Goal: Task Accomplishment & Management: Manage account settings

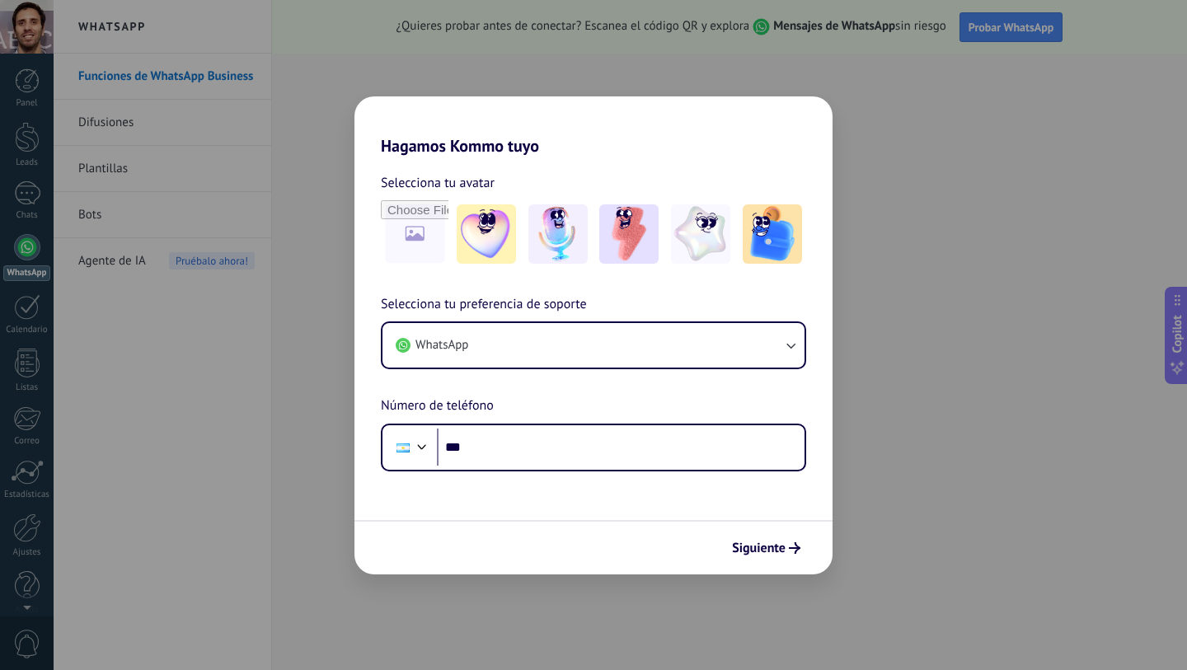
click at [583, 392] on div "Selecciona tu preferencia de soporte WhatsApp Número de teléfono Phone ***" at bounding box center [593, 382] width 478 height 177
click at [415, 228] on input "file" at bounding box center [414, 234] width 64 height 64
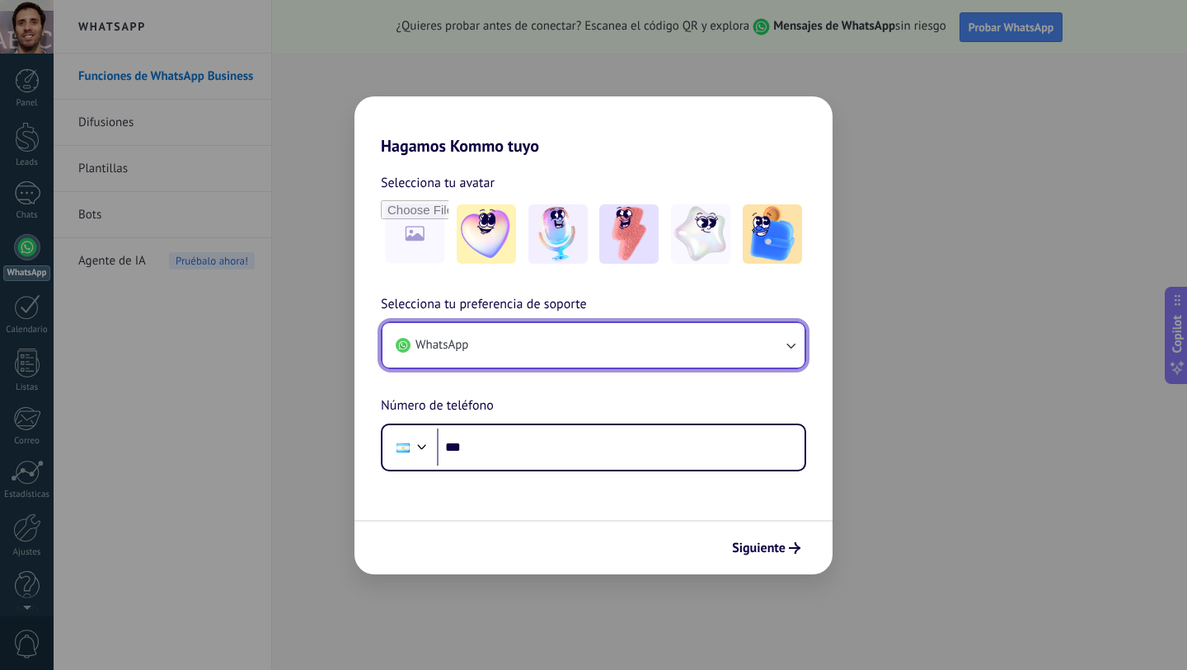
click at [778, 349] on button "WhatsApp" at bounding box center [593, 345] width 422 height 45
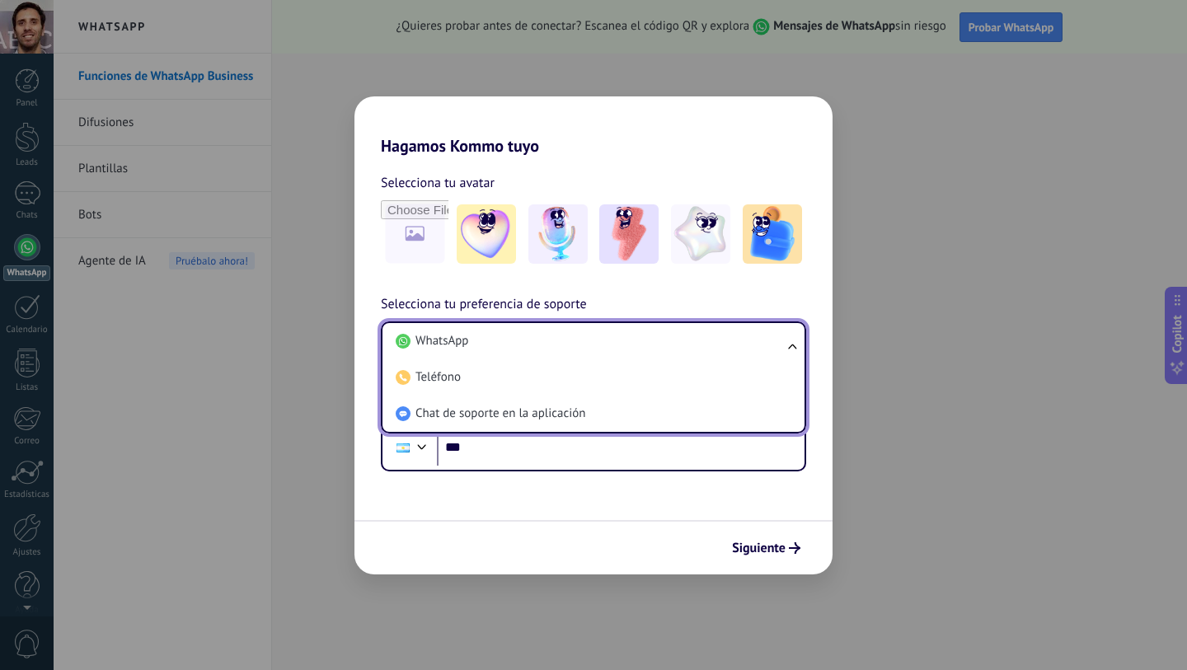
click at [778, 349] on li "WhatsApp" at bounding box center [590, 341] width 402 height 36
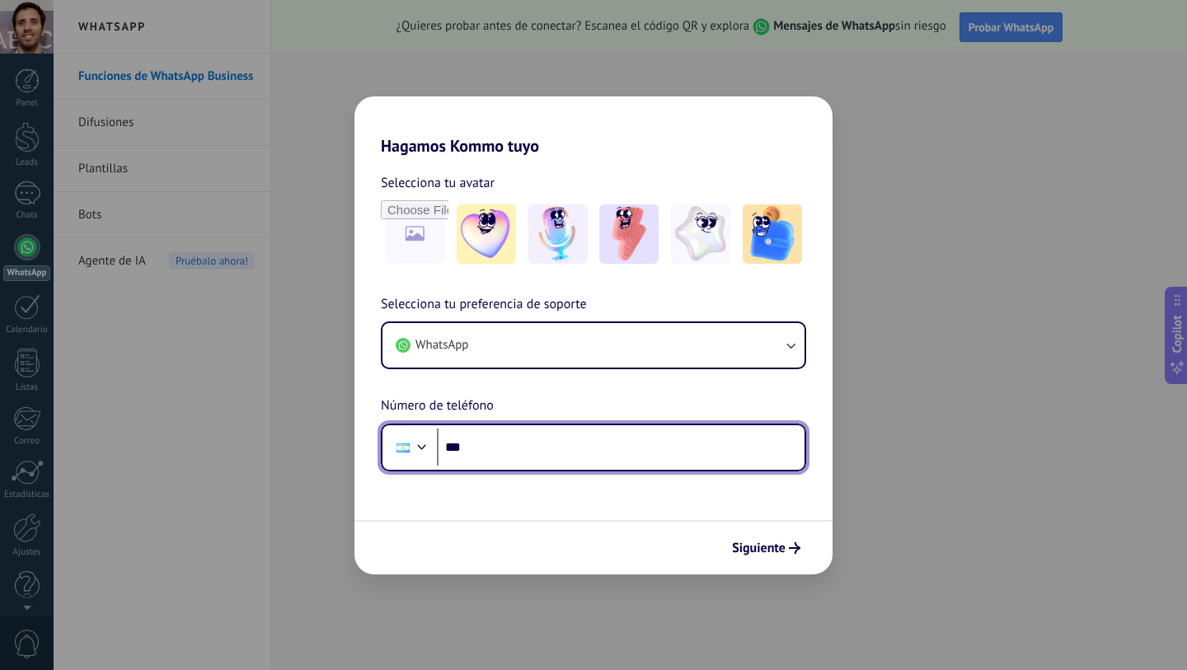
click at [668, 462] on input "***" at bounding box center [621, 448] width 368 height 38
type input "**********"
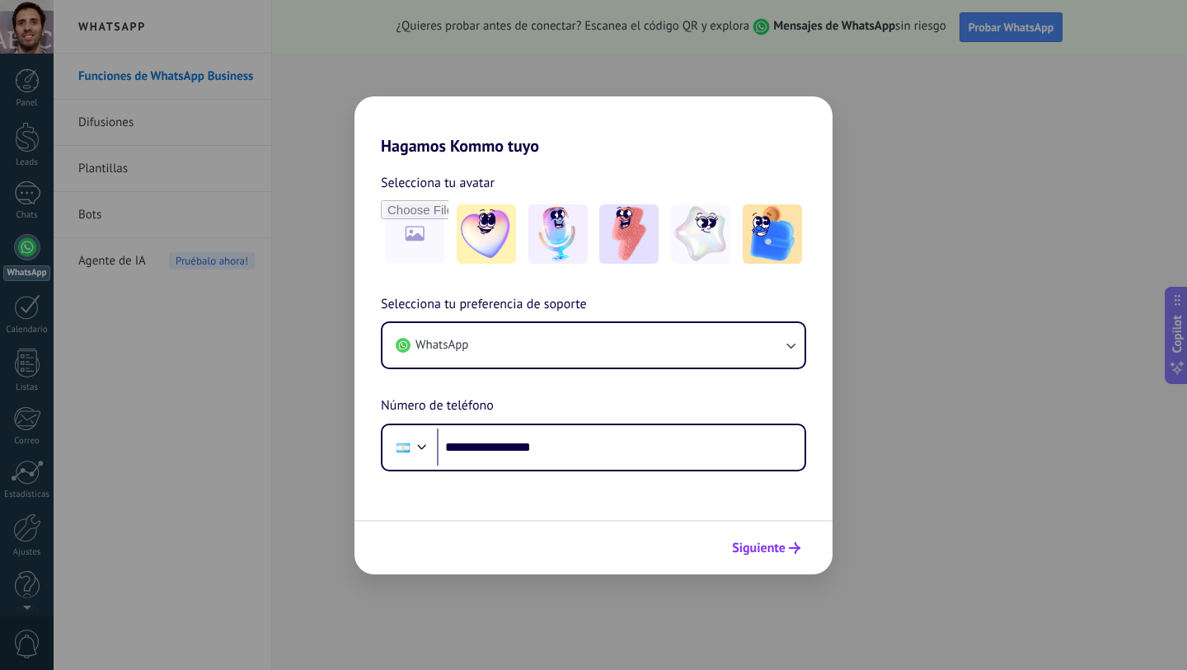
click at [785, 552] on span "Siguiente" at bounding box center [759, 548] width 54 height 12
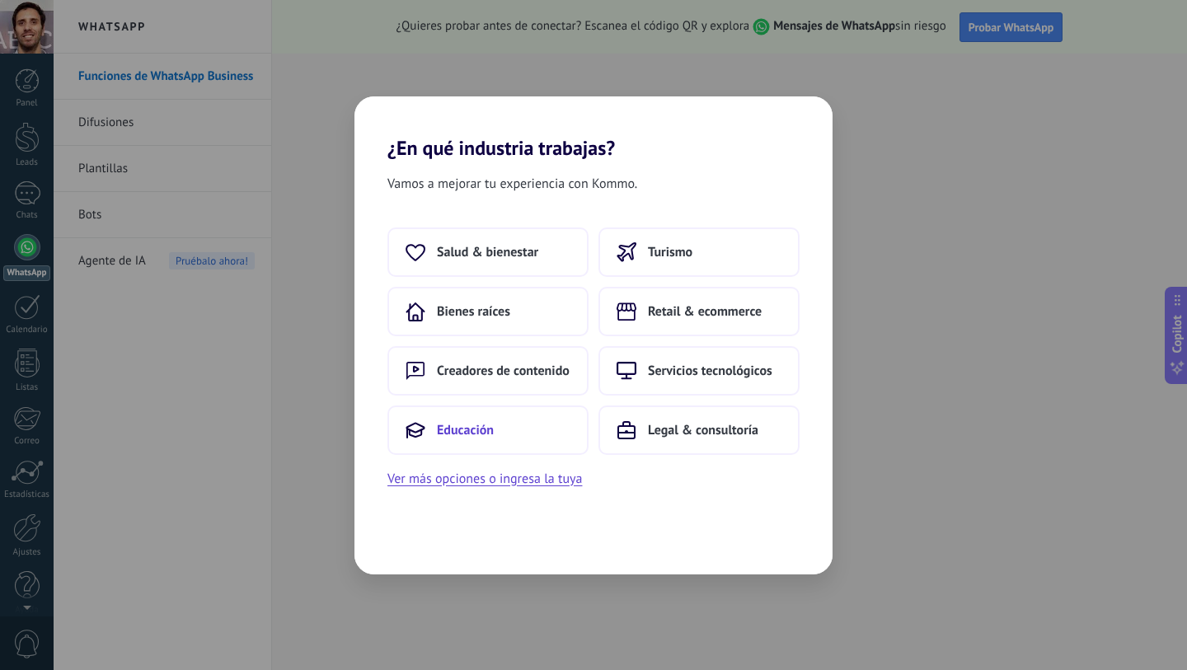
click at [479, 422] on span "Educación" at bounding box center [465, 430] width 57 height 16
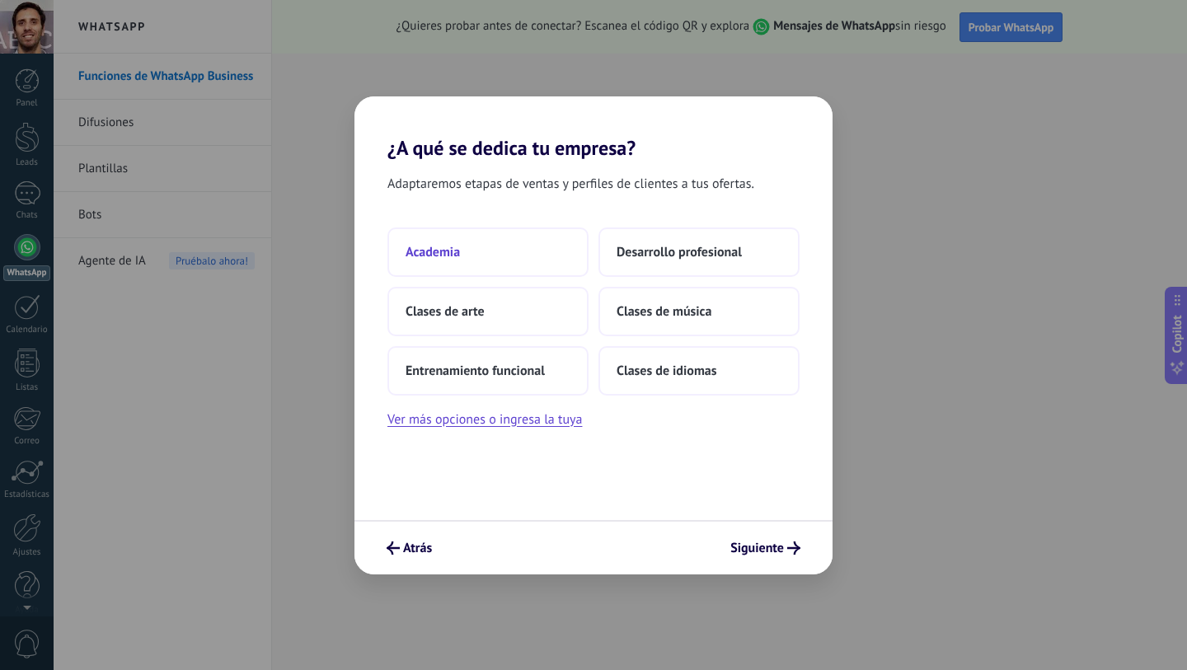
click at [495, 260] on button "Academia" at bounding box center [487, 251] width 201 height 49
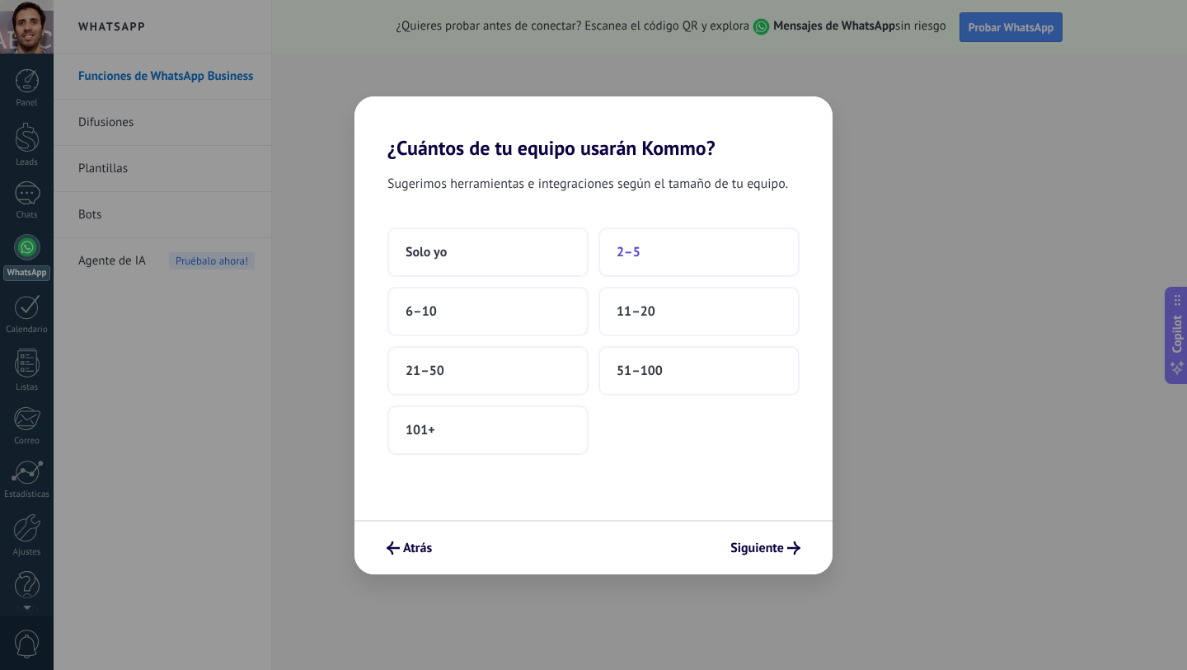
click at [610, 257] on button "2–5" at bounding box center [698, 251] width 201 height 49
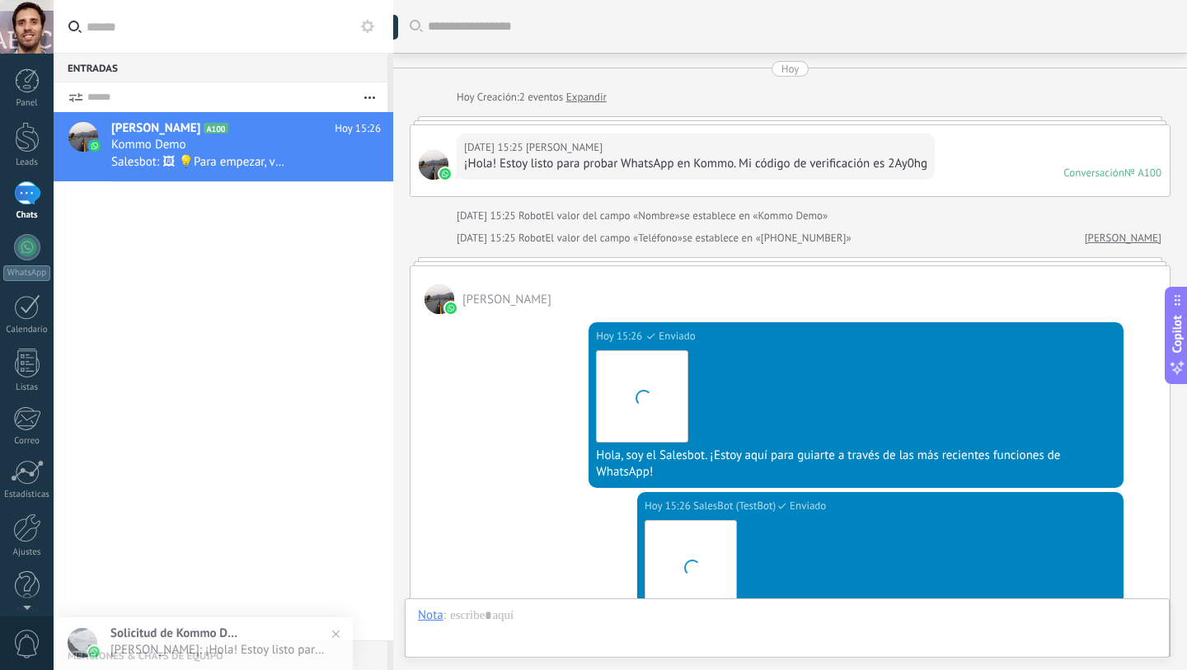
scroll to position [438, 0]
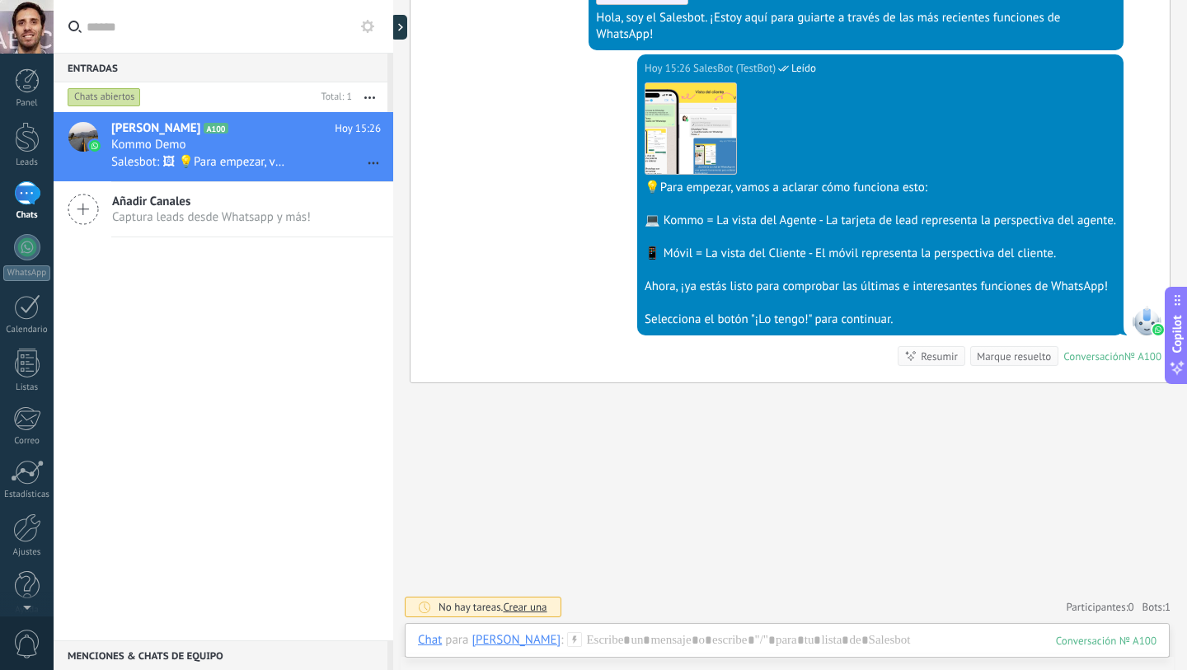
click at [715, 471] on div "Buscar Carga más Hoy Hoy Creación: 2 eventos Expandir Hoy 15:25 Juan Pablo Chin…" at bounding box center [790, 116] width 794 height 1109
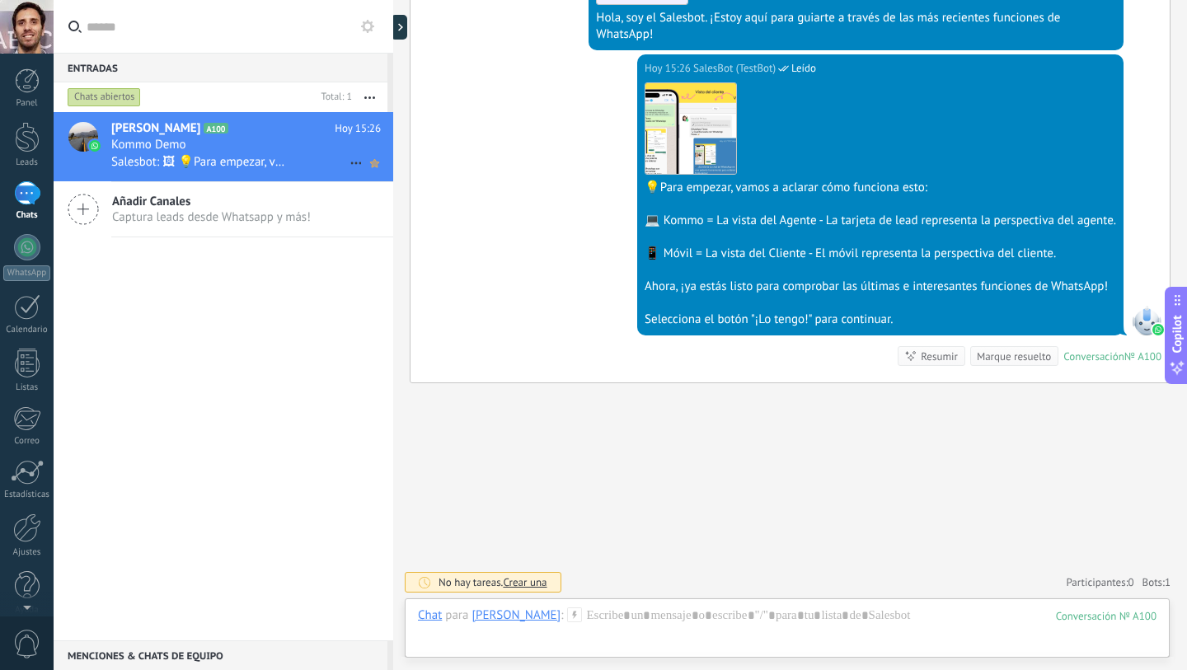
click at [370, 162] on use at bounding box center [374, 163] width 9 height 8
click at [366, 160] on icon at bounding box center [374, 163] width 17 height 20
click at [347, 162] on icon at bounding box center [356, 163] width 20 height 20
click at [292, 341] on div at bounding box center [593, 335] width 1187 height 670
click at [32, 80] on div at bounding box center [27, 80] width 25 height 25
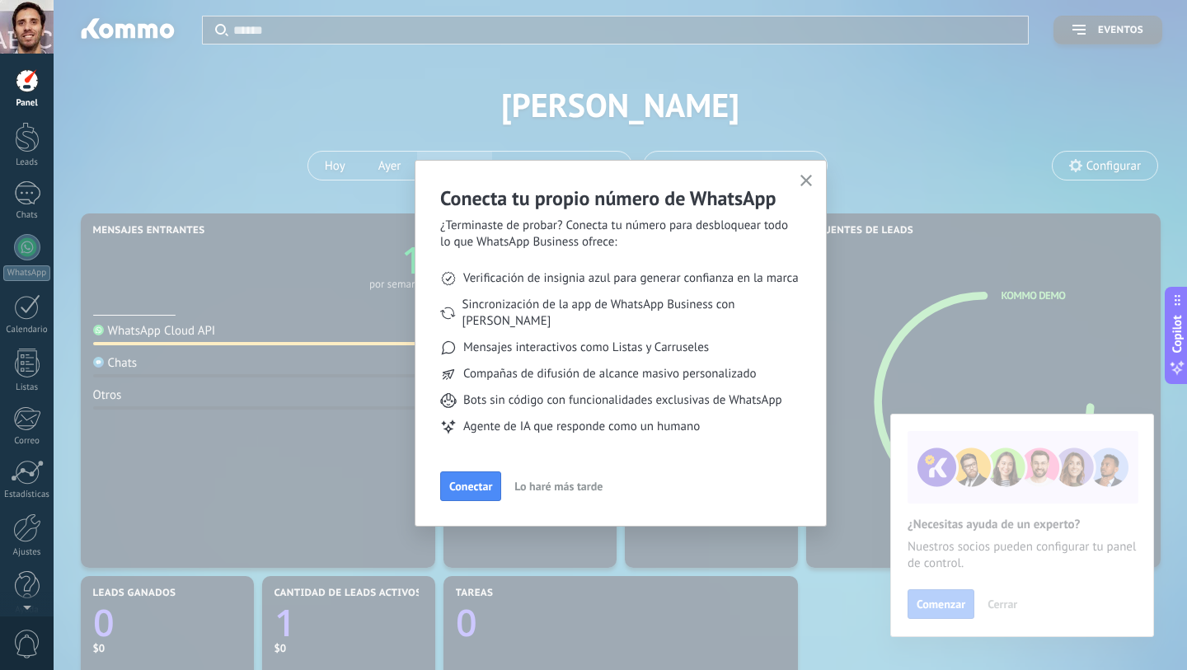
click at [803, 171] on button "button" at bounding box center [806, 182] width 21 height 22
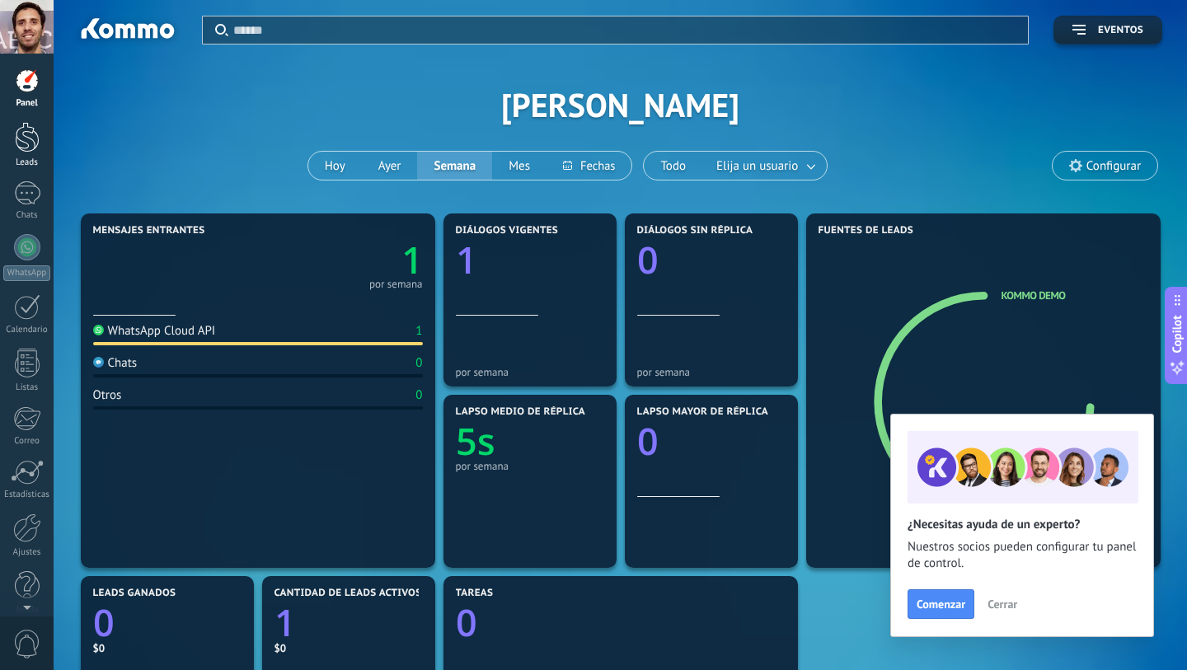
click at [34, 136] on div at bounding box center [27, 137] width 25 height 30
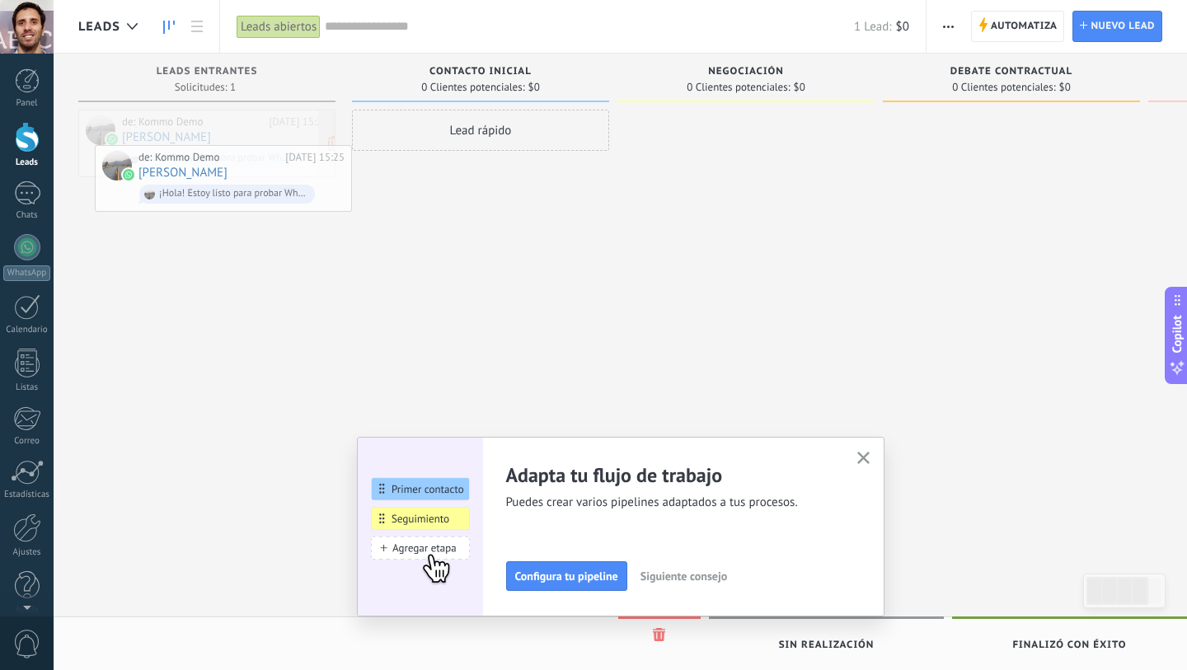
drag, startPoint x: 212, startPoint y: 124, endPoint x: 226, endPoint y: 158, distance: 36.6
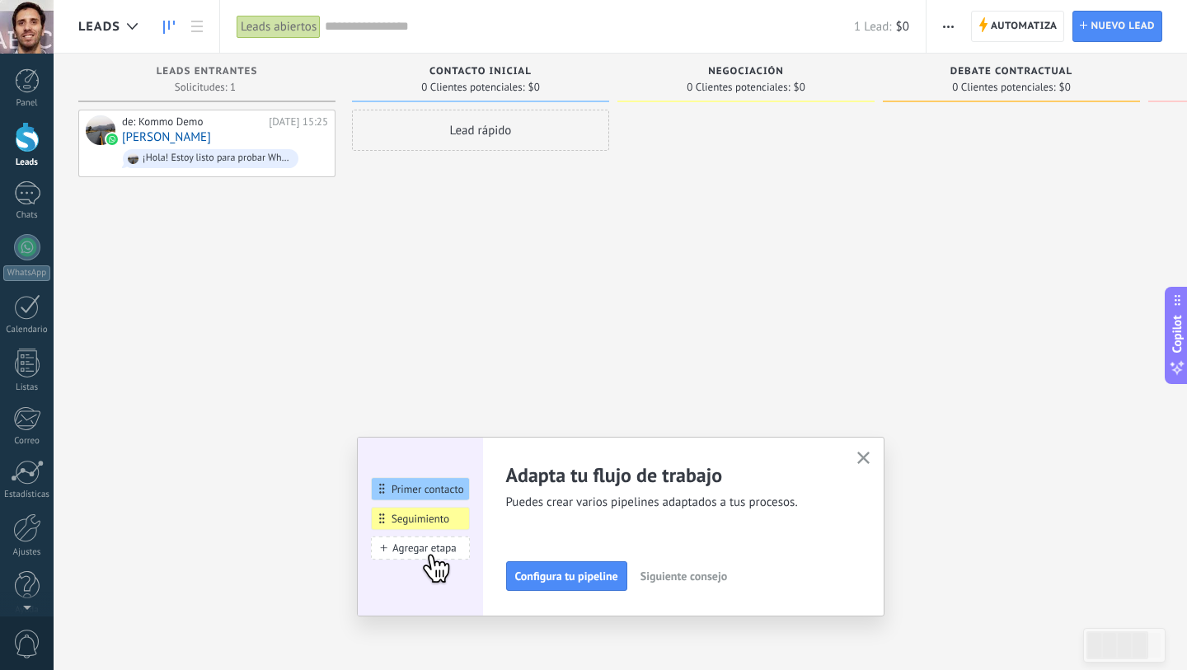
click at [851, 459] on div "Adapta tu flujo de trabajo Puedes crear varios pipelines adaptados a tus proces…" at bounding box center [621, 527] width 528 height 180
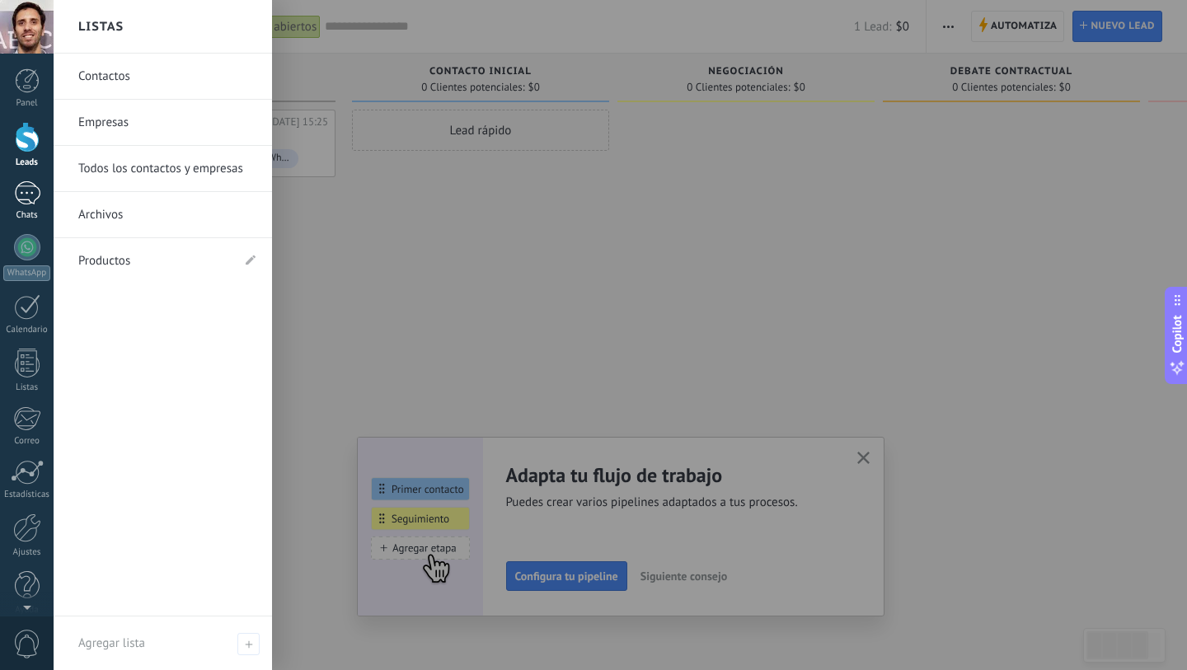
click at [30, 185] on div "1" at bounding box center [27, 193] width 26 height 24
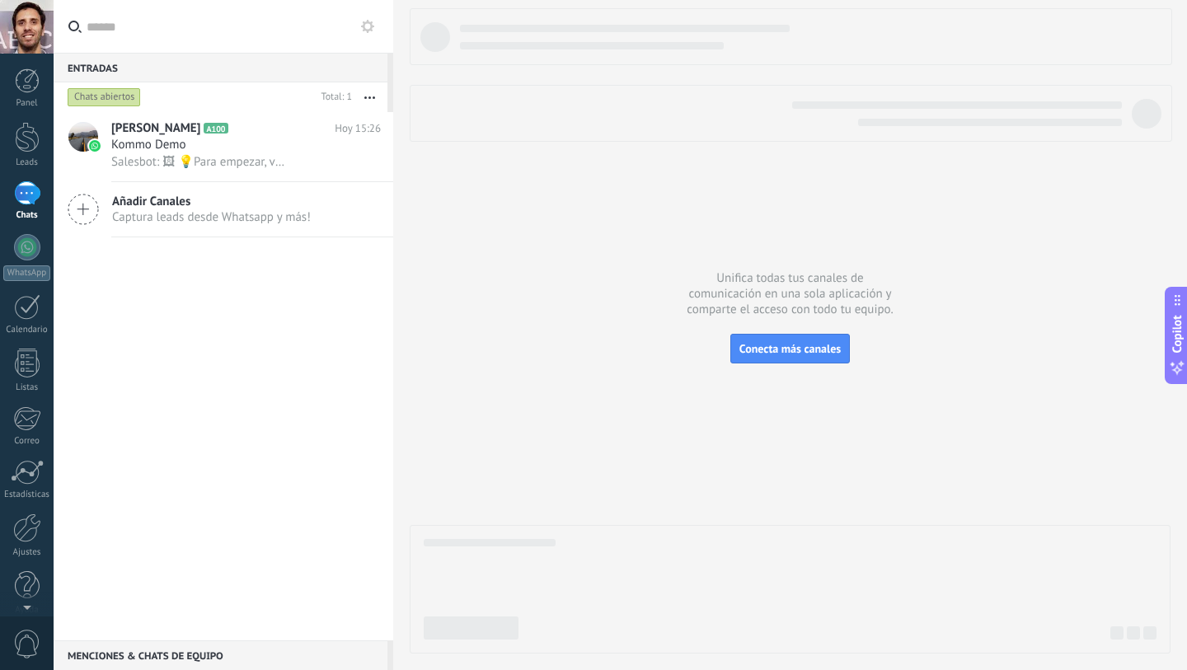
click at [120, 208] on span "Añadir Canales" at bounding box center [211, 202] width 199 height 16
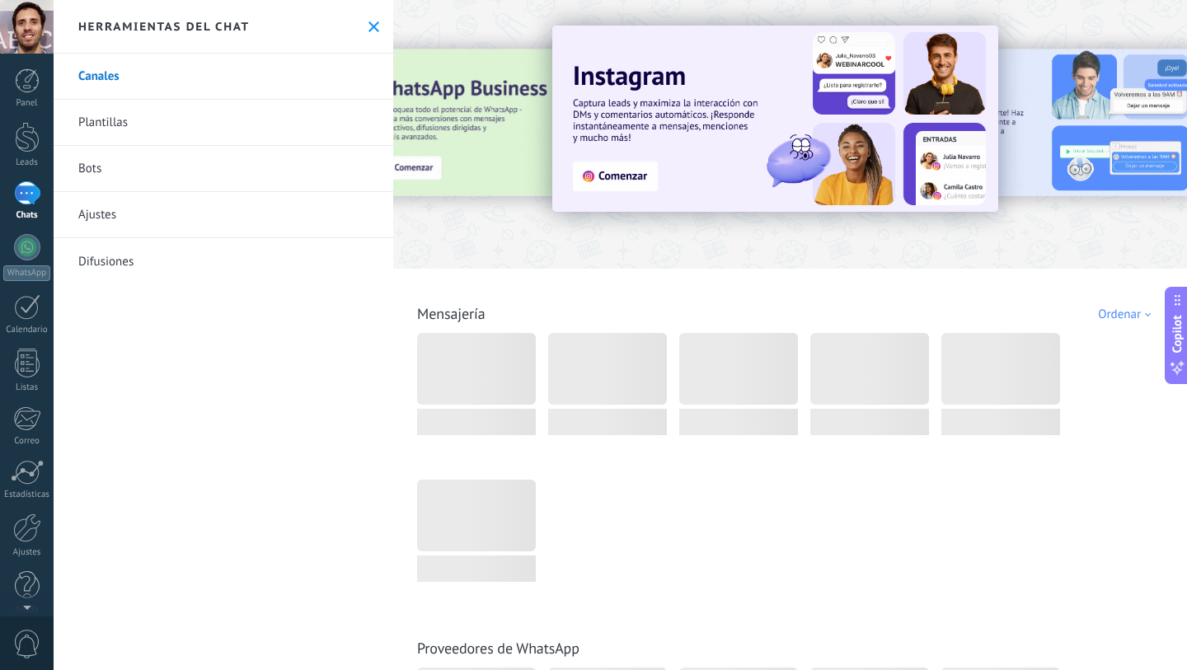
click at [104, 73] on link "Canales" at bounding box center [224, 77] width 340 height 46
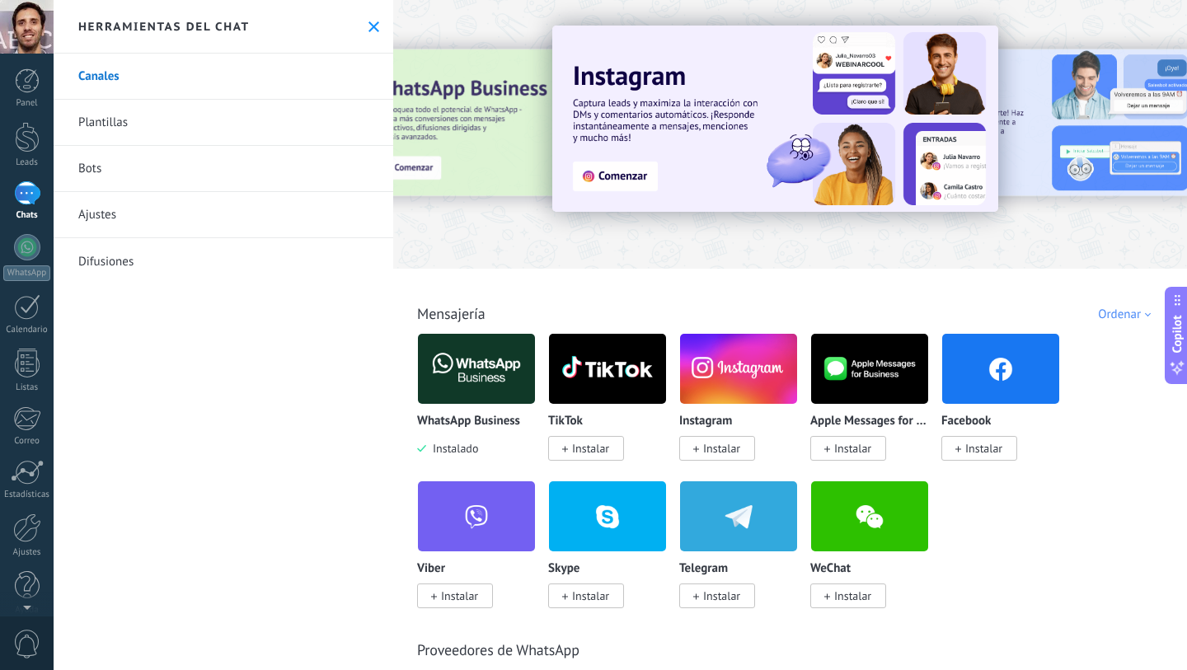
click at [716, 444] on span "Instalar" at bounding box center [721, 448] width 37 height 15
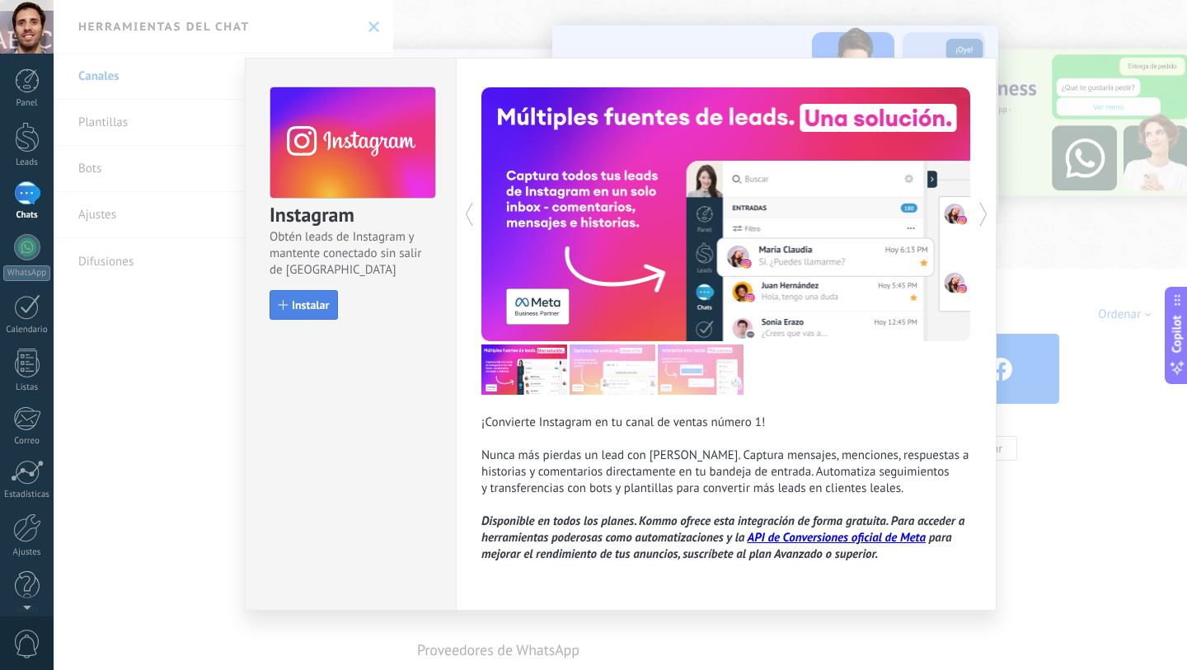
click at [312, 305] on span "Instalar" at bounding box center [310, 305] width 37 height 12
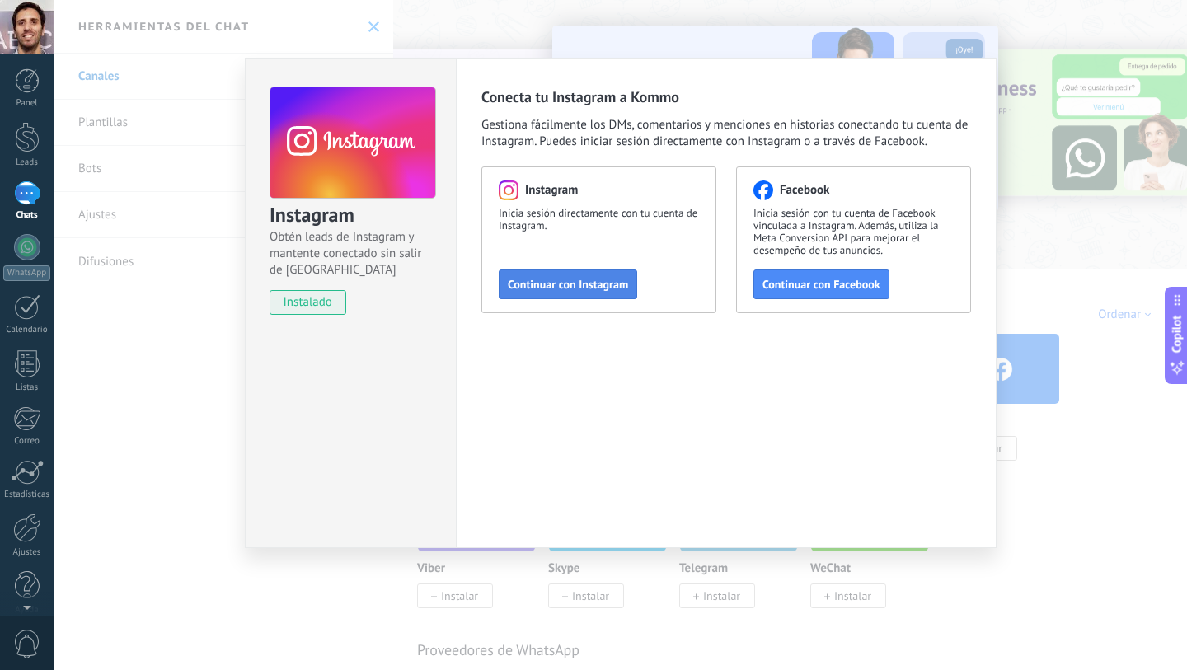
click at [612, 279] on span "Continuar con Instagram" at bounding box center [568, 285] width 120 height 12
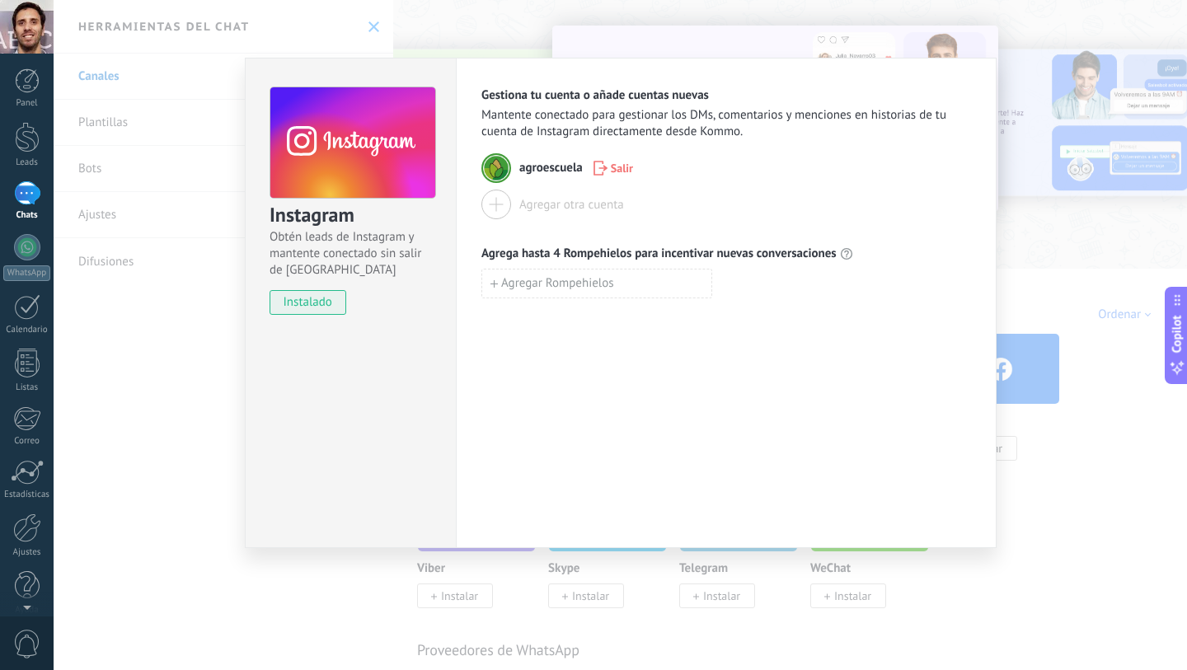
click at [1017, 168] on div "Instagram Obtén leads de Instagram y mantente conectado sin salir de Kommo inst…" at bounding box center [620, 335] width 1133 height 670
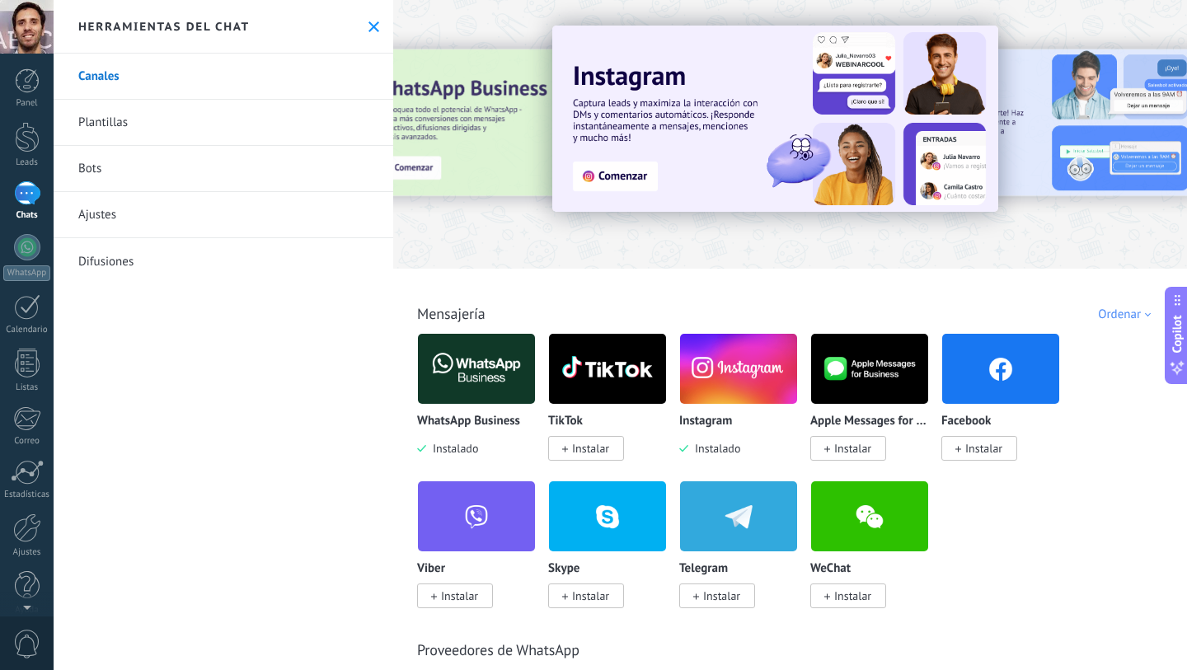
click at [993, 453] on span "Instalar" at bounding box center [983, 448] width 37 height 15
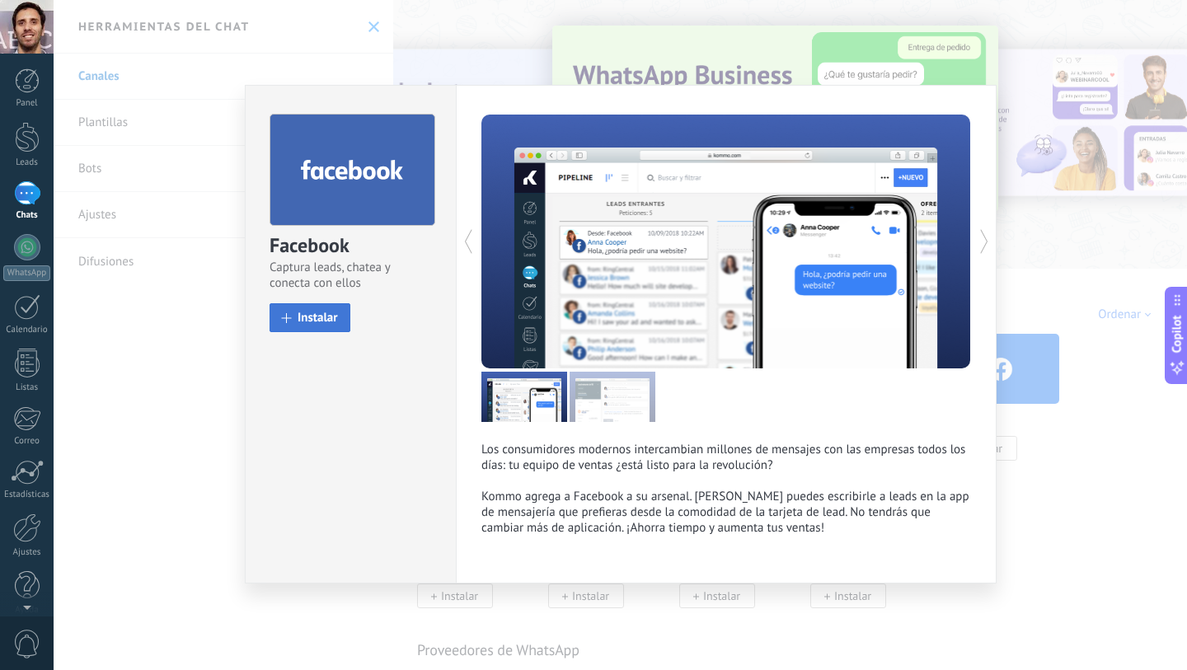
click at [312, 315] on span "Instalar" at bounding box center [318, 318] width 40 height 12
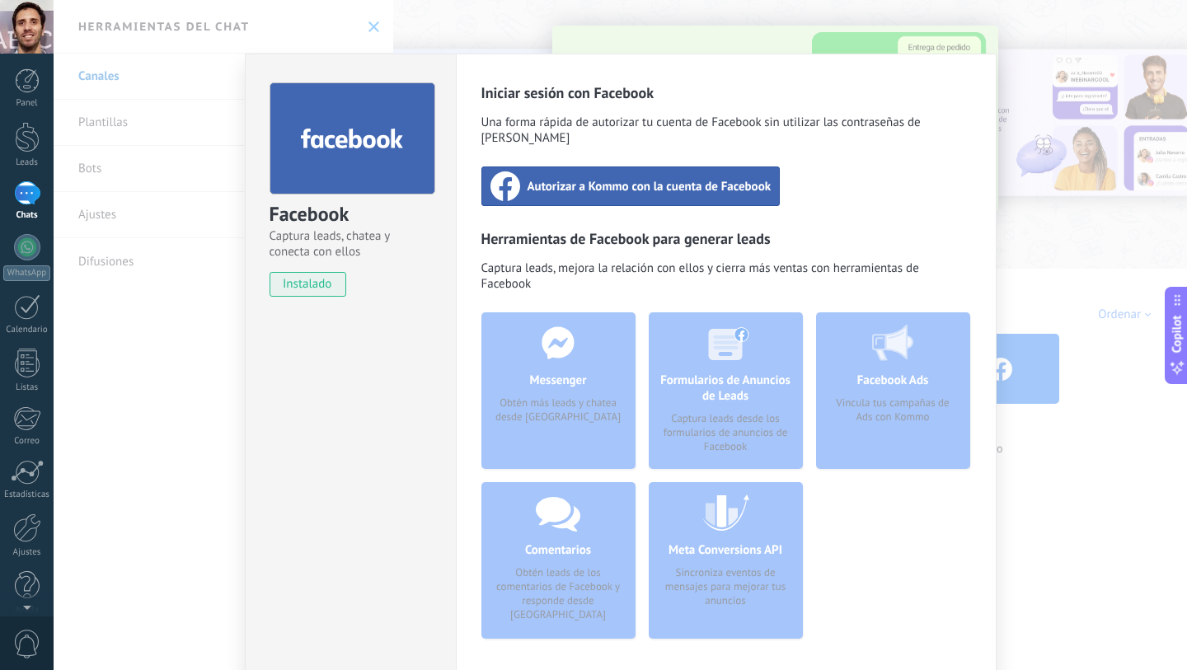
click at [618, 191] on div "Iniciar sesión con Facebook Una forma rápida de autorizar tu cuenta de Facebook…" at bounding box center [726, 367] width 490 height 569
click at [621, 178] on span "Autorizar a Kommo con la cuenta de Facebook" at bounding box center [650, 186] width 244 height 16
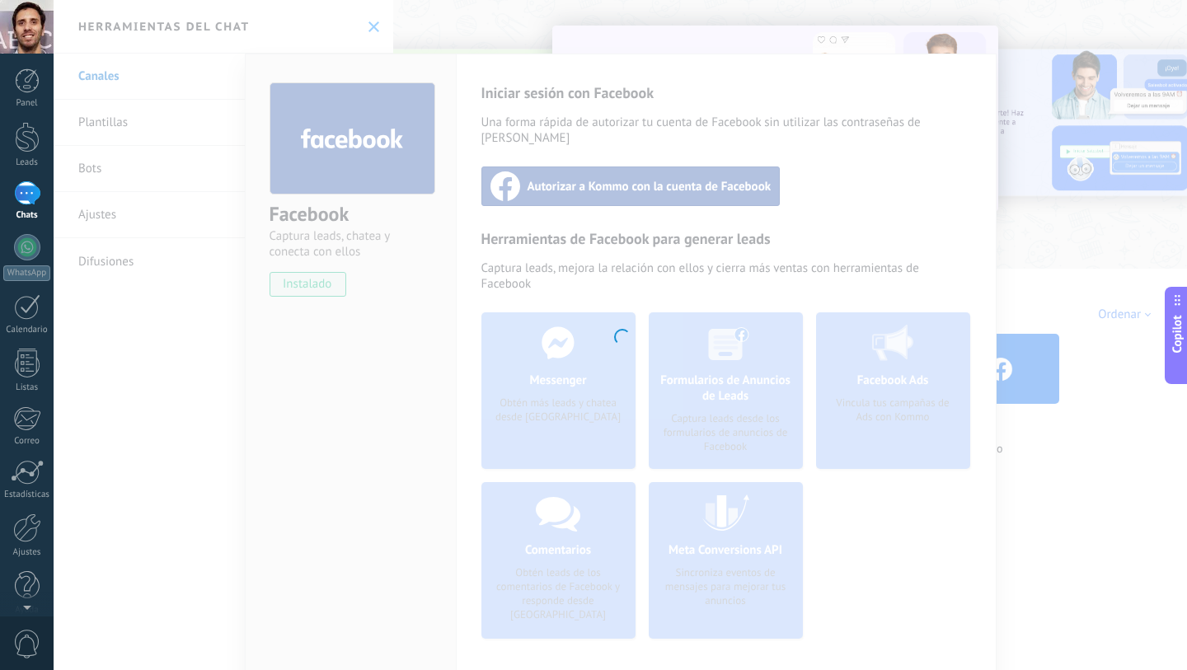
click at [1056, 187] on div at bounding box center [620, 335] width 1133 height 670
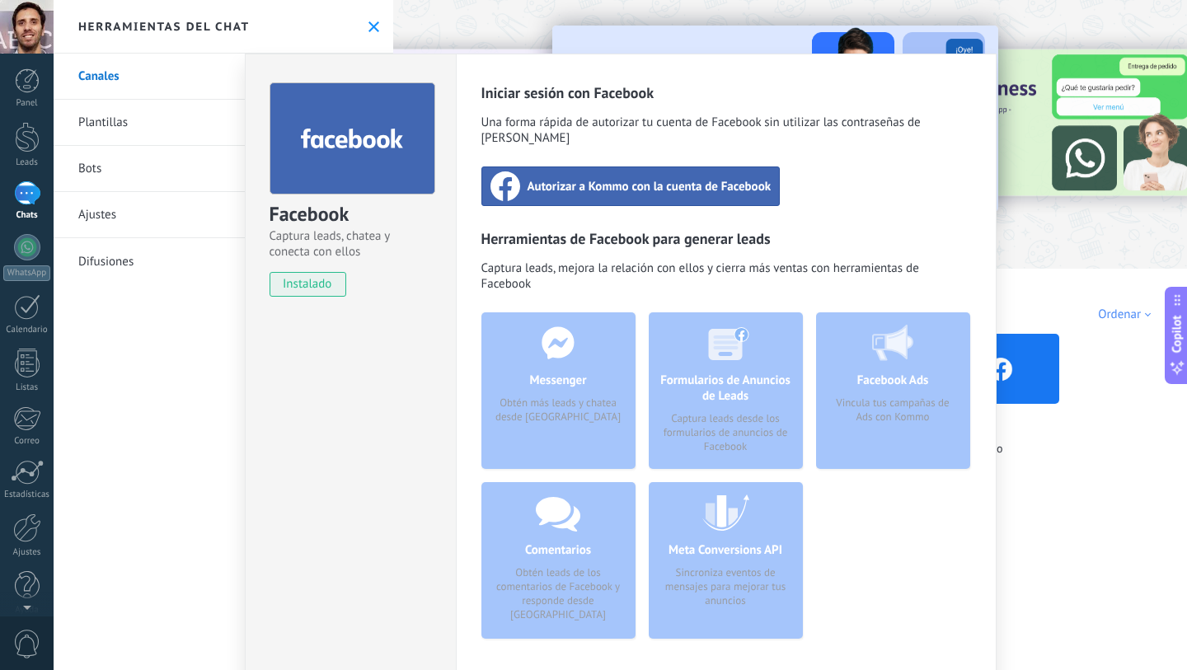
click at [124, 449] on div "Facebook Captura leads, chatea y conecta con ellos instalado Desinstalar Inicia…" at bounding box center [620, 335] width 1133 height 670
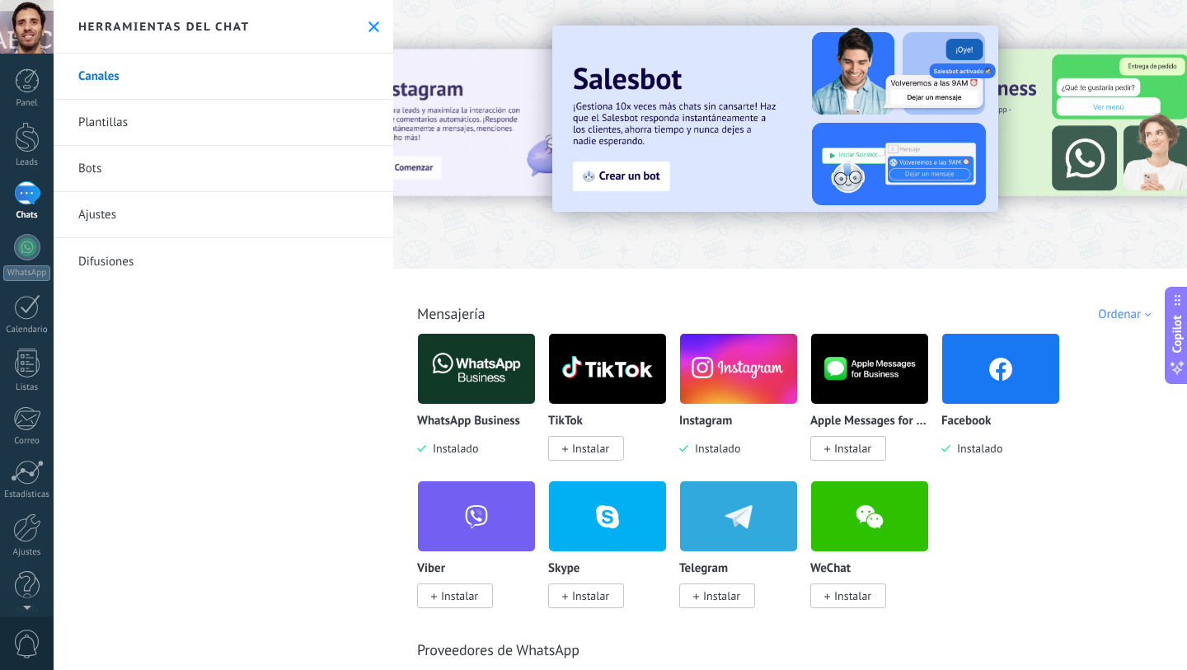
click at [297, 439] on div "Canales Plantillas Bots Ajustes Difusiones" at bounding box center [224, 362] width 340 height 617
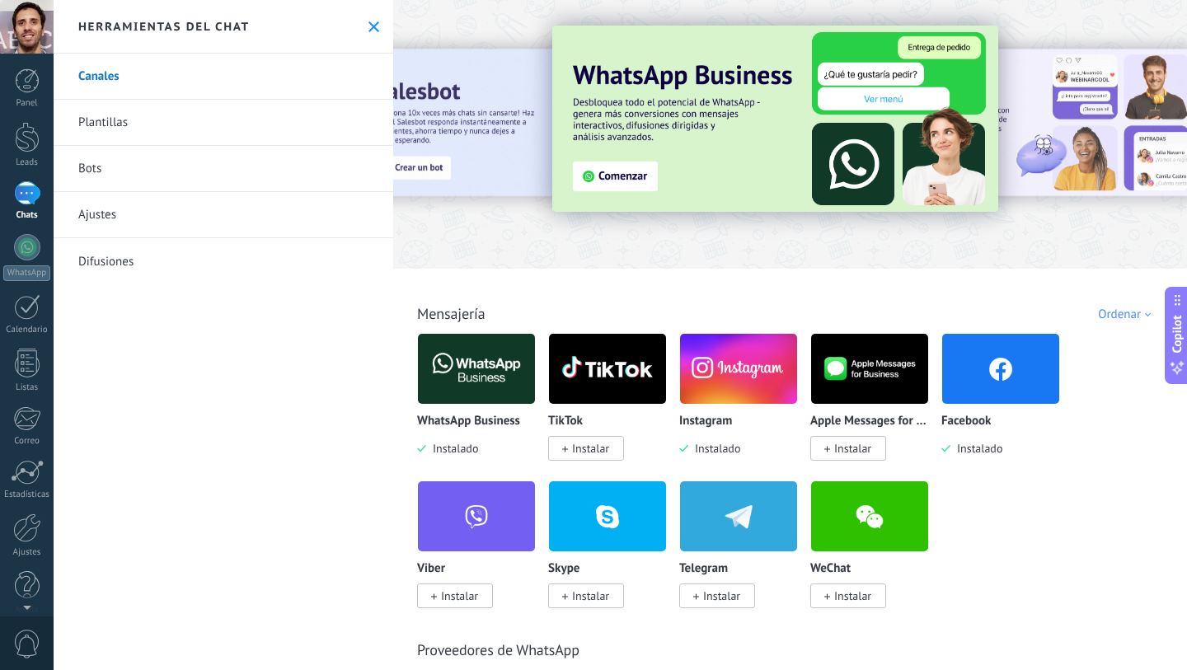
click at [21, 197] on div "1" at bounding box center [27, 193] width 26 height 24
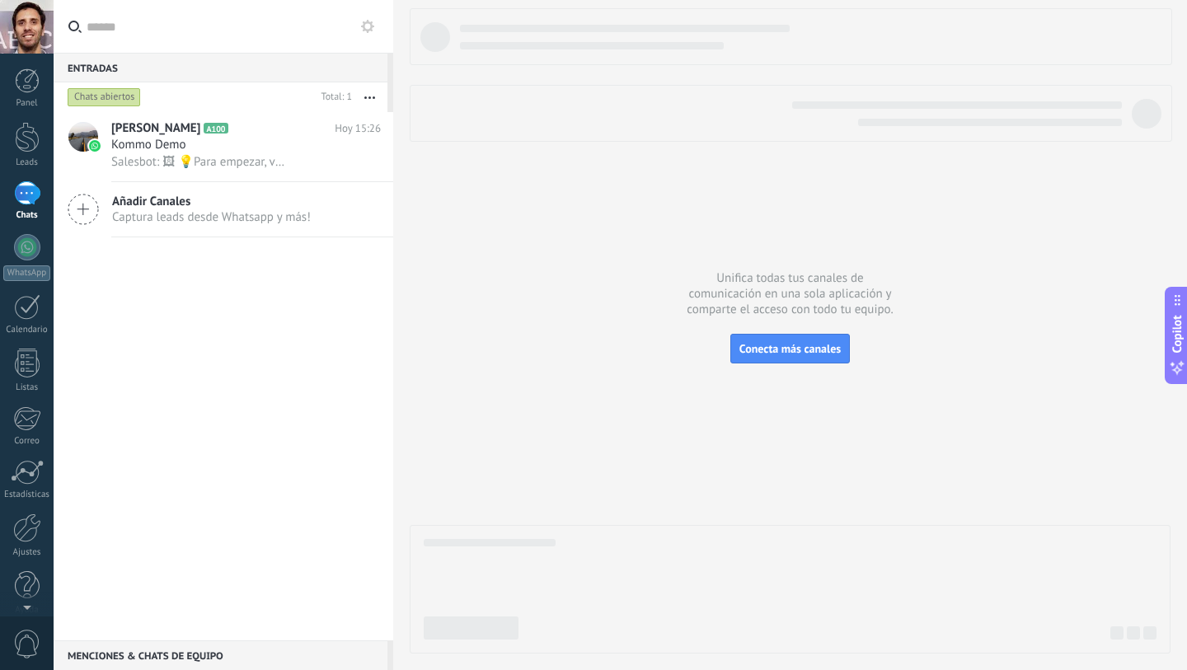
click at [671, 380] on div at bounding box center [790, 330] width 761 height 645
click at [26, 91] on div at bounding box center [27, 80] width 25 height 25
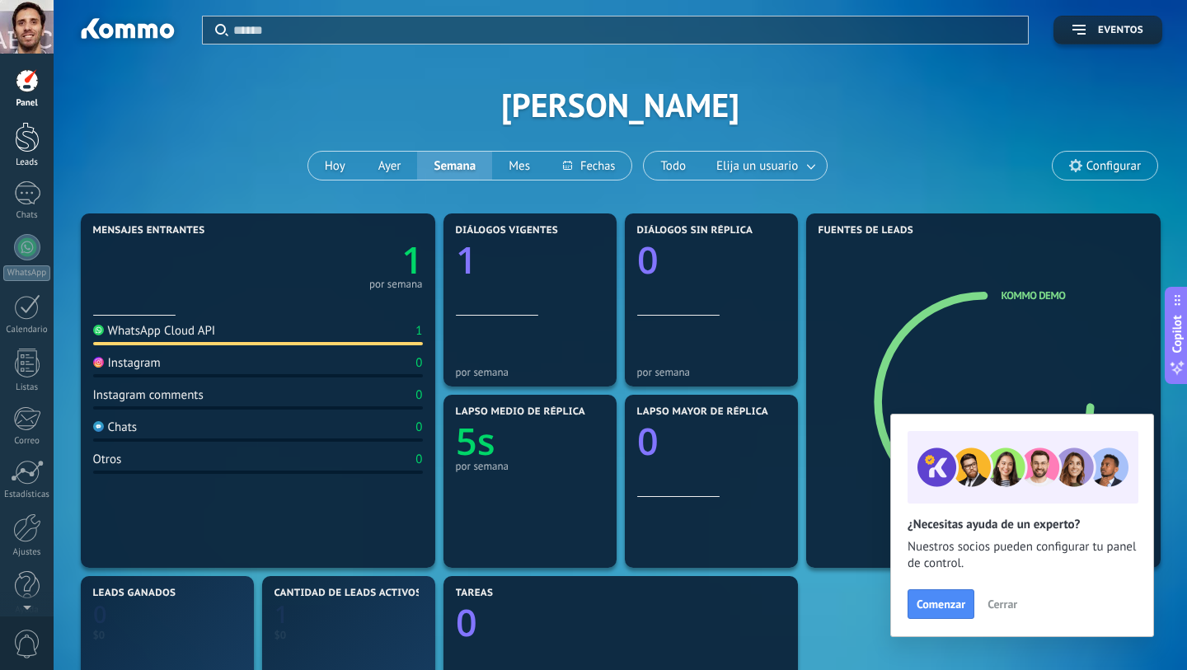
click at [26, 123] on div at bounding box center [27, 137] width 25 height 30
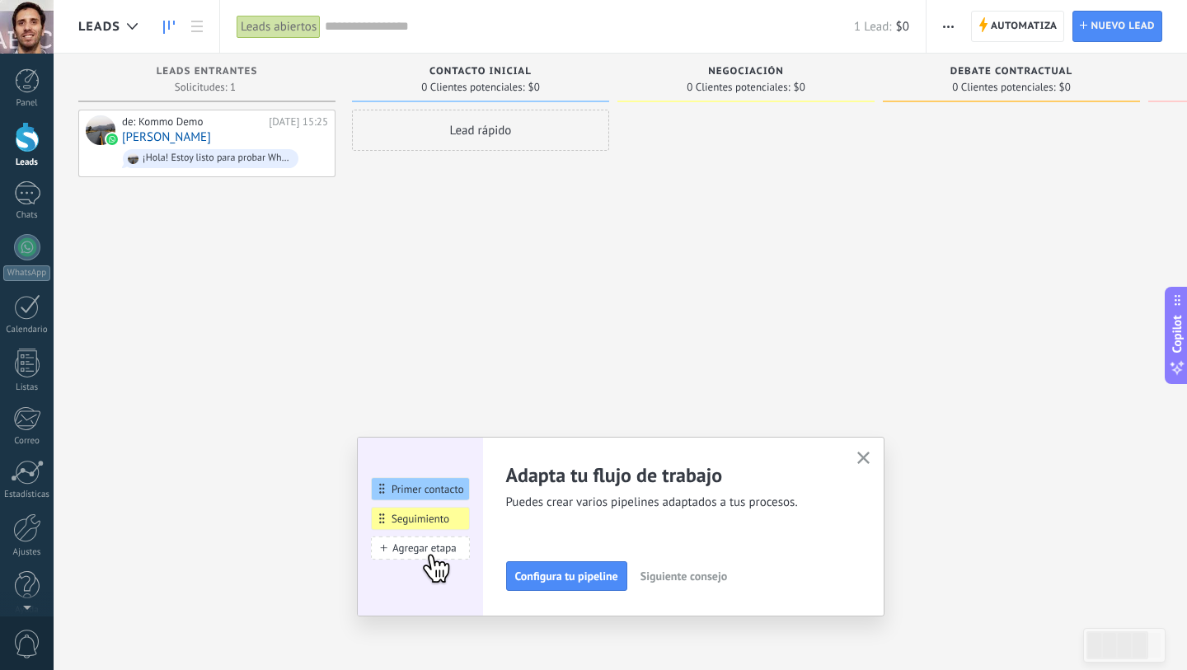
click at [854, 456] on button "button" at bounding box center [863, 459] width 21 height 22
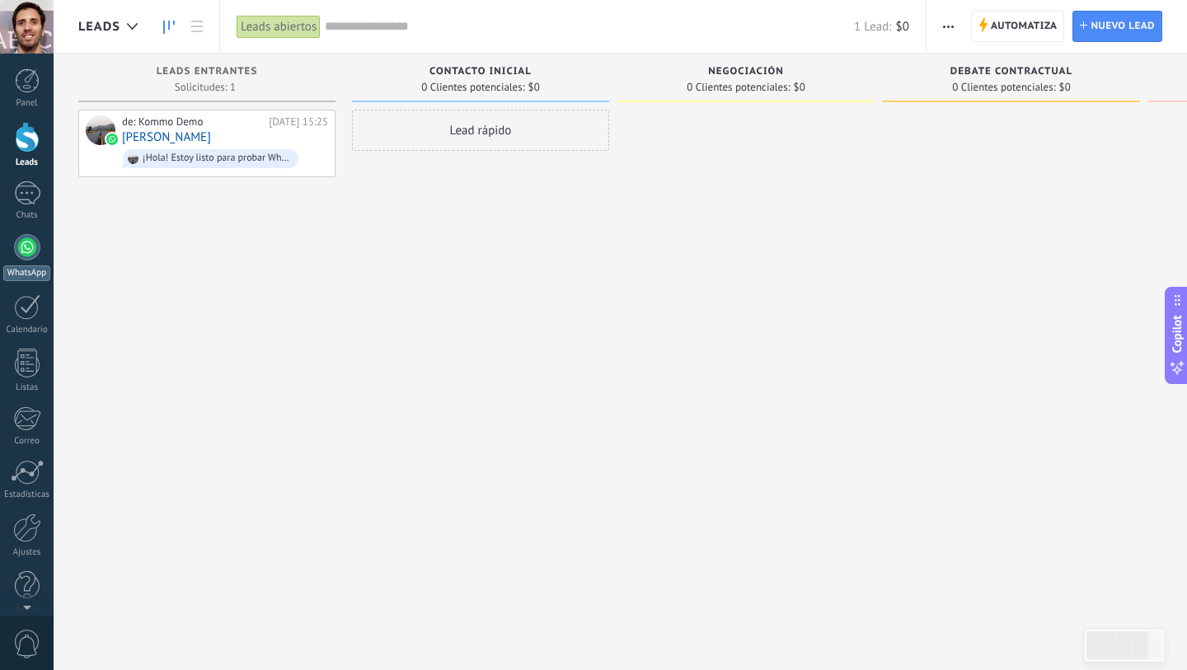
click at [19, 256] on div at bounding box center [27, 247] width 26 height 26
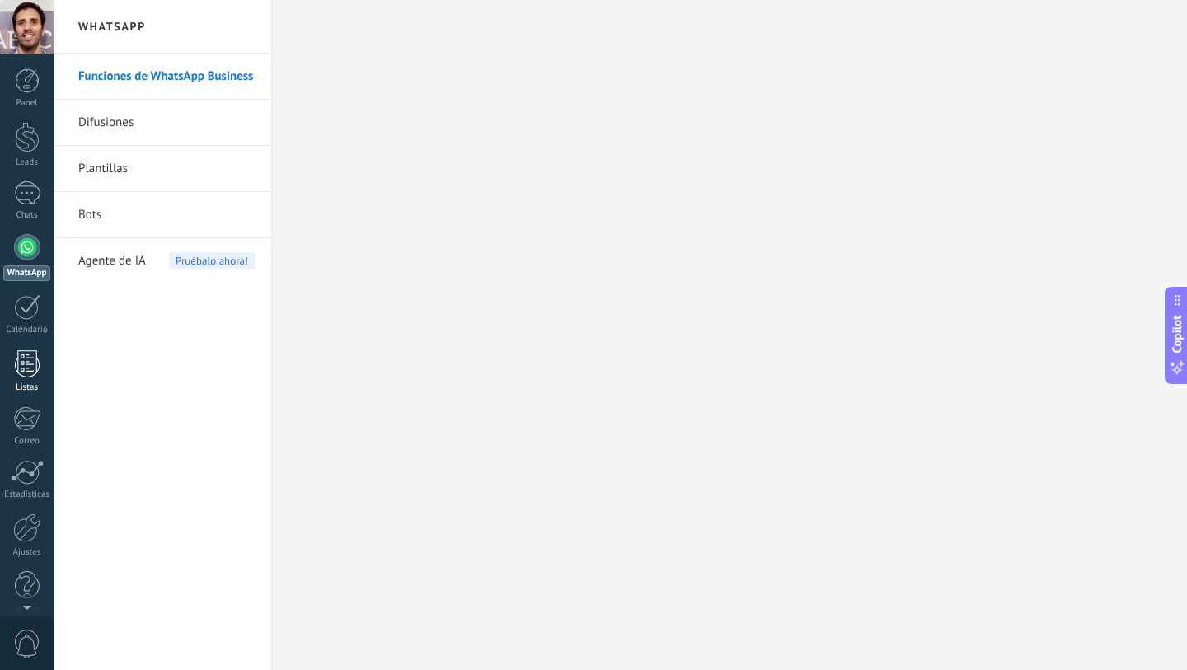
click at [15, 360] on div at bounding box center [27, 363] width 25 height 29
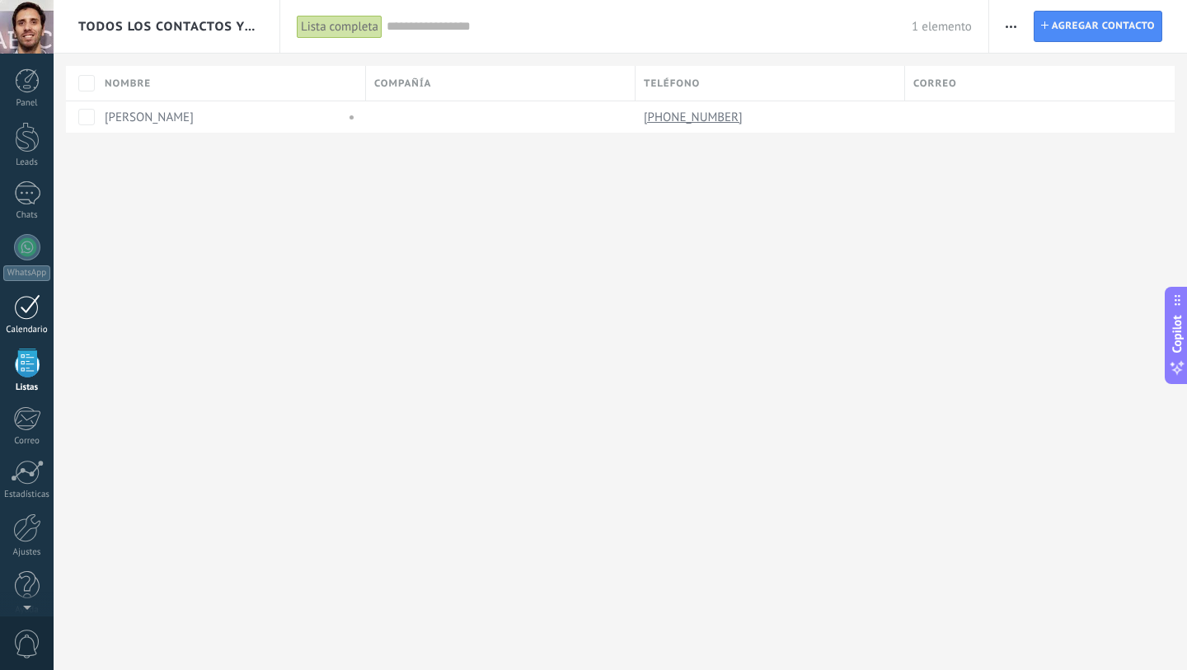
click at [36, 298] on div at bounding box center [27, 307] width 26 height 26
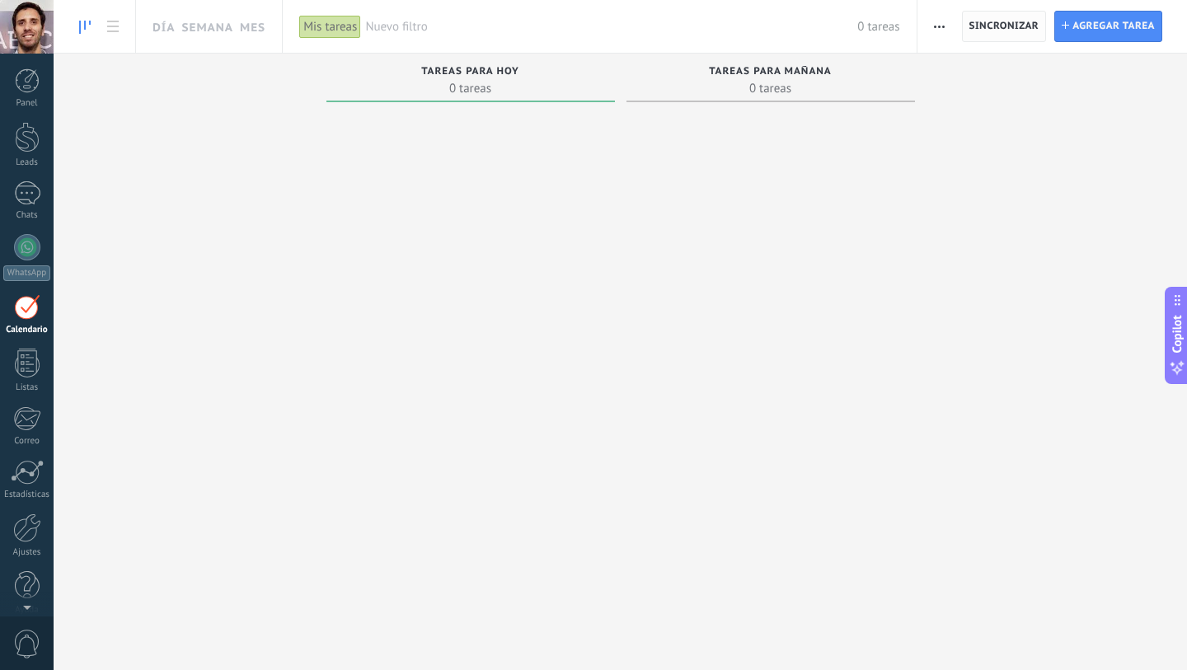
click at [1005, 33] on span "Sincronizar" at bounding box center [1004, 27] width 70 height 30
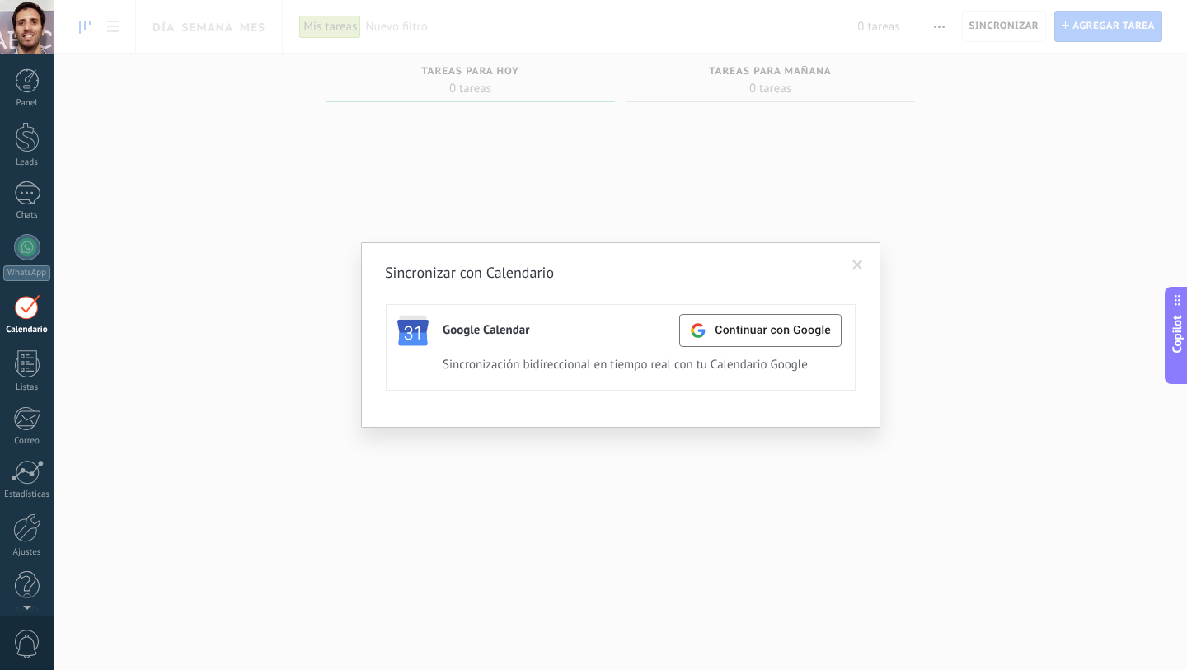
click at [861, 254] on span at bounding box center [857, 265] width 27 height 28
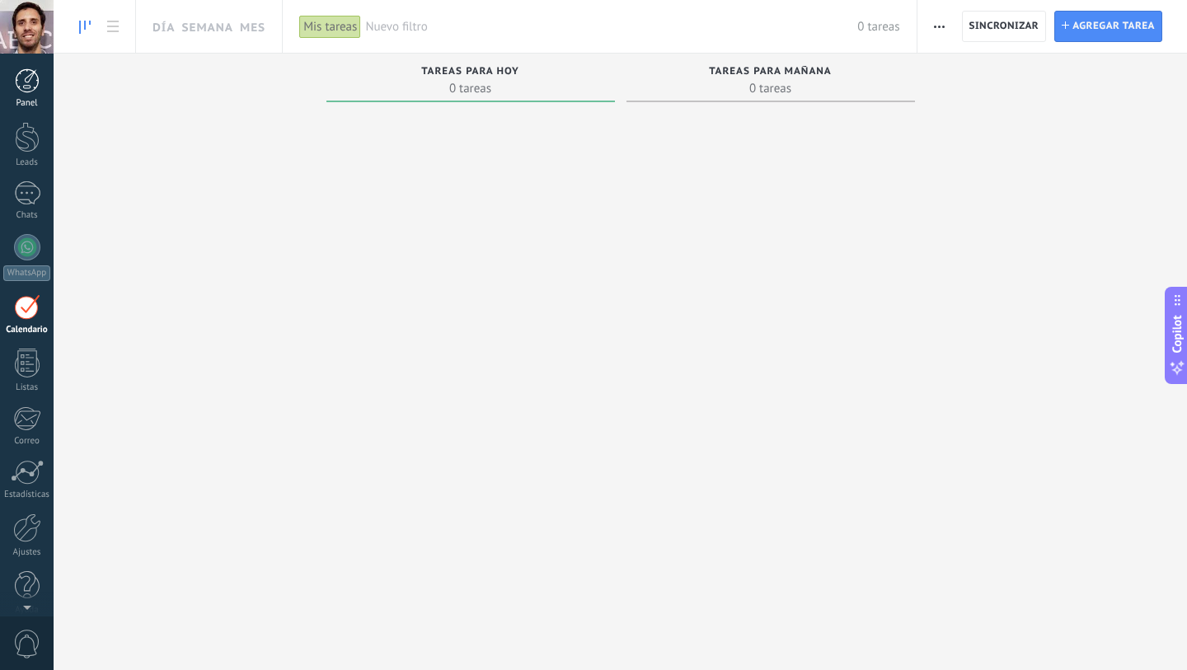
click at [19, 86] on div at bounding box center [27, 80] width 25 height 25
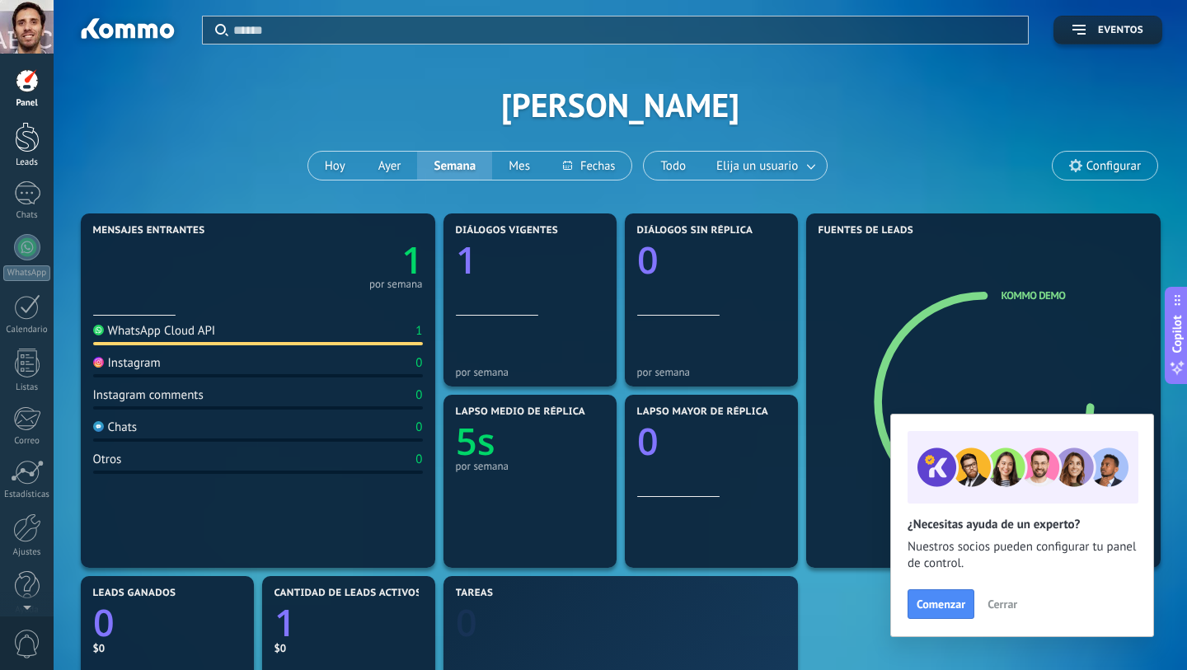
click at [30, 137] on div at bounding box center [27, 137] width 25 height 30
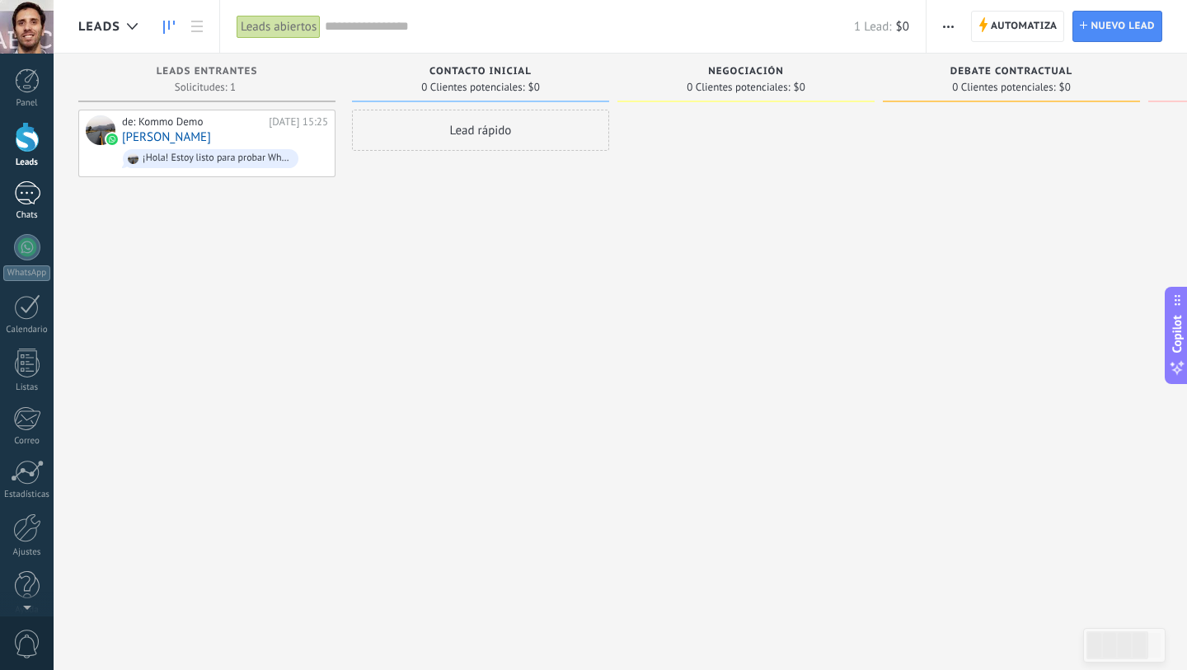
click at [27, 193] on div "1" at bounding box center [27, 193] width 26 height 24
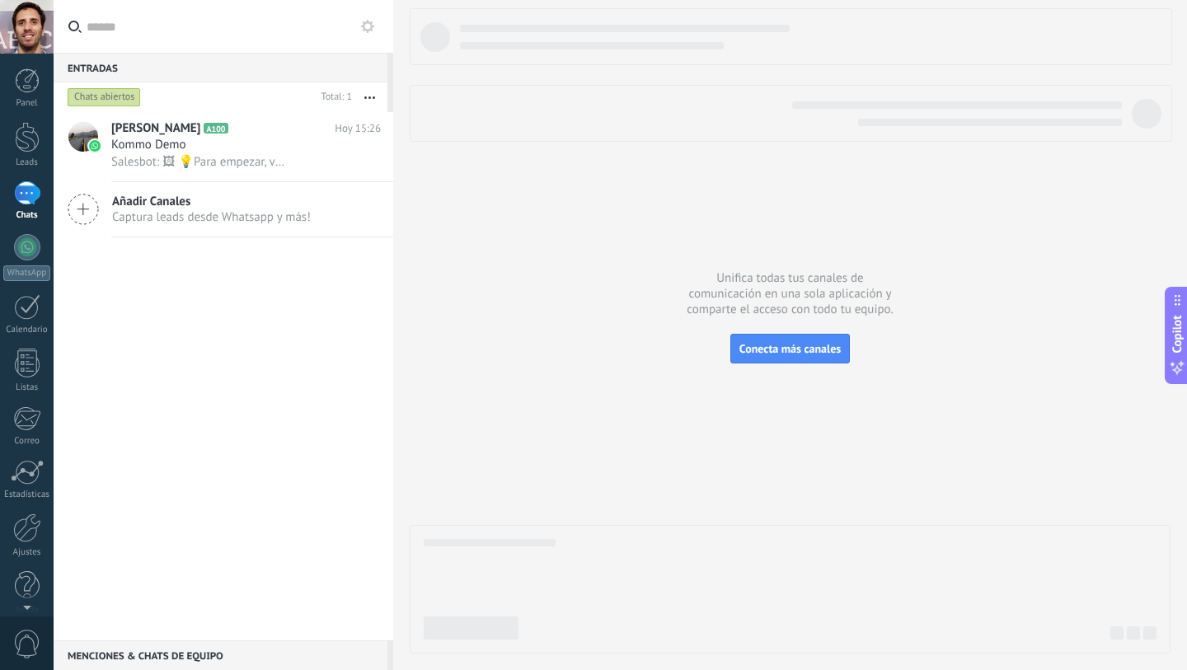
click at [376, 96] on button "button" at bounding box center [369, 97] width 35 height 30
click at [152, 209] on span "Añadir Canales" at bounding box center [211, 202] width 199 height 16
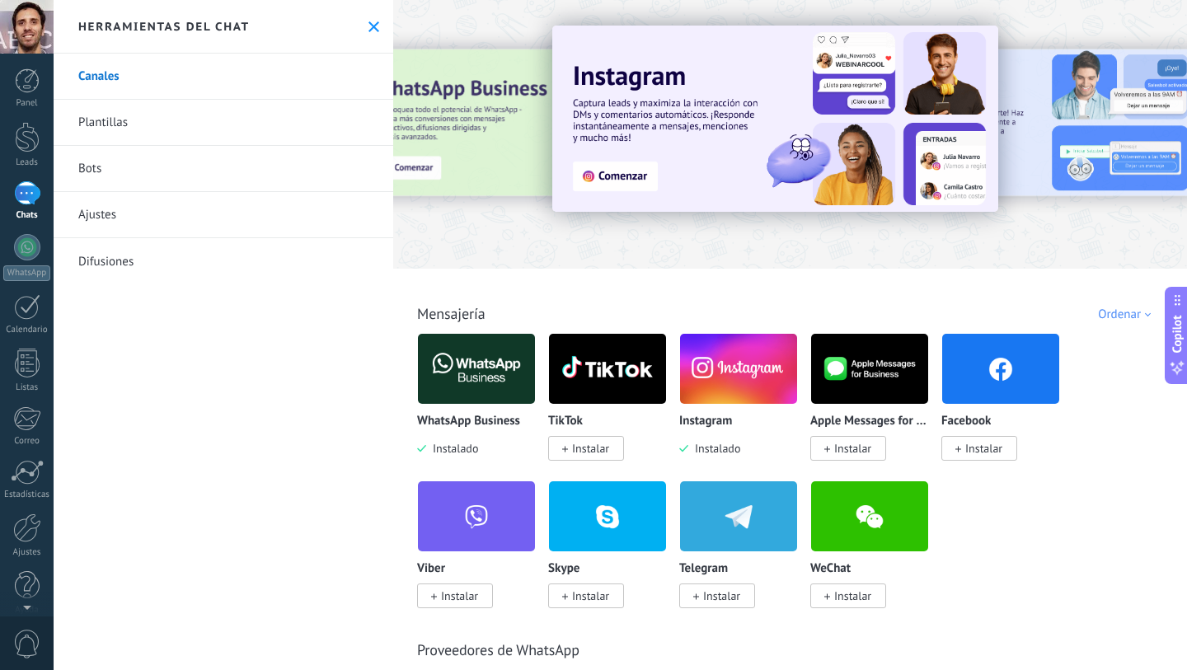
click at [607, 178] on img at bounding box center [775, 119] width 446 height 186
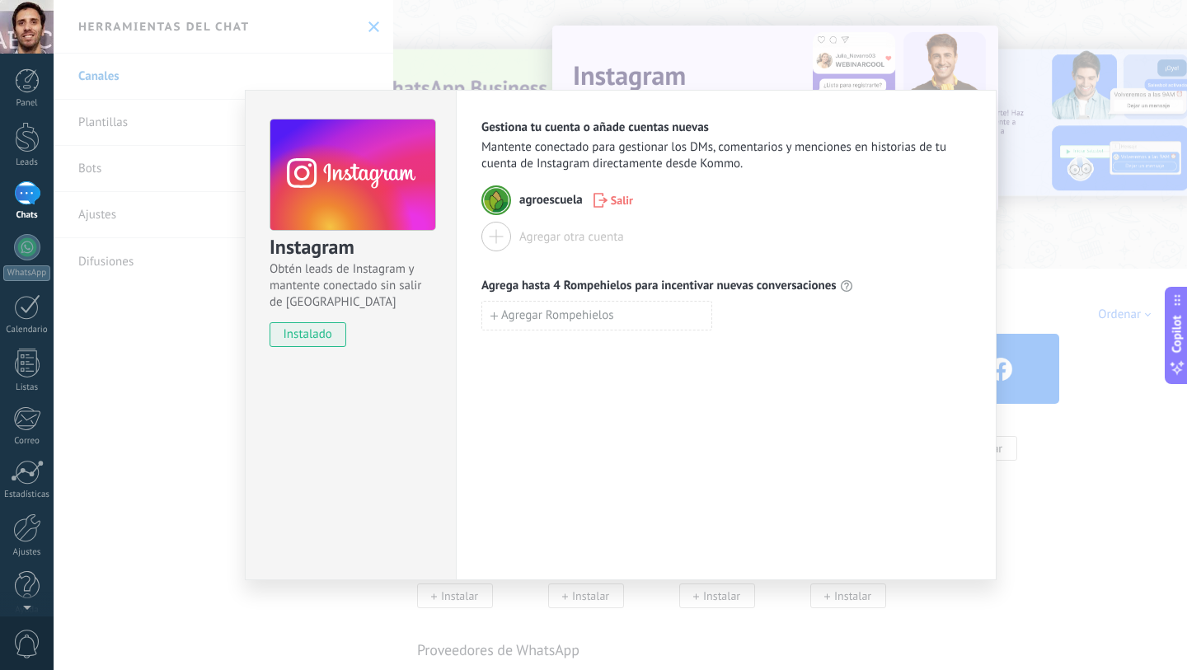
click at [530, 429] on div "Gestiona tu cuenta o añade cuentas nuevas Mantente conectado para gestionar los…" at bounding box center [726, 335] width 541 height 490
click at [251, 570] on div "Instagram Obtén leads de Instagram y mantente conectado sin salir de Kommo inst…" at bounding box center [350, 335] width 211 height 490
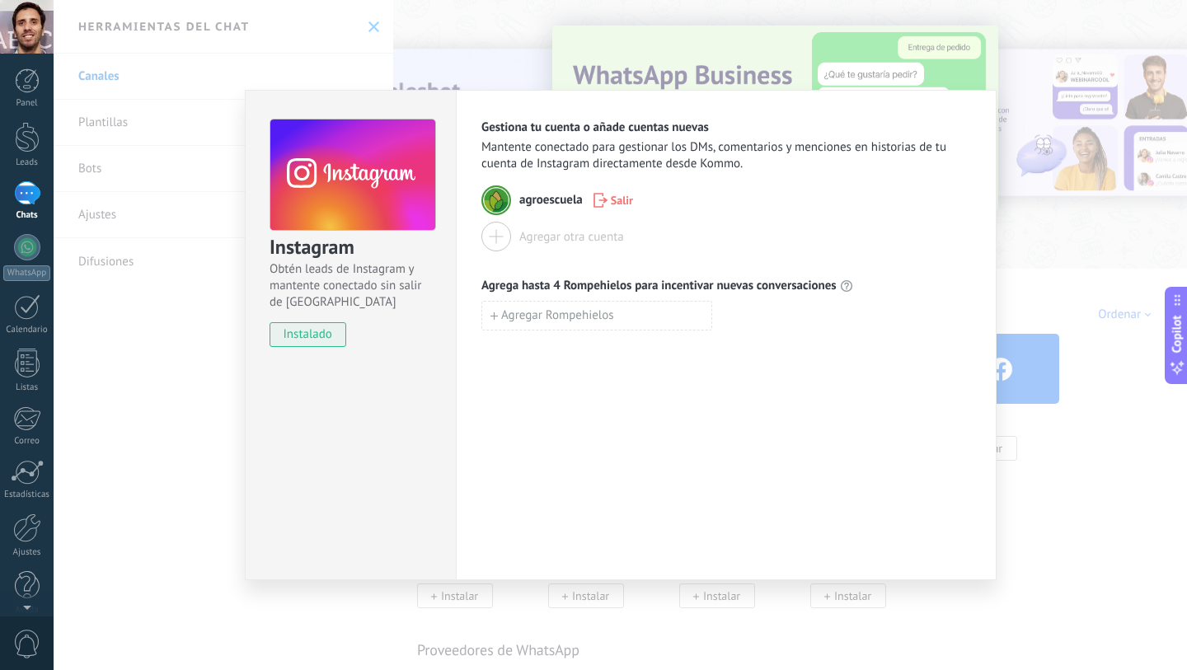
click at [161, 467] on div "Instagram Obtén leads de Instagram y mantente conectado sin salir de Kommo inst…" at bounding box center [620, 335] width 1133 height 670
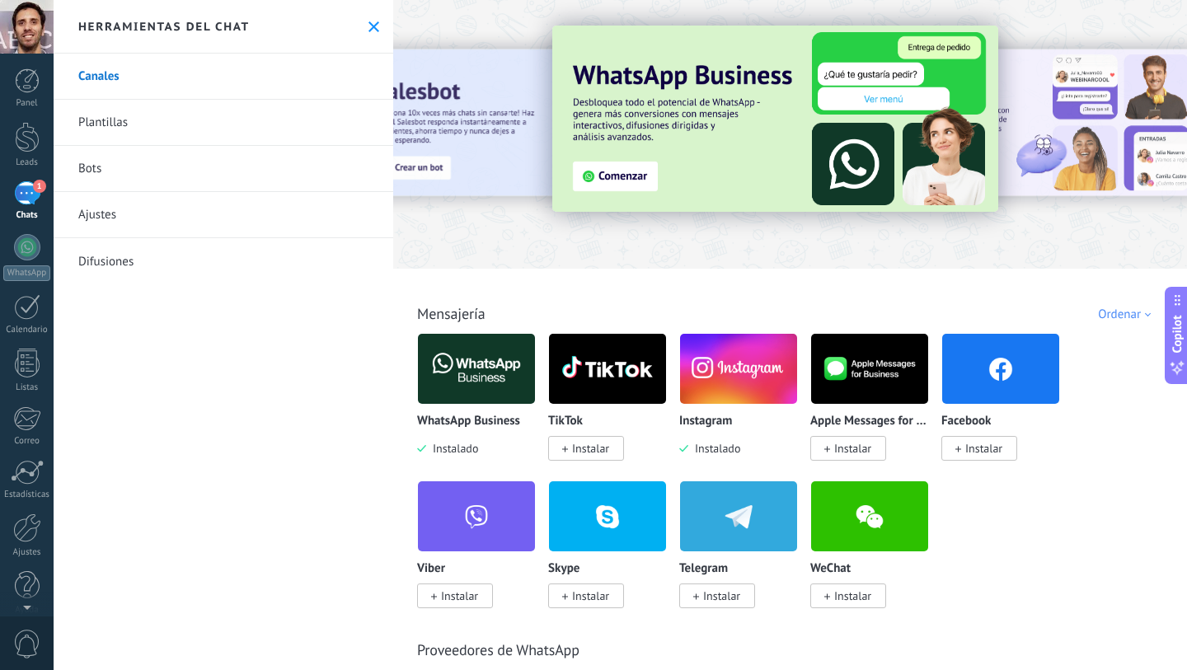
click at [32, 200] on div "1" at bounding box center [27, 193] width 26 height 24
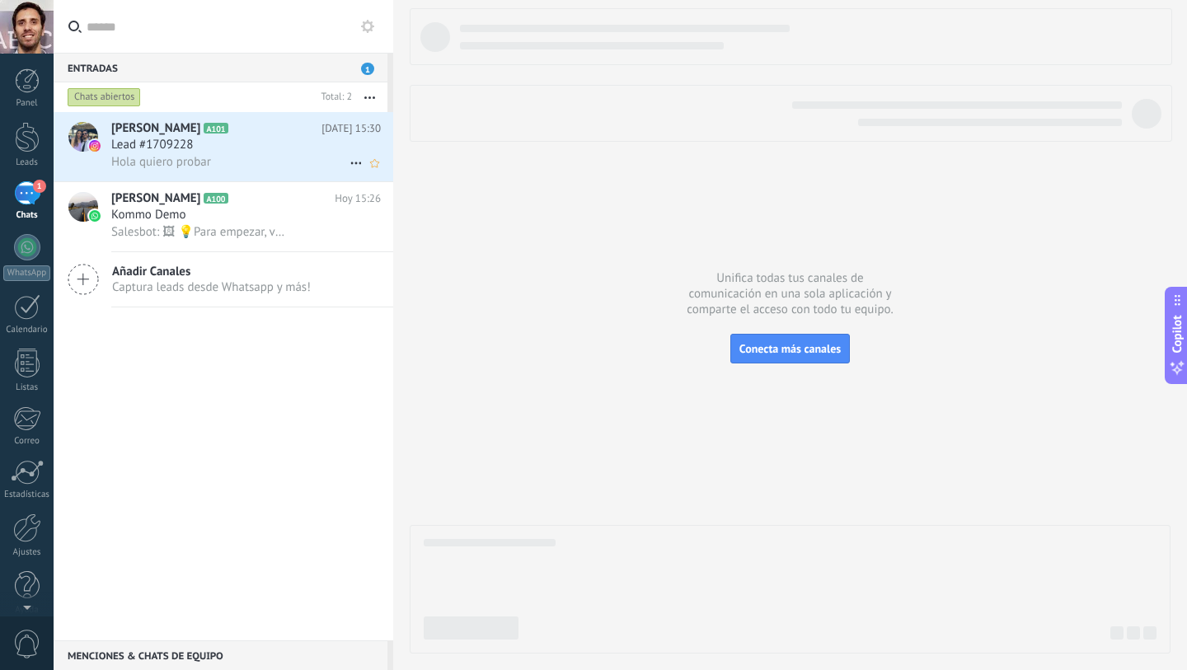
click at [261, 153] on div "Lead #1709228" at bounding box center [246, 145] width 270 height 16
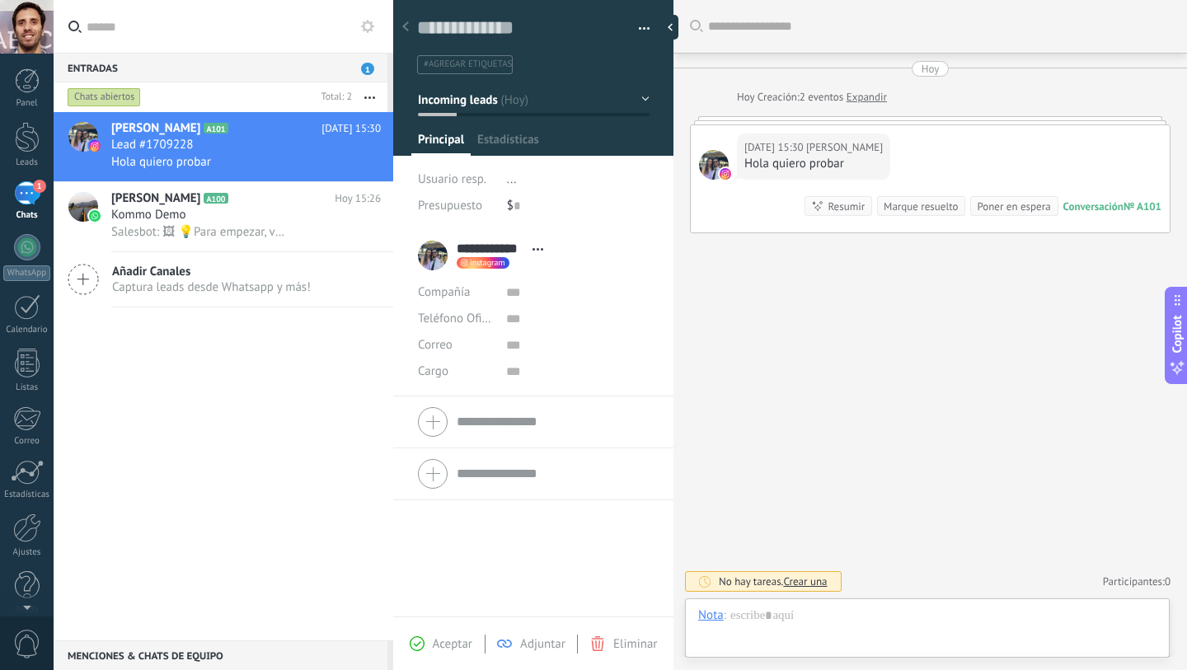
scroll to position [25, 0]
click at [781, 302] on div "Buscar Carga más Hoy Hoy Creación: 2 eventos Expandir Hoy 15:30 Juanpi Chini Ho…" at bounding box center [930, 335] width 514 height 670
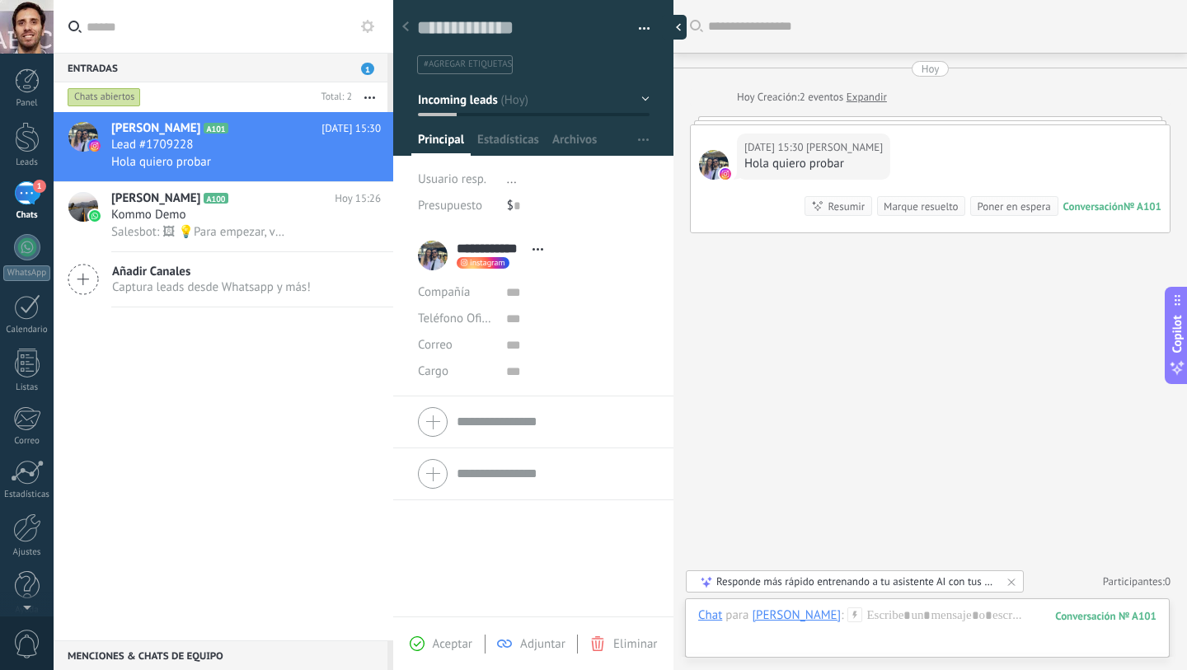
click at [667, 30] on div at bounding box center [674, 27] width 25 height 25
type textarea "**********"
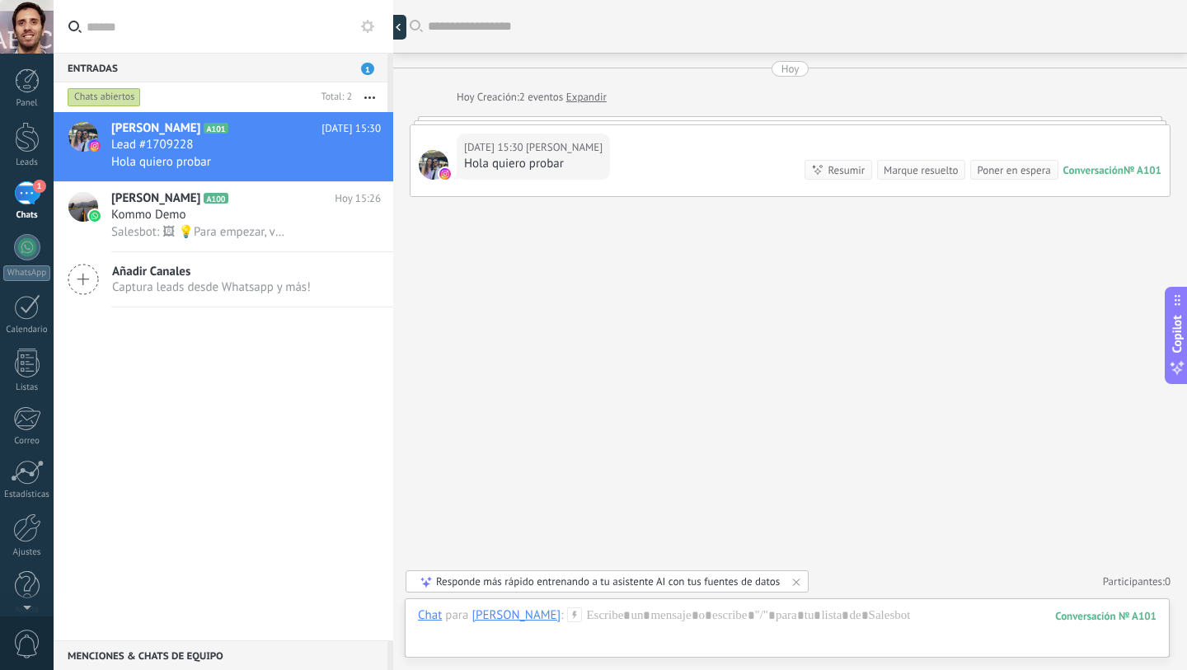
scroll to position [16, 0]
click at [668, 156] on div "Hoy 15:30 Juanpi Chini Hola quiero probar Conversación № A101 Conversación № A1…" at bounding box center [789, 160] width 759 height 71
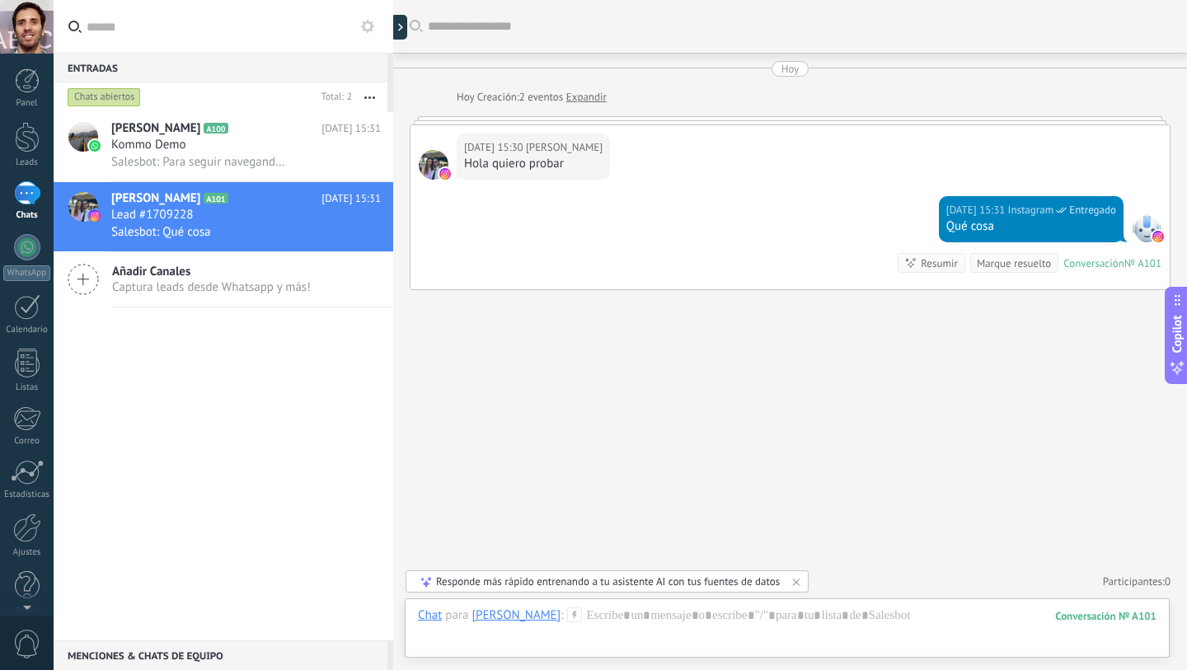
click at [697, 386] on div "Buscar Carga más Hoy Hoy Creación: 2 eventos Expandir Hoy 15:30 Juanpi Chini Ho…" at bounding box center [790, 335] width 794 height 670
click at [635, 623] on div at bounding box center [787, 631] width 739 height 49
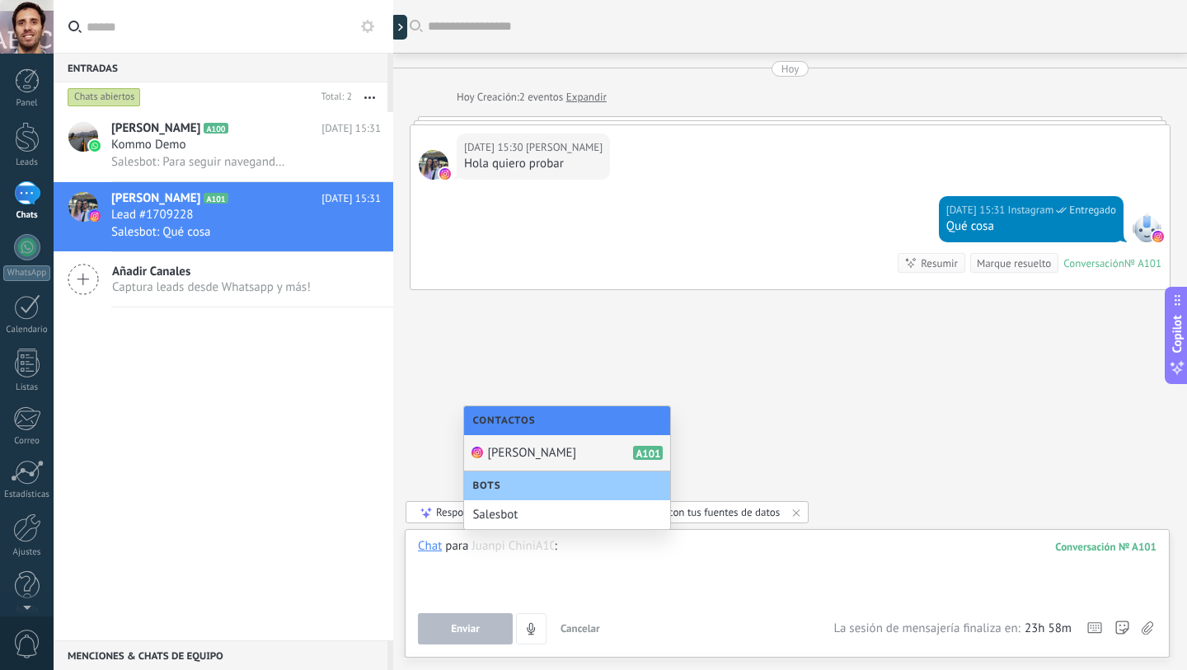
click at [807, 406] on div "Buscar Carga más Hoy Hoy Creación: 2 eventos Expandir Hoy 15:30 Juanpi Chini Ho…" at bounding box center [790, 335] width 794 height 670
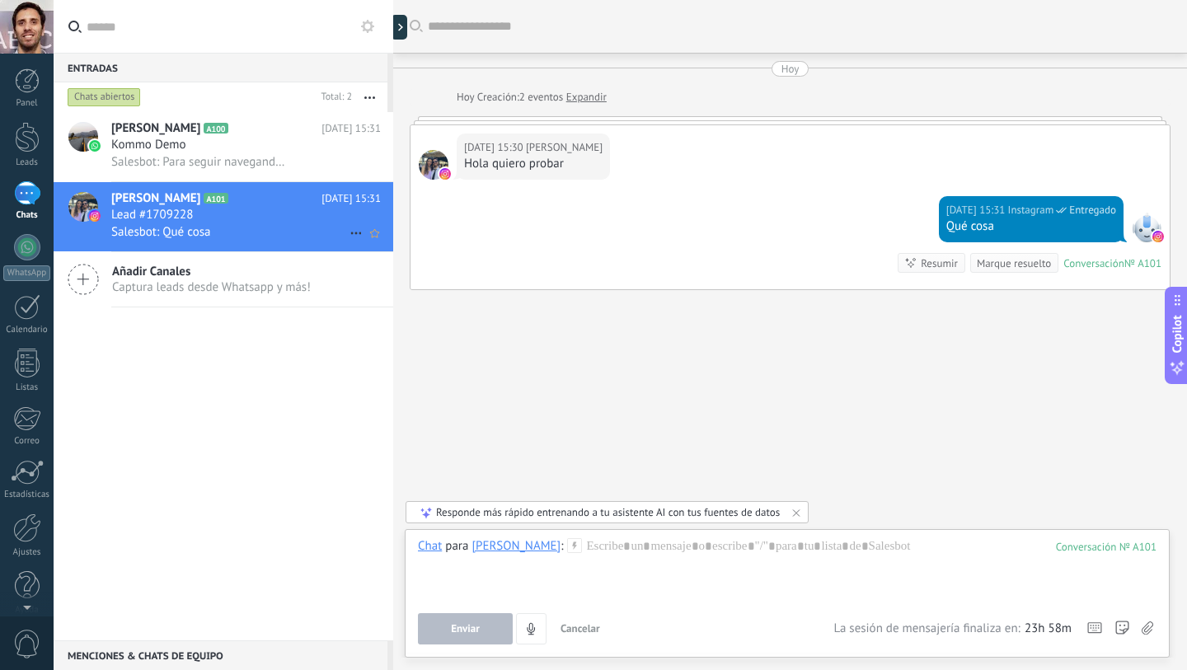
click at [279, 202] on h2 "Juanpi Chini A101" at bounding box center [216, 198] width 210 height 16
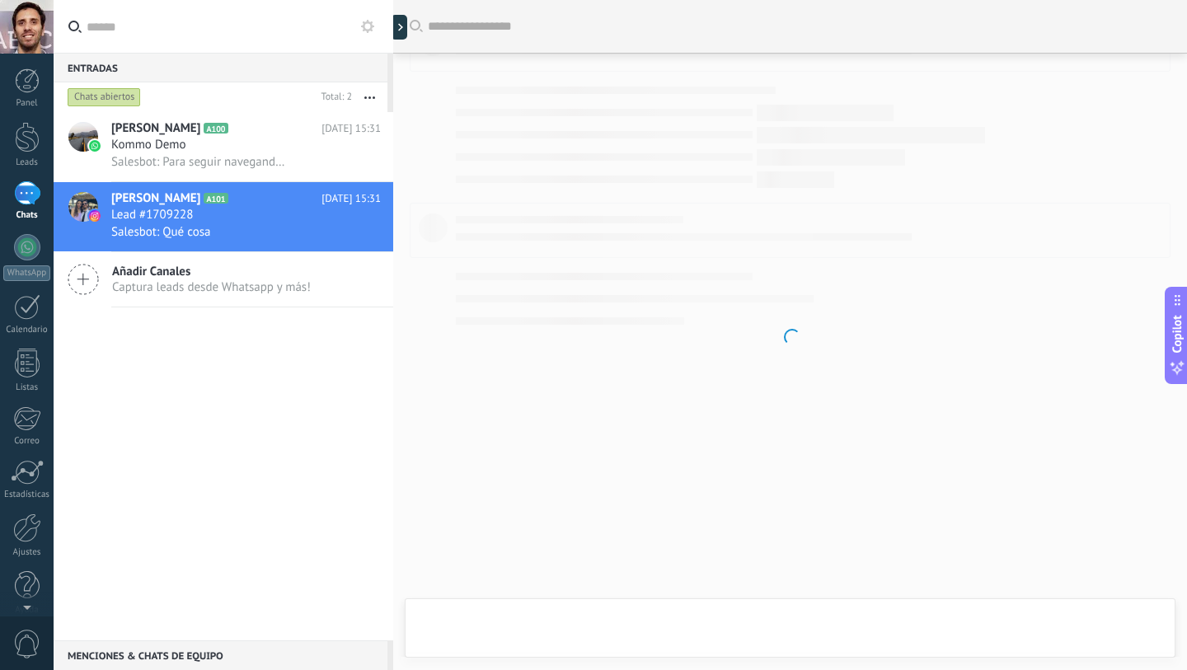
click at [393, 26] on div at bounding box center [393, 335] width 0 height 670
type textarea "**********"
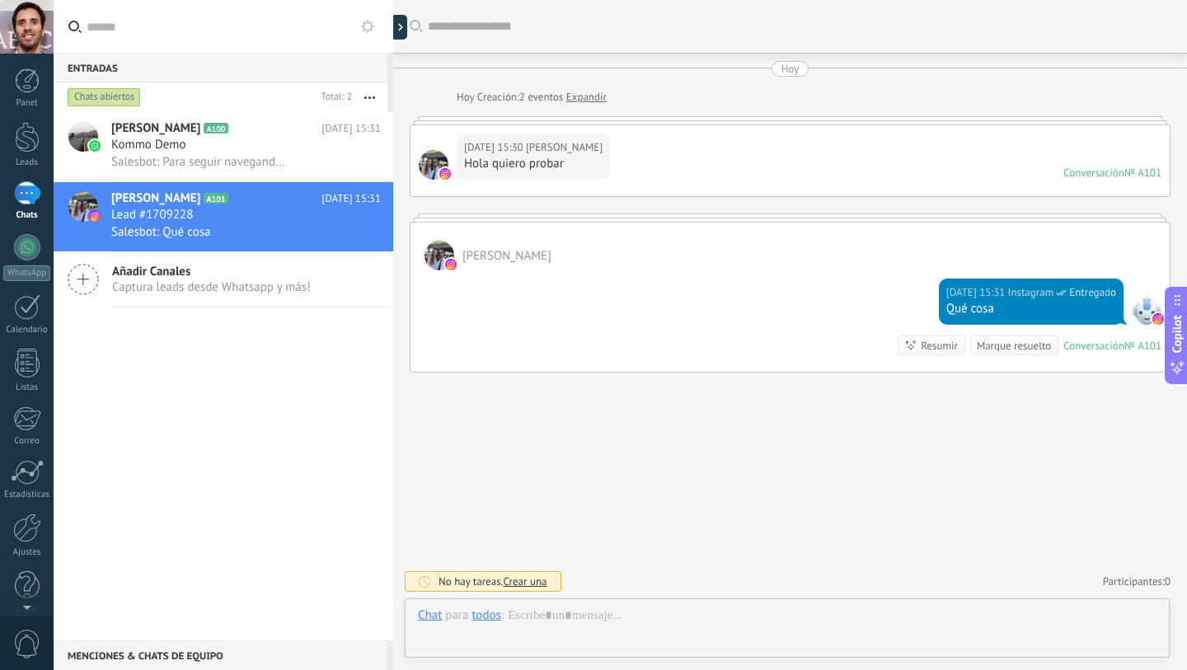
scroll to position [16, 0]
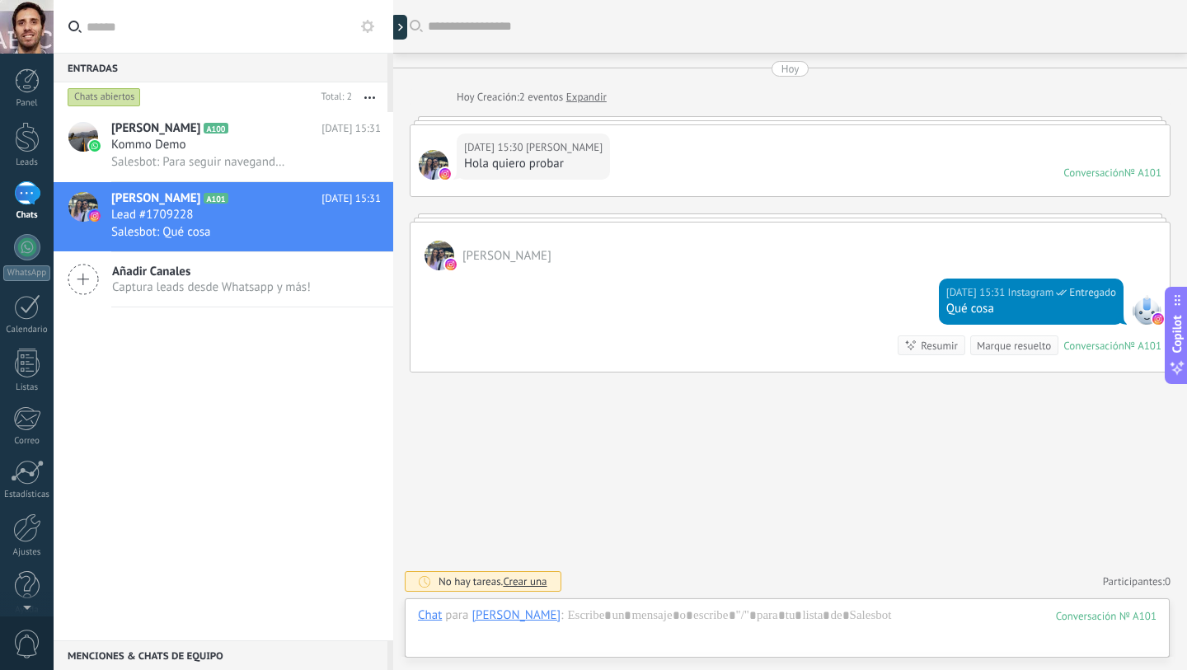
click at [712, 281] on div "Hoy 15:31 Instagram Entregado Qué cosa Conversación № A101 Conversación № A101 …" at bounding box center [789, 320] width 759 height 101
click at [821, 453] on div "Buscar Carga más Hoy Hoy Creación: 2 eventos Expandir Hoy 15:30 Juanpi Chini Ho…" at bounding box center [790, 335] width 794 height 670
click at [668, 612] on div at bounding box center [787, 631] width 739 height 49
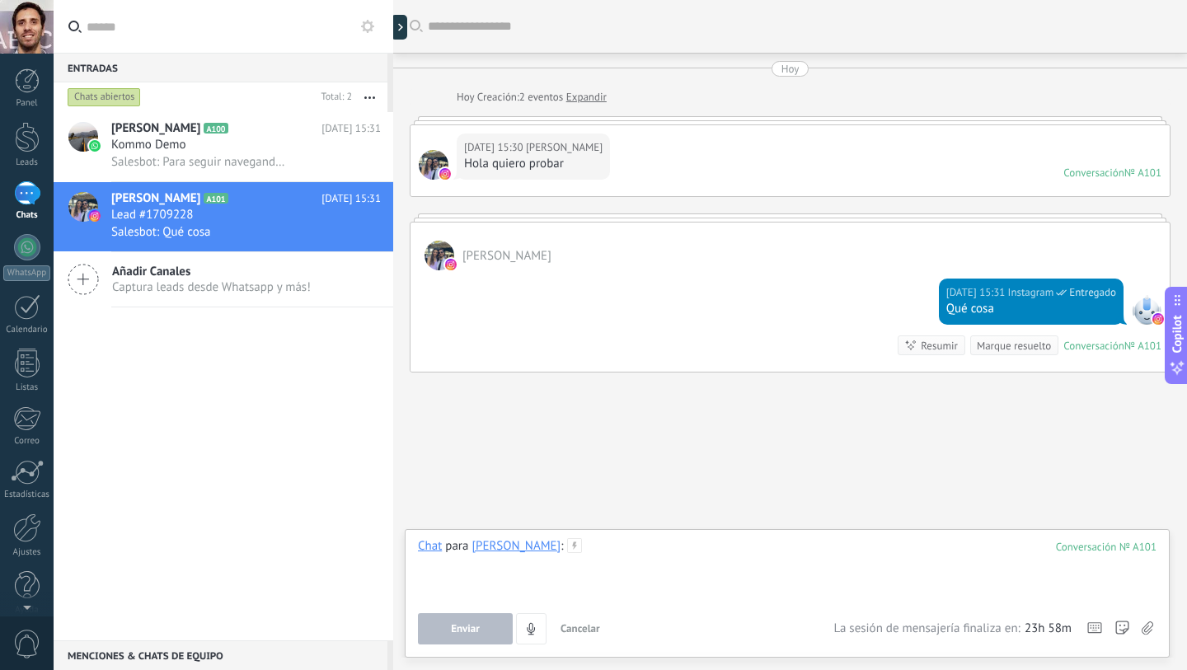
click at [588, 542] on div at bounding box center [787, 569] width 739 height 63
click at [657, 585] on div "**********" at bounding box center [787, 569] width 739 height 63
click at [487, 632] on button "Enviar" at bounding box center [465, 628] width 95 height 31
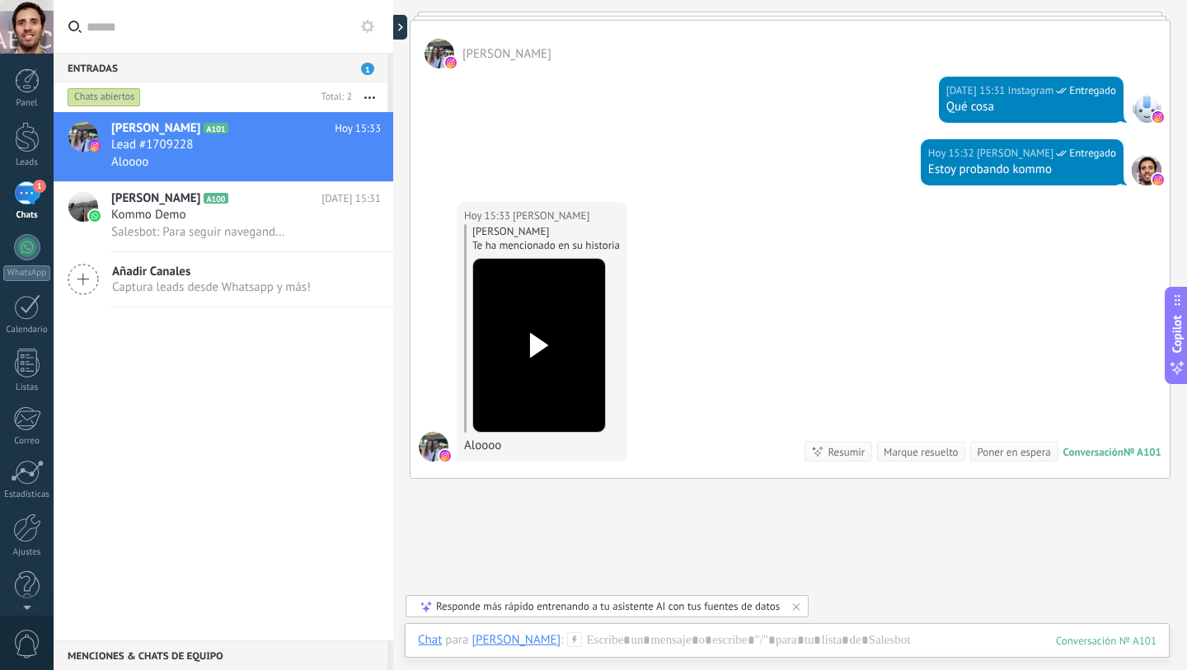
scroll to position [203, 0]
click at [561, 234] on div "Juanpi Chini Te ha mencionado en su historia" at bounding box center [546, 237] width 148 height 28
click at [539, 341] on use at bounding box center [539, 344] width 18 height 25
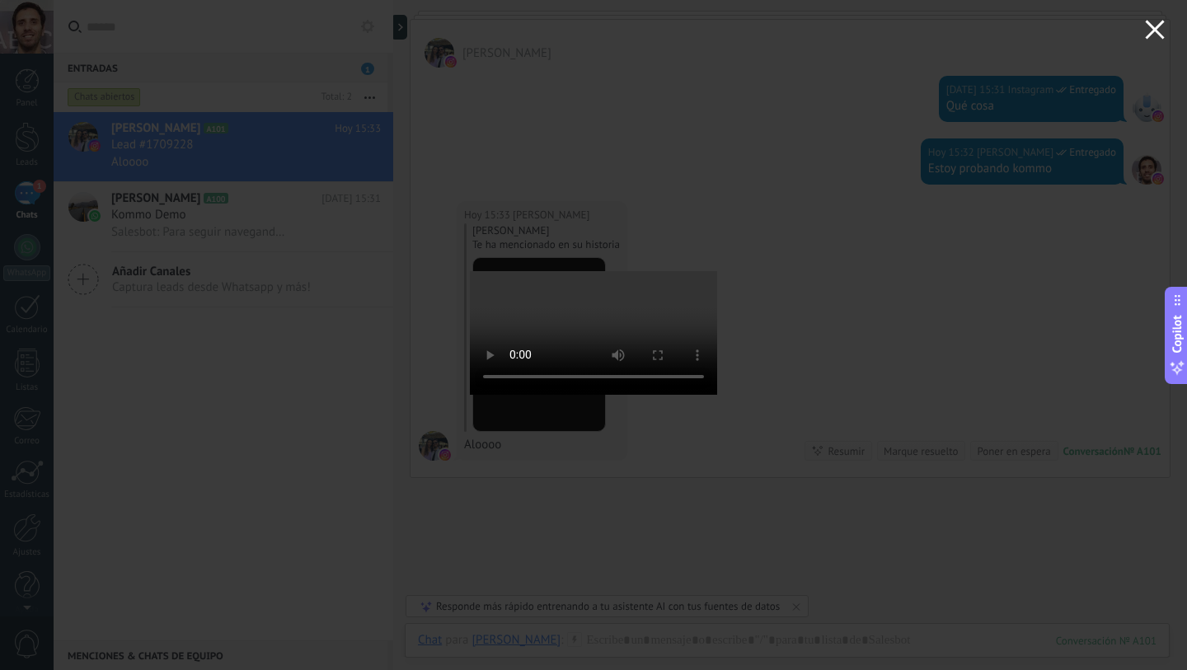
click at [1159, 29] on icon "button" at bounding box center [1155, 30] width 20 height 20
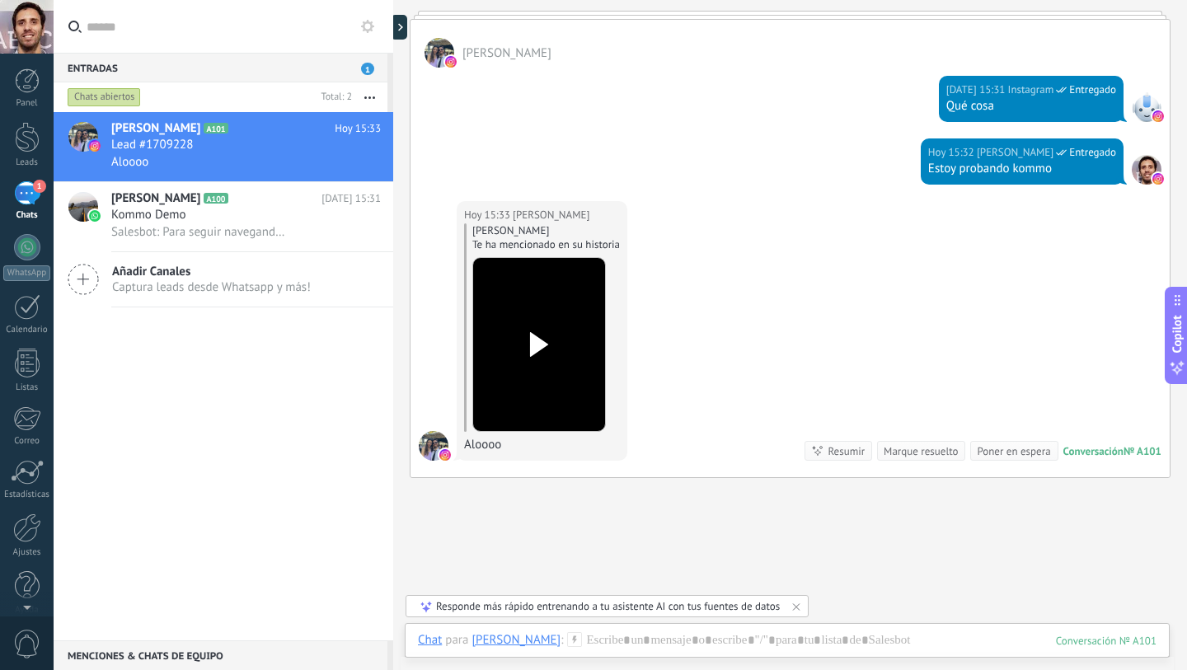
click at [544, 338] on icon at bounding box center [539, 344] width 35 height 25
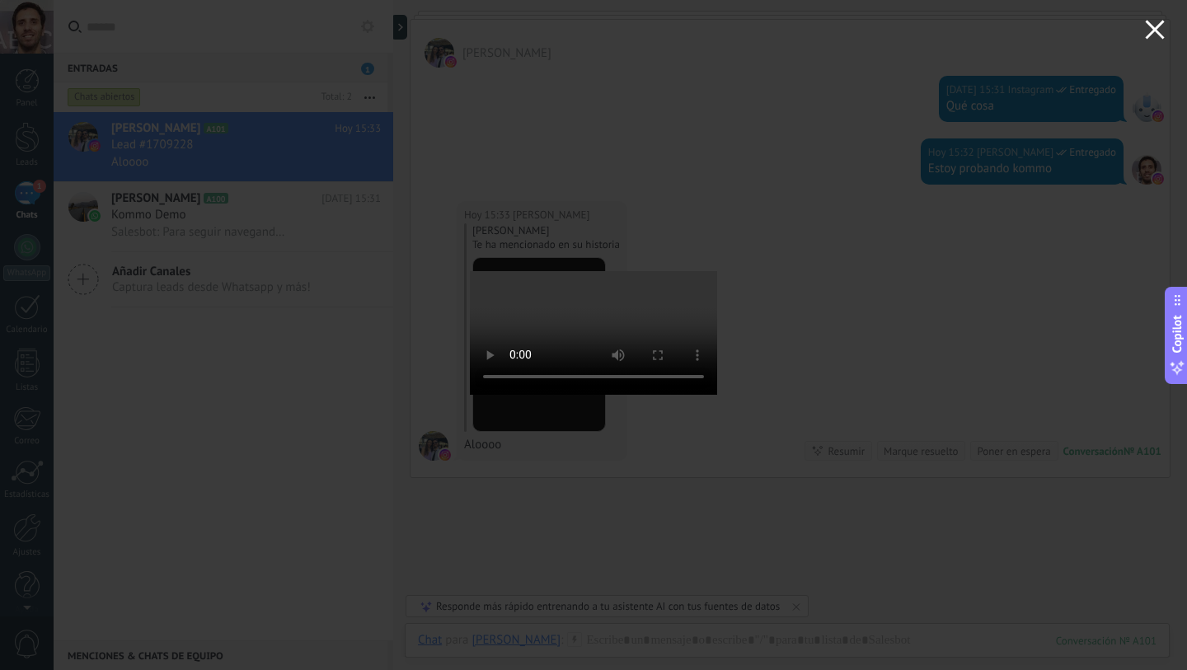
click at [1172, 31] on button "button" at bounding box center [1155, 32] width 64 height 64
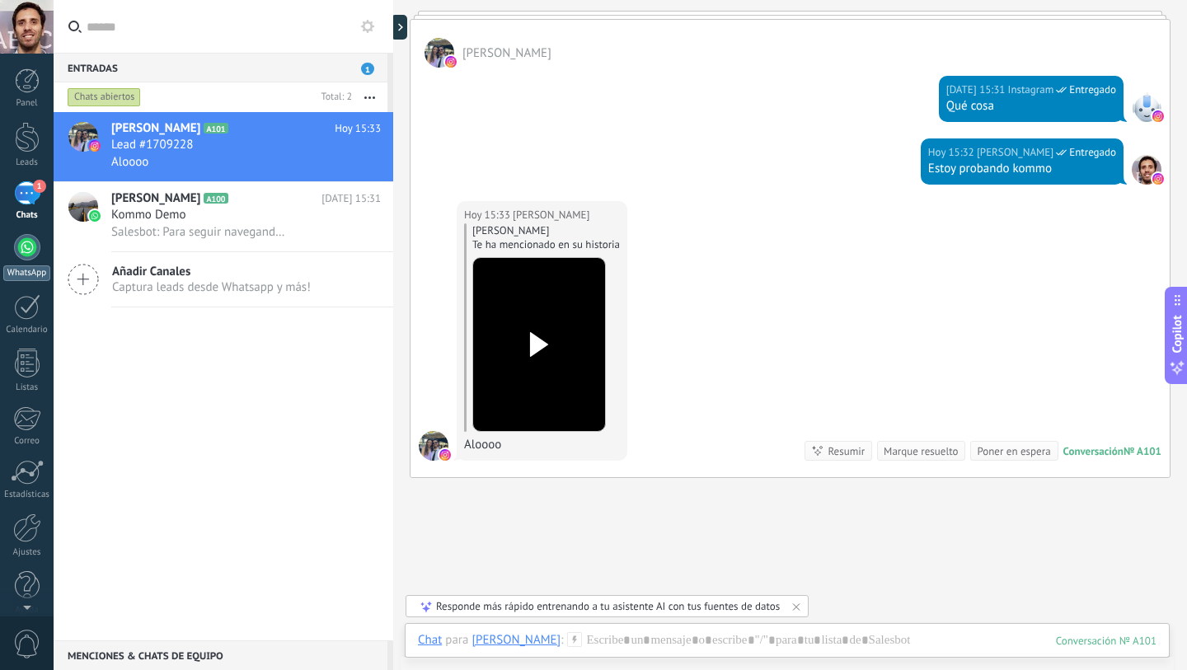
click at [28, 259] on div at bounding box center [27, 247] width 26 height 26
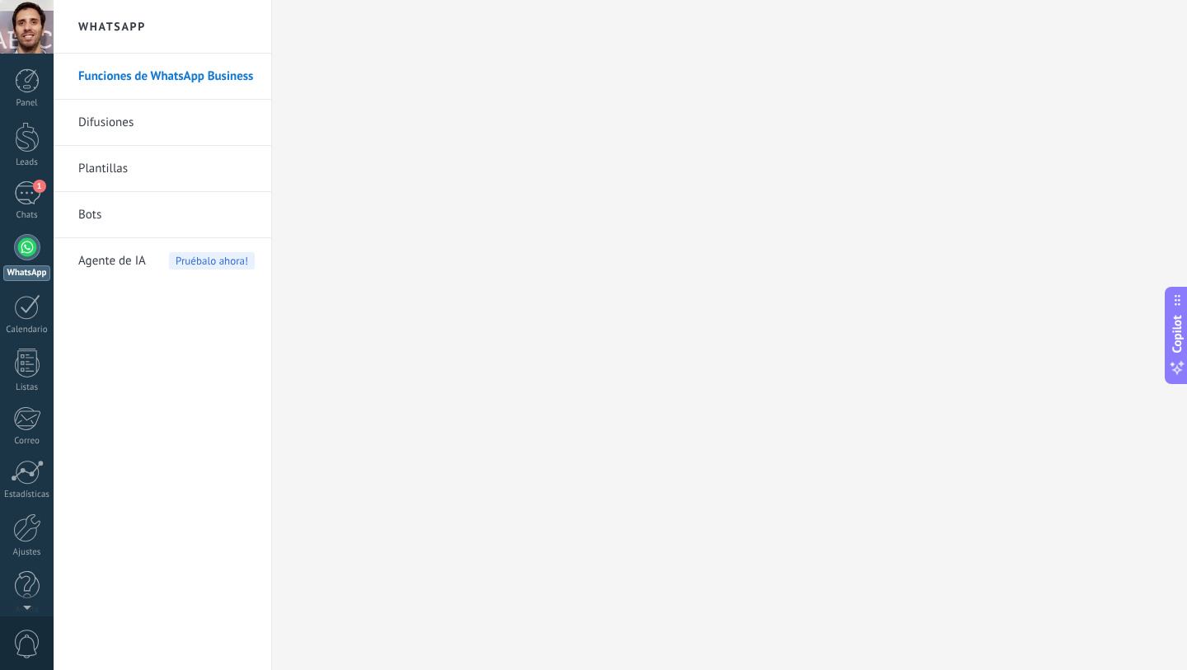
click at [107, 108] on link "Difusiones" at bounding box center [166, 123] width 176 height 46
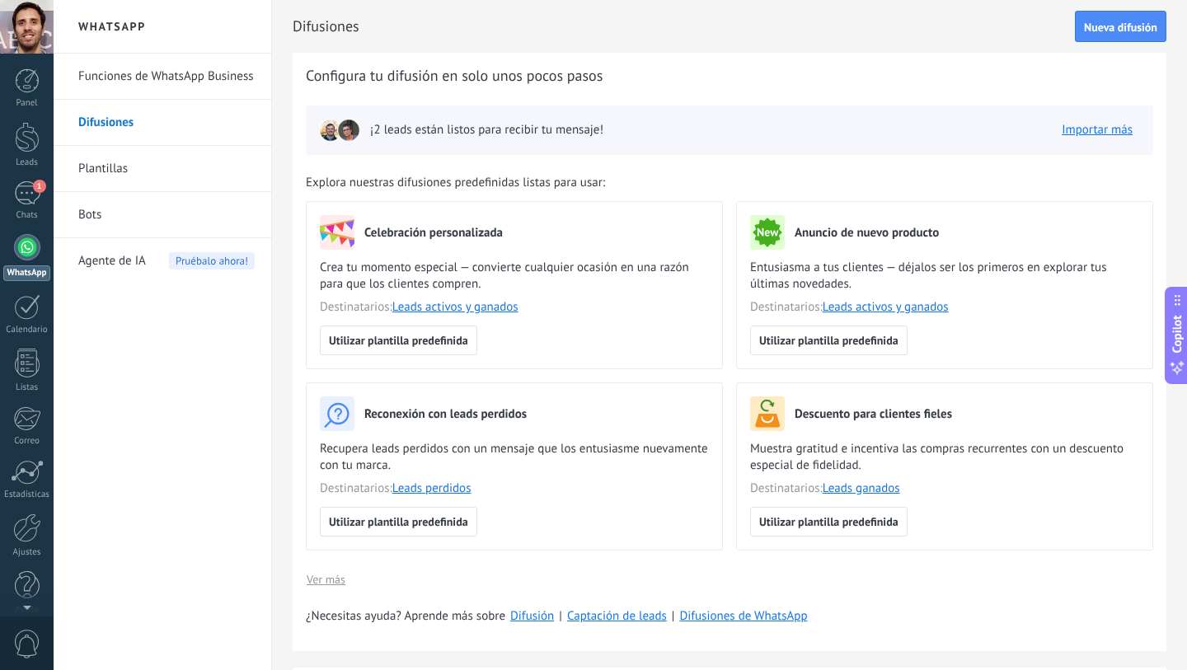
click at [129, 165] on link "Plantillas" at bounding box center [166, 169] width 176 height 46
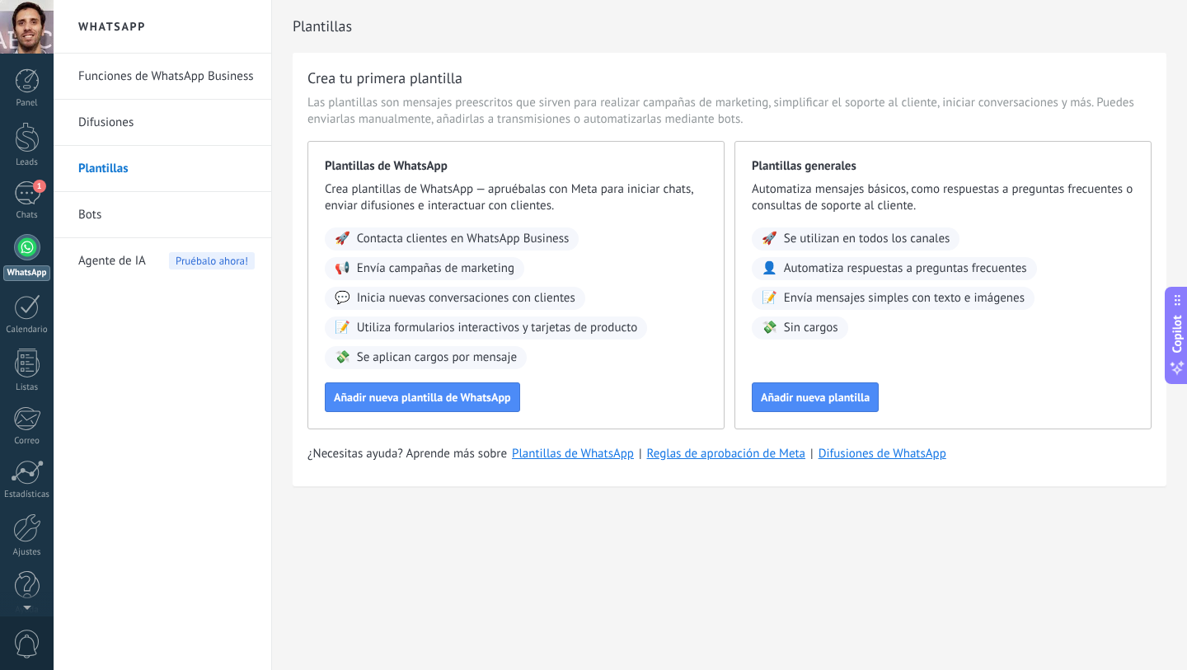
click at [481, 245] on span "Contacta clientes en WhatsApp Business" at bounding box center [463, 239] width 213 height 16
click at [25, 200] on div "1" at bounding box center [27, 193] width 26 height 24
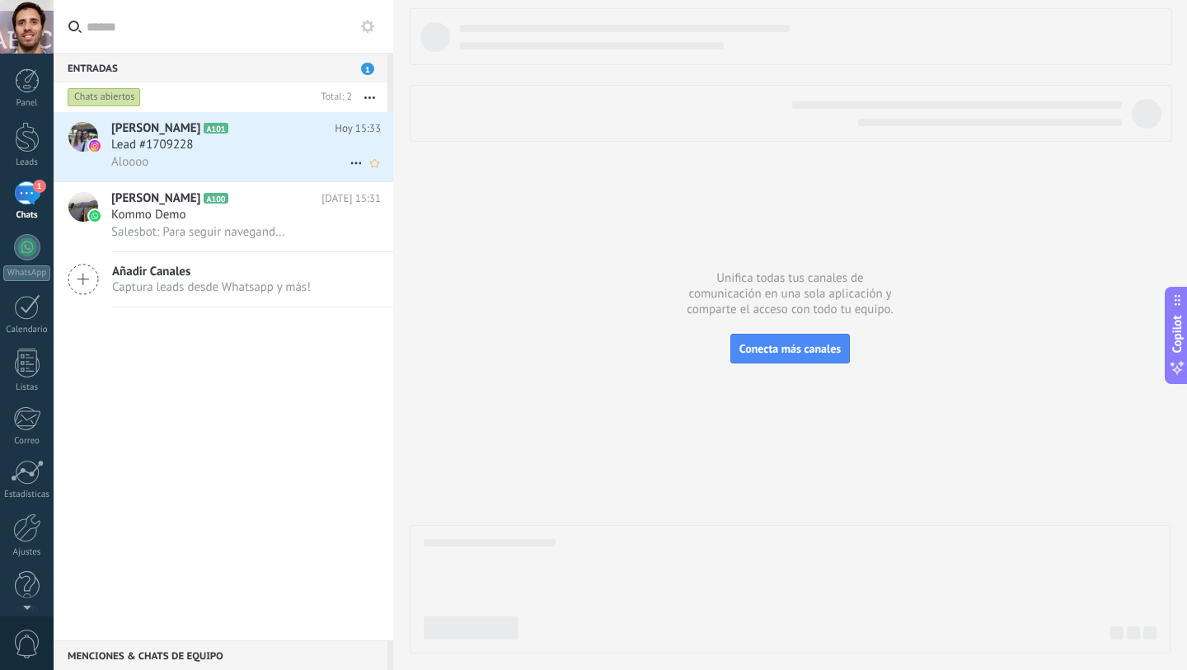
click at [171, 132] on span "[PERSON_NAME]" at bounding box center [155, 128] width 89 height 16
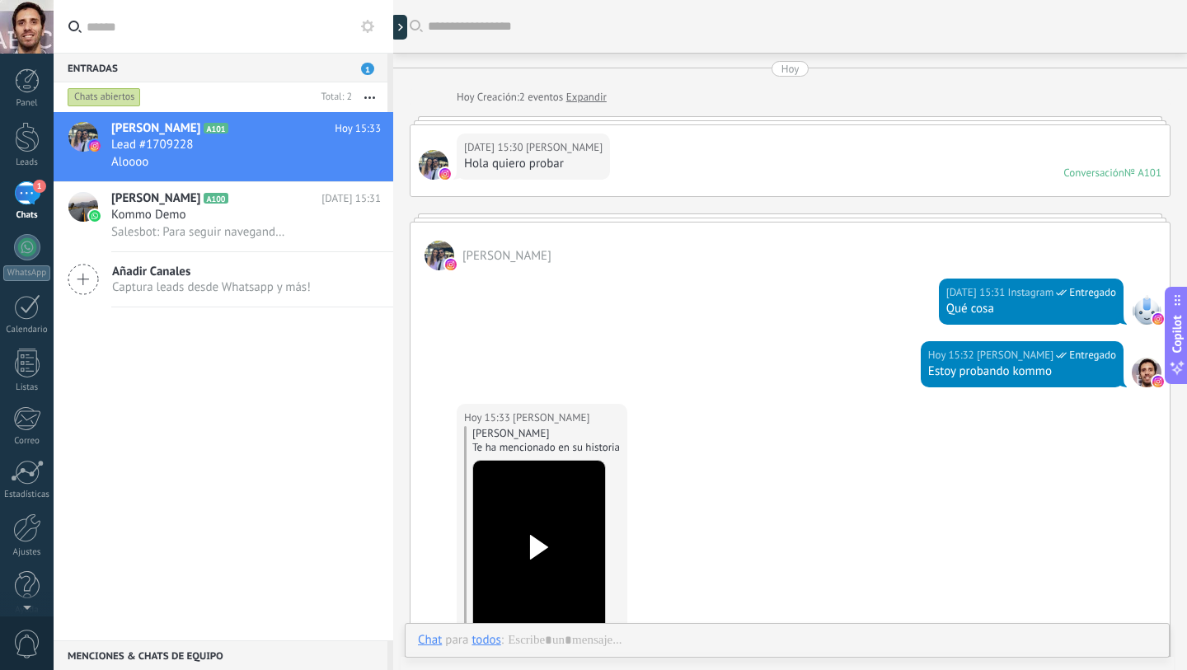
scroll to position [206, 0]
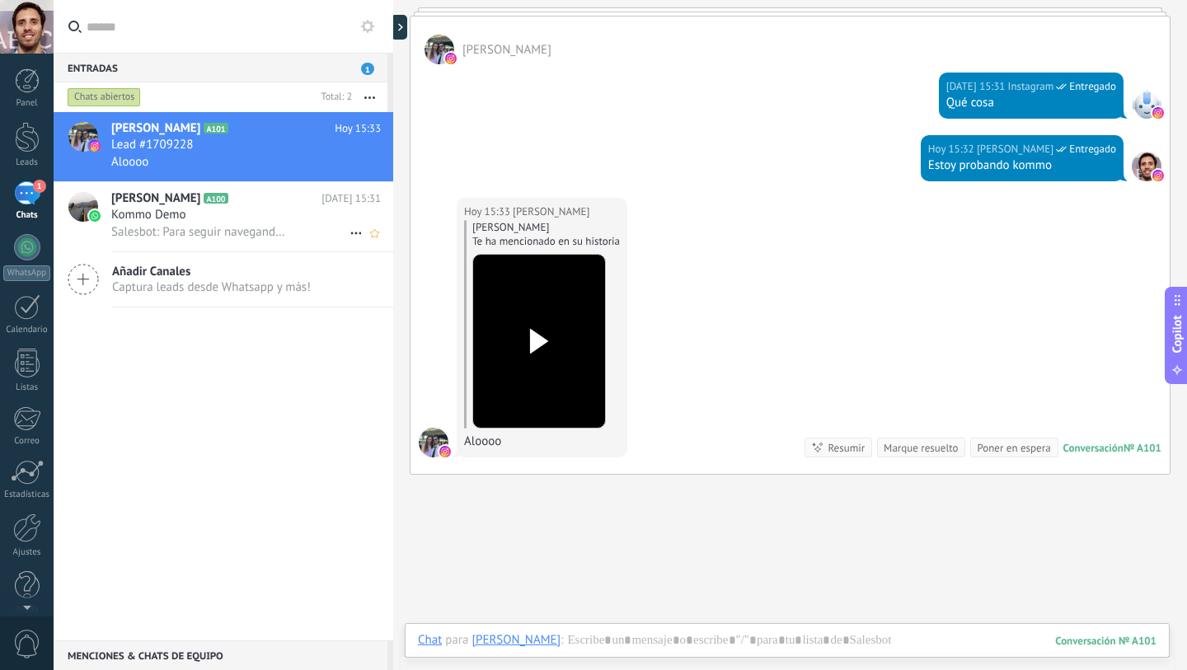
click at [246, 211] on div "Kommo Demo" at bounding box center [246, 215] width 270 height 16
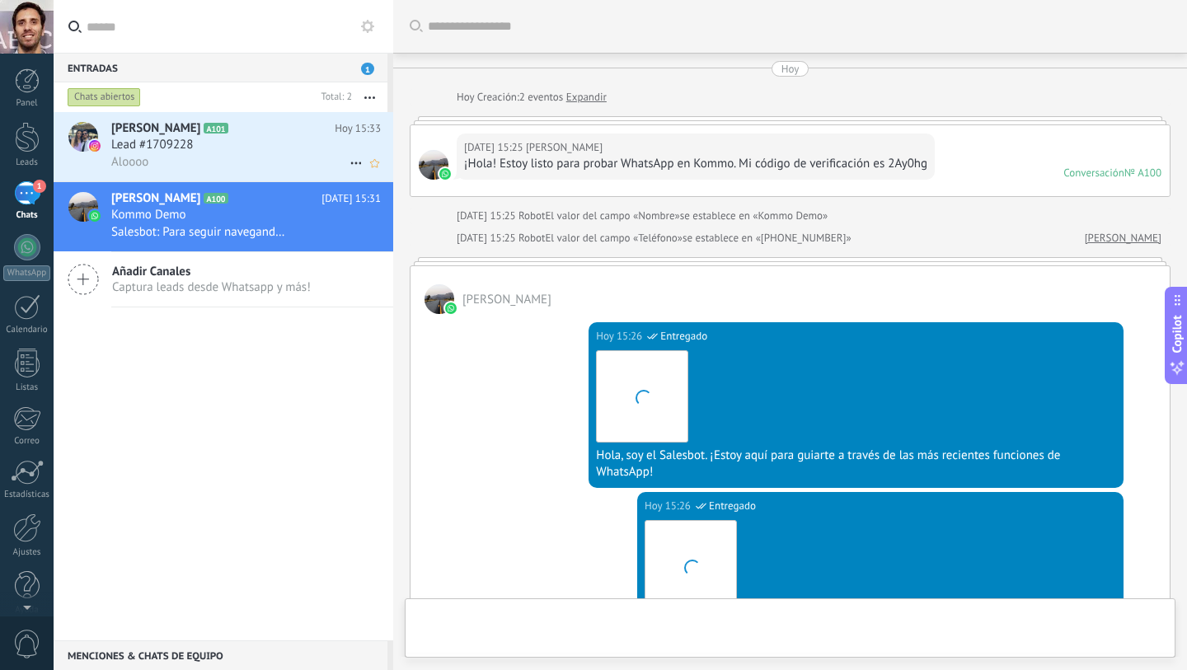
scroll to position [729, 0]
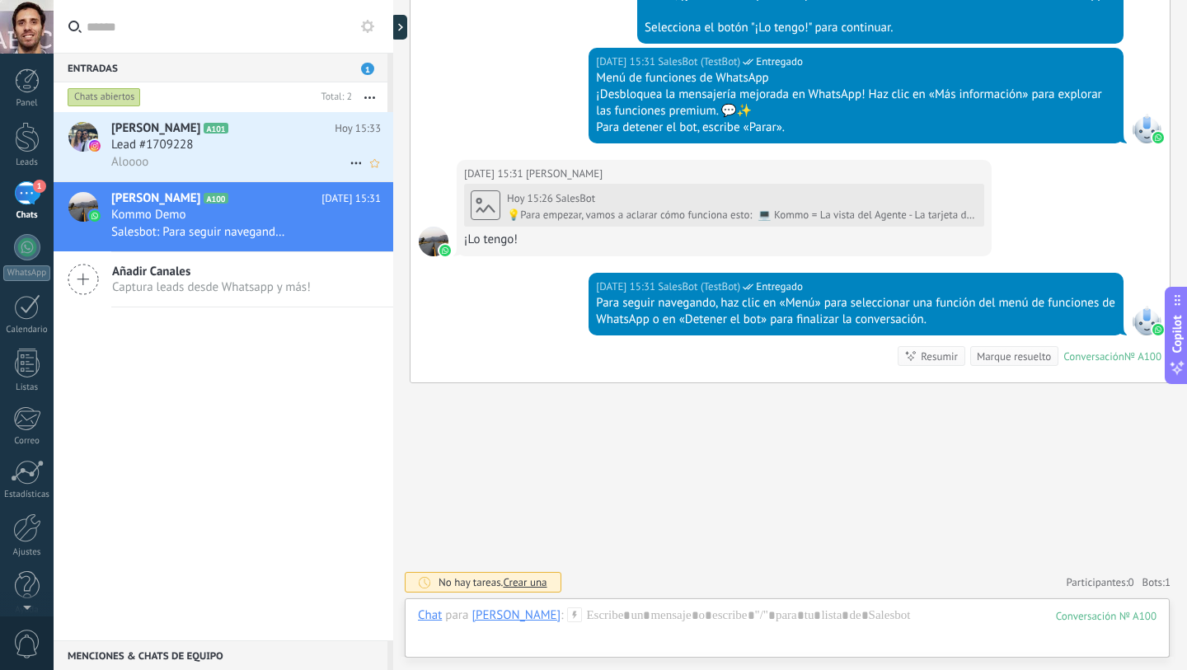
click at [251, 179] on div "[PERSON_NAME] A101 [DATE] 15:33 Lead #1709228 Aloooo" at bounding box center [252, 146] width 282 height 69
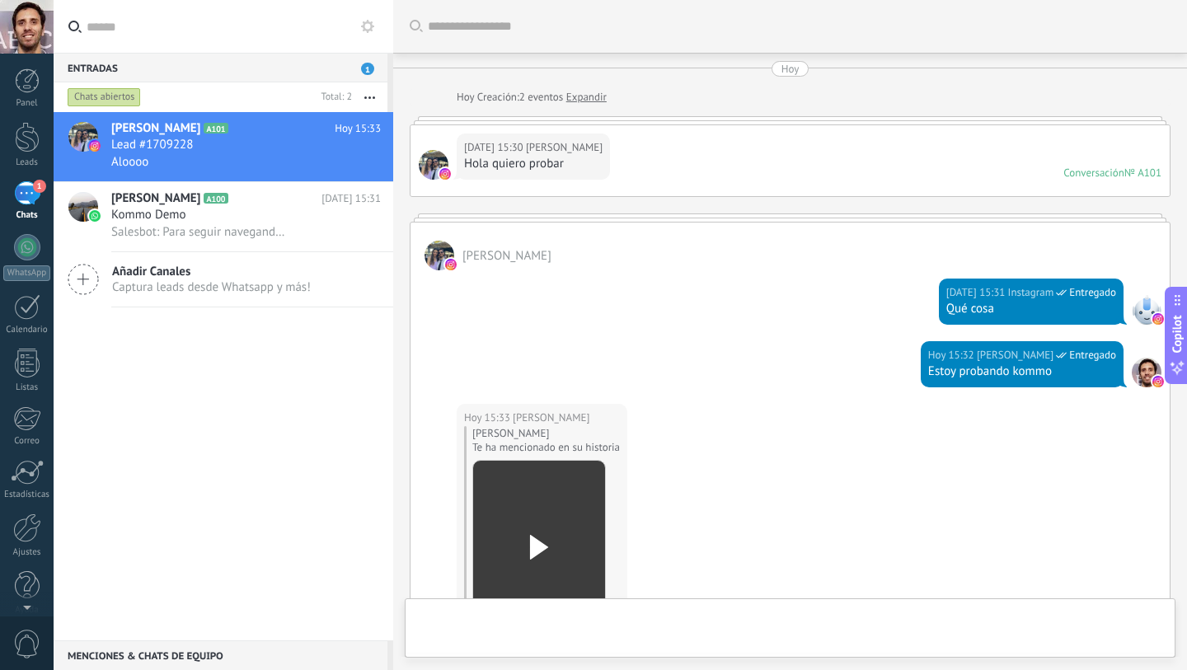
scroll to position [297, 0]
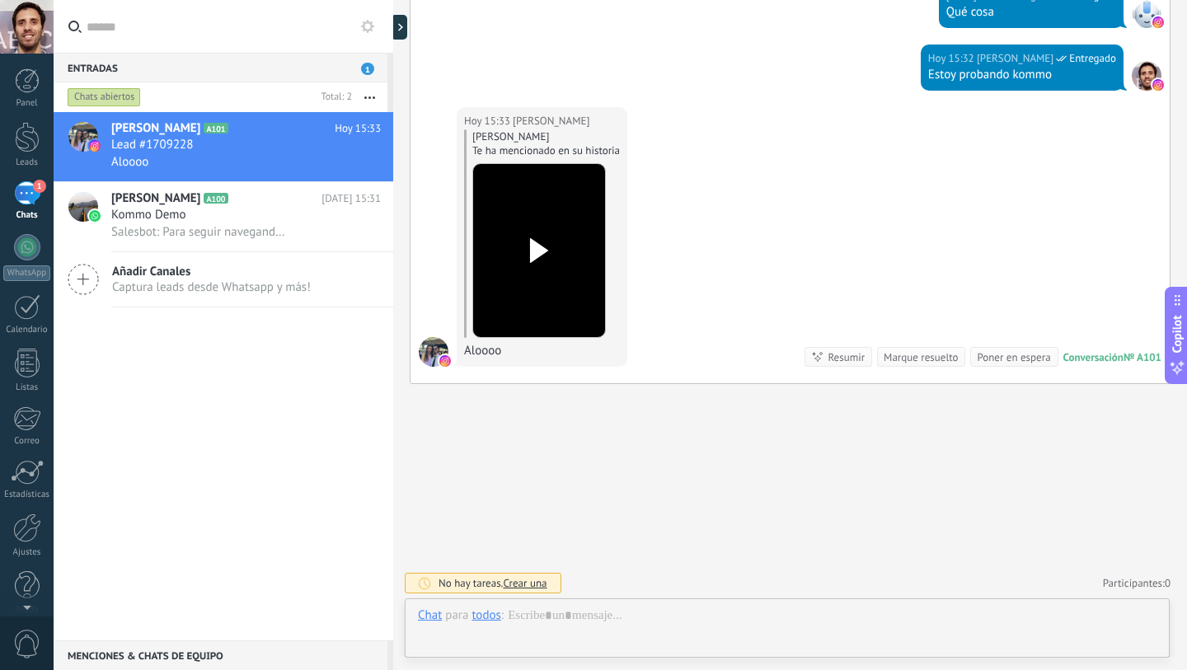
click at [516, 573] on div "No hay tareas. Crear una" at bounding box center [483, 583] width 157 height 21
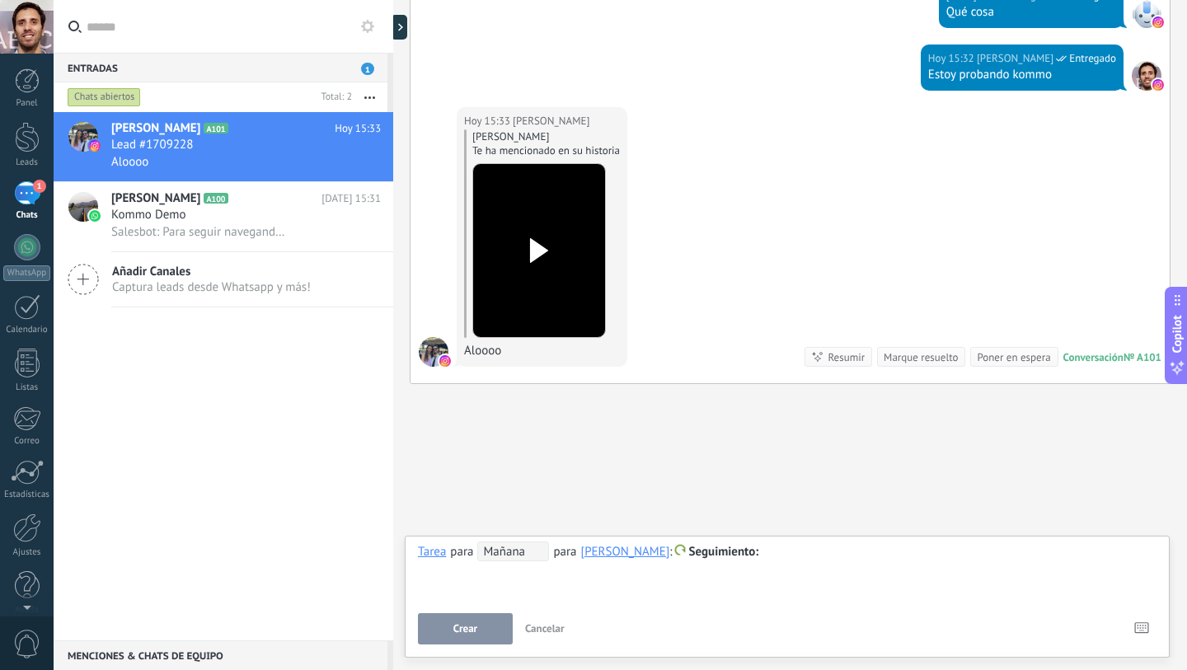
click at [544, 613] on div "Crear Cancelar Atajos – seleccionar acción – insertar valor del campo" at bounding box center [787, 628] width 739 height 31
click at [543, 634] on span "Cancelar" at bounding box center [545, 628] width 40 height 14
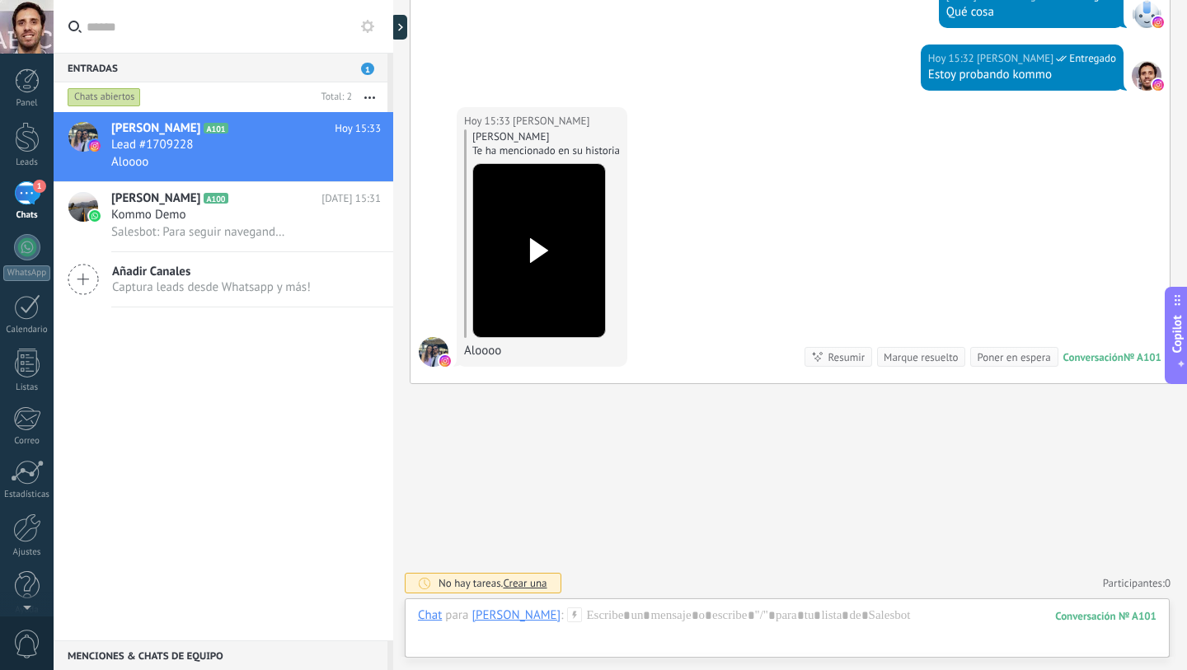
click at [559, 481] on div "Buscar Carga más Hoy Hoy Creación: 2 eventos Expandir Hoy 15:30 Juanpi Chini Ho…" at bounding box center [790, 187] width 794 height 969
click at [393, 24] on div at bounding box center [393, 335] width 0 height 670
click at [406, 25] on use at bounding box center [407, 27] width 5 height 7
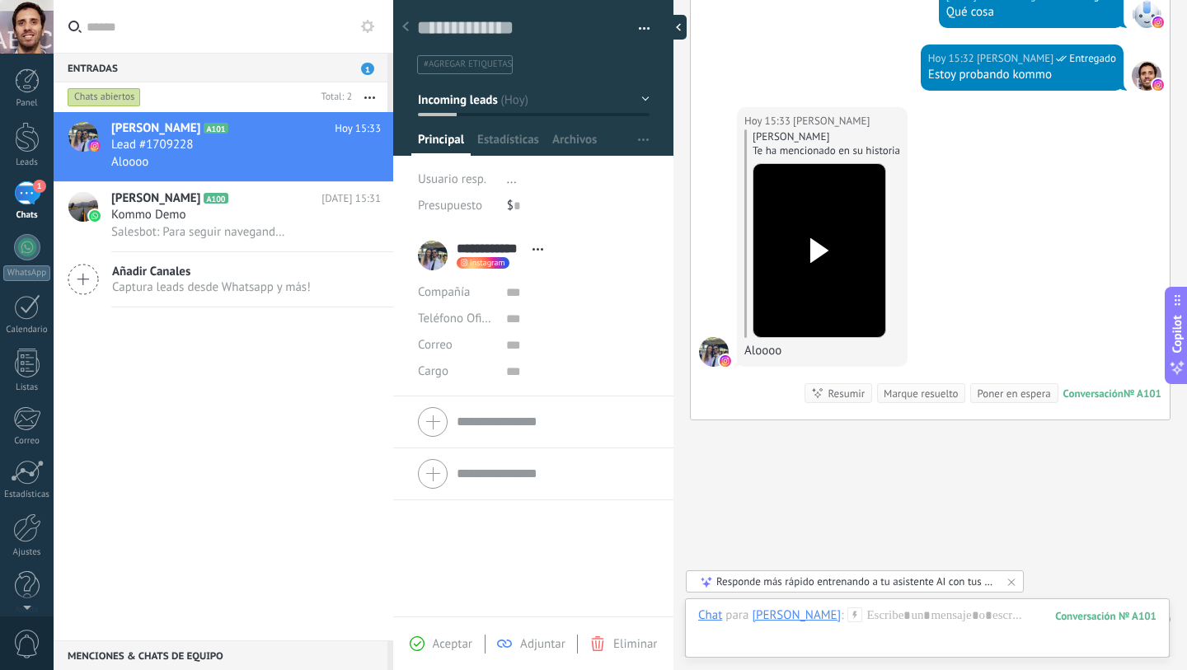
scroll to position [25, 0]
click at [509, 96] on button "Incoming leads" at bounding box center [534, 100] width 232 height 30
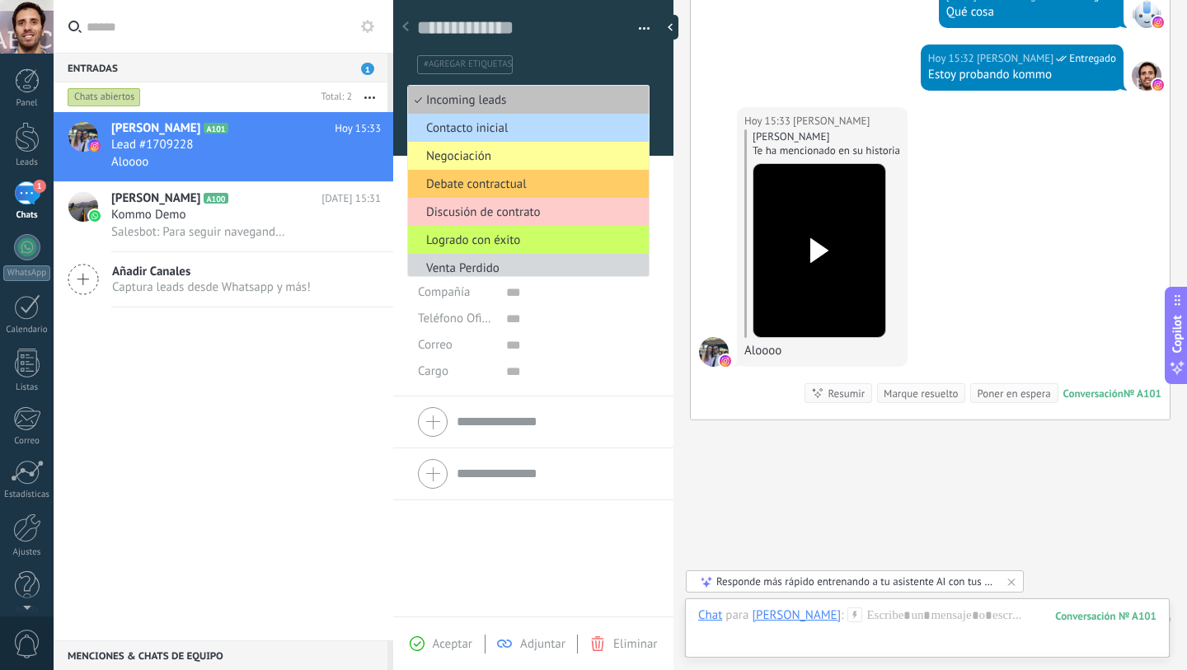
click at [541, 128] on span "Contacto inicial" at bounding box center [526, 128] width 236 height 16
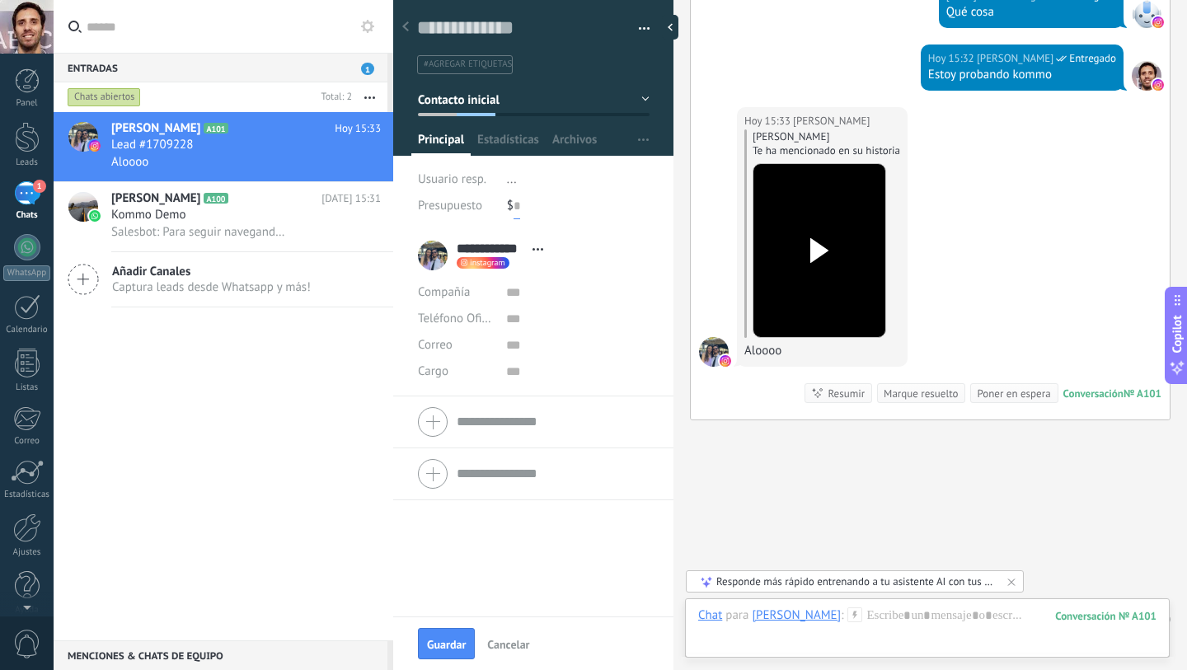
click at [515, 211] on input "text" at bounding box center [517, 206] width 7 height 26
click at [494, 420] on form "Compañía Teléfono Oficina Ofic. directo Celular Fax Casa Otro Teléfono Oficina …" at bounding box center [533, 421] width 231 height 41
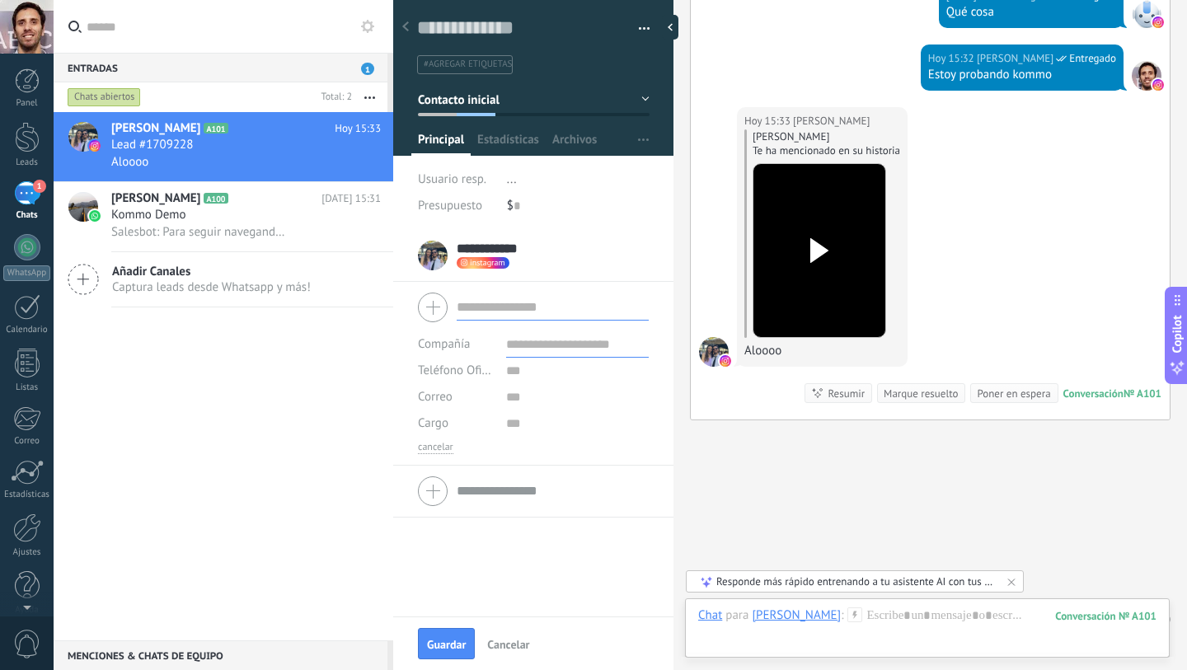
click at [603, 203] on div "$ 0" at bounding box center [578, 206] width 143 height 26
click at [21, 528] on link "Ajustes" at bounding box center [27, 520] width 54 height 45
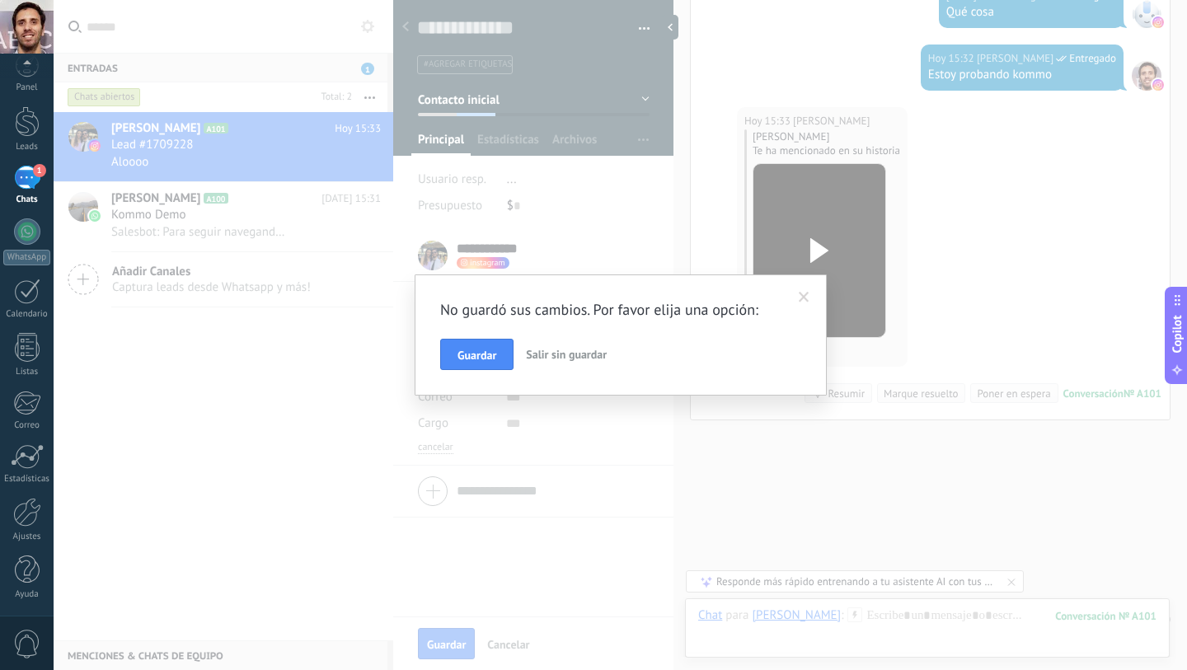
scroll to position [0, 0]
click at [480, 354] on span "Guardar" at bounding box center [476, 355] width 39 height 12
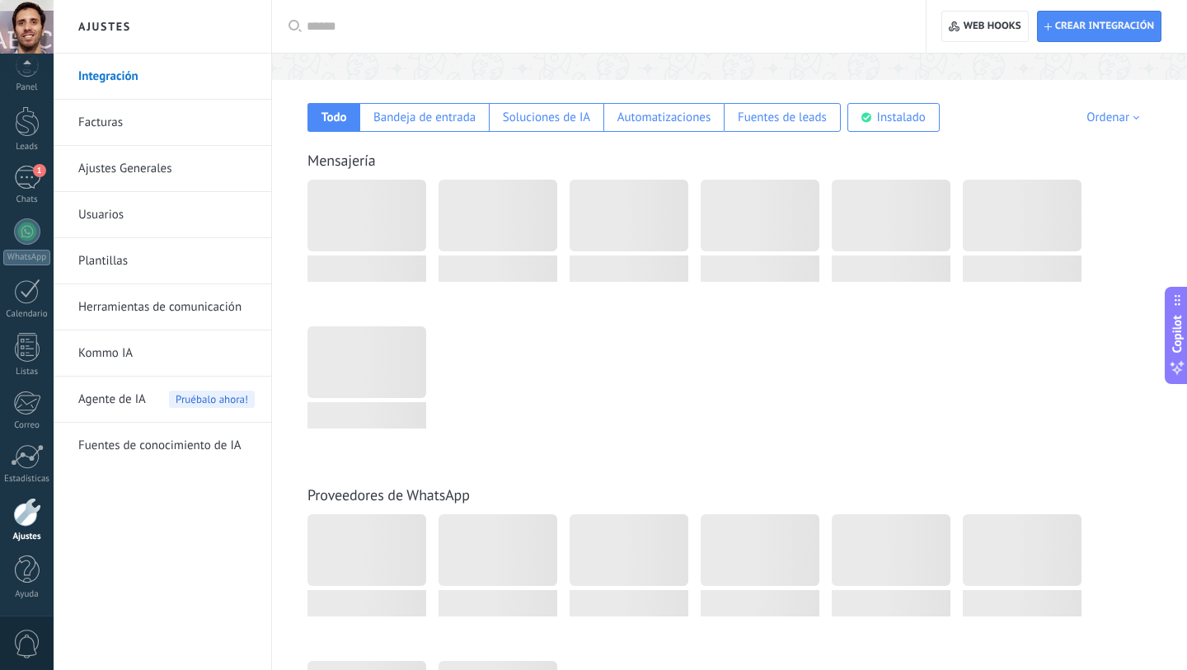
scroll to position [227, 0]
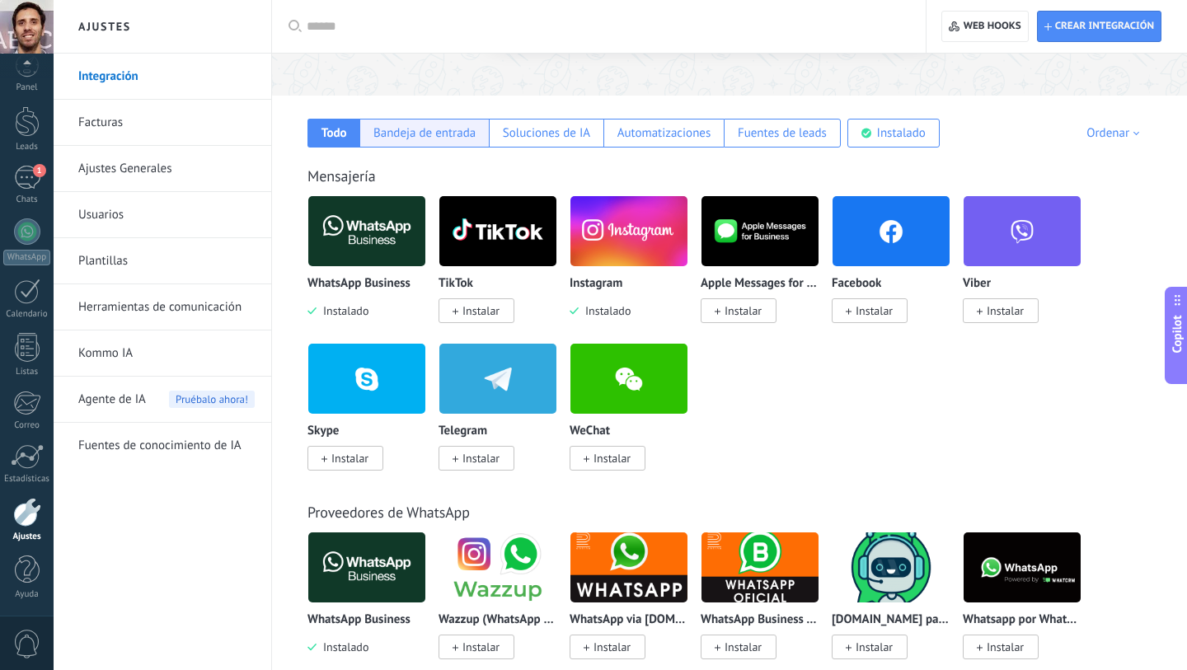
click at [410, 144] on div "Bandeja de entrada" at bounding box center [423, 133] width 129 height 29
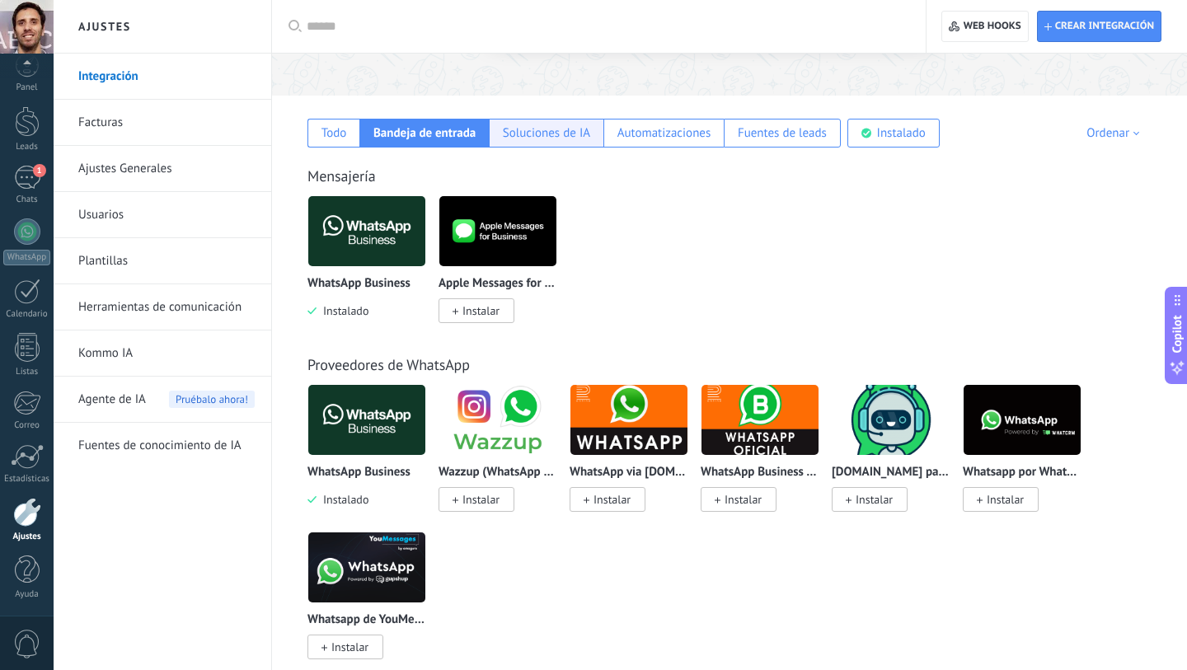
click at [531, 136] on div "Soluciones de IA" at bounding box center [546, 133] width 87 height 16
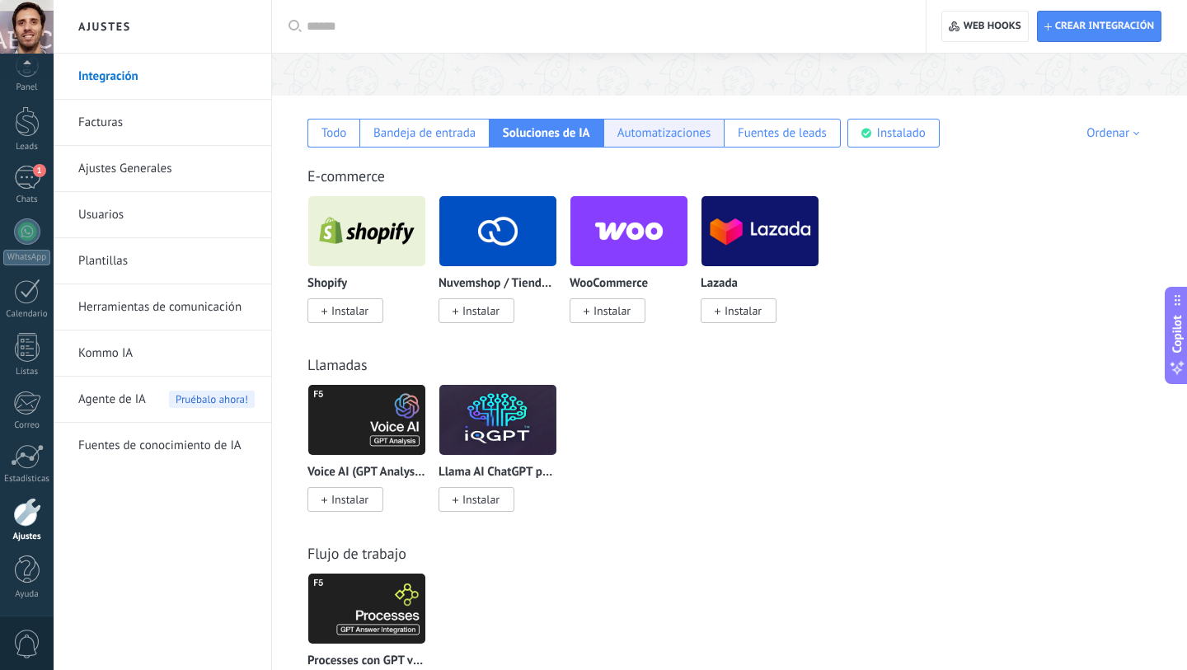
click at [673, 135] on div "Automatizaciones" at bounding box center [664, 133] width 94 height 16
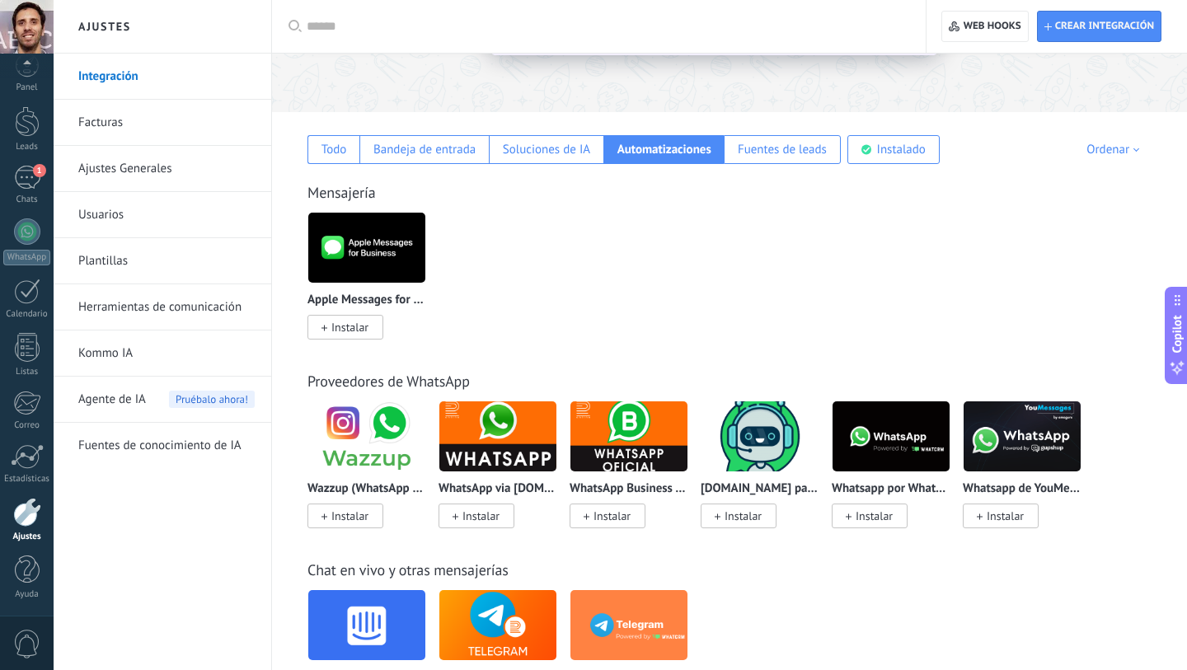
scroll to position [208, 0]
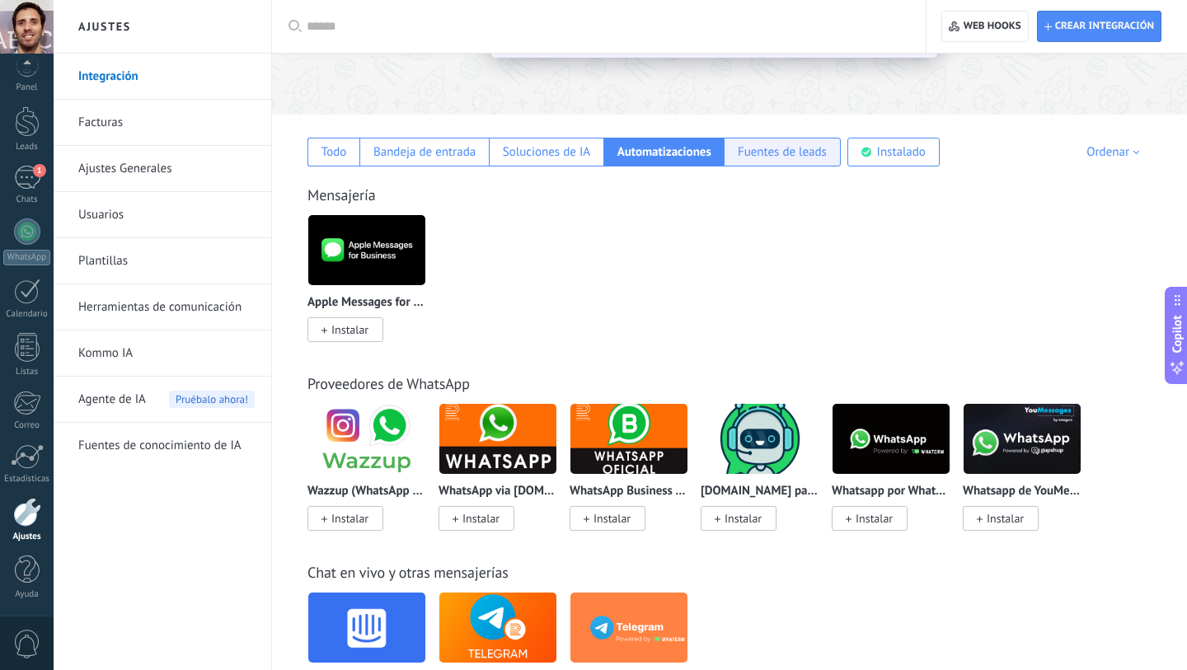
click at [799, 160] on div "Fuentes de leads" at bounding box center [782, 152] width 117 height 29
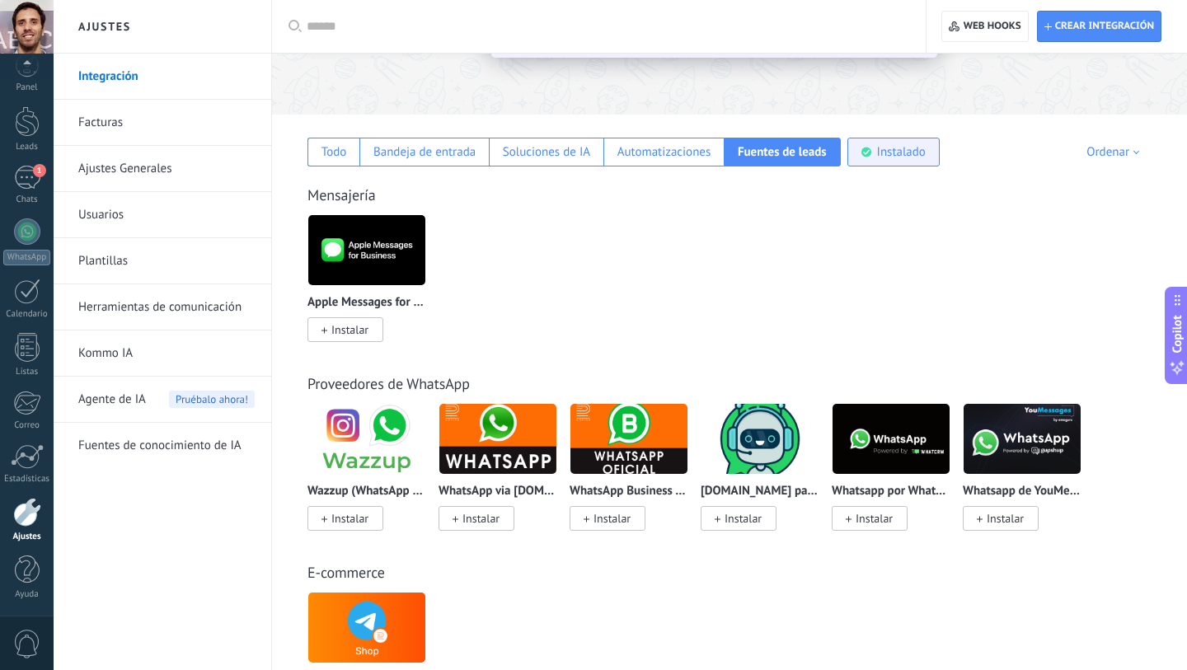
click at [888, 153] on div "Instalado" at bounding box center [901, 152] width 49 height 16
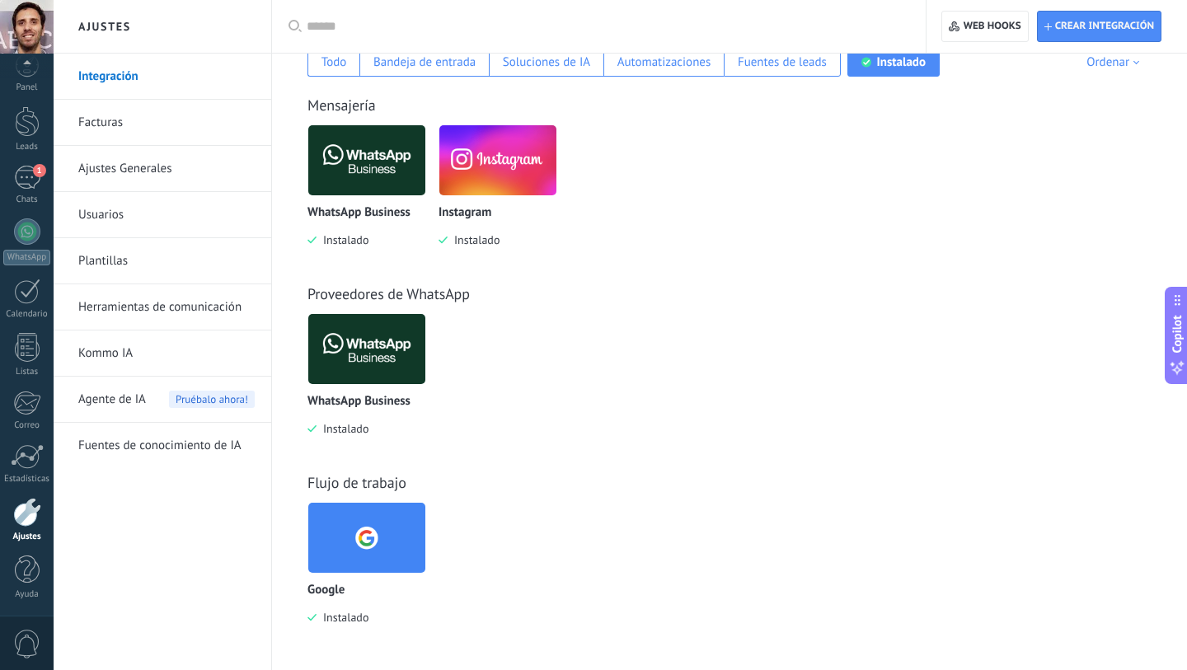
scroll to position [300, 0]
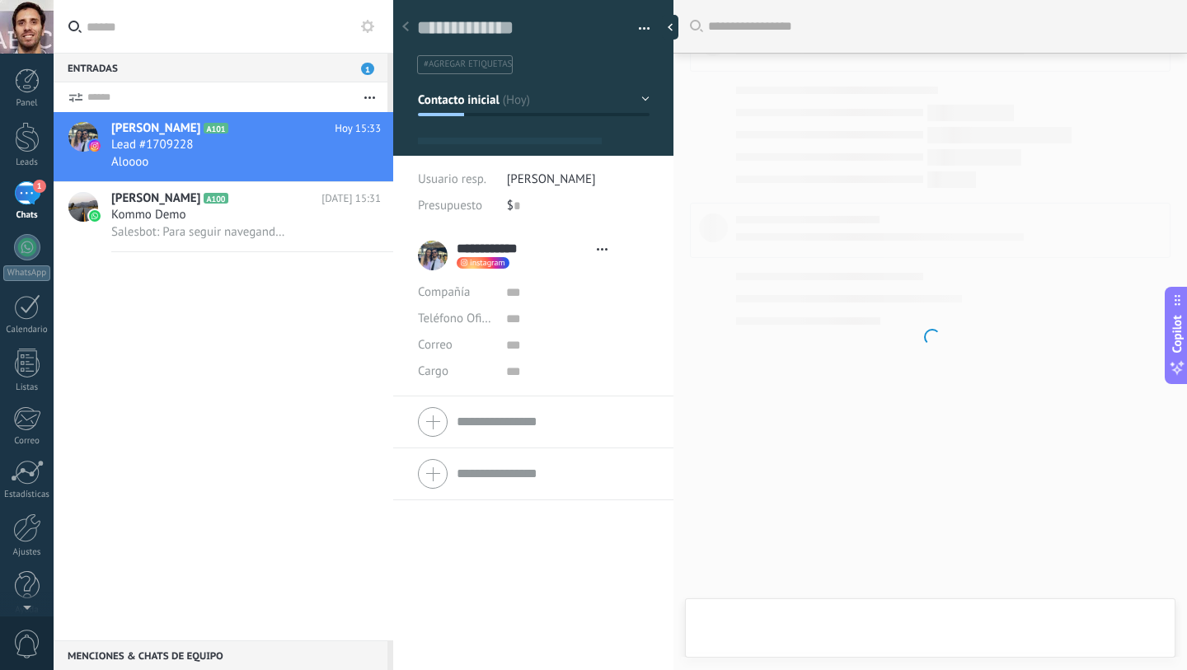
type textarea "**********"
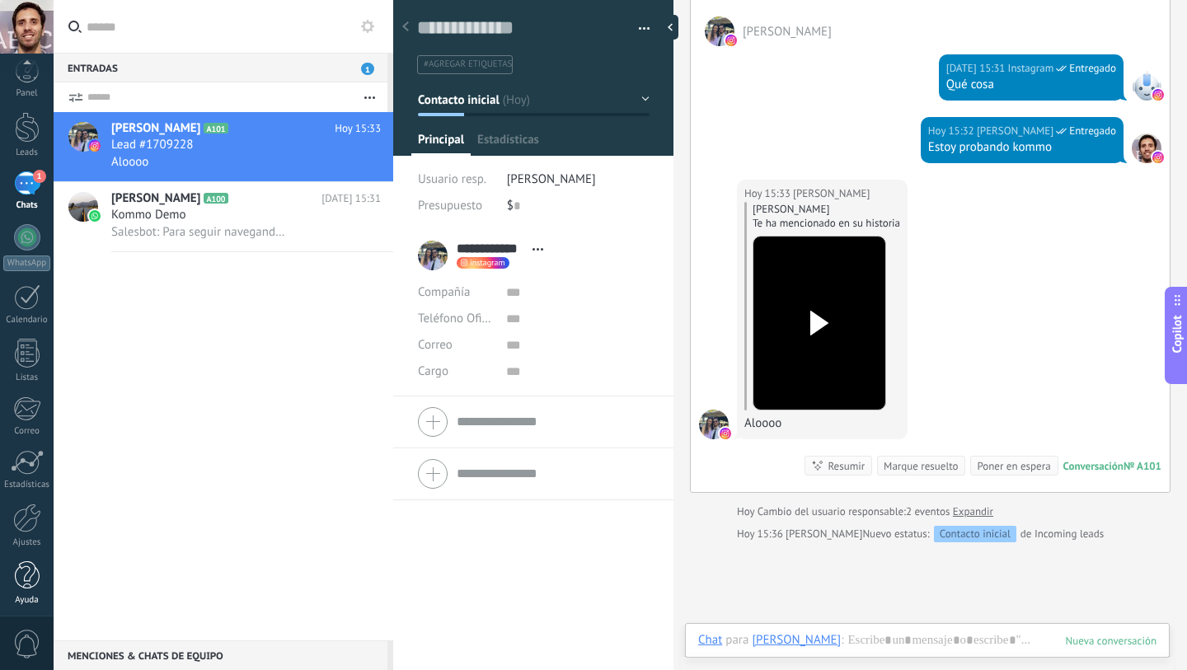
scroll to position [16, 0]
click at [21, 538] on div "Ajustes" at bounding box center [27, 537] width 48 height 11
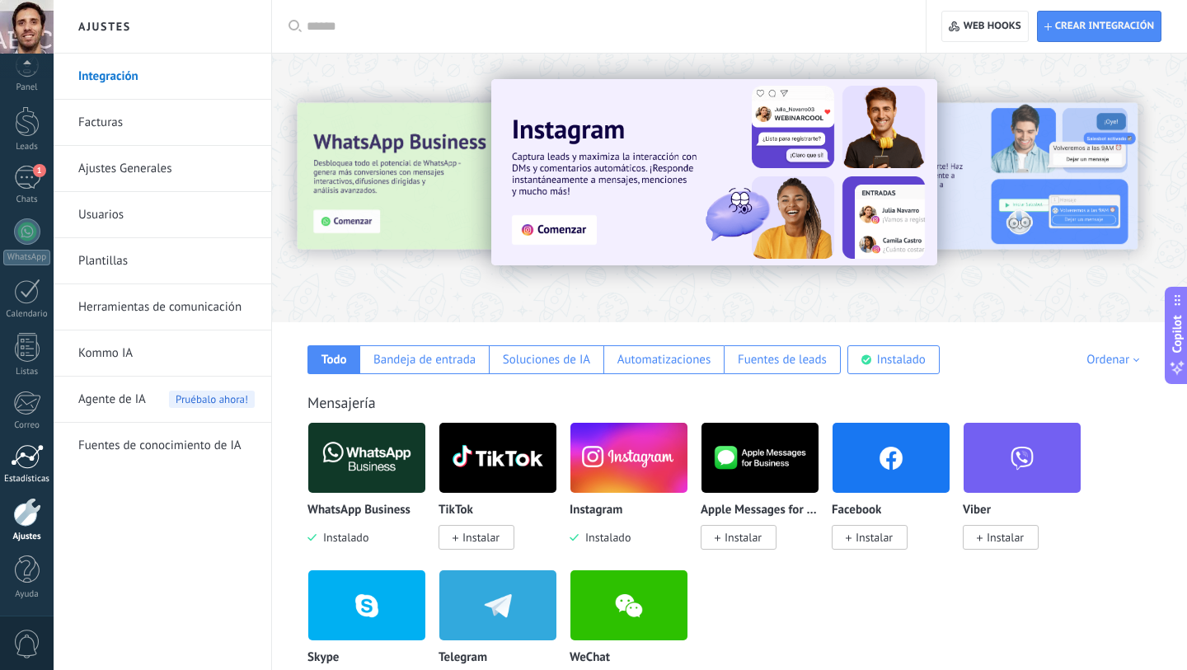
click at [39, 448] on div at bounding box center [27, 456] width 33 height 25
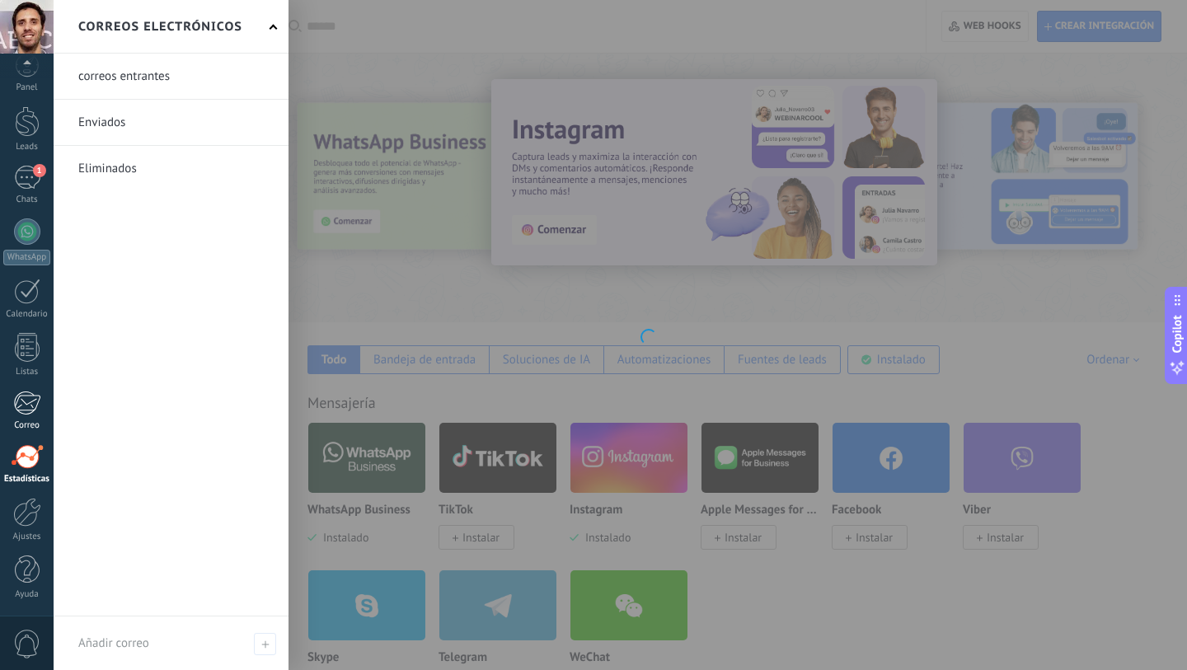
click at [10, 406] on link "Correo" at bounding box center [27, 411] width 54 height 40
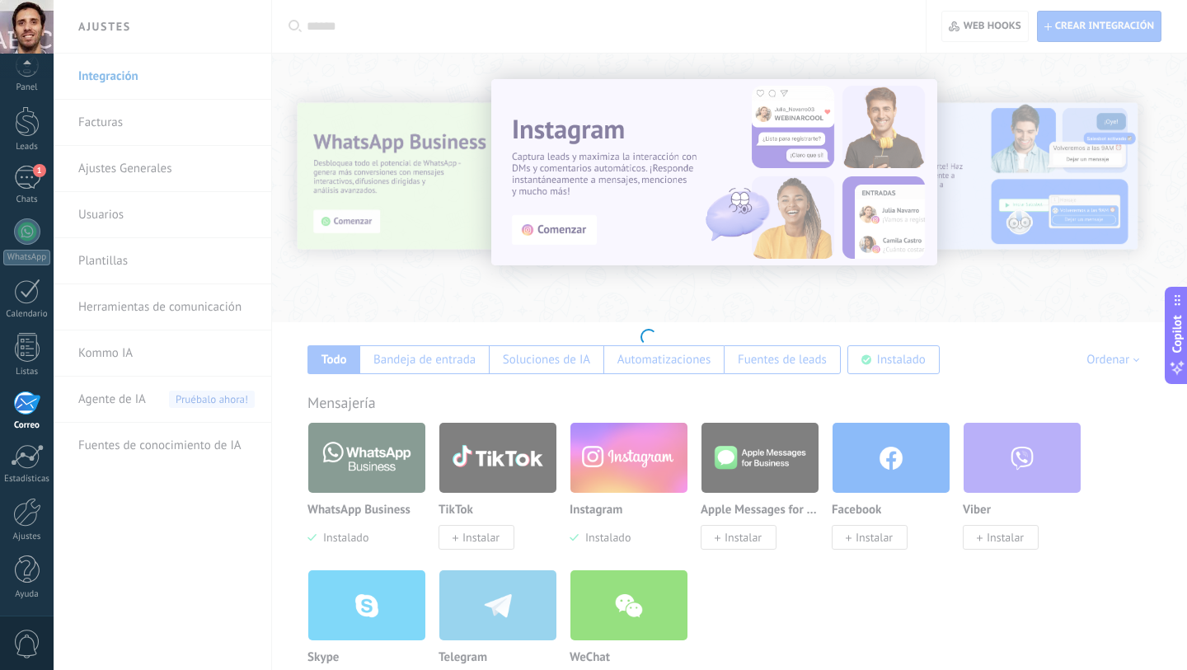
click at [20, 401] on div at bounding box center [26, 403] width 27 height 25
click at [22, 397] on div at bounding box center [26, 403] width 27 height 25
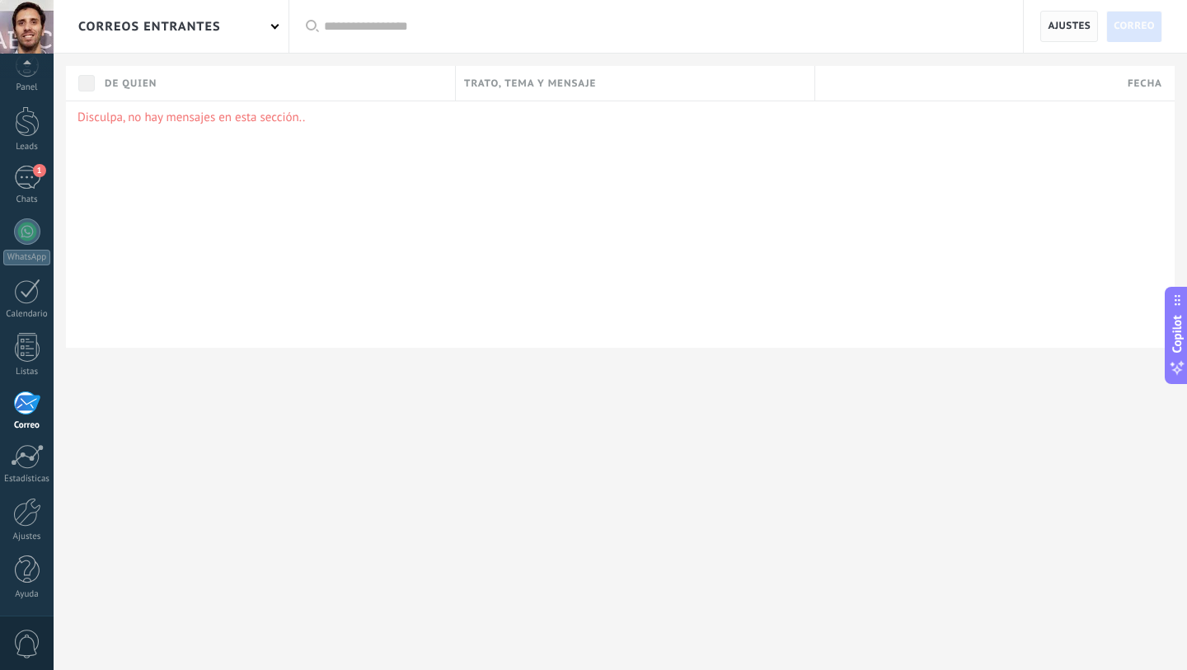
click at [1089, 26] on span "Ajustes" at bounding box center [1069, 27] width 43 height 30
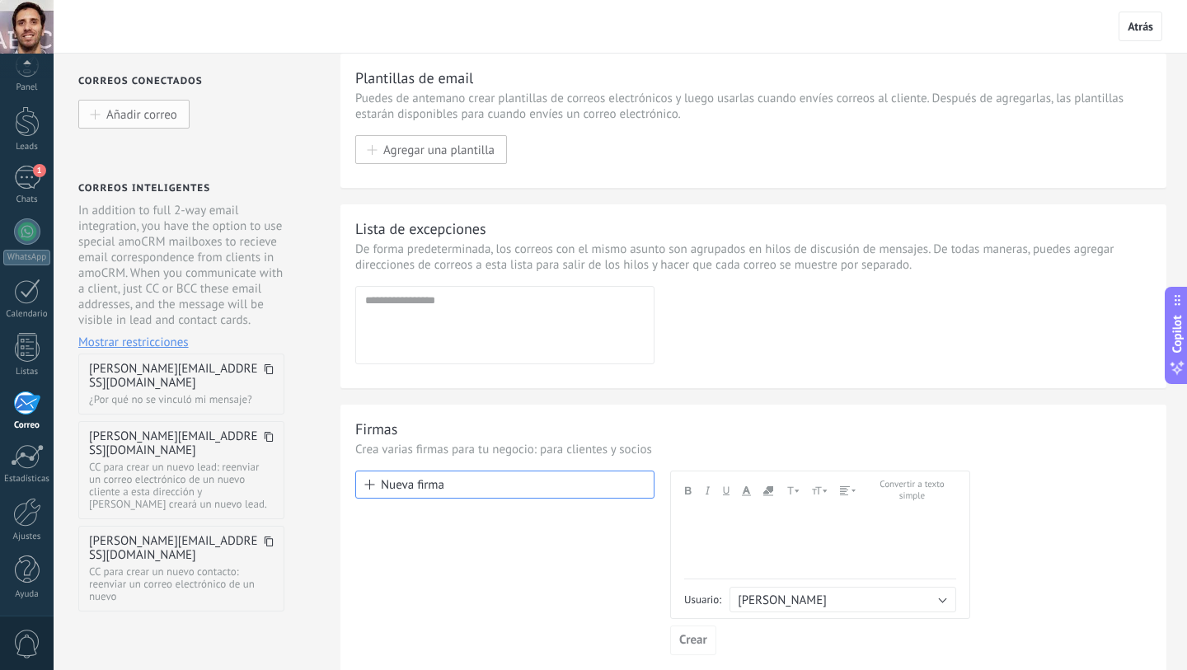
click at [155, 117] on span "Añadir correo" at bounding box center [141, 114] width 71 height 14
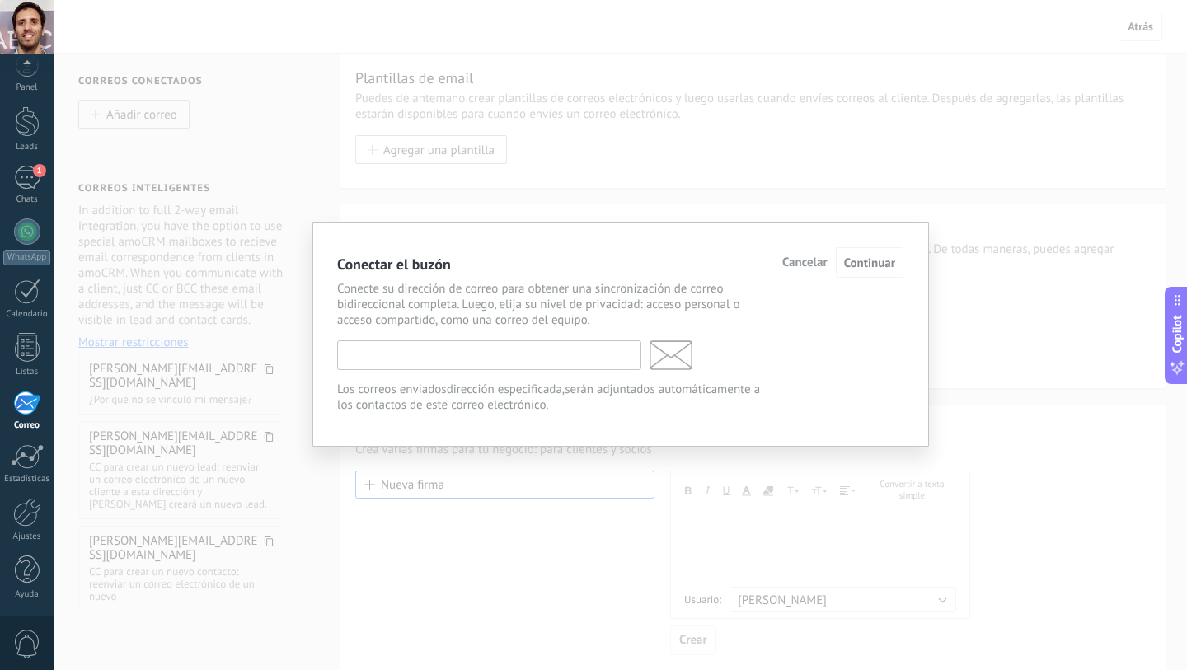
click at [490, 358] on input "text" at bounding box center [489, 355] width 304 height 30
type input "**********"
click at [862, 267] on span "Continuar" at bounding box center [869, 264] width 51 height 16
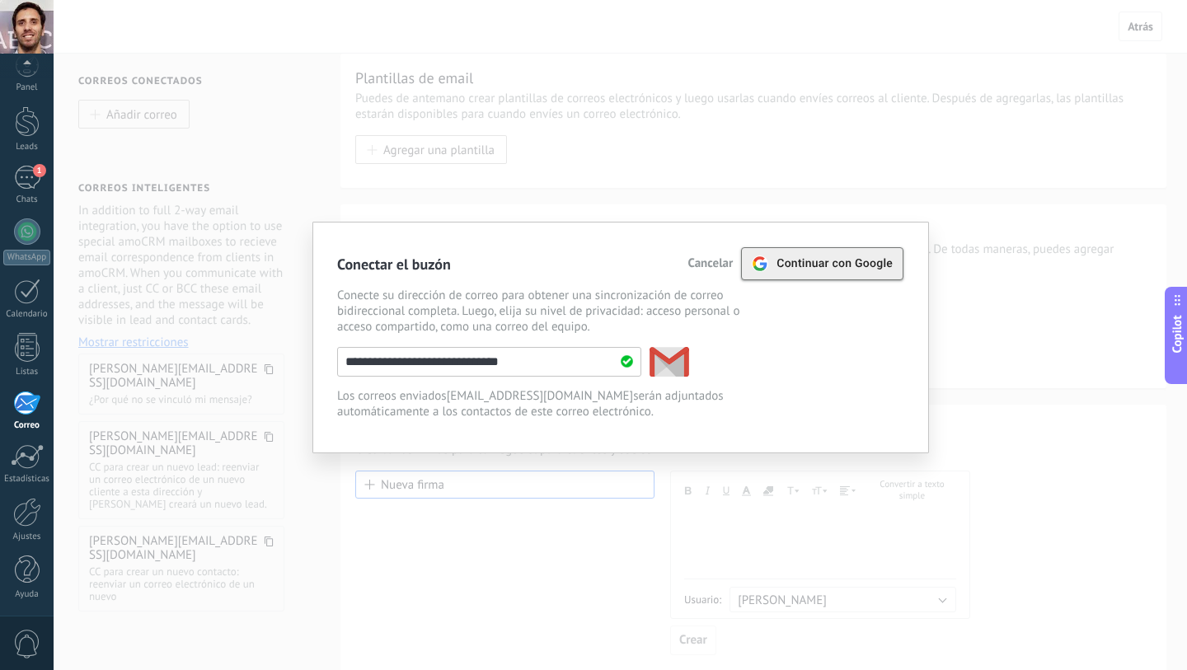
click at [842, 270] on div "Continuar con Google" at bounding box center [822, 263] width 141 height 31
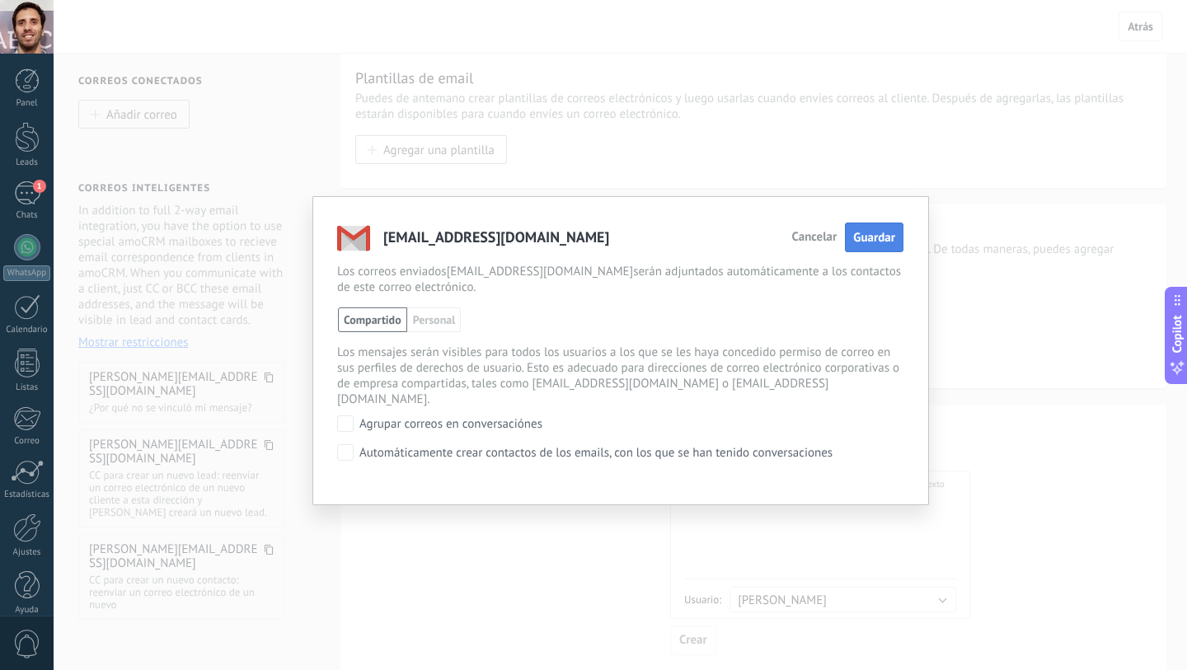
click at [865, 235] on span "Guardar" at bounding box center [874, 238] width 42 height 16
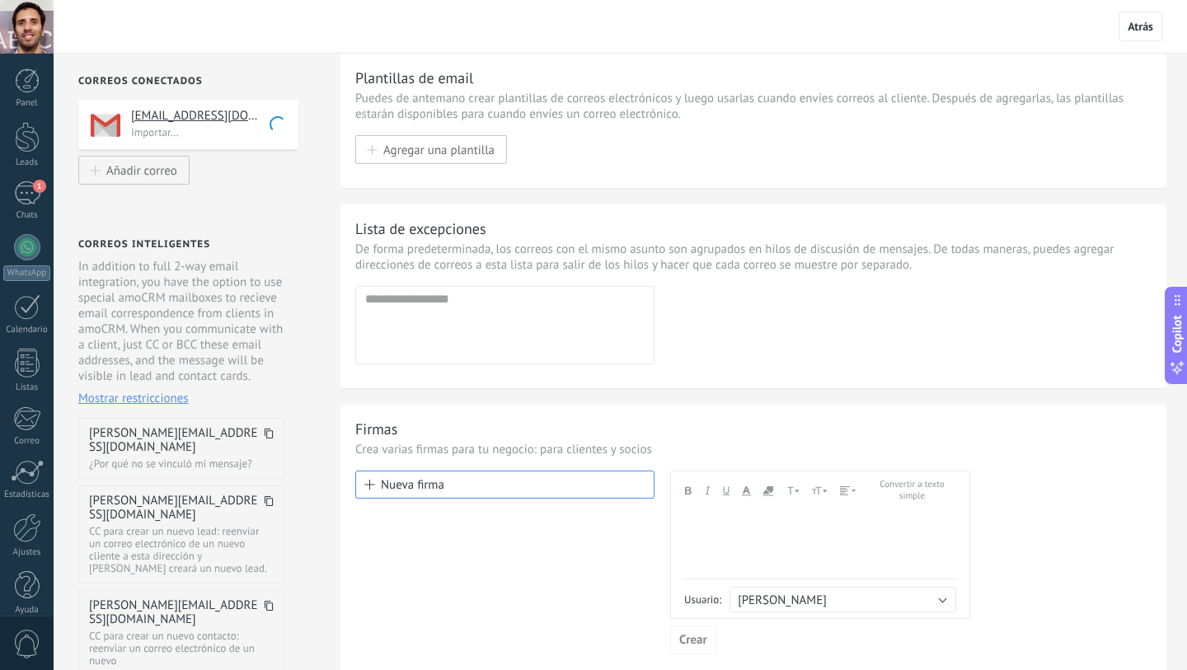
scroll to position [121, 0]
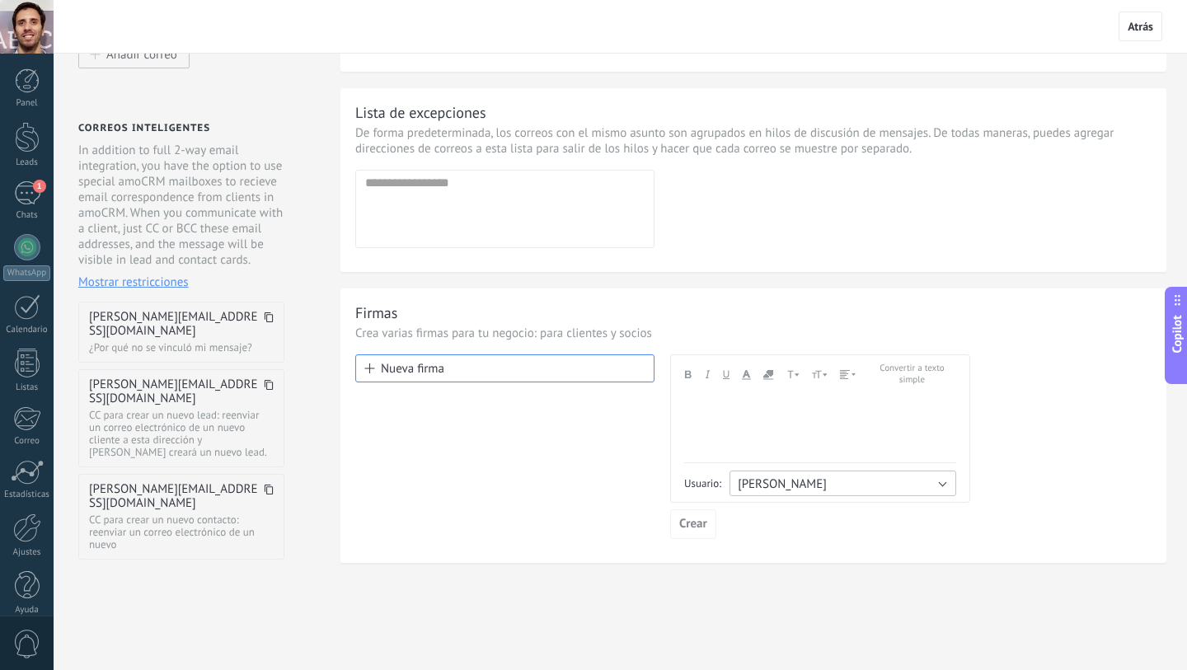
click at [789, 483] on span "[PERSON_NAME]" at bounding box center [782, 484] width 89 height 16
click at [800, 479] on span "[PERSON_NAME]" at bounding box center [835, 486] width 231 height 16
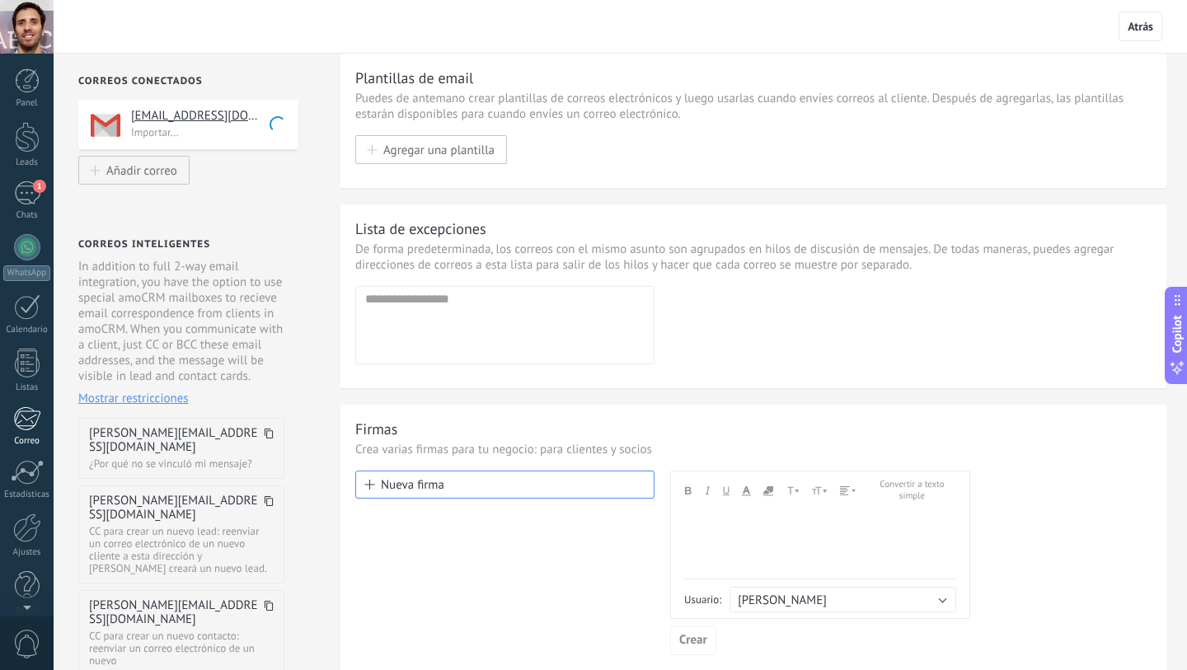
click at [35, 425] on div at bounding box center [26, 418] width 27 height 25
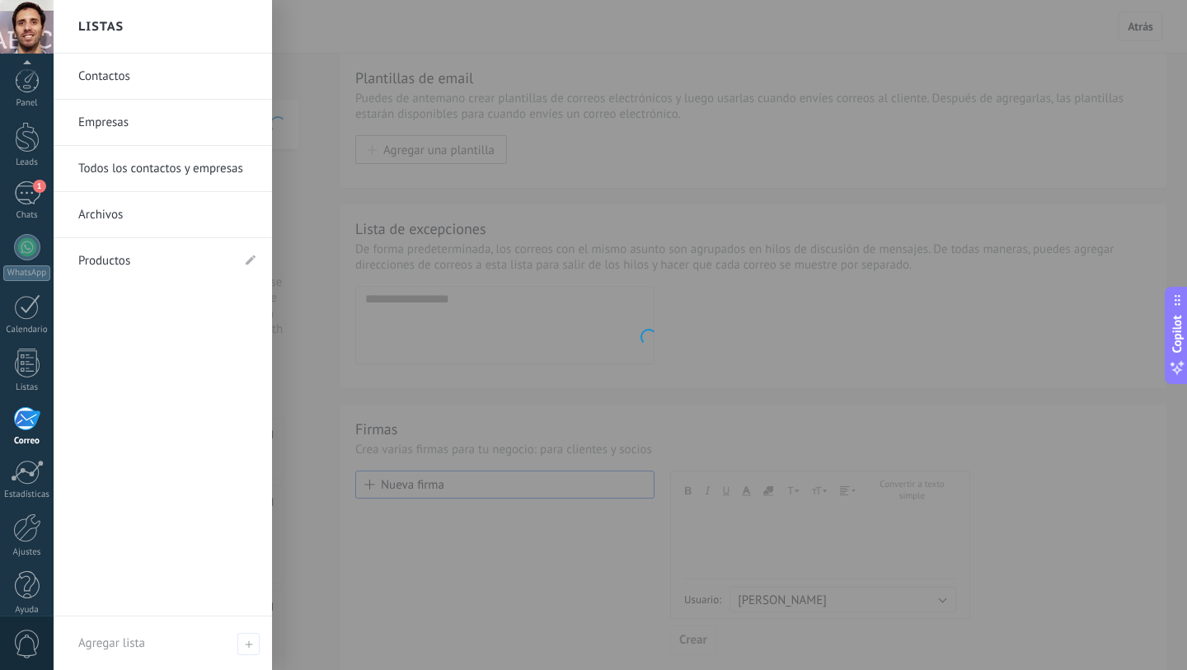
scroll to position [16, 0]
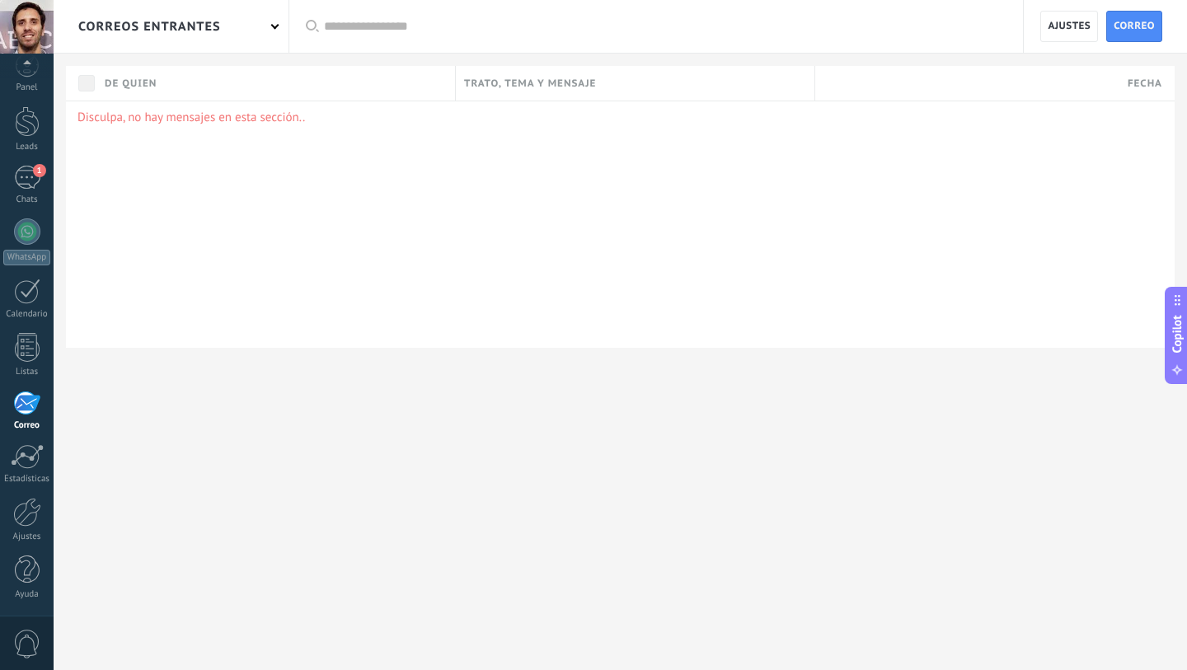
click at [20, 396] on div at bounding box center [26, 403] width 27 height 25
click at [41, 404] on link "Correo" at bounding box center [27, 411] width 54 height 40
click at [270, 189] on div "Disculpa, no hay mensajes en esta sección.." at bounding box center [620, 224] width 1109 height 247
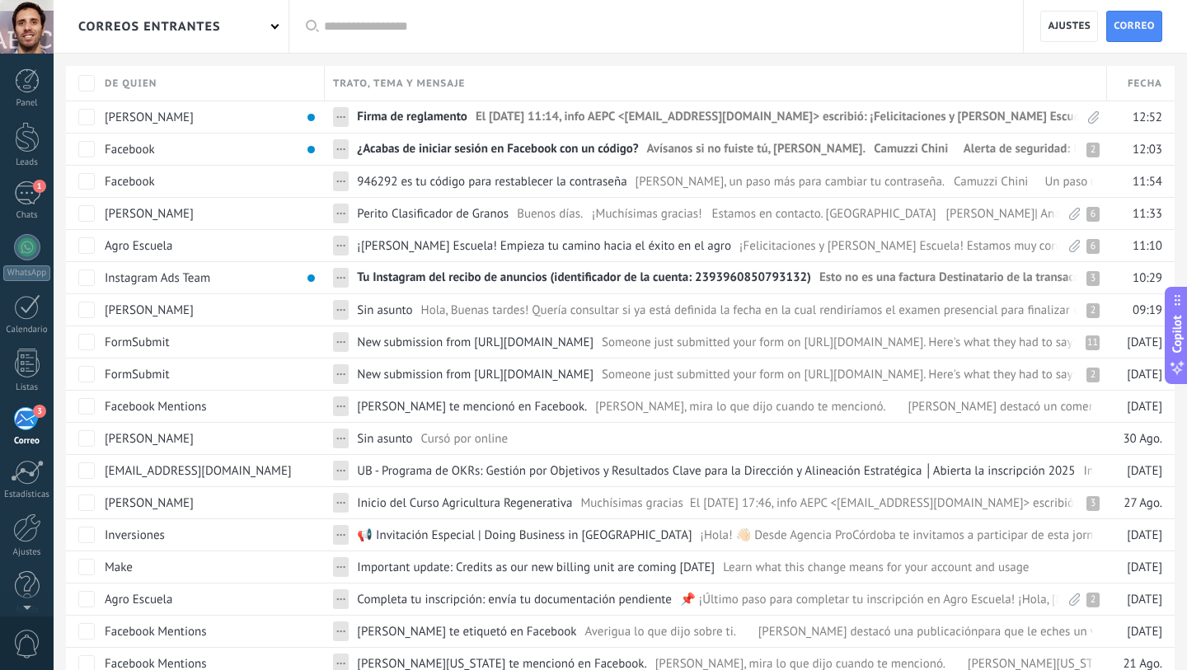
scroll to position [16, 0]
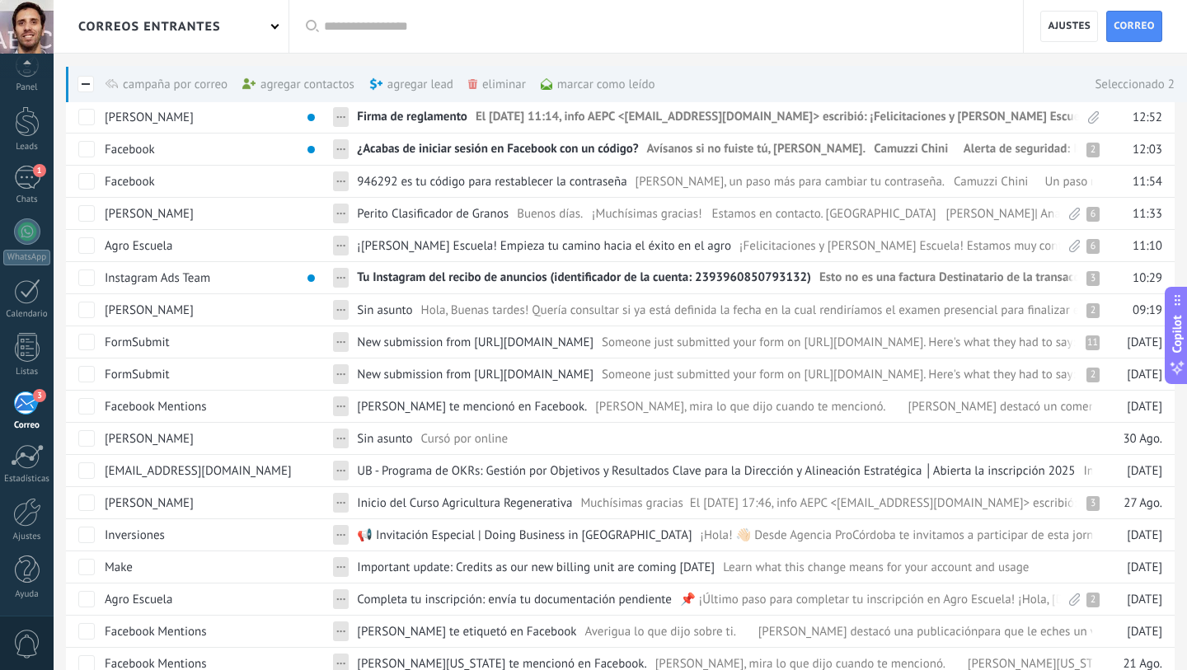
click at [507, 89] on div "eliminar màs" at bounding box center [525, 84] width 114 height 36
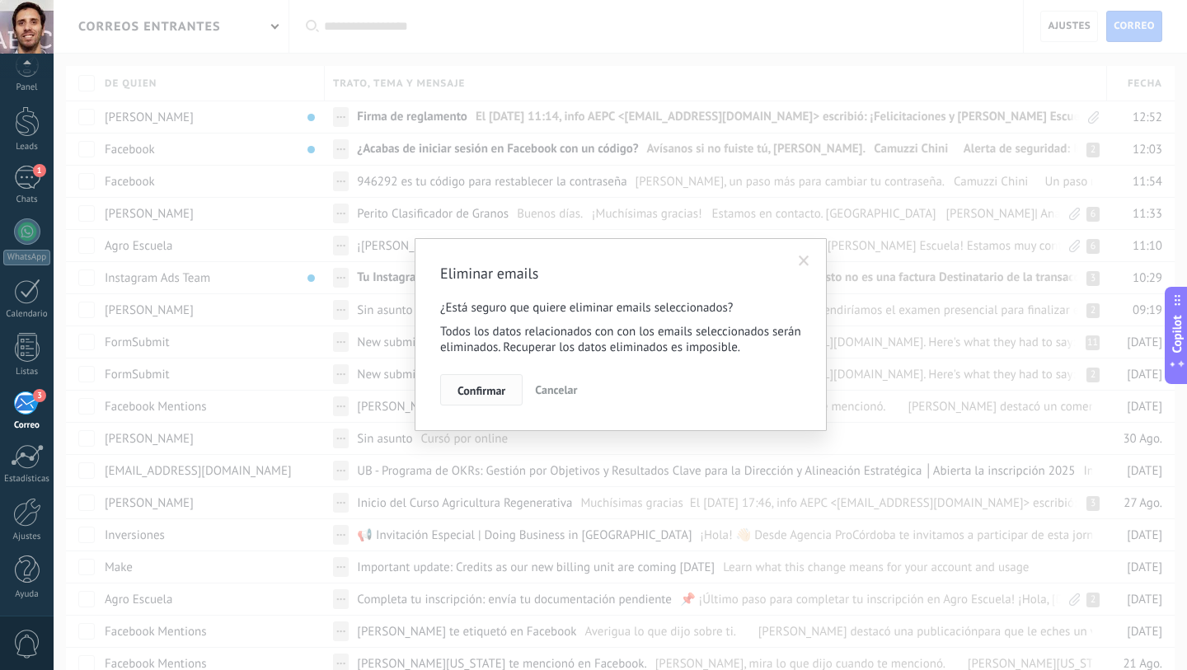
click at [482, 385] on span "Confirmar" at bounding box center [481, 391] width 48 height 12
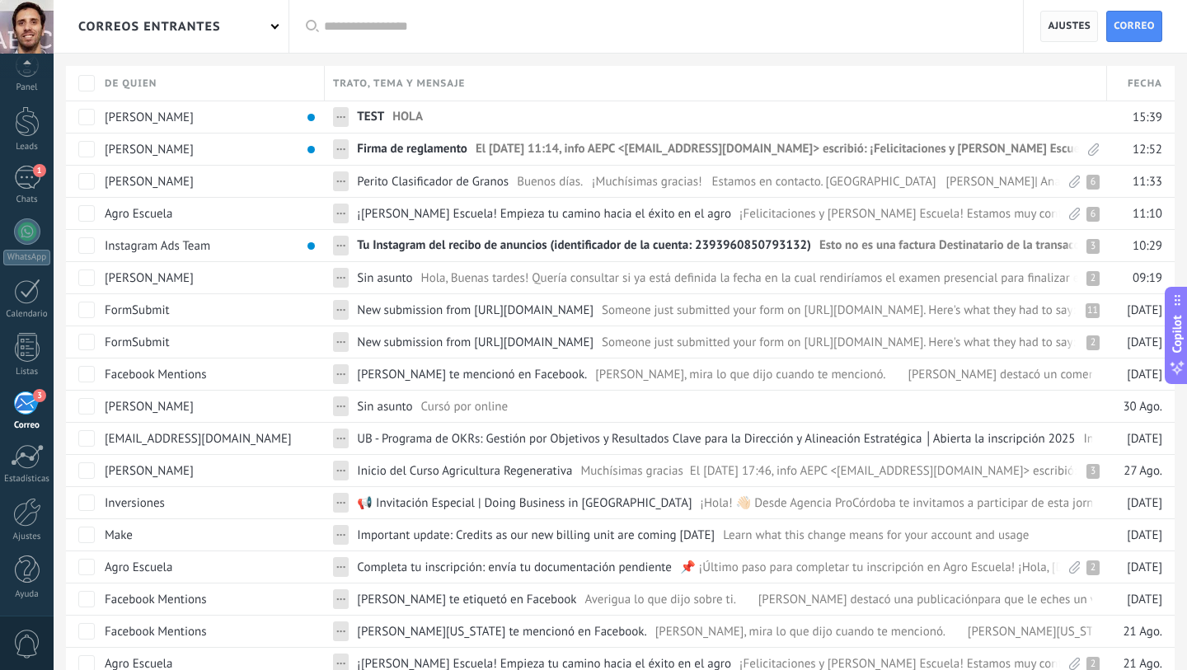
click at [1062, 20] on span "Ajustes" at bounding box center [1069, 27] width 43 height 30
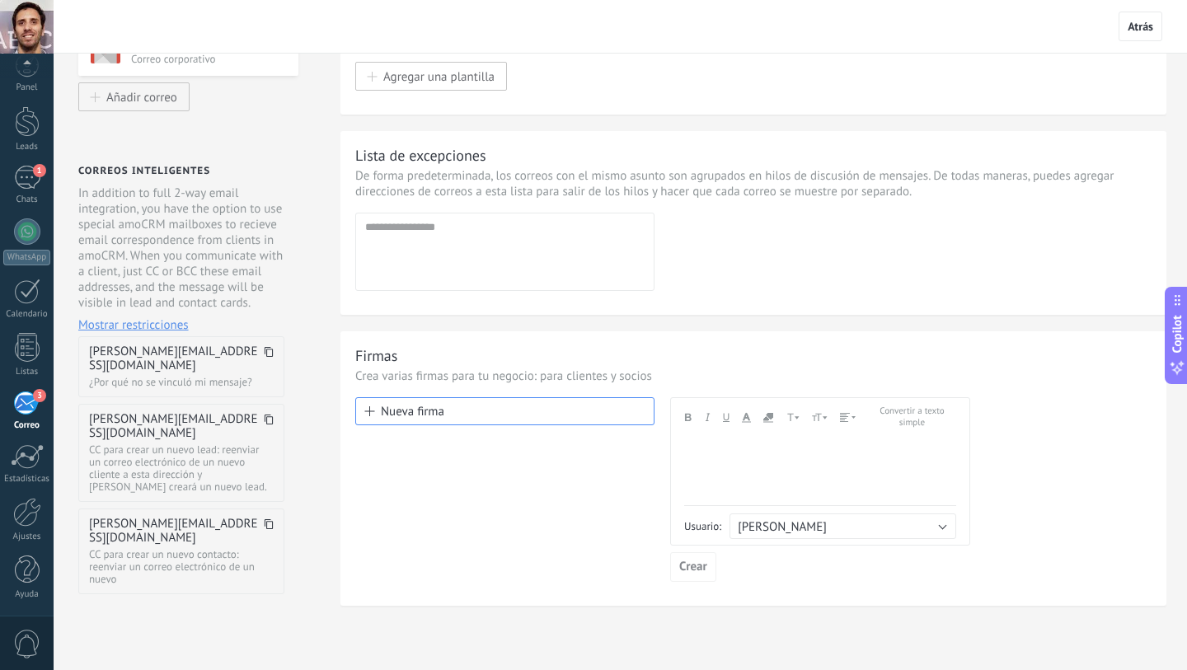
scroll to position [121, 0]
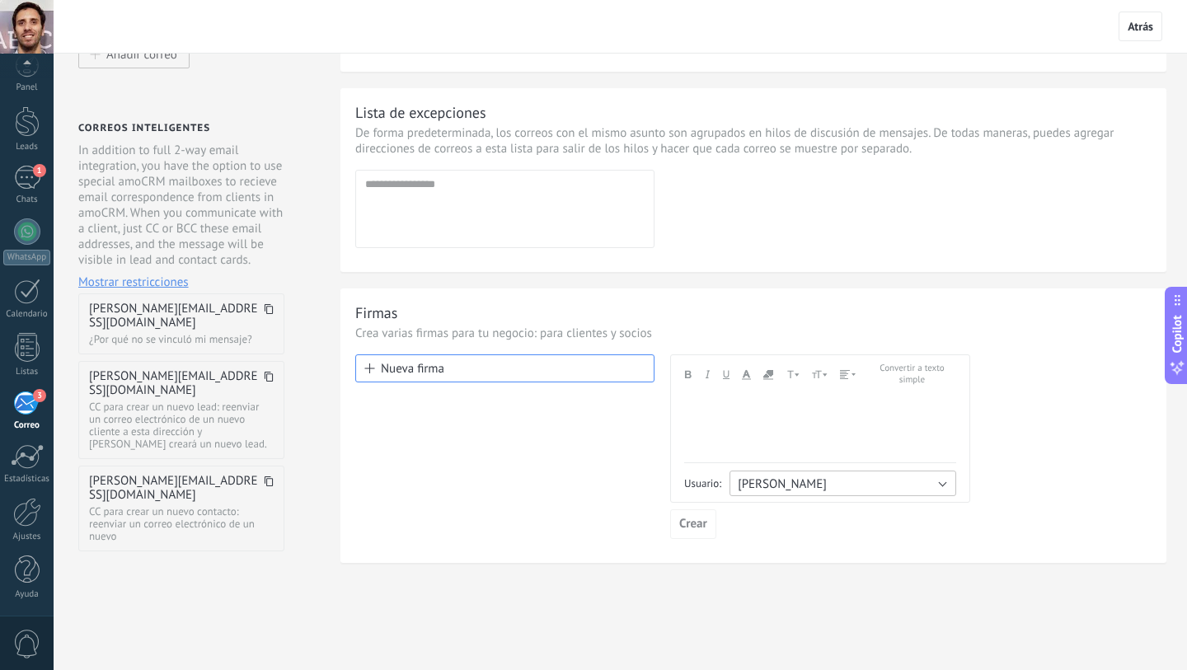
click at [783, 483] on span "[PERSON_NAME]" at bounding box center [782, 484] width 89 height 16
click at [704, 528] on span "Crear" at bounding box center [693, 524] width 28 height 12
click at [509, 364] on button "Nueva firma" at bounding box center [504, 368] width 299 height 28
click at [500, 465] on div "Nueva firma" at bounding box center [504, 446] width 299 height 185
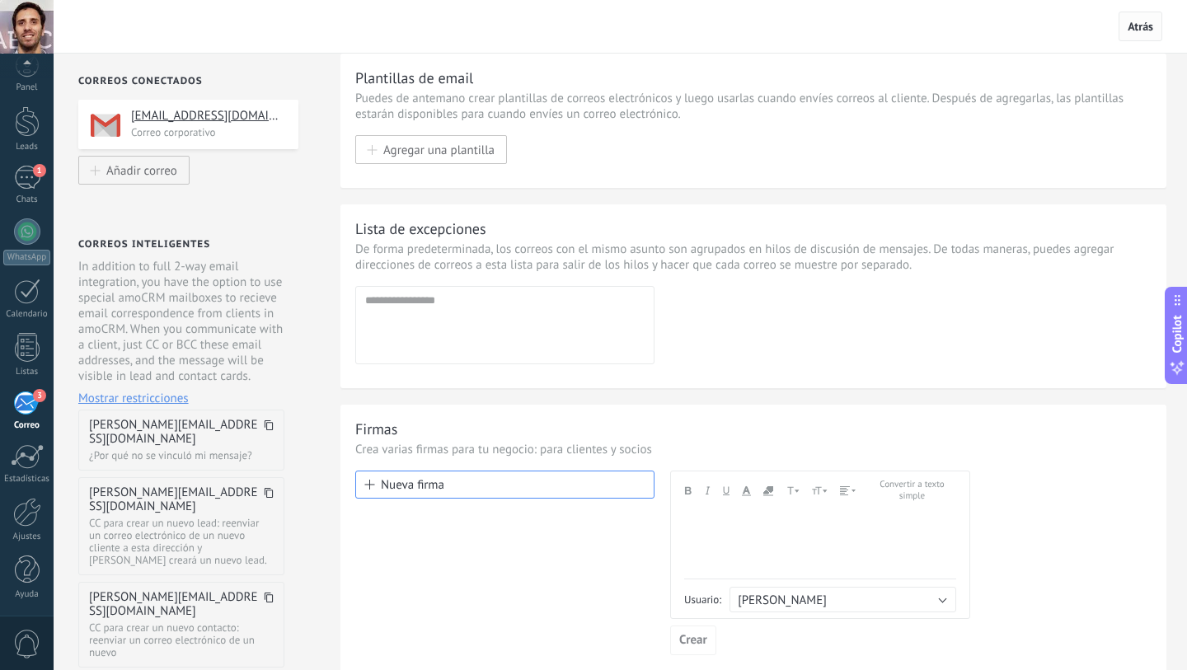
click at [1150, 35] on span "Atrás" at bounding box center [1141, 27] width 44 height 30
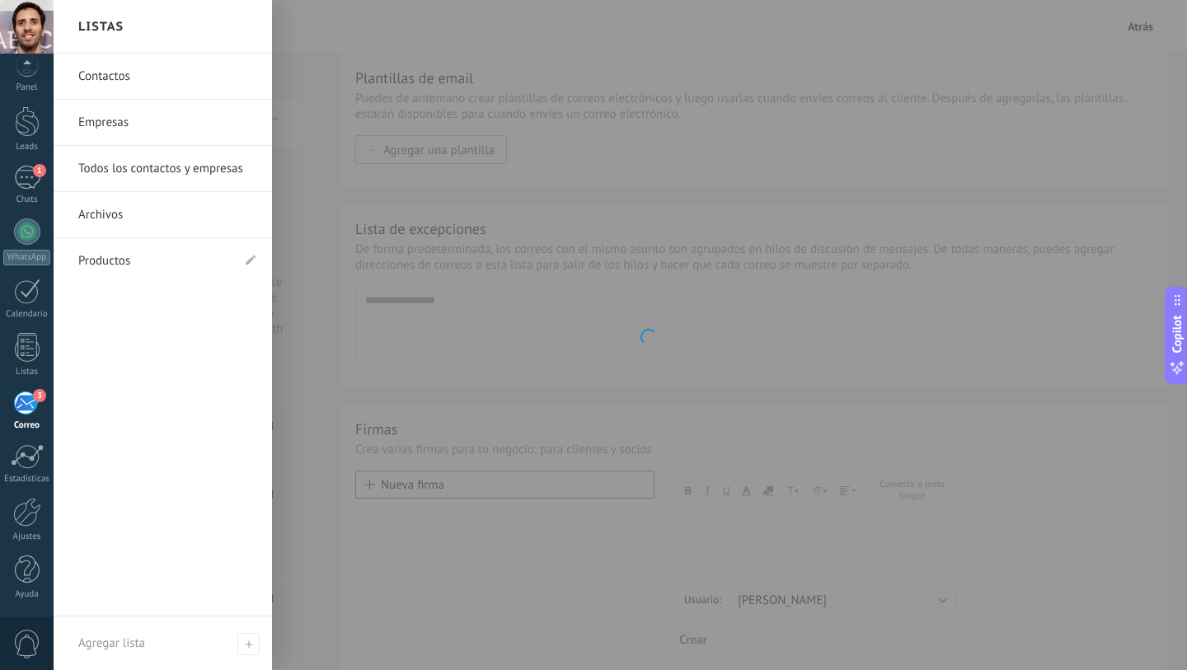
click at [115, 268] on link "Productos" at bounding box center [154, 261] width 152 height 46
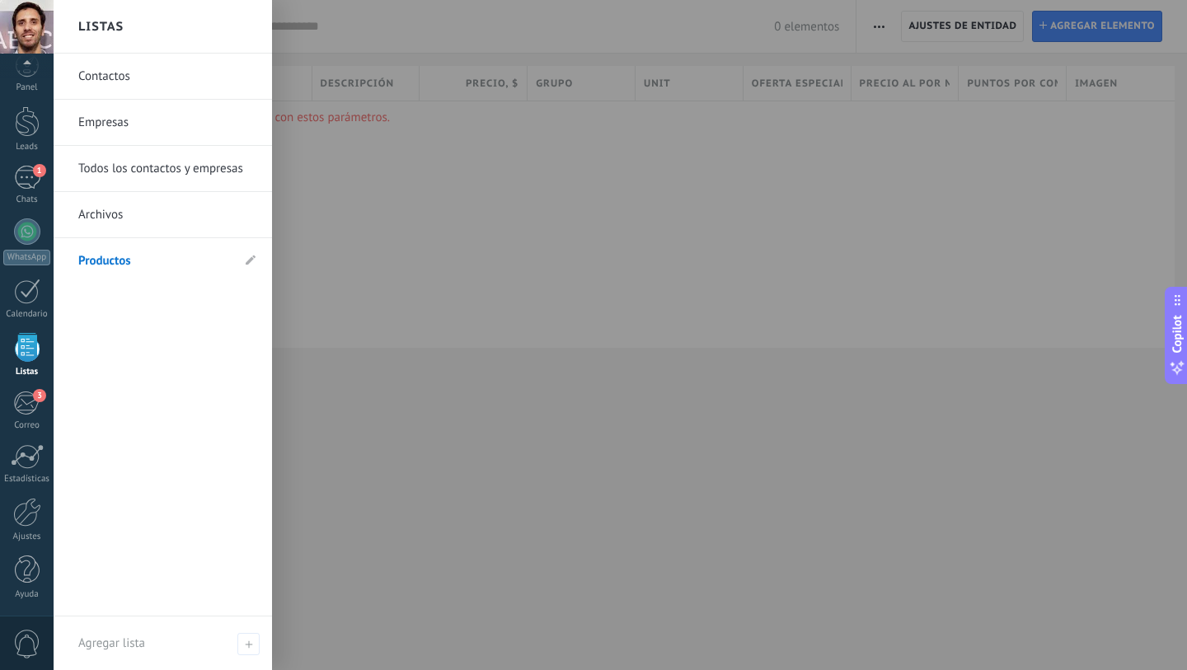
click at [110, 76] on link "Contactos" at bounding box center [166, 77] width 177 height 46
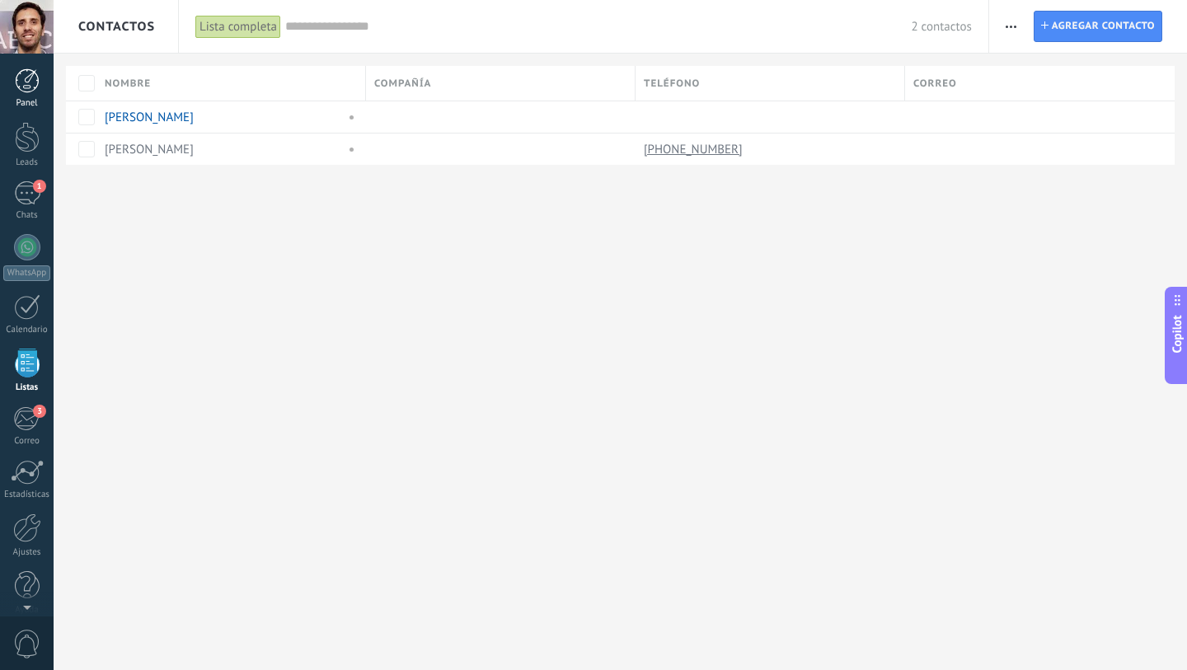
click at [26, 91] on div at bounding box center [27, 80] width 25 height 25
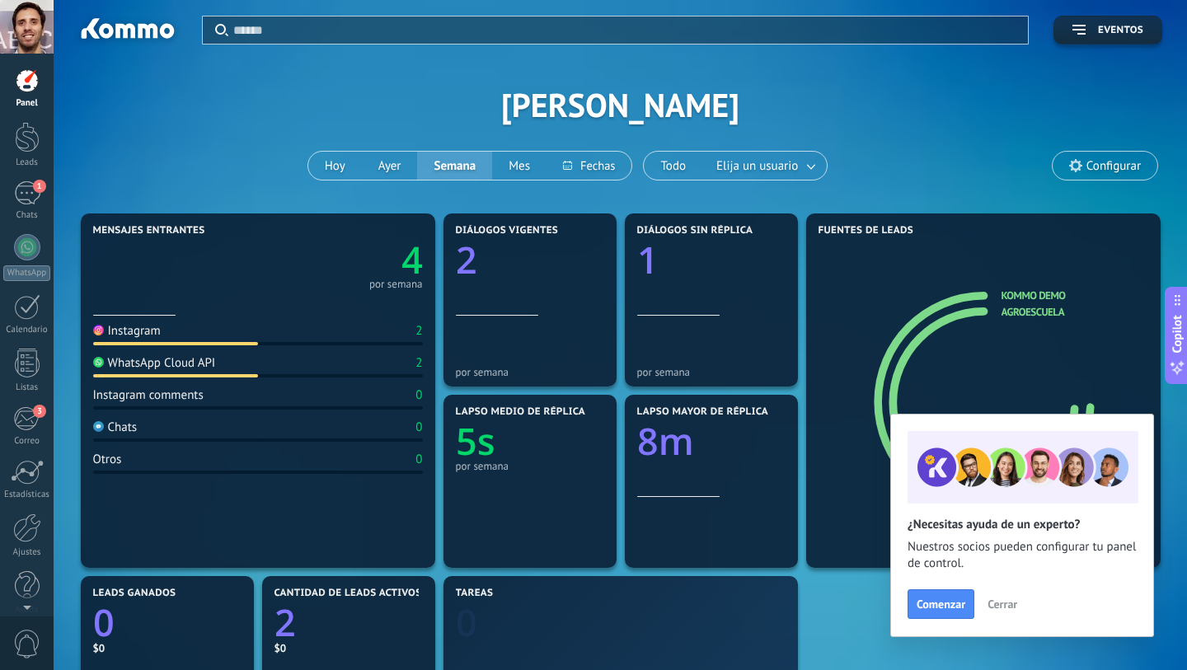
click at [1007, 607] on span "Cerrar" at bounding box center [1002, 604] width 30 height 12
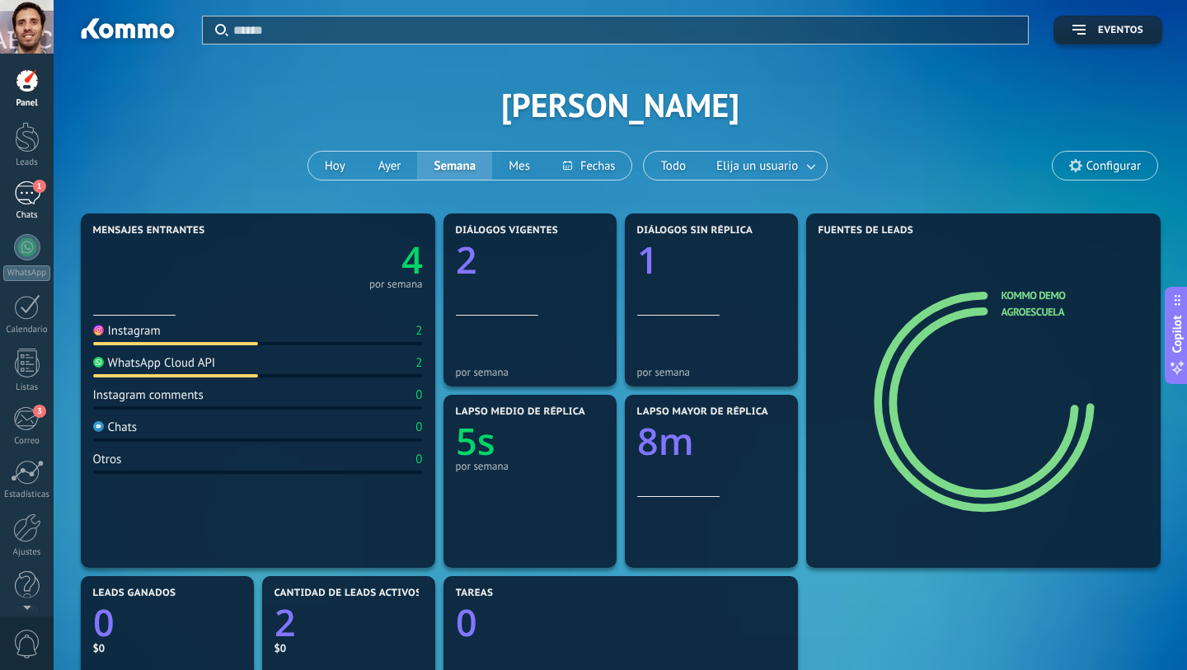
click at [20, 195] on div "1" at bounding box center [27, 193] width 26 height 24
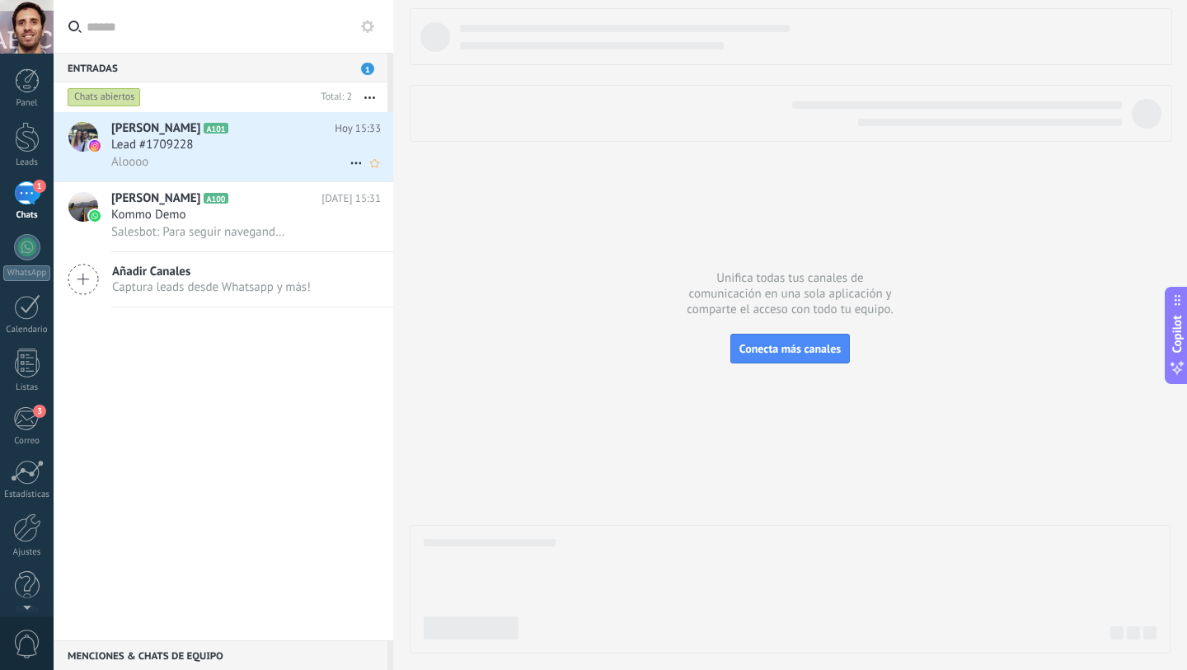
click at [347, 161] on icon at bounding box center [356, 163] width 20 height 20
click at [220, 180] on div at bounding box center [593, 335] width 1187 height 670
click at [23, 189] on div "1" at bounding box center [27, 193] width 26 height 24
click at [25, 123] on div at bounding box center [27, 137] width 25 height 30
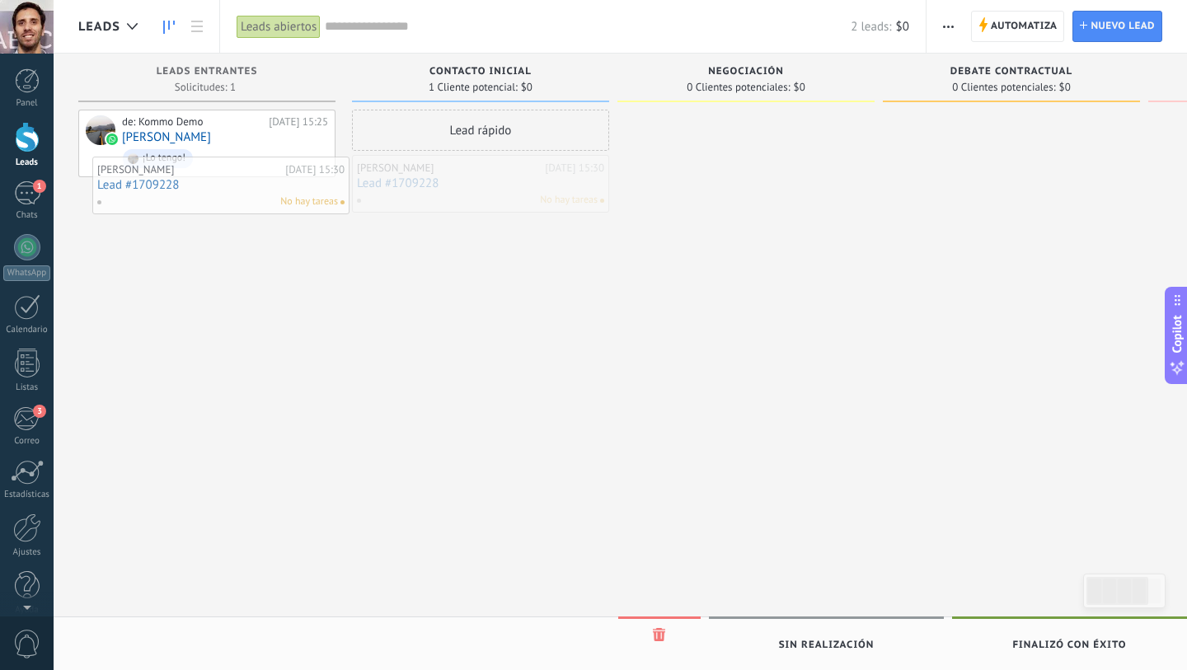
drag, startPoint x: 480, startPoint y: 176, endPoint x: 218, endPoint y: 174, distance: 261.3
drag, startPoint x: 470, startPoint y: 176, endPoint x: 195, endPoint y: 274, distance: 292.3
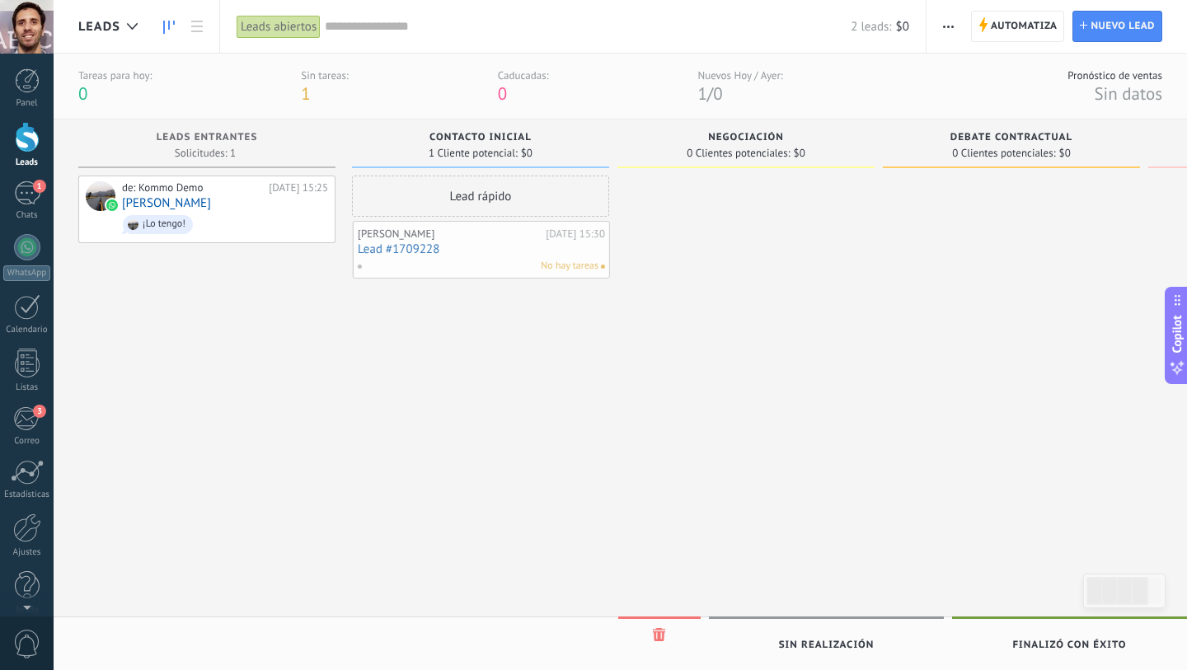
drag, startPoint x: 487, startPoint y: 246, endPoint x: 805, endPoint y: 199, distance: 321.7
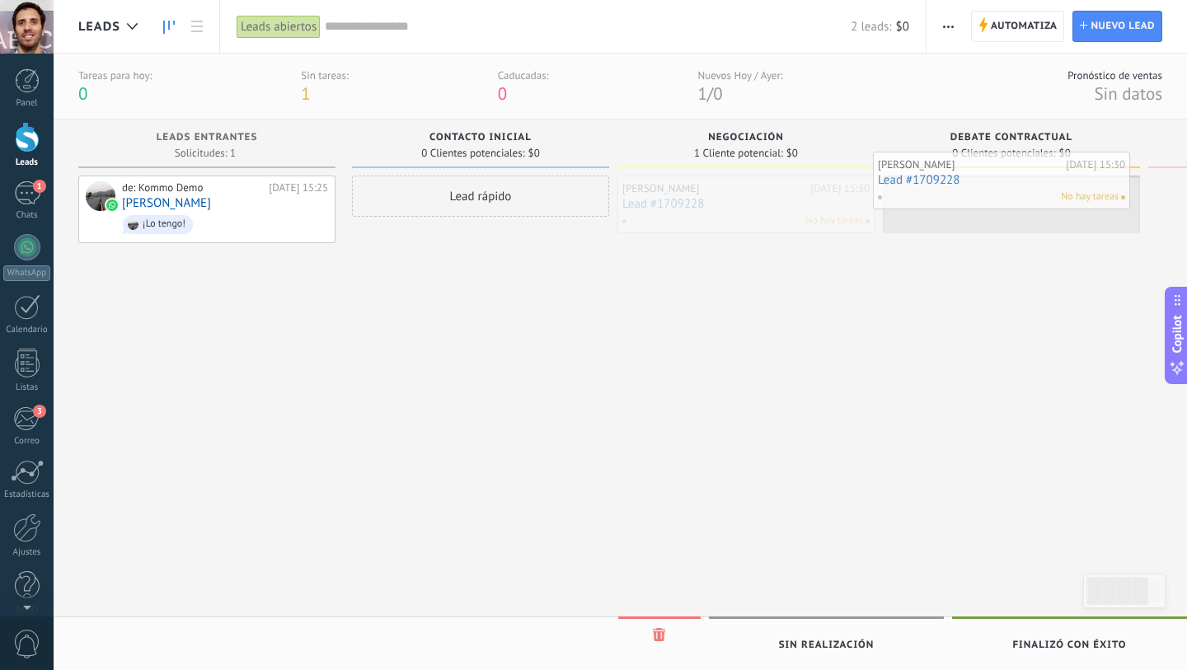
drag, startPoint x: 727, startPoint y: 222, endPoint x: 995, endPoint y: 195, distance: 269.3
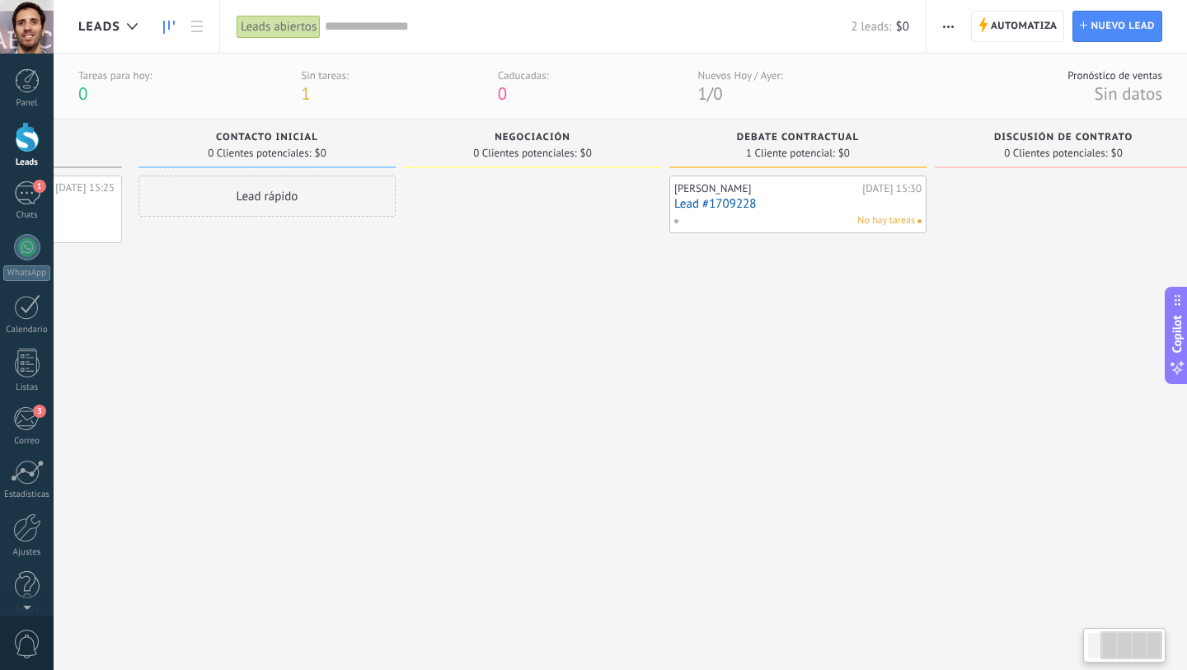
scroll to position [0, 243]
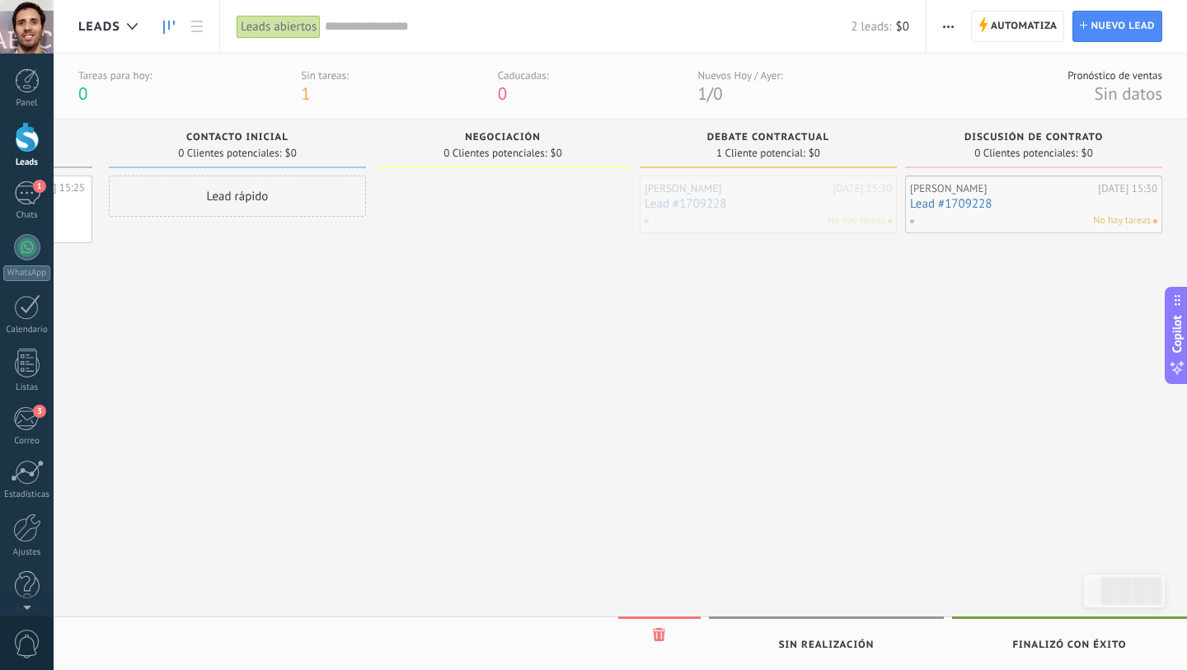
drag, startPoint x: 780, startPoint y: 217, endPoint x: 1055, endPoint y: 217, distance: 275.3
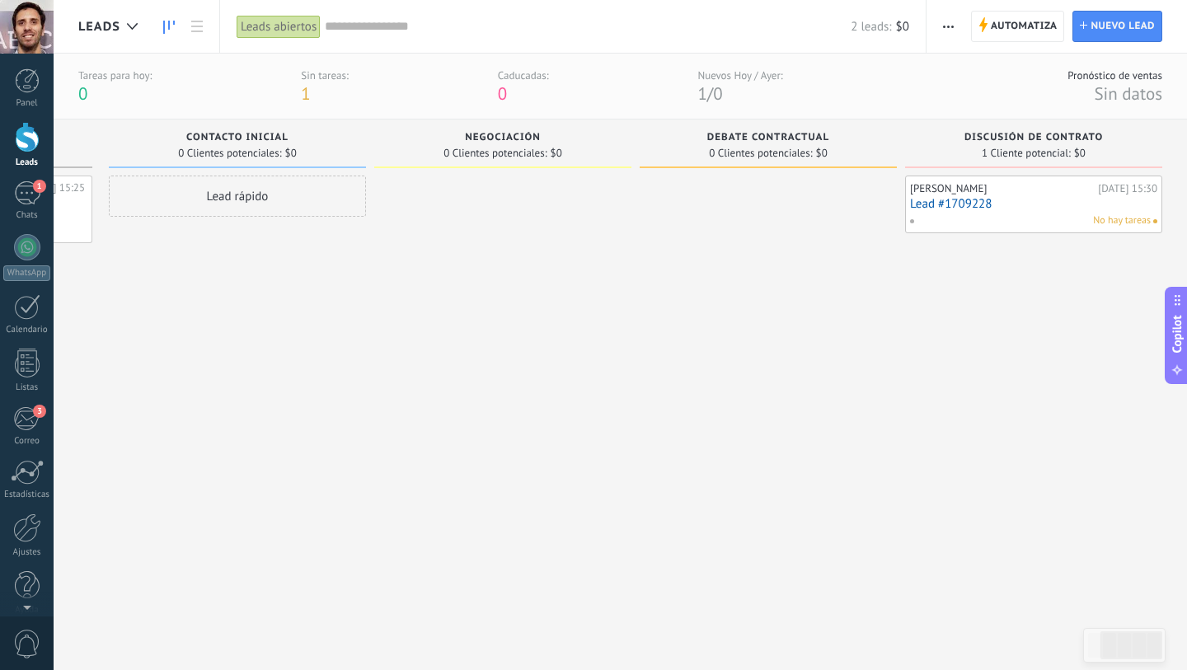
scroll to position [0, 0]
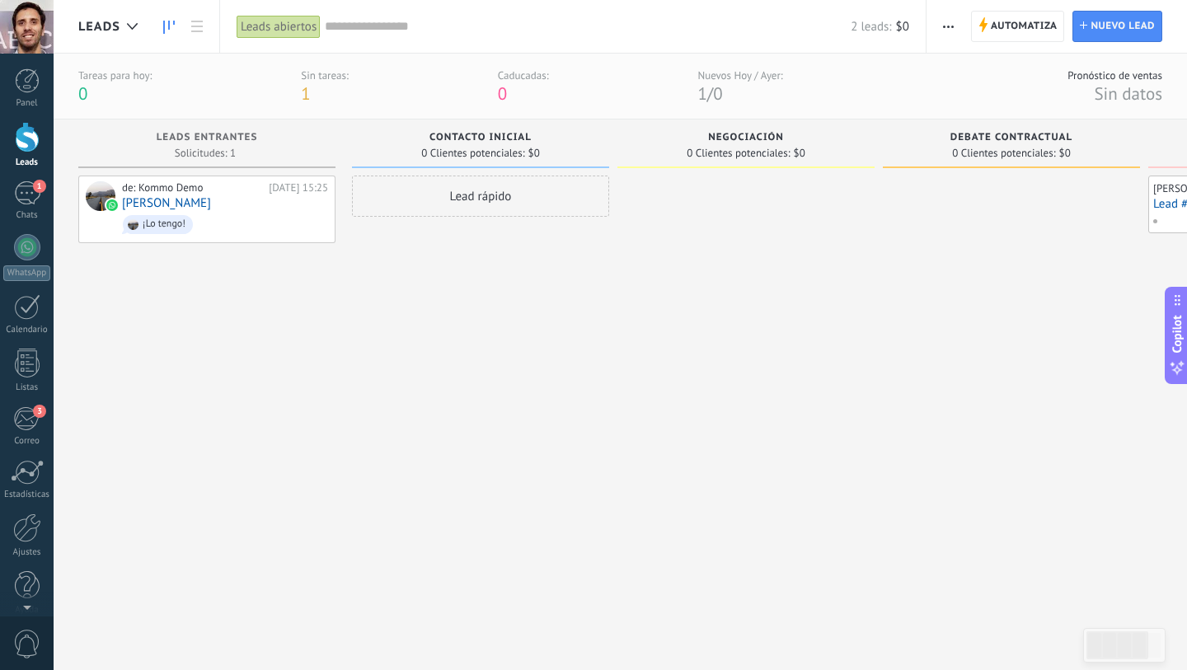
click at [952, 21] on span "button" at bounding box center [948, 26] width 11 height 31
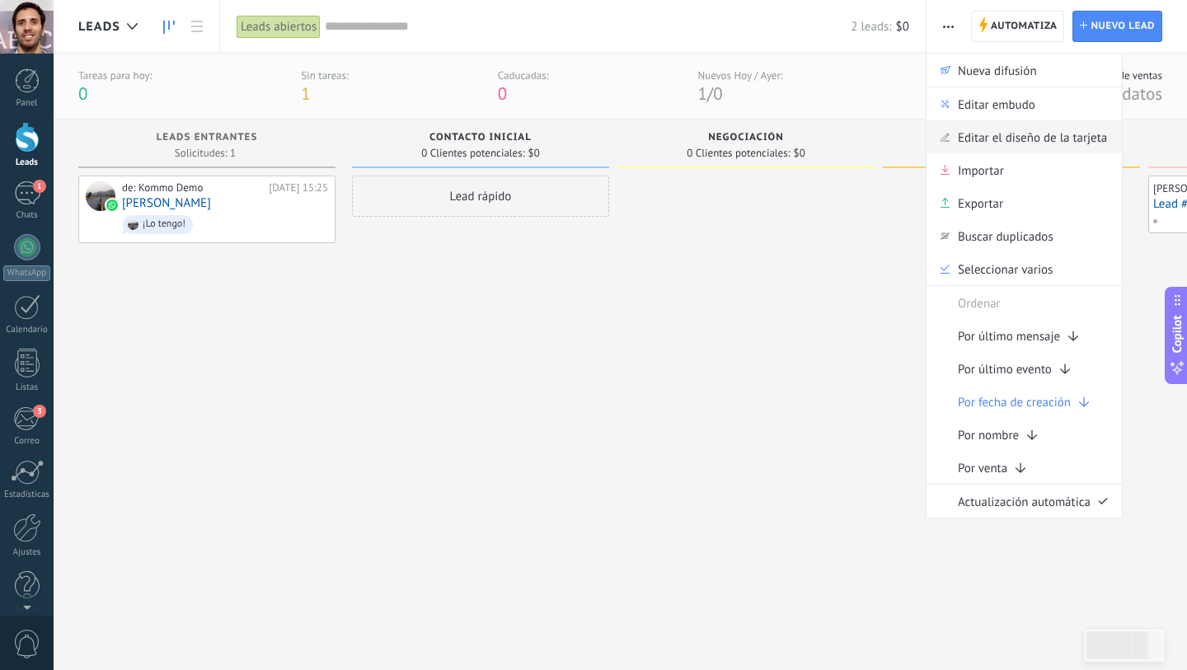
click at [1088, 142] on span "Editar el diseño de la tarjeta" at bounding box center [1032, 136] width 149 height 33
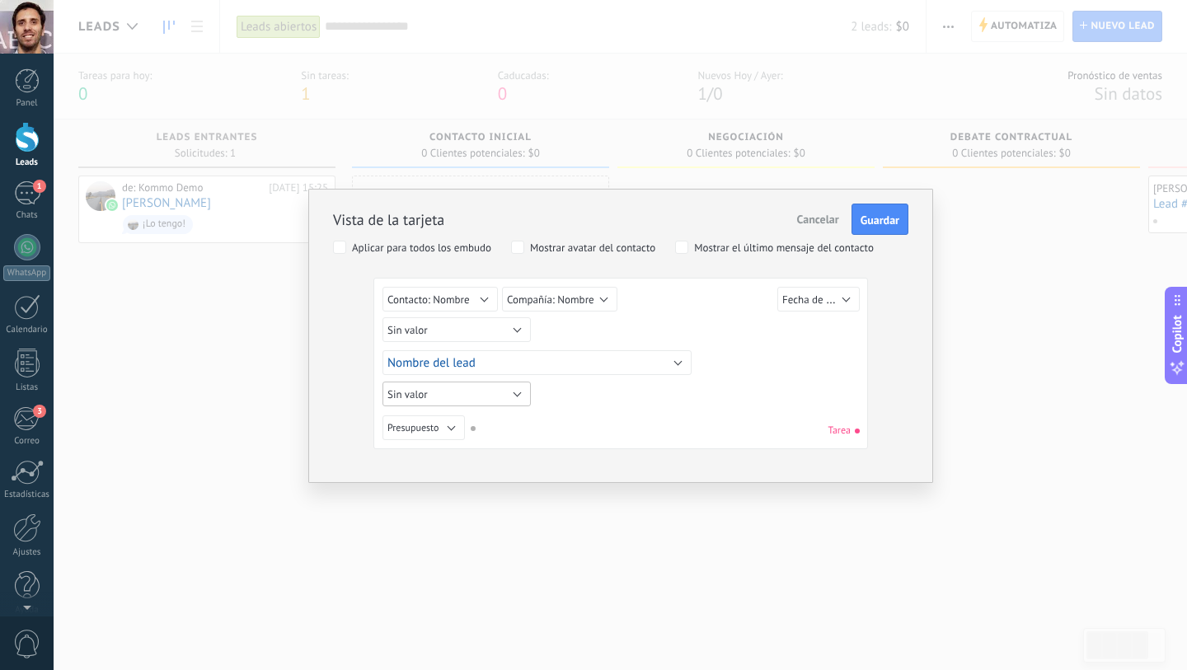
click at [462, 400] on button "Sin valor" at bounding box center [456, 394] width 148 height 25
click at [466, 396] on span "Sin valor" at bounding box center [450, 395] width 163 height 14
click at [456, 359] on span "Nombre del lead" at bounding box center [431, 363] width 88 height 16
click at [743, 378] on div "Sin valor Lead ID del Lead Nombre del lead Fecha de Creación Presupuesto Usuari…" at bounding box center [620, 366] width 476 height 159
click at [457, 292] on button "Contacto: Nombre" at bounding box center [439, 299] width 115 height 25
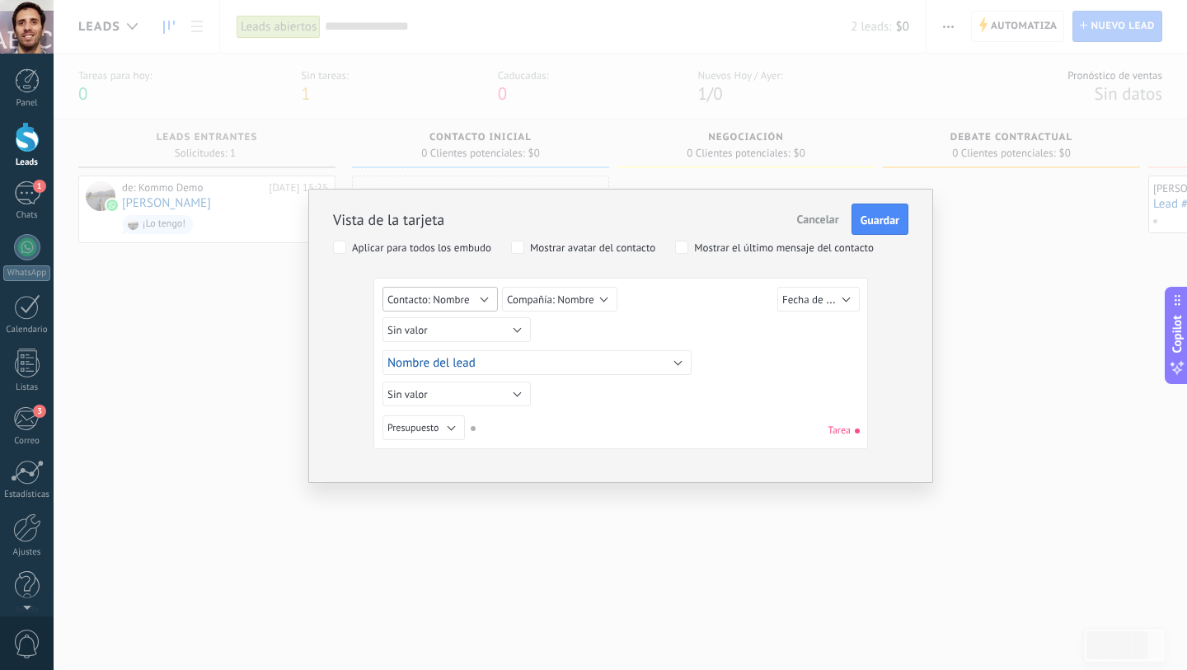
scroll to position [317, 0]
click at [699, 332] on div "Sin valor Lead ID del Lead Nombre del lead Fecha de Creación Presupuesto Usuari…" at bounding box center [622, 332] width 481 height 30
click at [592, 301] on span "Compañía: Nombre" at bounding box center [550, 300] width 87 height 14
click at [776, 390] on div "Sin valor Lead ID del Lead Nombre del lead Fecha de Creación Presupuesto Usuari…" at bounding box center [620, 366] width 476 height 159
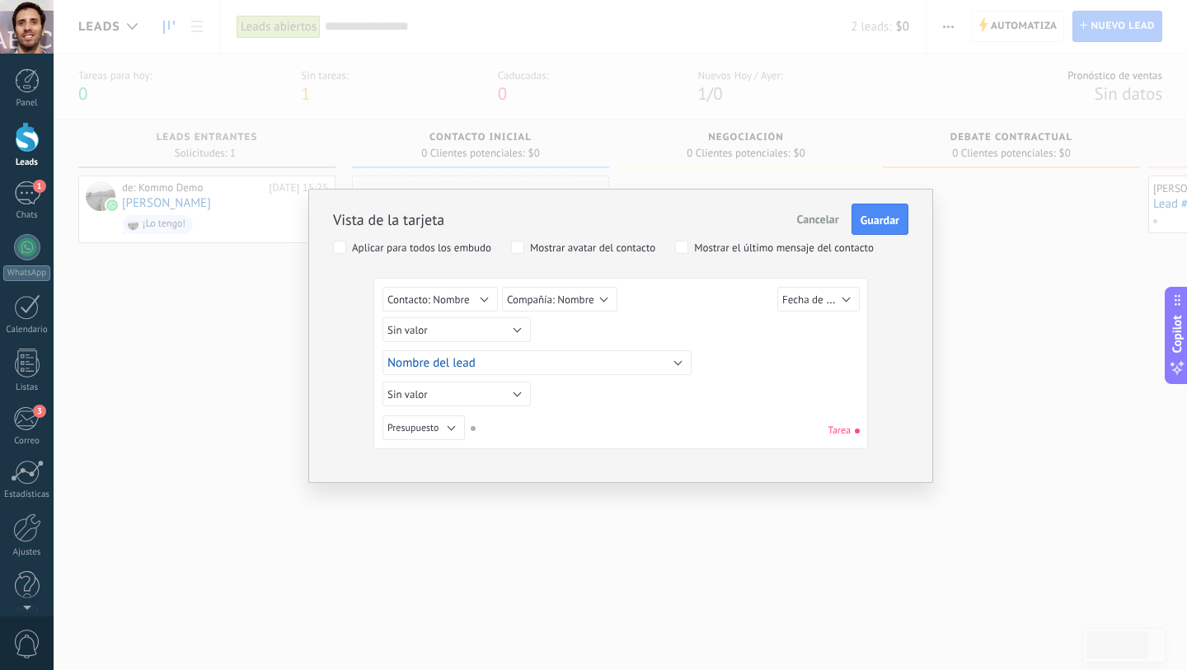
click at [822, 220] on span "Cancelar" at bounding box center [818, 219] width 42 height 15
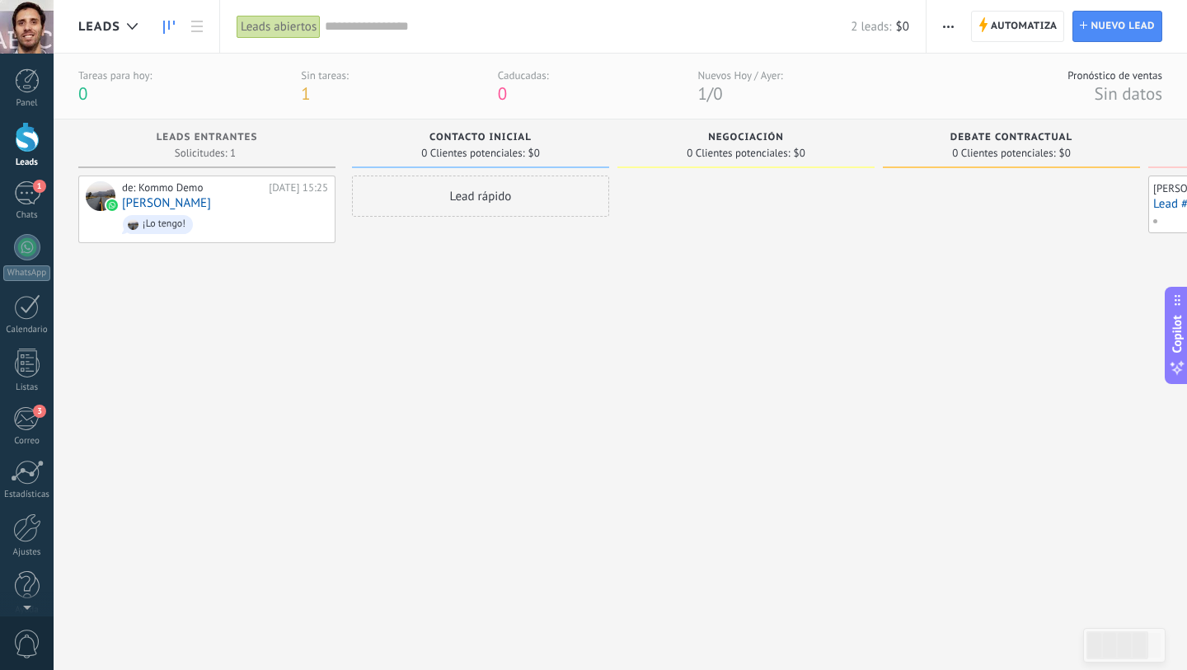
click at [954, 24] on button "button" at bounding box center [948, 26] width 24 height 31
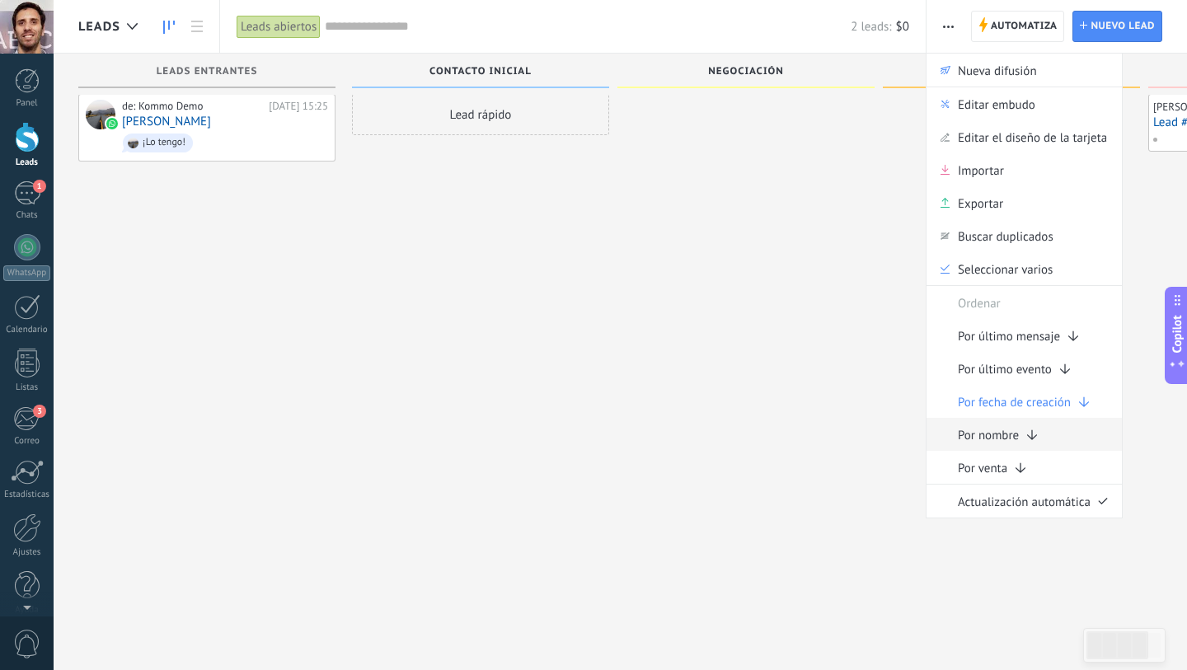
scroll to position [0, 0]
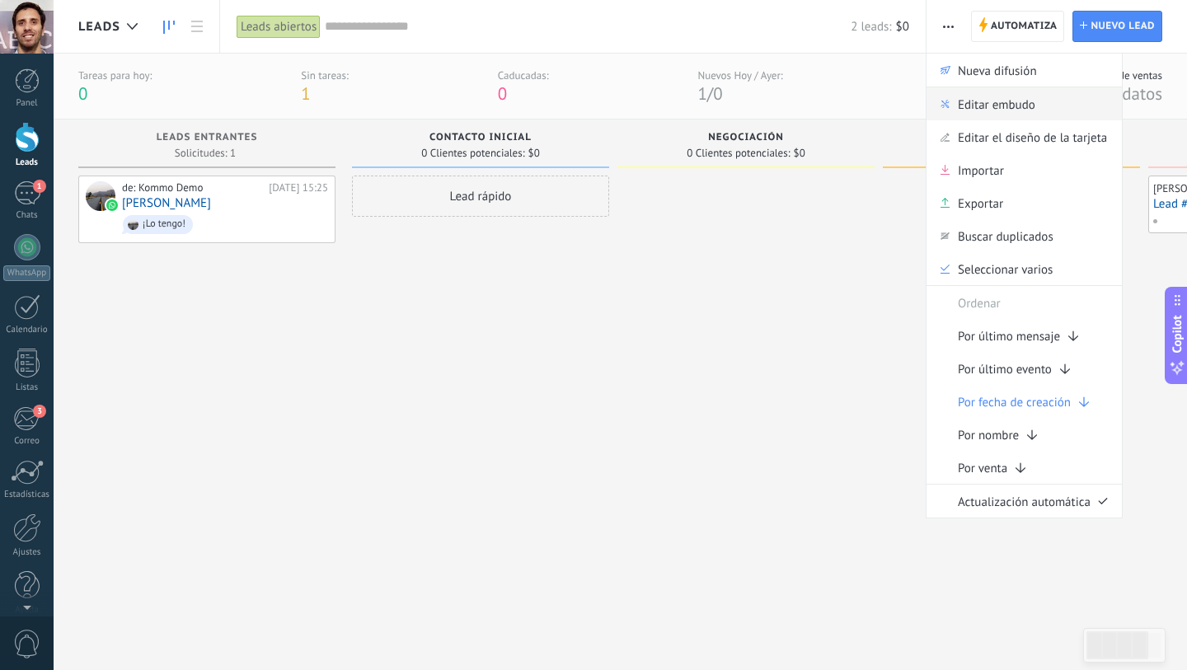
click at [1001, 104] on span "Editar embudo" at bounding box center [996, 103] width 77 height 33
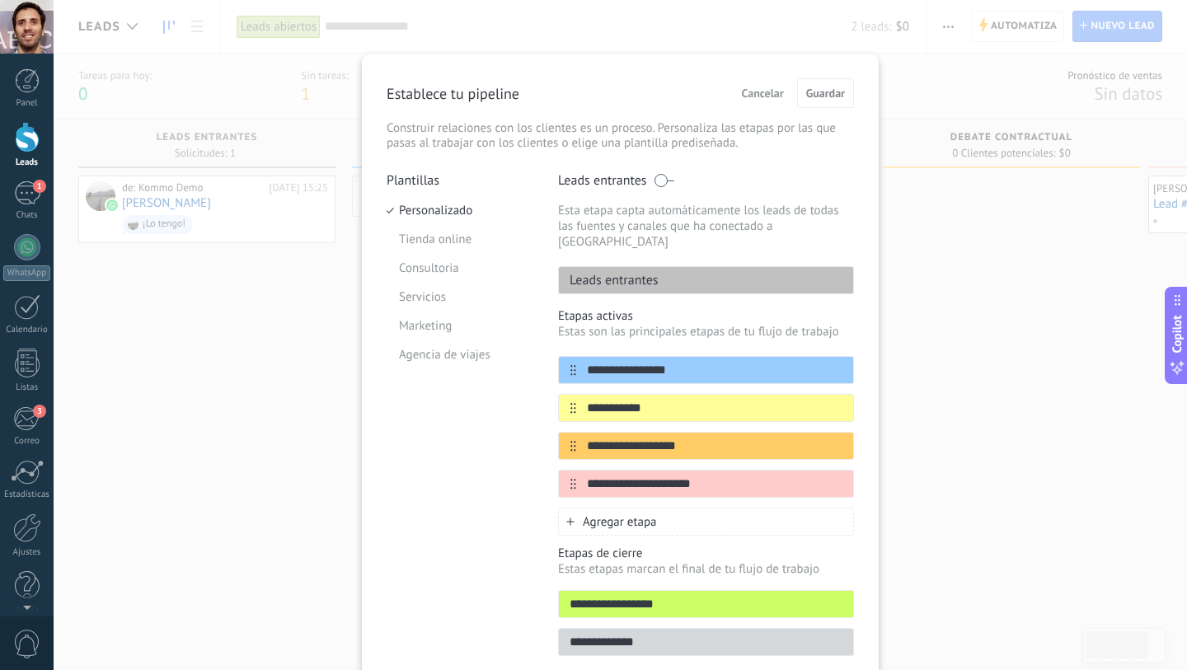
scroll to position [61, 0]
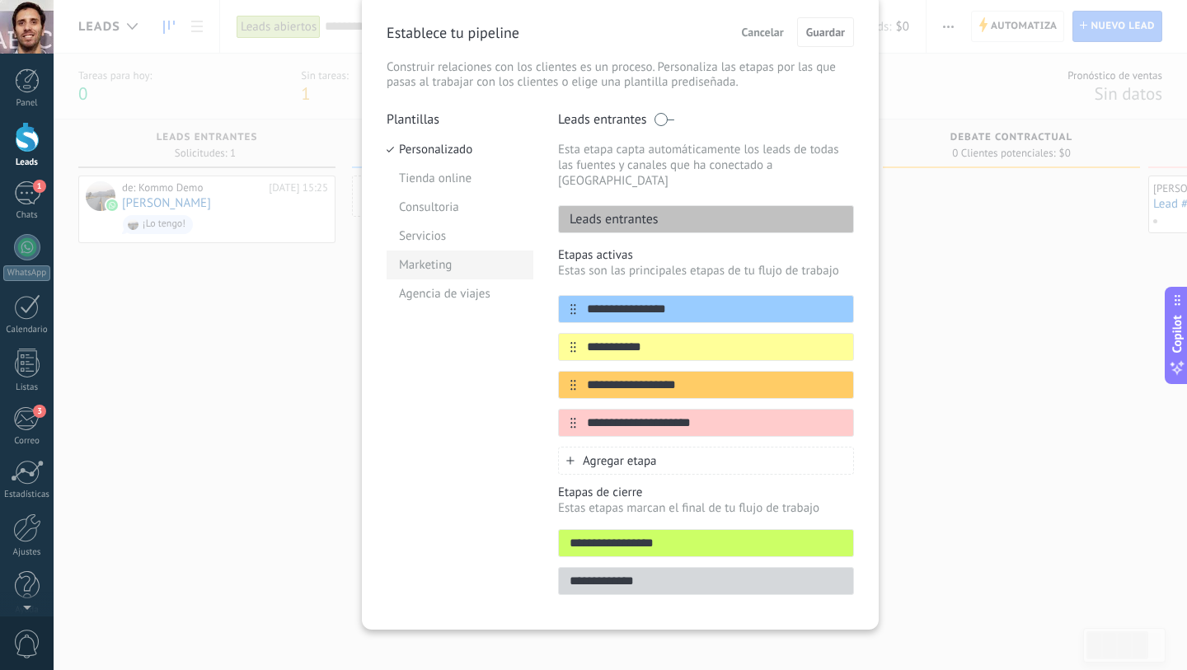
click at [432, 265] on li "Marketing" at bounding box center [460, 265] width 147 height 29
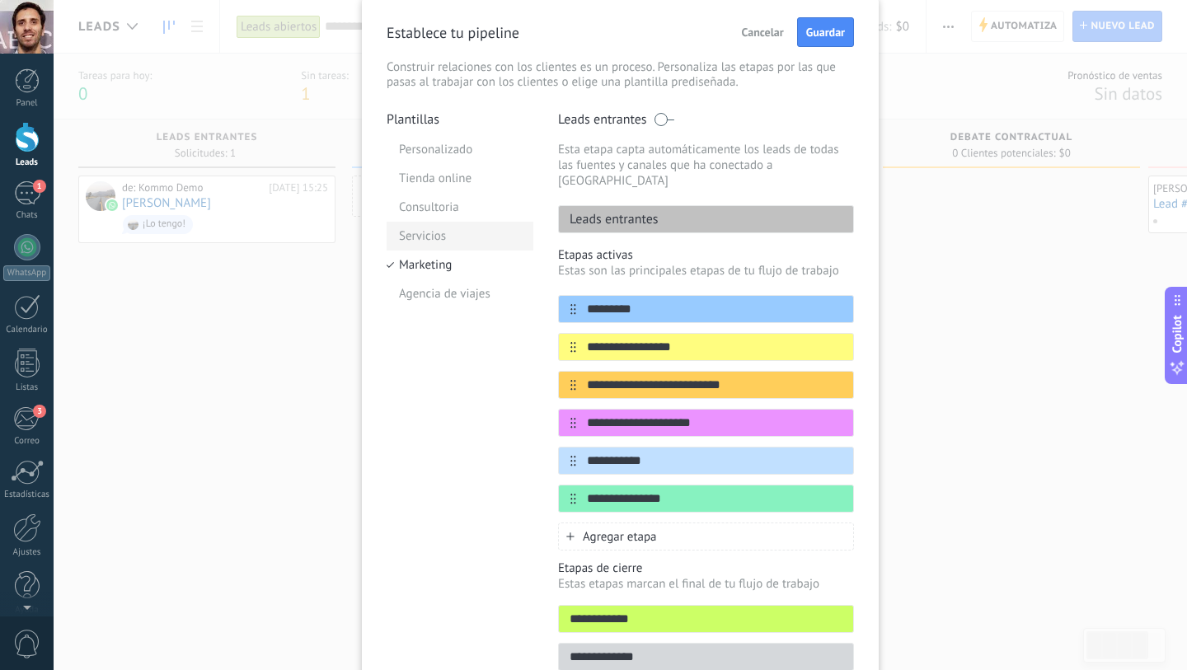
click at [435, 245] on li "Servicios" at bounding box center [460, 236] width 147 height 29
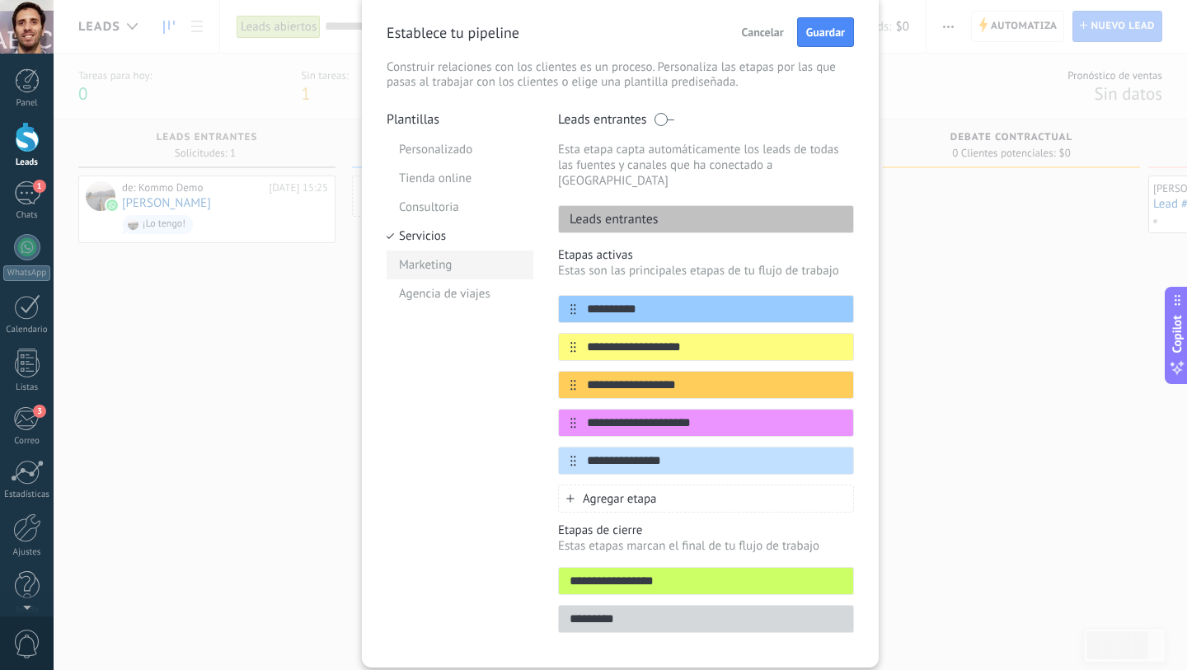
click at [429, 270] on li "Marketing" at bounding box center [460, 265] width 147 height 29
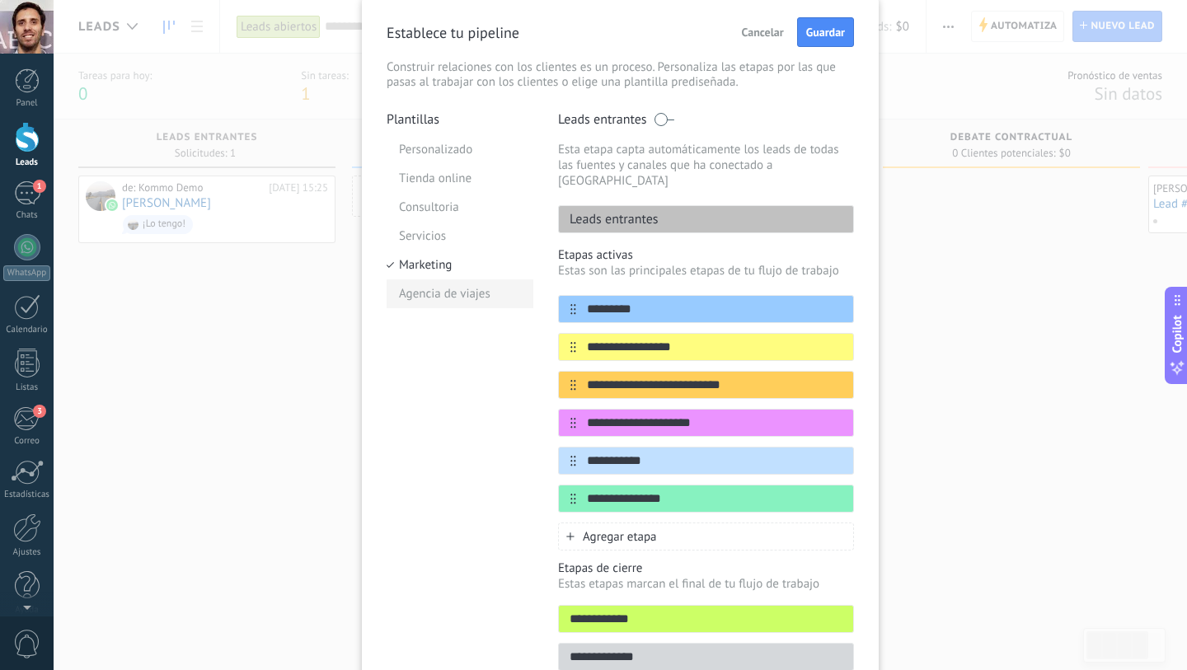
click at [458, 302] on li "Agencia de viajes" at bounding box center [460, 293] width 147 height 29
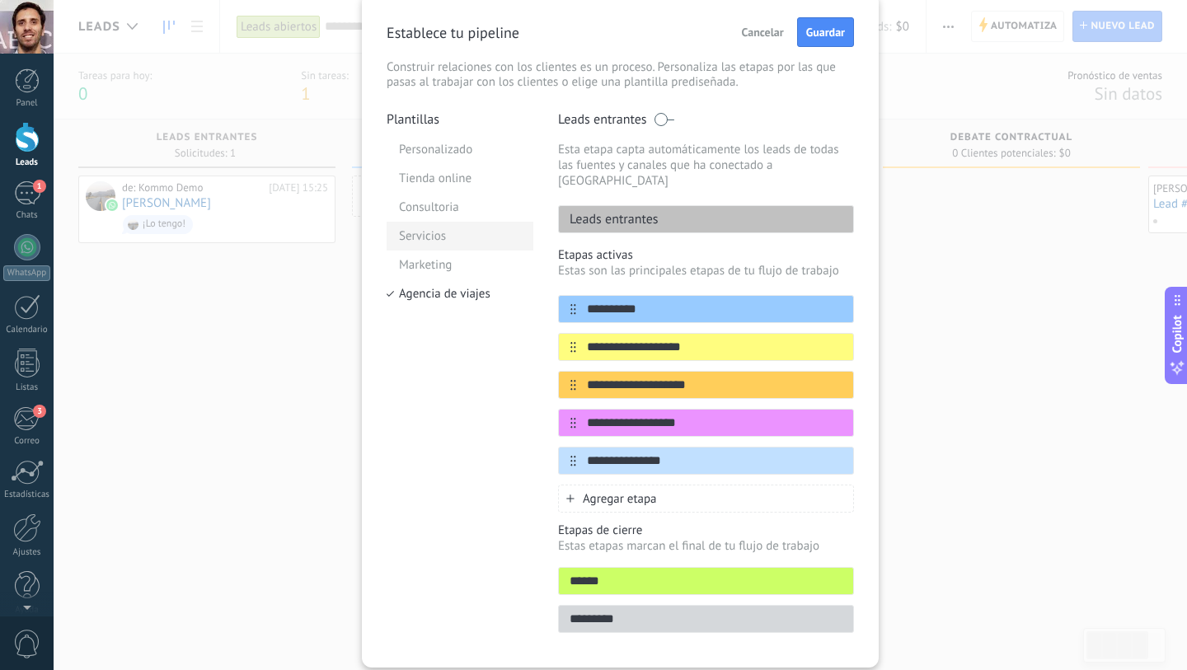
click at [441, 223] on li "Servicios" at bounding box center [460, 236] width 147 height 29
click at [442, 205] on li "Consultoria" at bounding box center [460, 207] width 147 height 29
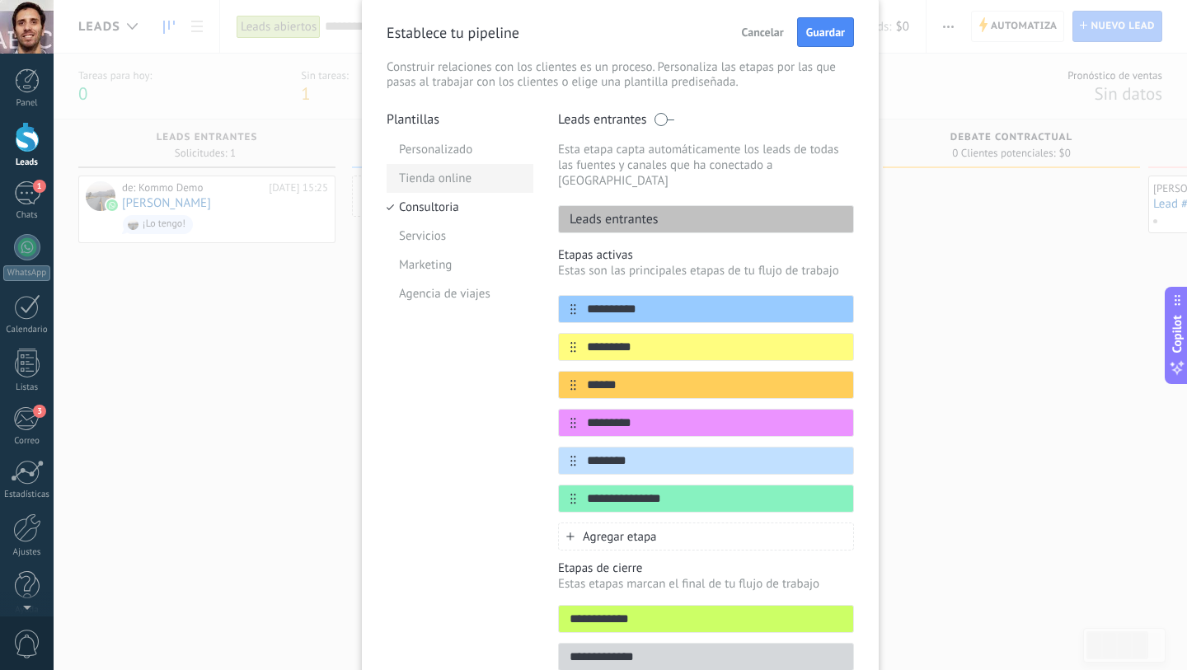
click at [448, 186] on li "Tienda online" at bounding box center [460, 178] width 147 height 29
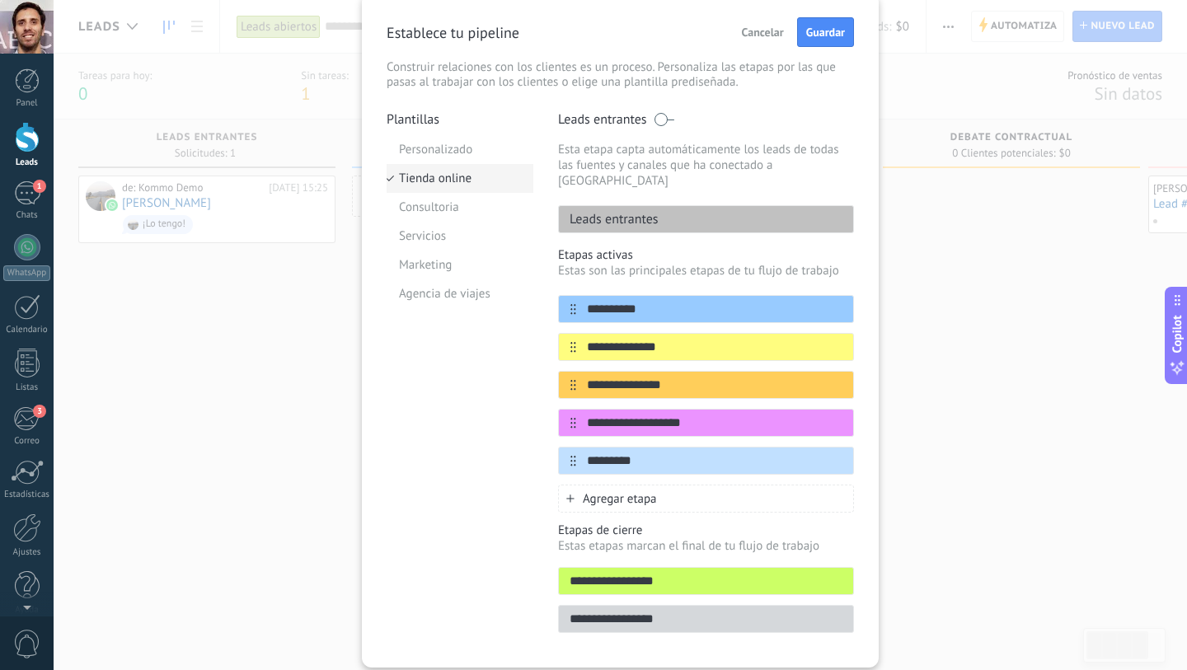
click at [451, 164] on li "Tienda online" at bounding box center [460, 178] width 147 height 29
click at [451, 156] on li "Personalizado" at bounding box center [460, 149] width 147 height 29
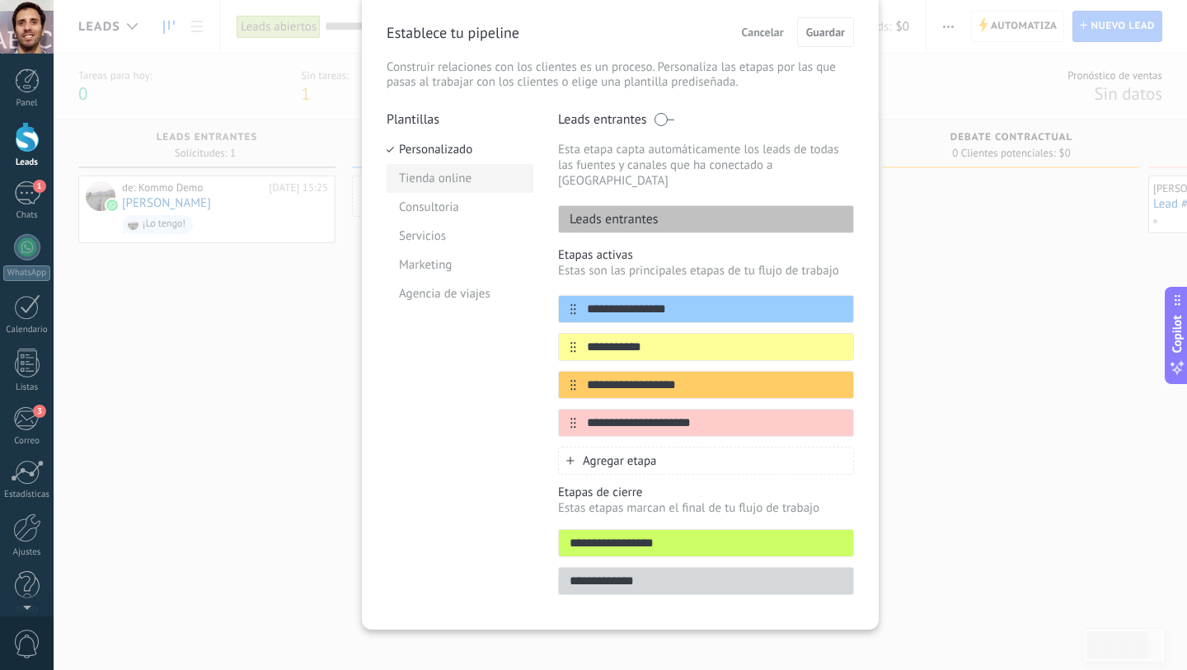
click at [448, 168] on li "Tienda online" at bounding box center [460, 178] width 147 height 29
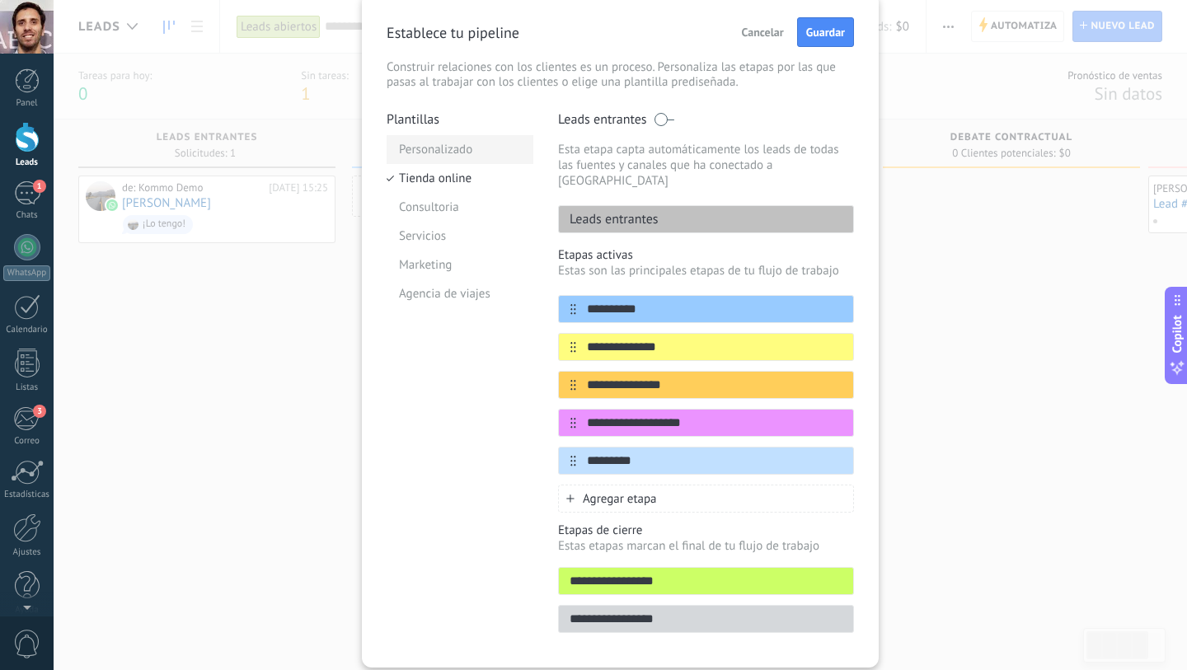
click at [420, 162] on li "Personalizado" at bounding box center [460, 149] width 147 height 29
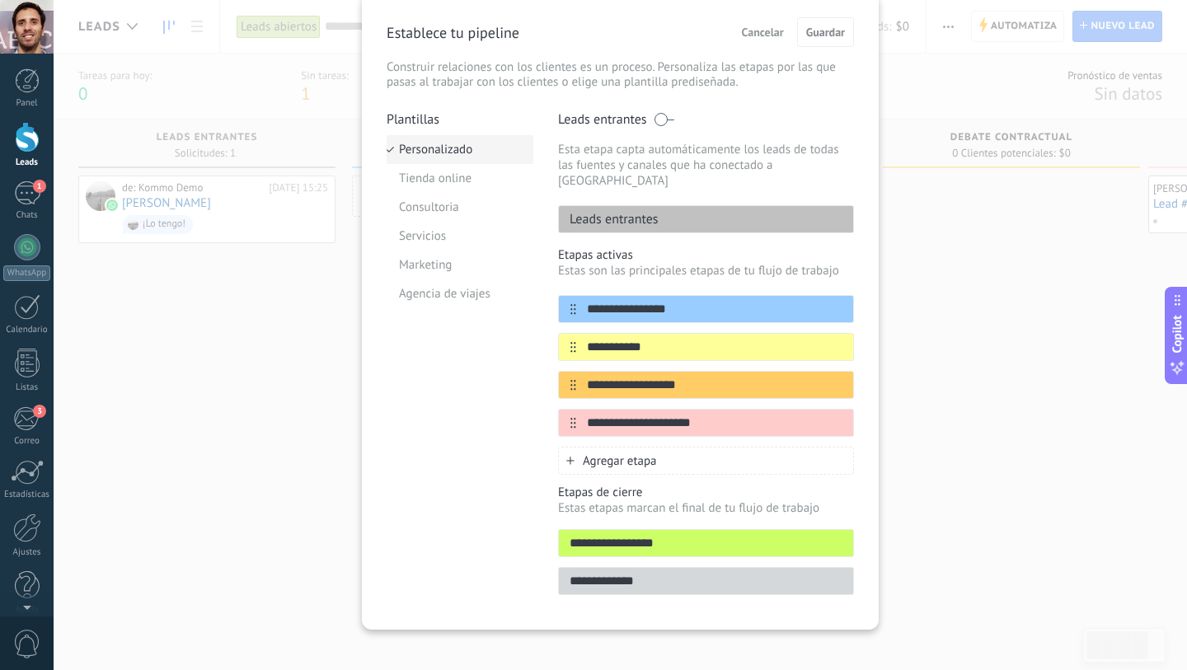
click at [420, 152] on li "Personalizado" at bounding box center [460, 149] width 147 height 29
click at [835, 379] on icon at bounding box center [839, 383] width 9 height 9
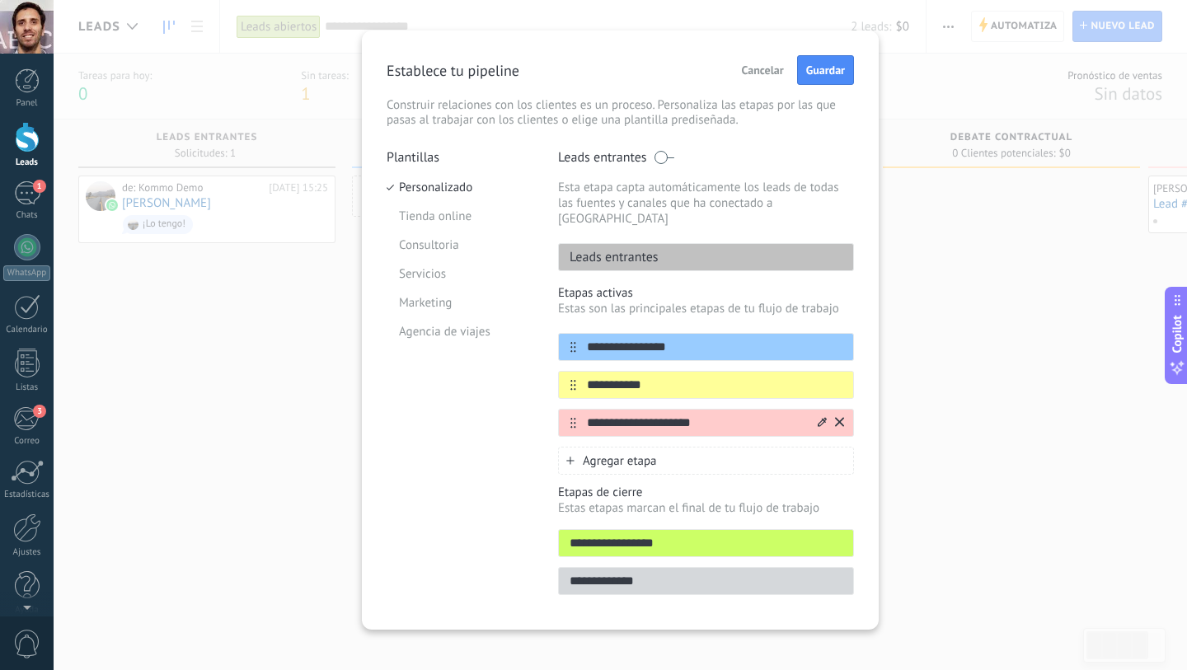
click at [835, 417] on icon at bounding box center [839, 422] width 9 height 10
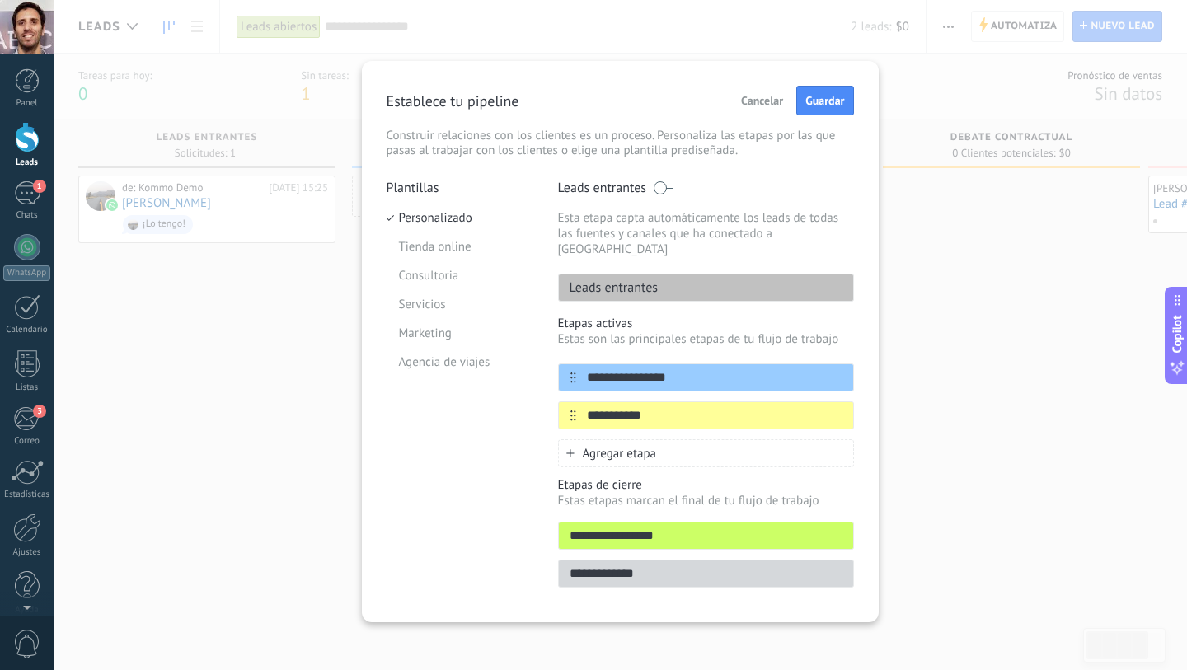
click at [612, 446] on span "Agregar etapa" at bounding box center [620, 454] width 74 height 16
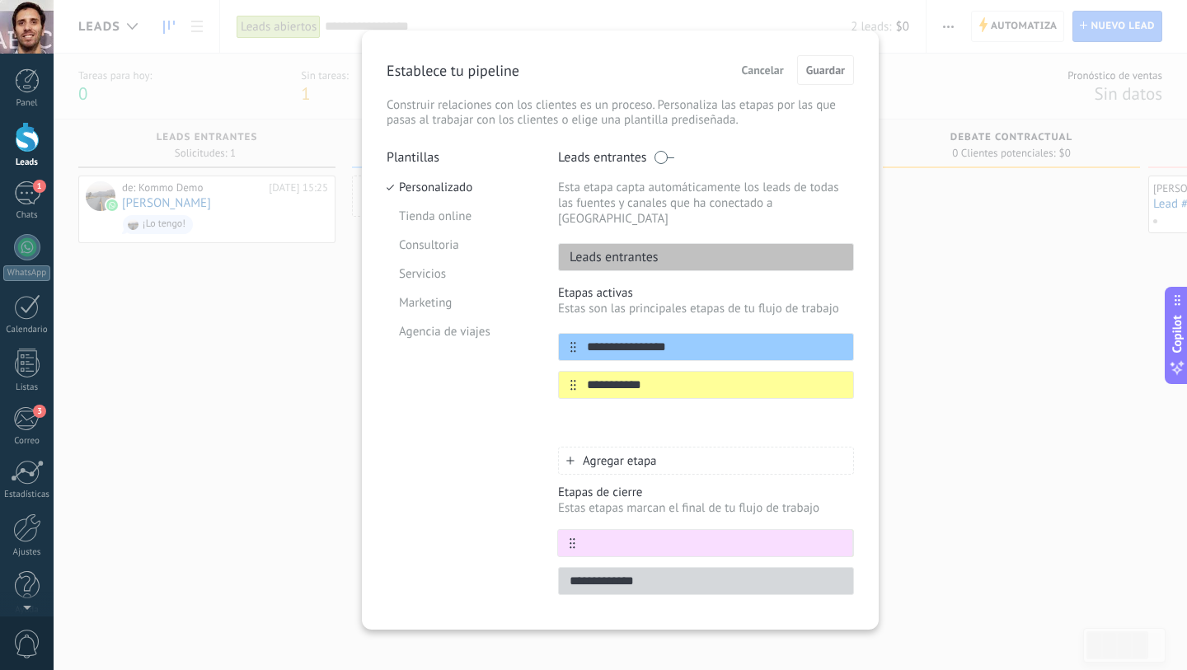
scroll to position [23, 0]
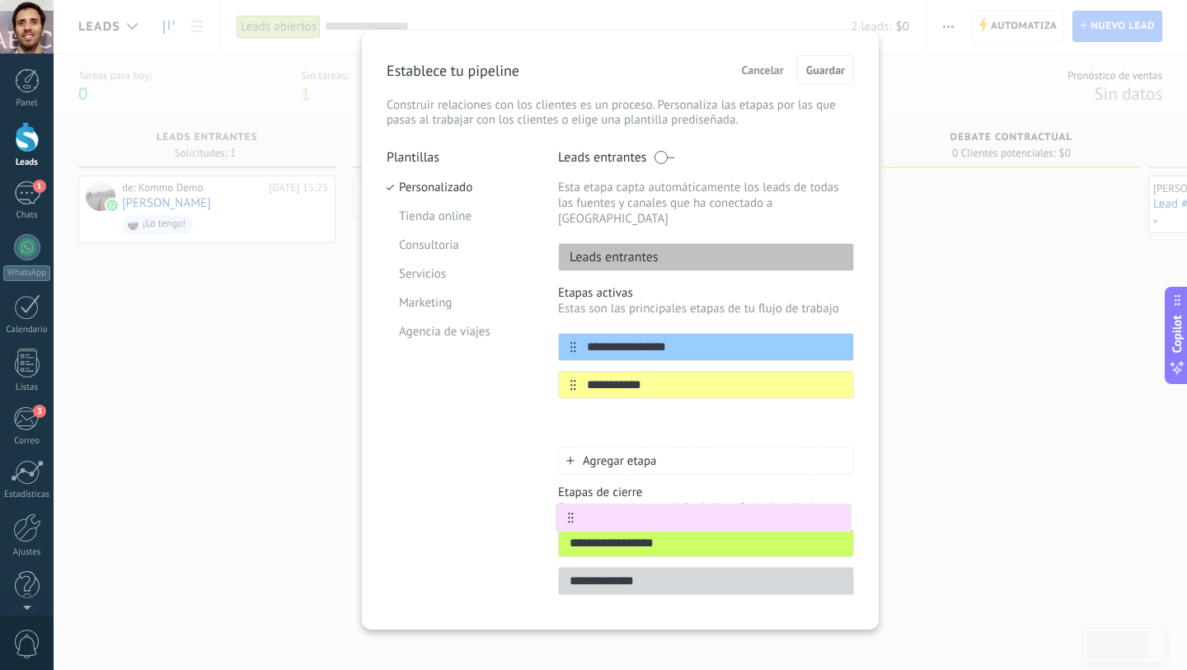
drag, startPoint x: 568, startPoint y: 430, endPoint x: 568, endPoint y: 521, distance: 90.7
click at [568, 521] on div "**********" at bounding box center [706, 377] width 296 height 456
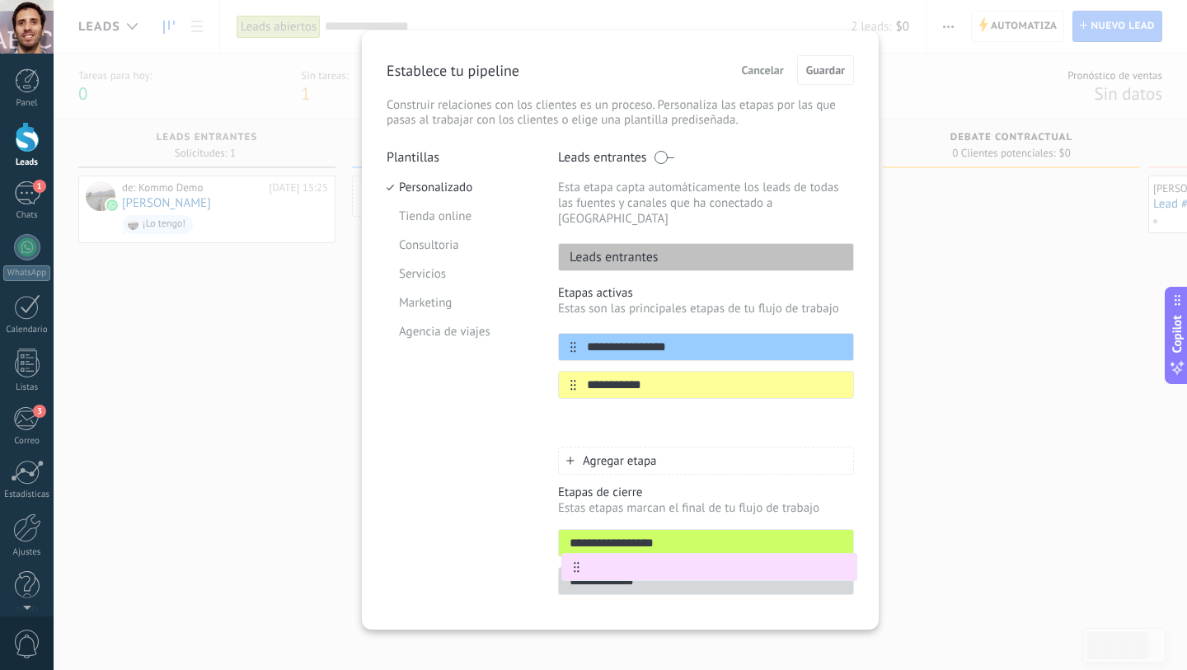
drag, startPoint x: 563, startPoint y: 409, endPoint x: 569, endPoint y: 570, distance: 161.7
click at [569, 571] on div "**********" at bounding box center [706, 377] width 296 height 456
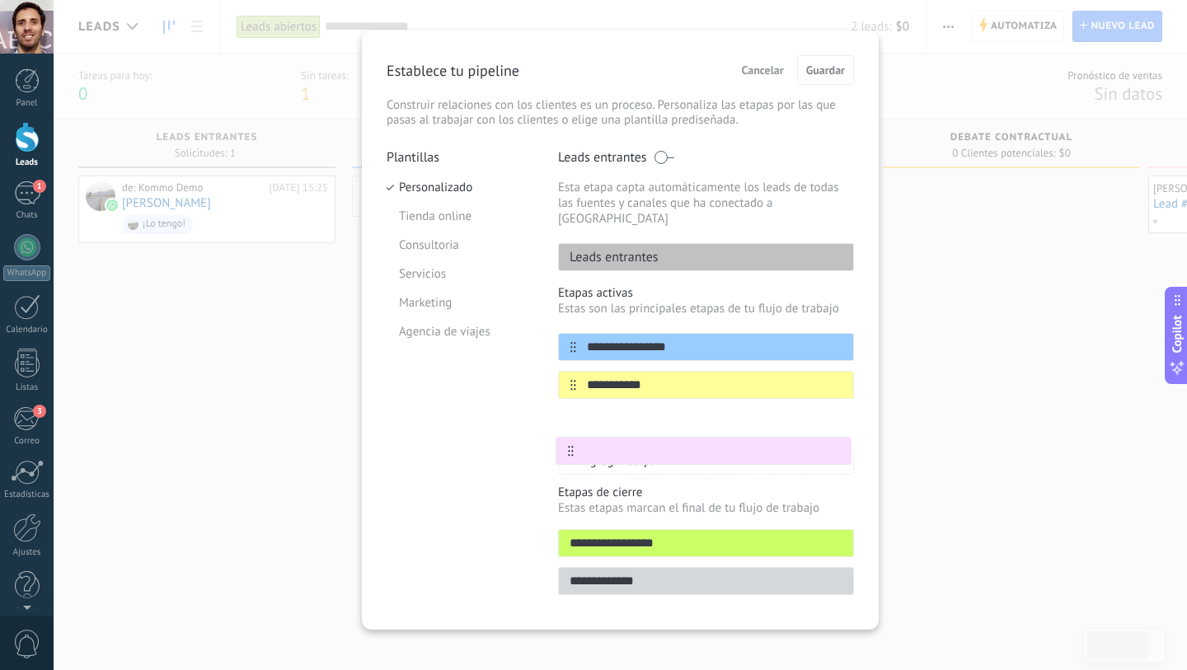
drag, startPoint x: 565, startPoint y: 407, endPoint x: 565, endPoint y: 505, distance: 98.1
click at [565, 505] on div "**********" at bounding box center [706, 377] width 296 height 456
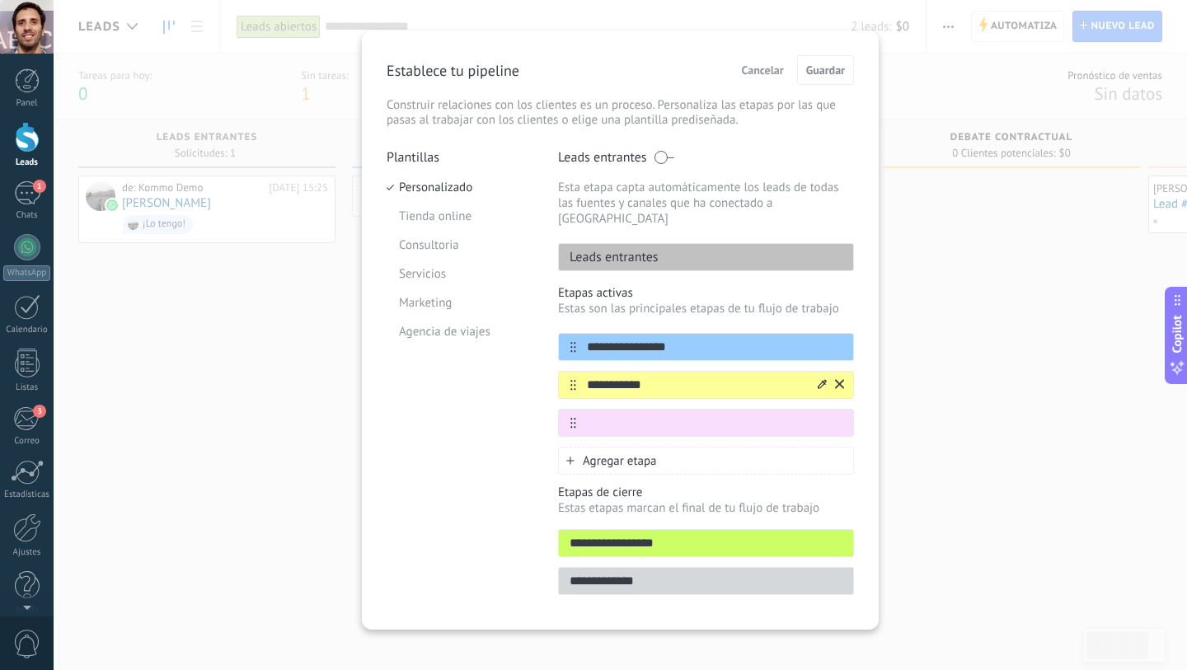
click at [686, 377] on input "**********" at bounding box center [695, 385] width 239 height 17
click at [662, 151] on span at bounding box center [664, 157] width 21 height 13
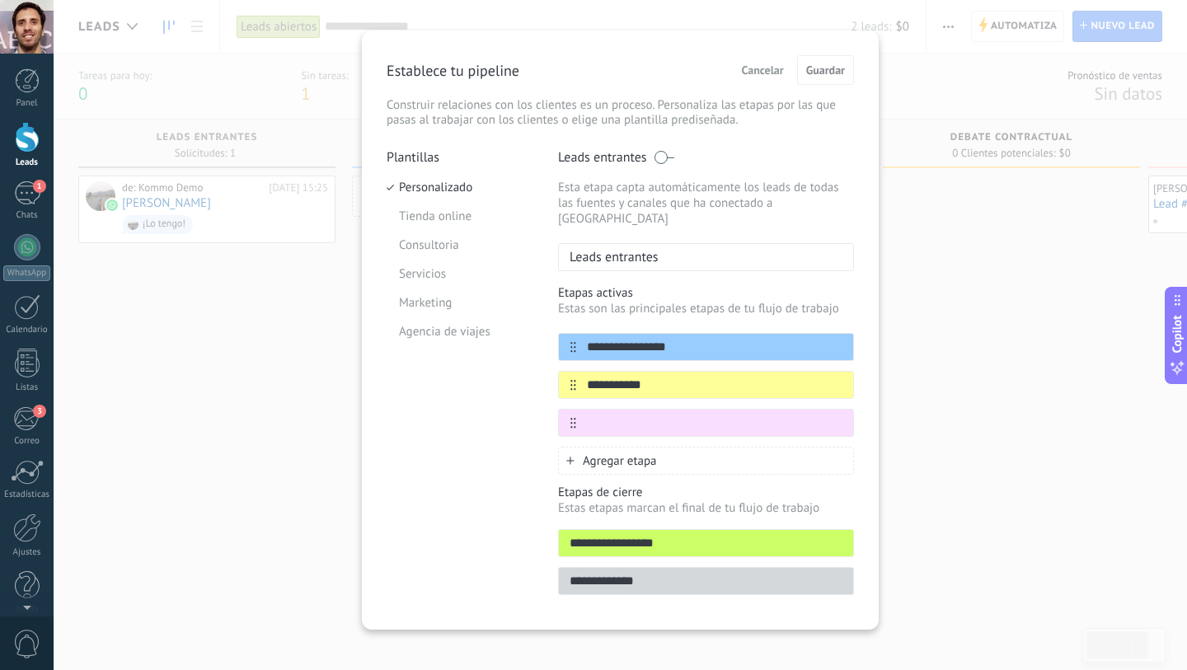
click at [660, 158] on span at bounding box center [664, 157] width 21 height 13
click at [659, 156] on span at bounding box center [664, 157] width 21 height 13
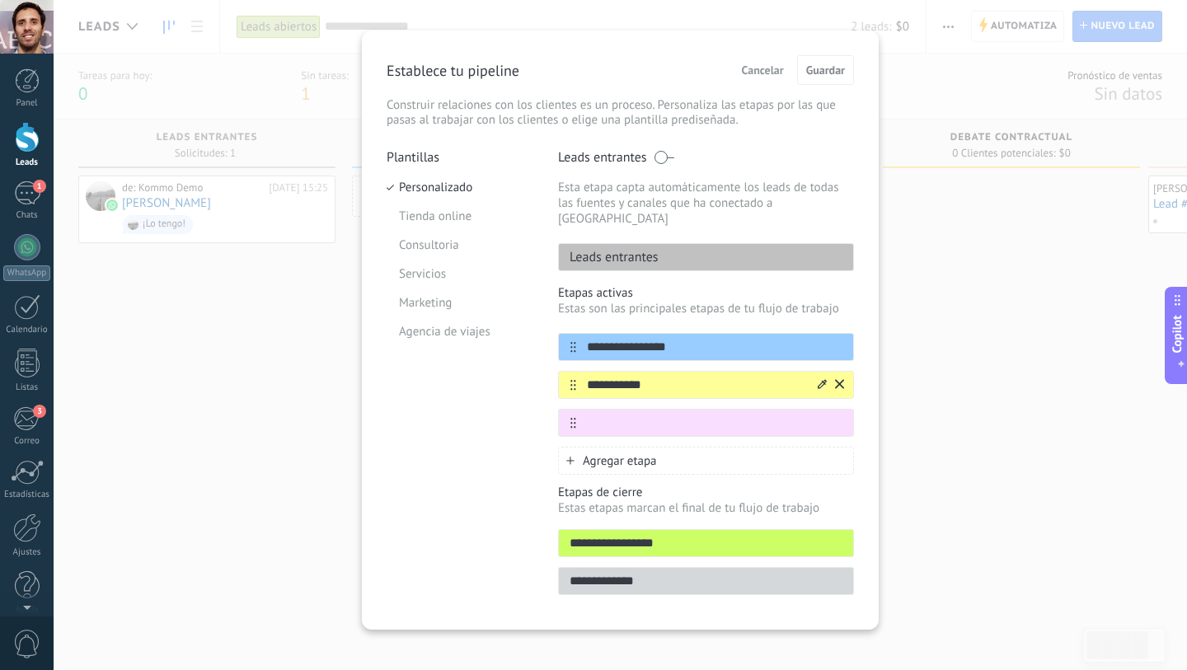
click at [663, 377] on input "**********" at bounding box center [695, 385] width 239 height 17
type input "*"
click at [688, 339] on input "**********" at bounding box center [695, 347] width 239 height 17
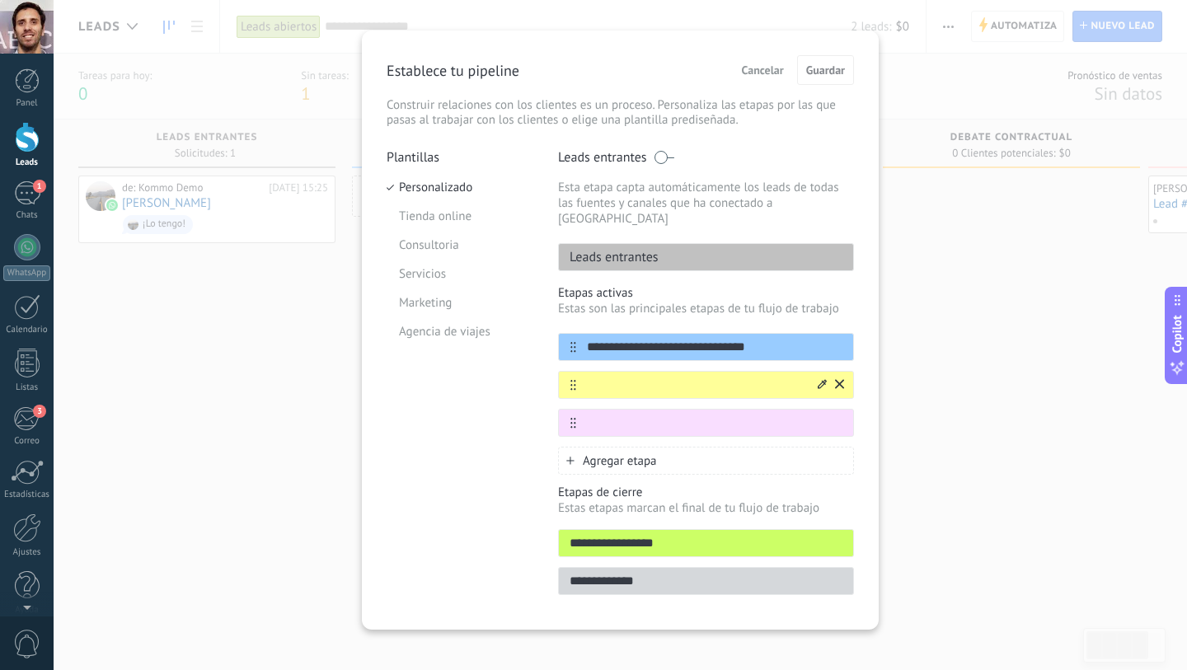
type input "**********"
click at [693, 377] on input "text" at bounding box center [695, 385] width 239 height 17
type input "*"
type input "**********"
click at [687, 409] on div at bounding box center [706, 423] width 296 height 28
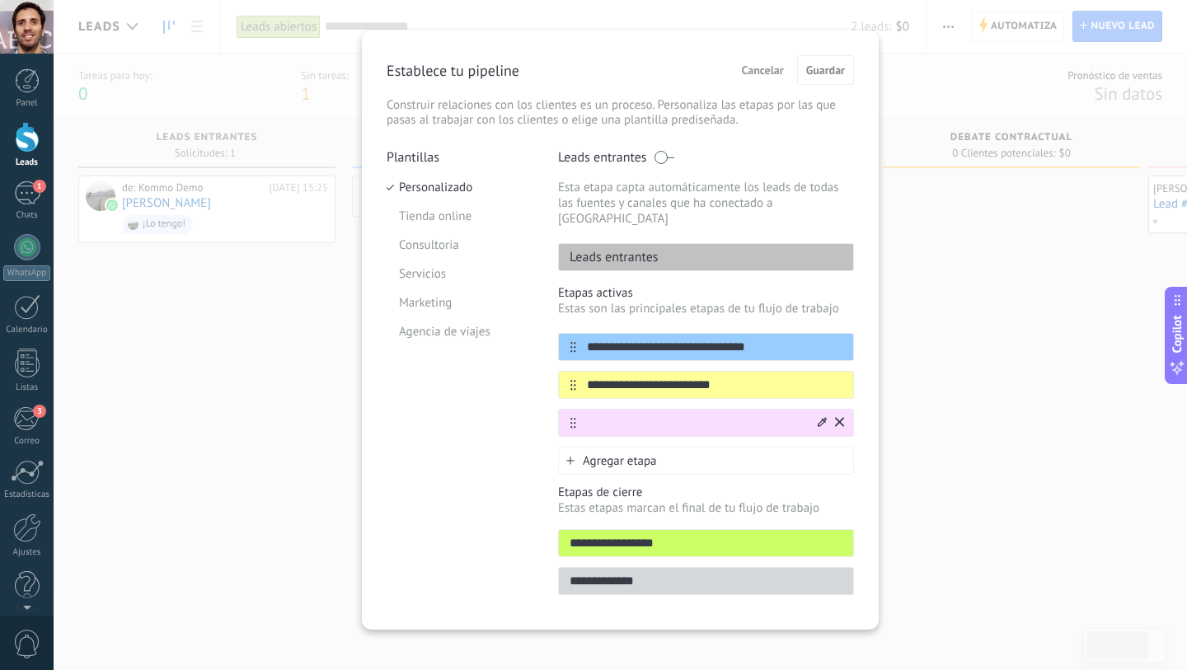
click at [676, 415] on input "text" at bounding box center [695, 423] width 239 height 17
type input "*"
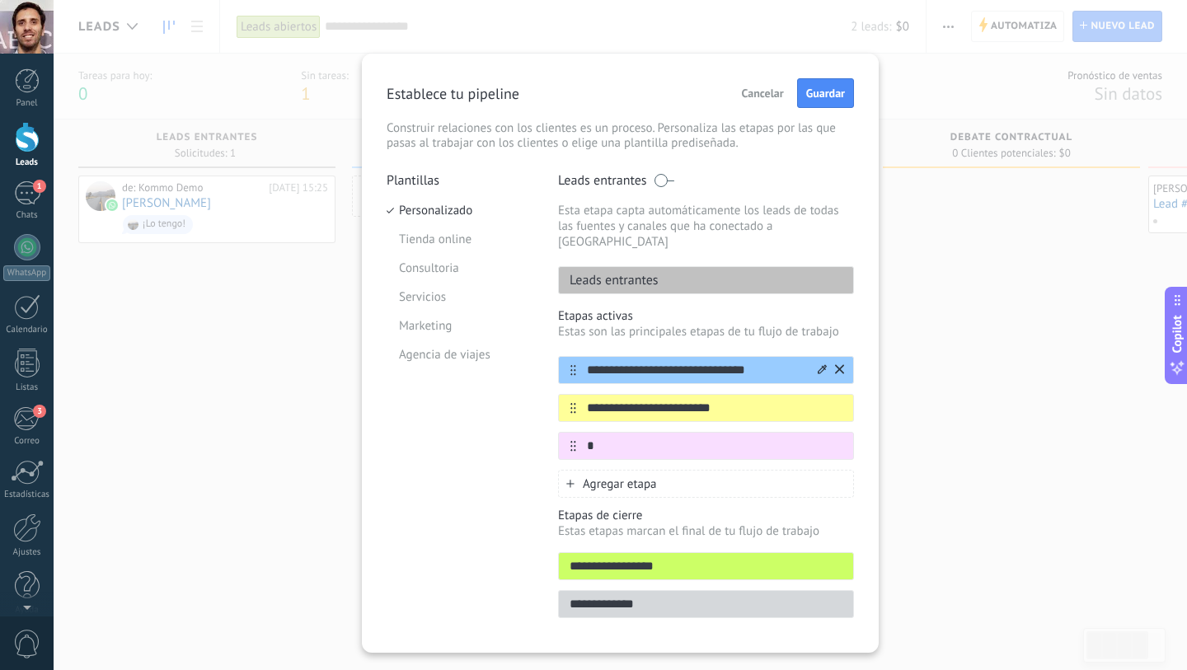
click at [734, 362] on input "**********" at bounding box center [695, 370] width 239 height 17
type input "**********"
click at [677, 400] on input "**********" at bounding box center [695, 408] width 239 height 17
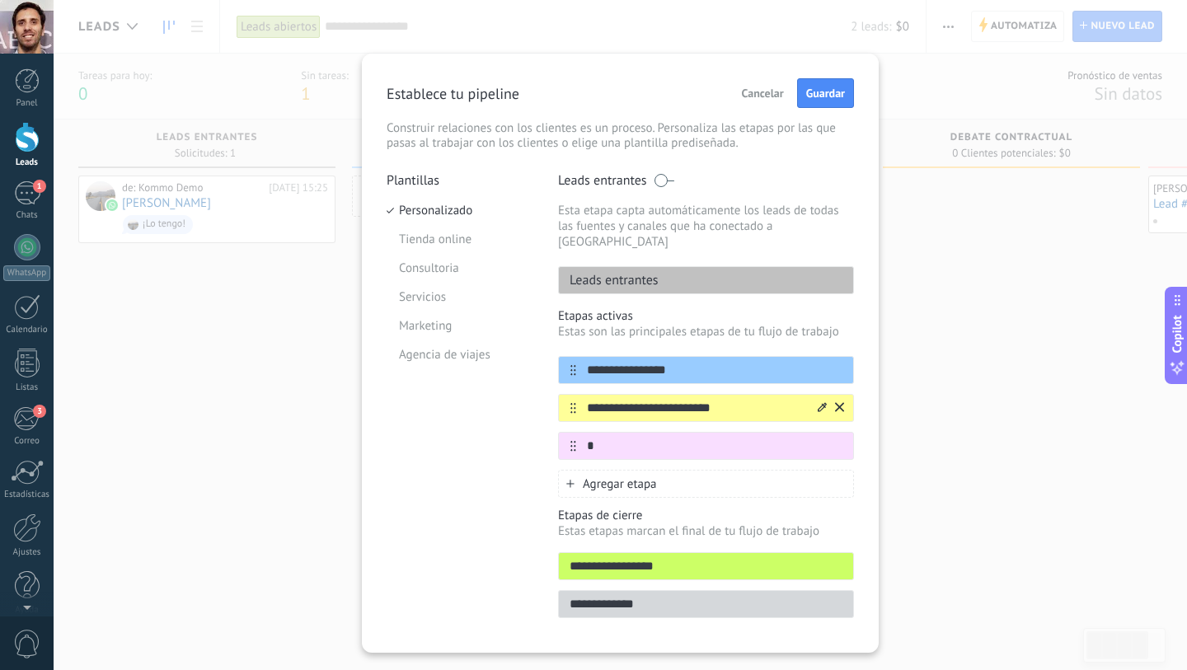
click at [677, 400] on input "**********" at bounding box center [695, 408] width 239 height 17
type input "*"
click at [701, 362] on input "**********" at bounding box center [695, 370] width 239 height 17
click at [631, 400] on input "text" at bounding box center [695, 408] width 239 height 17
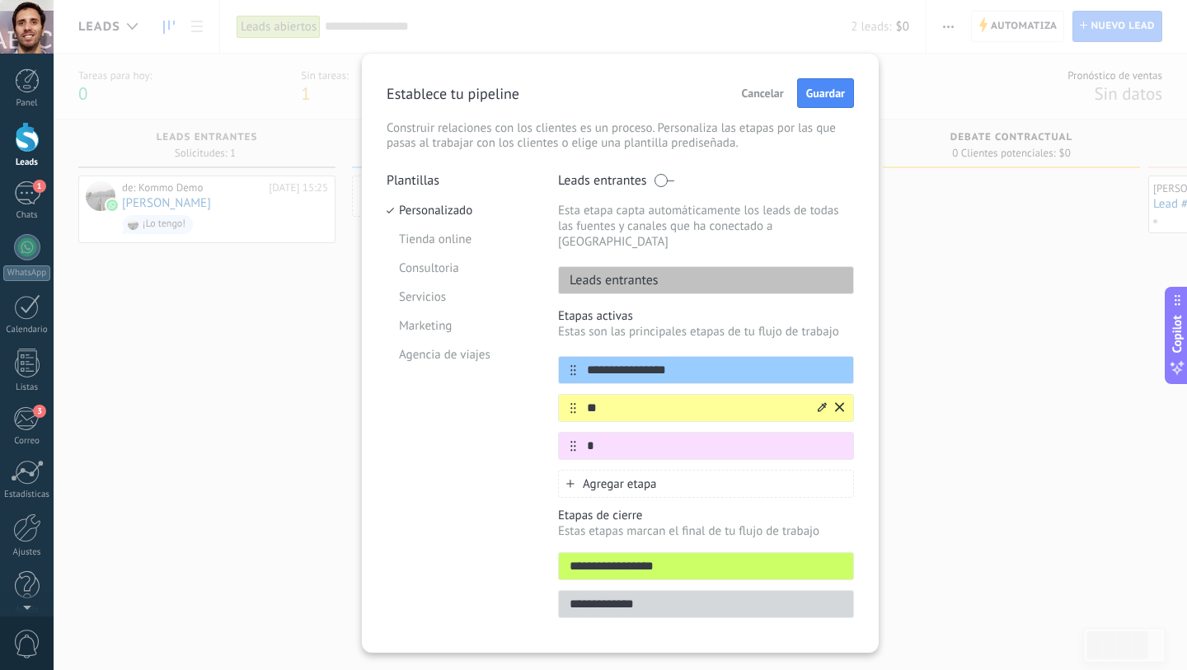
type input "*"
type input "**********"
click at [616, 438] on input "*" at bounding box center [695, 446] width 239 height 17
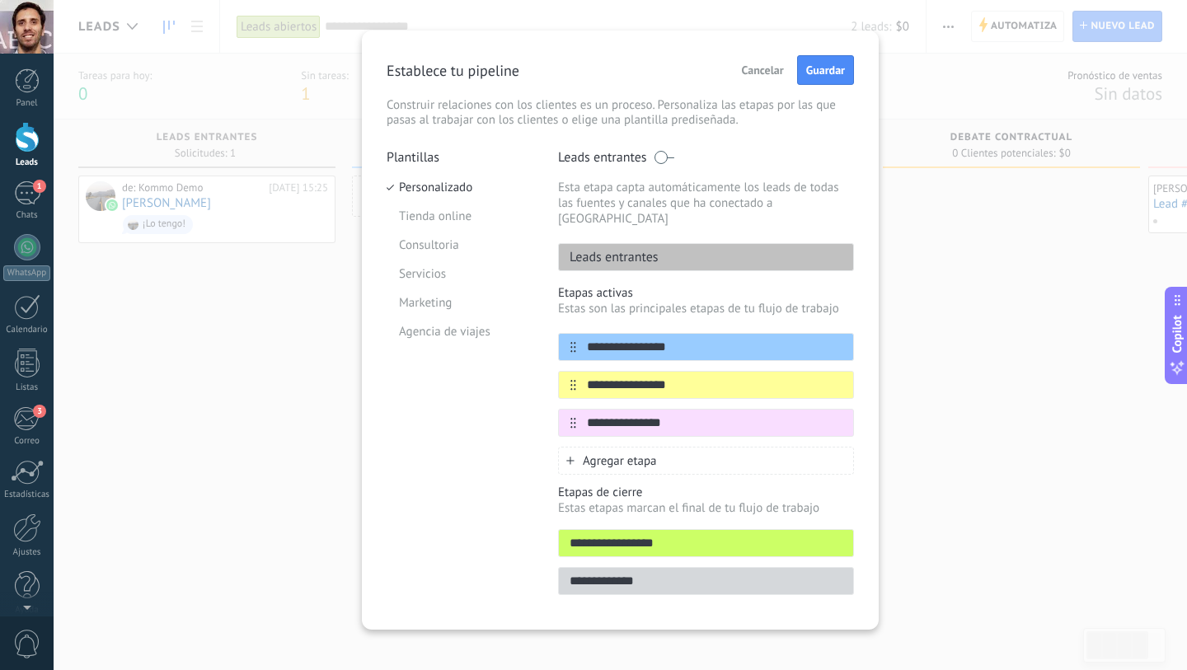
type input "**********"
click at [667, 448] on div "Agregar etapa" at bounding box center [706, 461] width 296 height 28
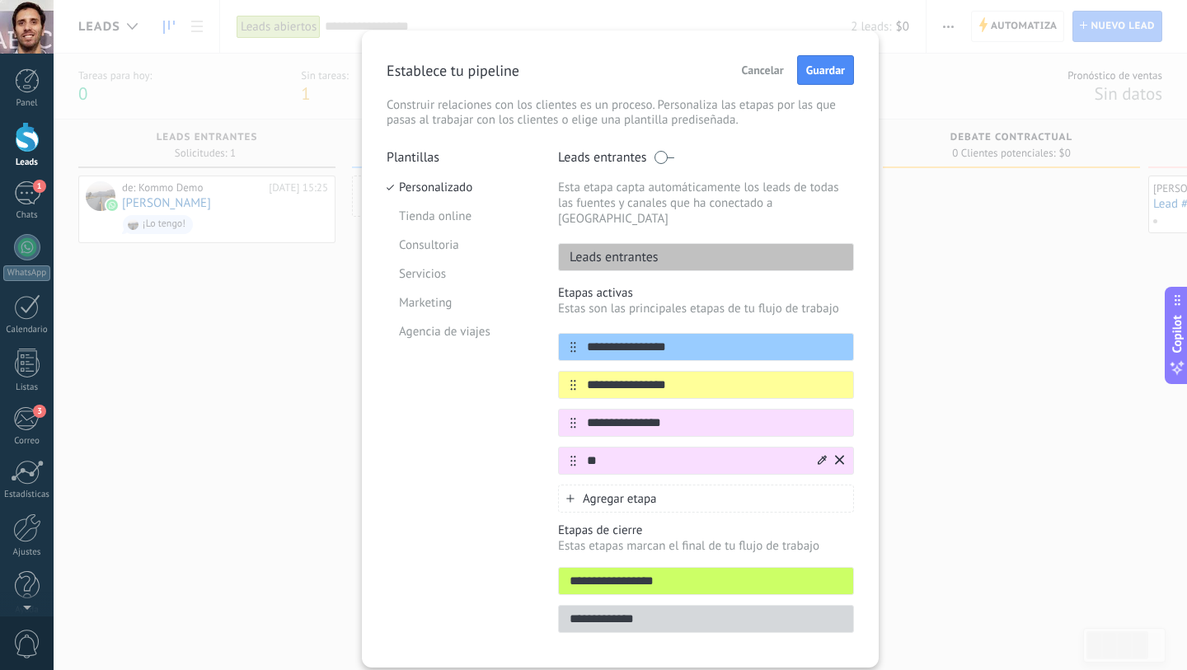
type input "*"
type input "**********"
click at [633, 491] on span "Agregar etapa" at bounding box center [620, 499] width 74 height 16
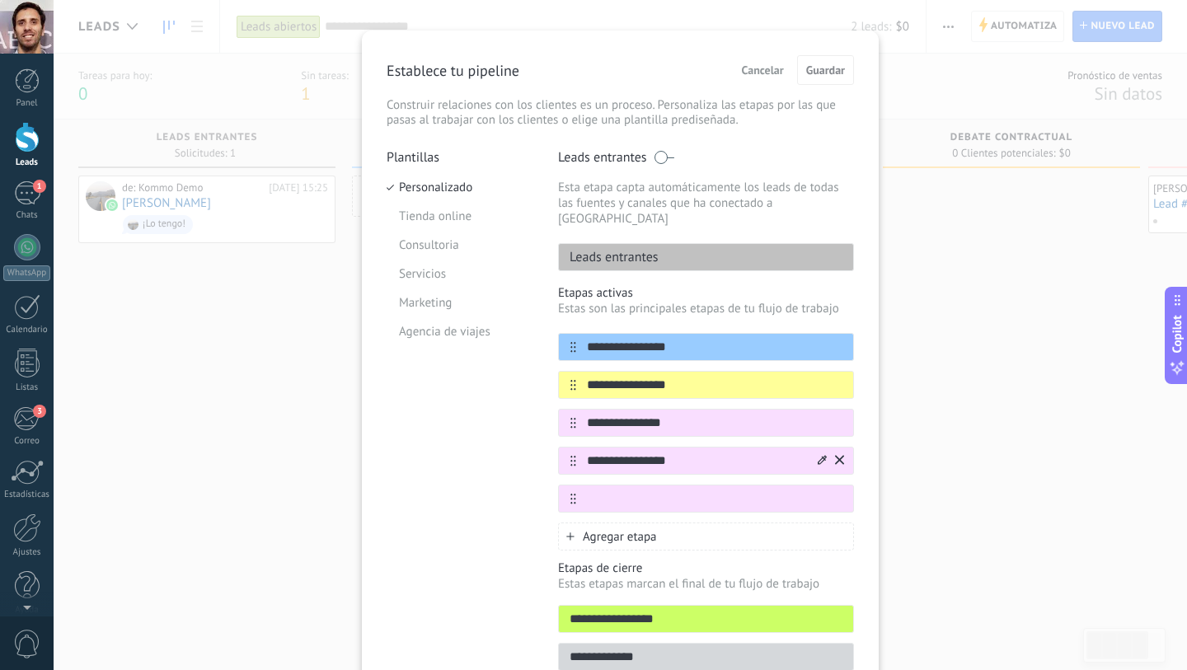
scroll to position [99, 0]
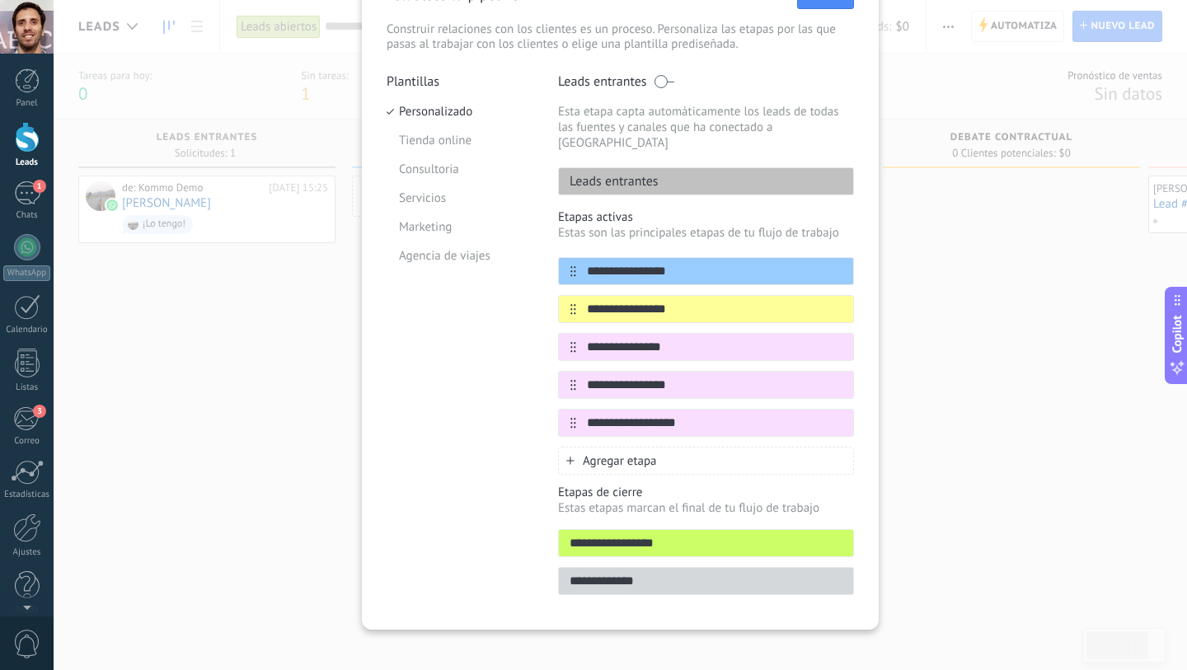
type input "**********"
click at [694, 500] on p "Estas etapas marcan el final de tu flujo de trabajo" at bounding box center [706, 508] width 296 height 16
click at [819, 417] on icon at bounding box center [822, 421] width 9 height 9
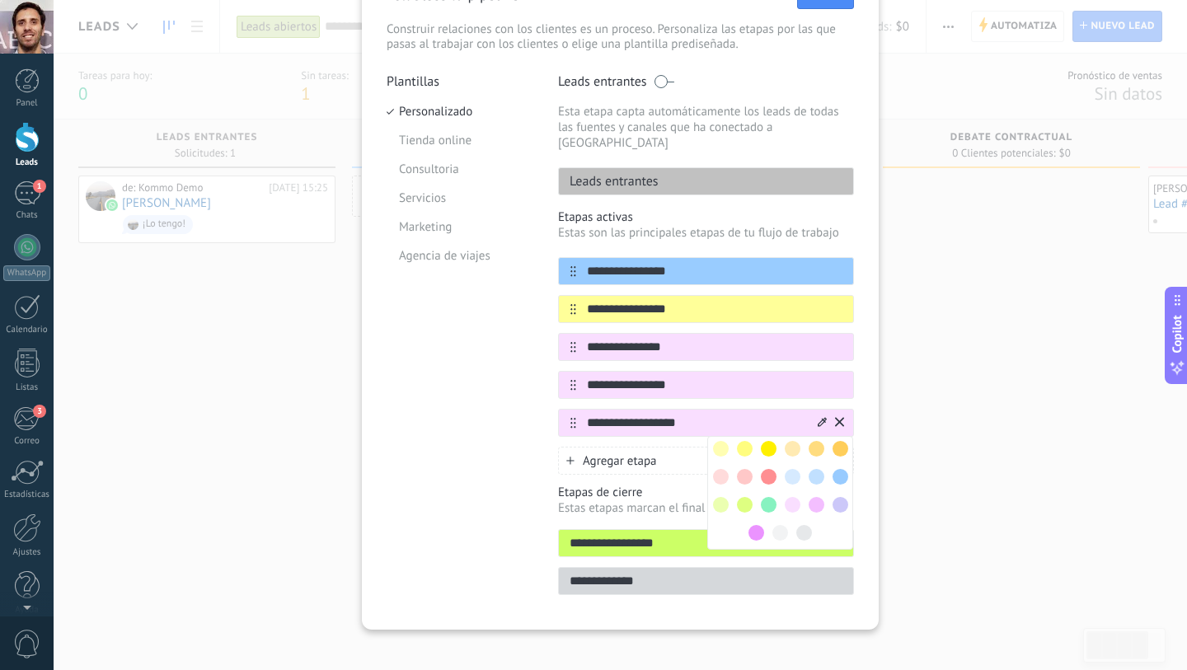
click at [767, 469] on span at bounding box center [769, 477] width 16 height 16
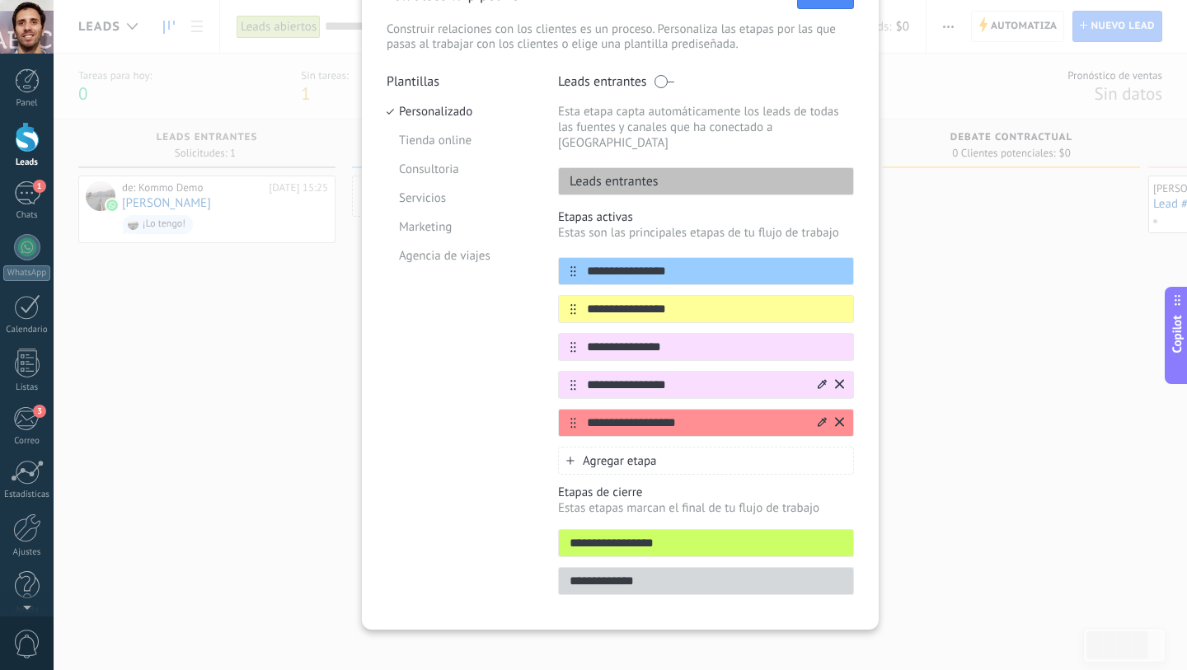
click at [821, 379] on icon at bounding box center [822, 383] width 9 height 9
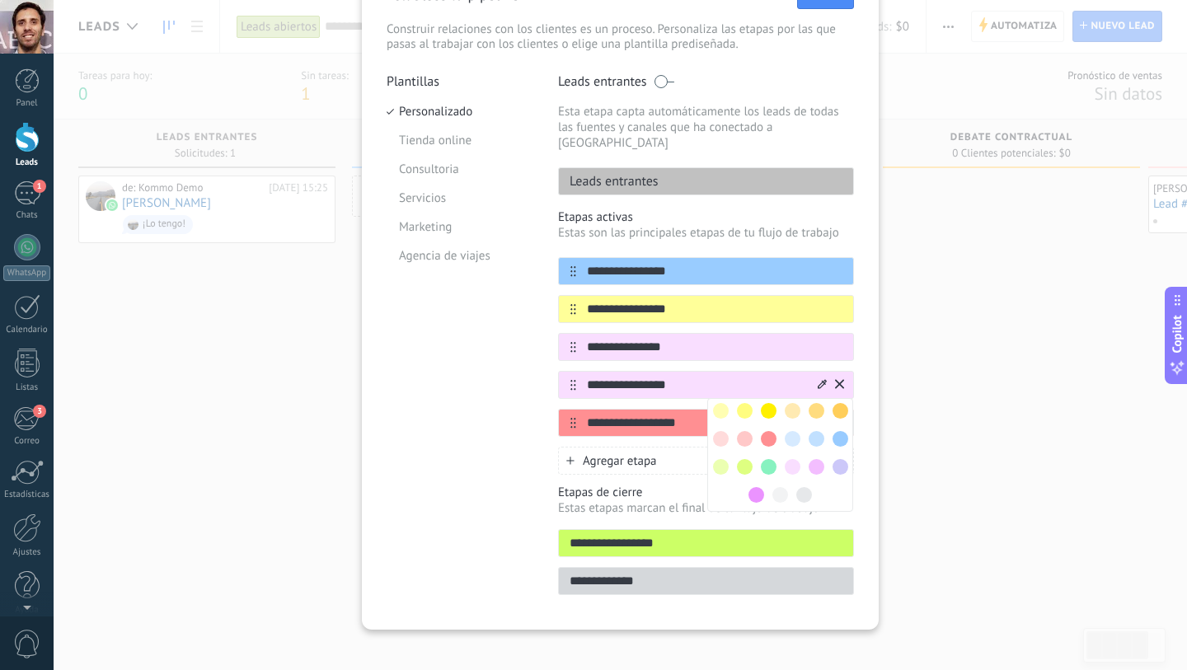
click at [768, 403] on span at bounding box center [769, 411] width 16 height 16
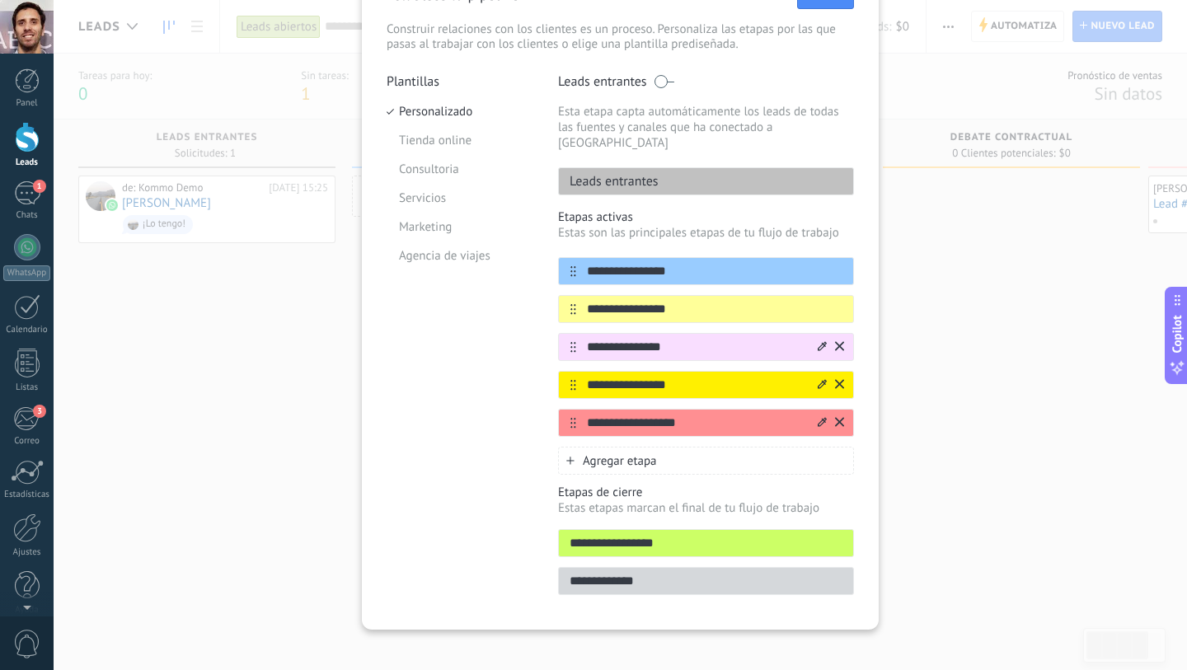
click at [818, 341] on icon at bounding box center [822, 345] width 9 height 9
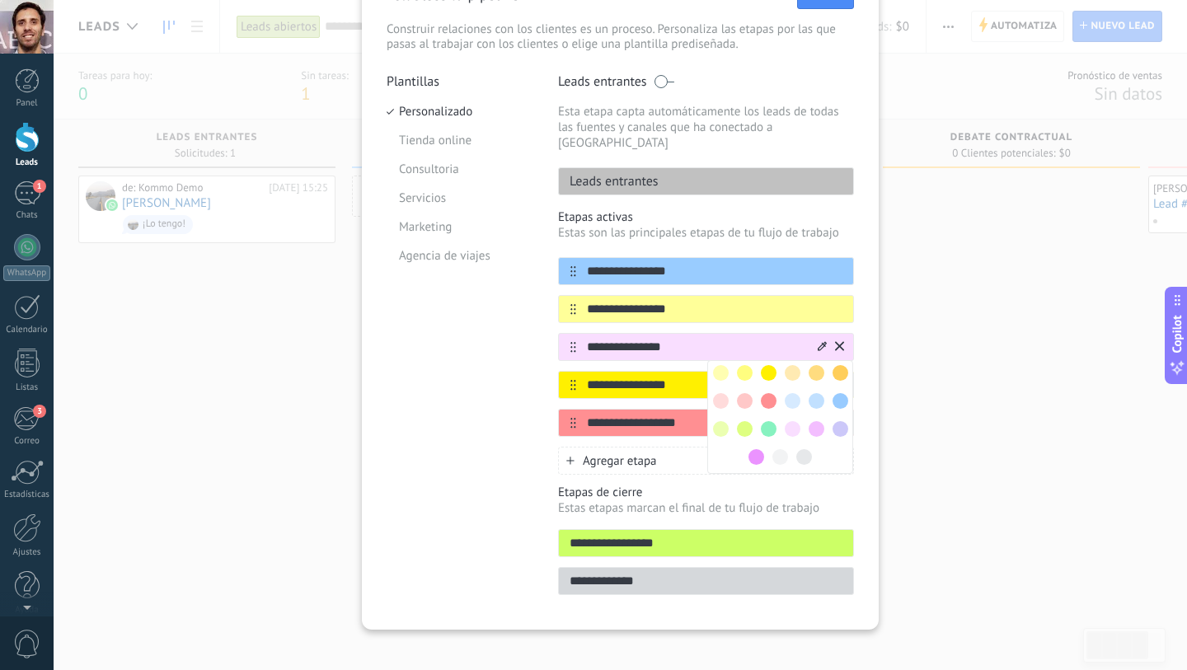
click at [768, 365] on span at bounding box center [769, 373] width 16 height 16
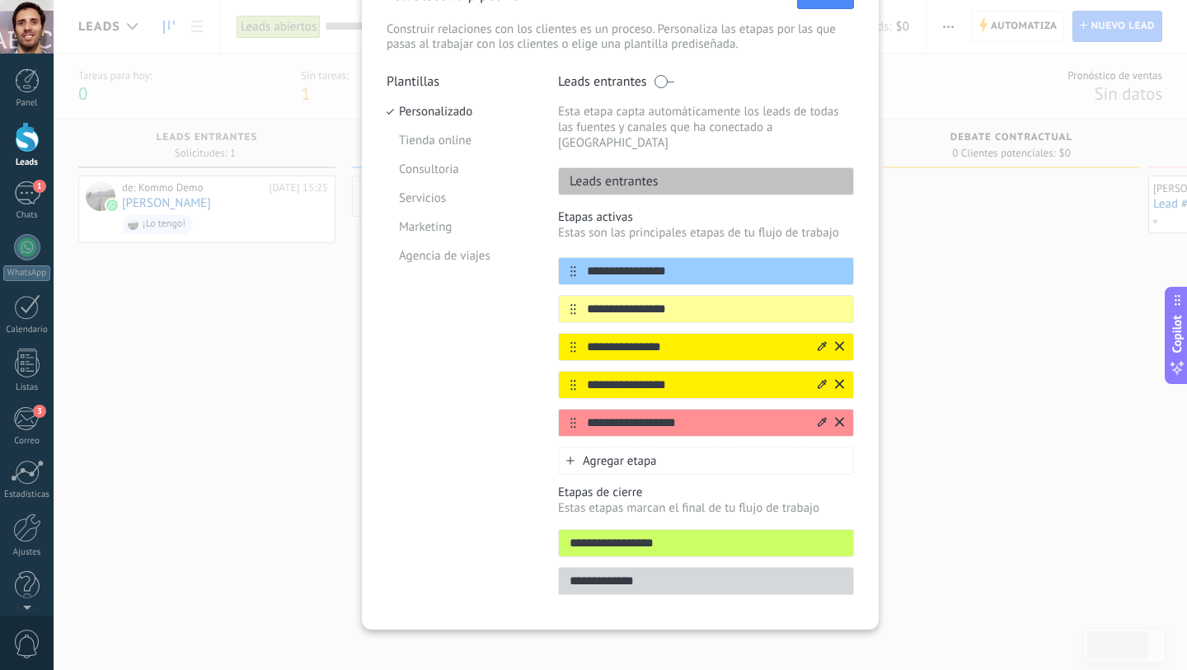
click at [818, 379] on icon at bounding box center [822, 384] width 9 height 10
click at [811, 403] on span at bounding box center [817, 411] width 16 height 16
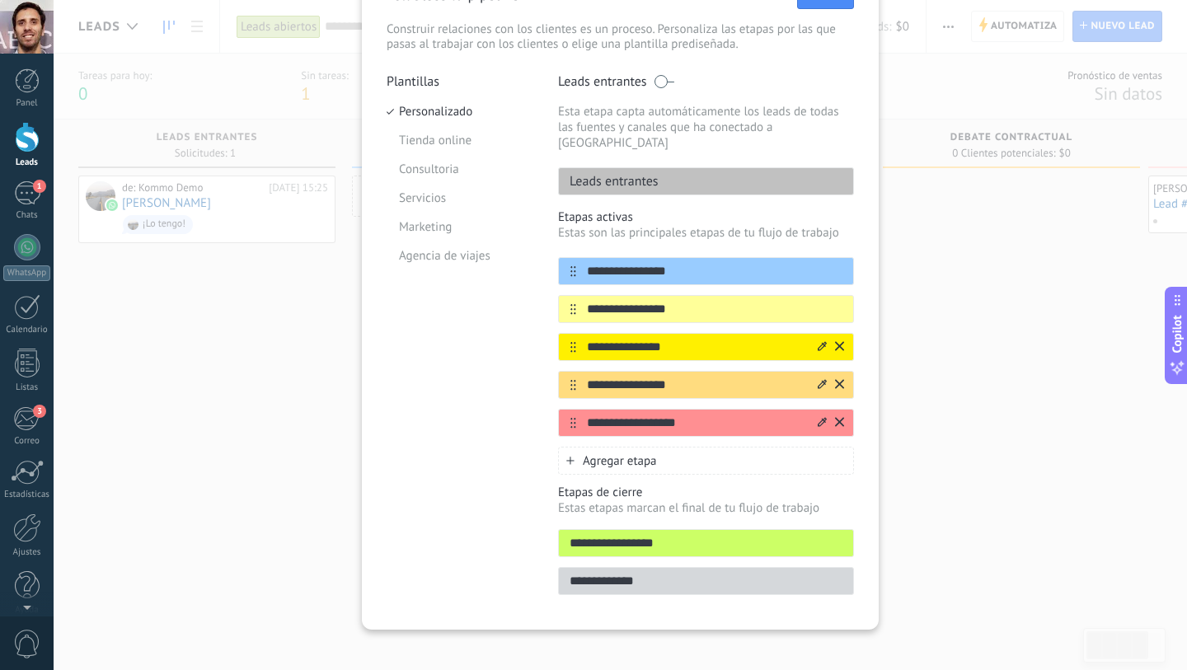
click at [782, 465] on div "**********" at bounding box center [706, 339] width 296 height 532
click at [811, 415] on input "**********" at bounding box center [695, 423] width 239 height 17
click at [0, 0] on div at bounding box center [0, 0] width 0 height 0
click at [480, 327] on div "Plantillas Personalizado Tienda online Consultoria Servicios Marketing Agencia …" at bounding box center [460, 339] width 147 height 532
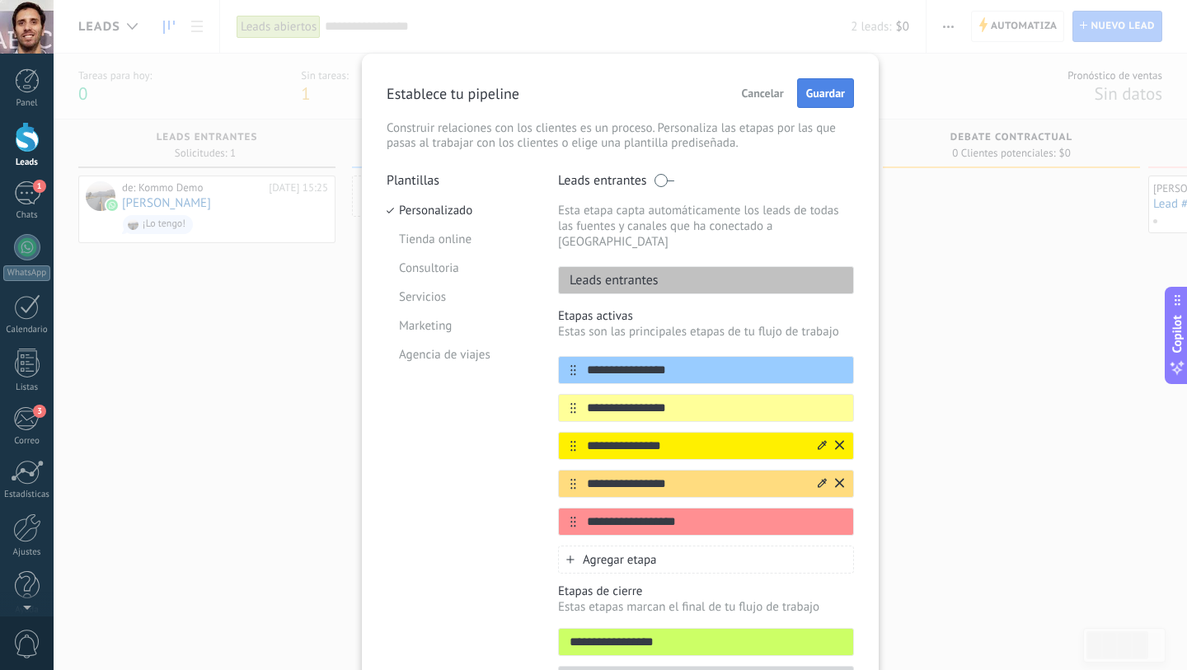
click at [818, 99] on span "Guardar" at bounding box center [825, 93] width 39 height 12
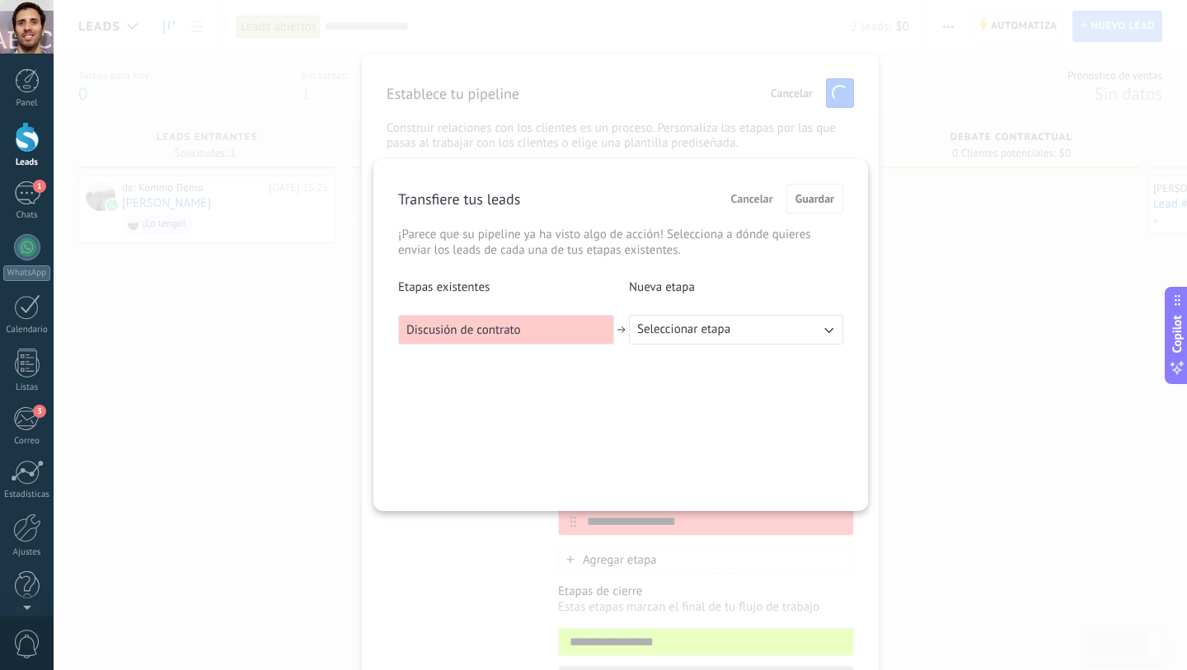
click at [751, 338] on button "Seleccionar etapa" at bounding box center [736, 330] width 214 height 30
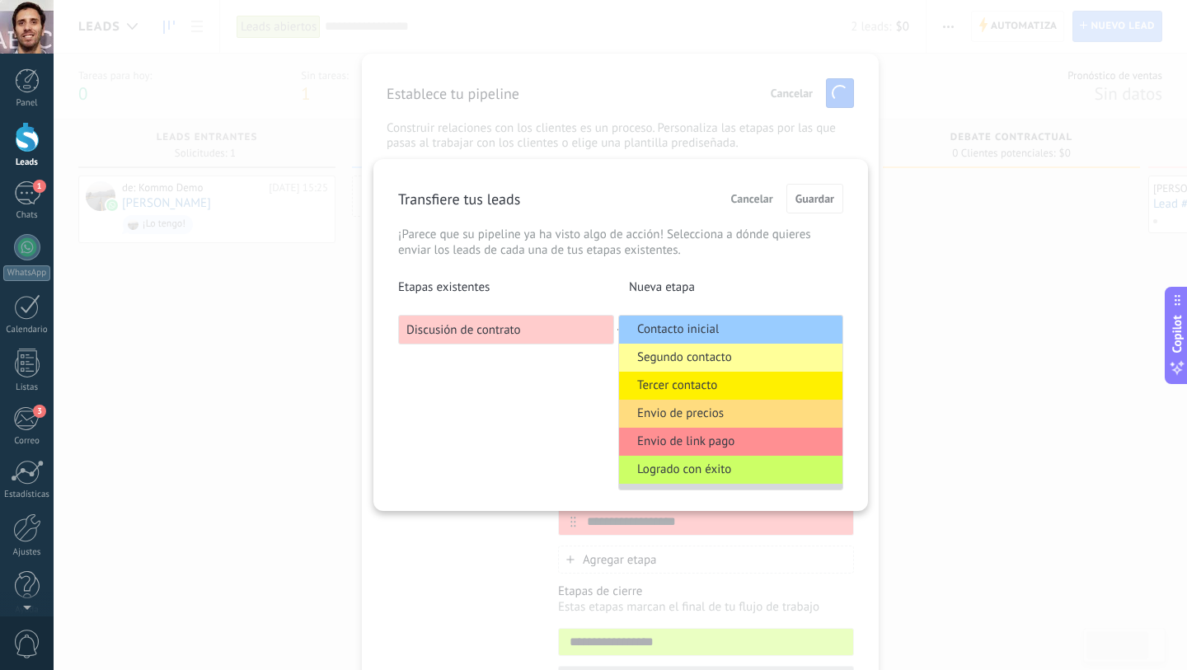
click at [735, 333] on li "Contacto inicial" at bounding box center [730, 330] width 223 height 28
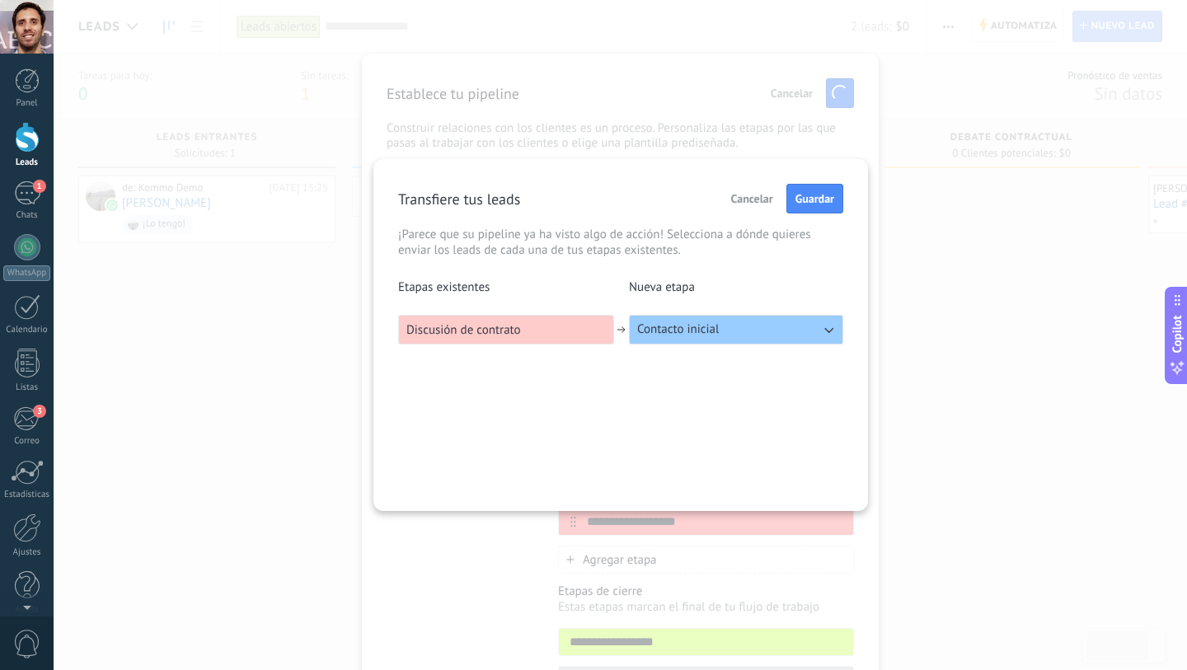
click at [815, 179] on div "Transfiere tus leads Cancelar Guardar ¡Parece que su pipeline ya ha visto algo …" at bounding box center [620, 335] width 495 height 352
click at [815, 190] on button "Guardar" at bounding box center [814, 199] width 57 height 30
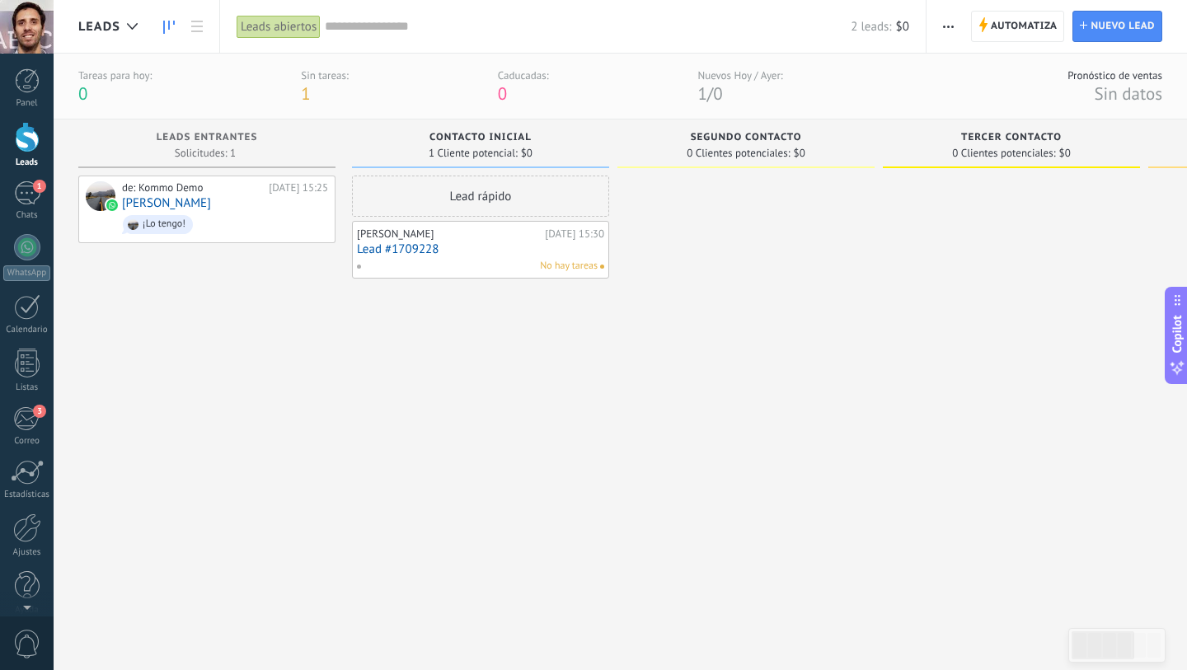
click at [456, 195] on div "Lead rápido" at bounding box center [480, 196] width 257 height 41
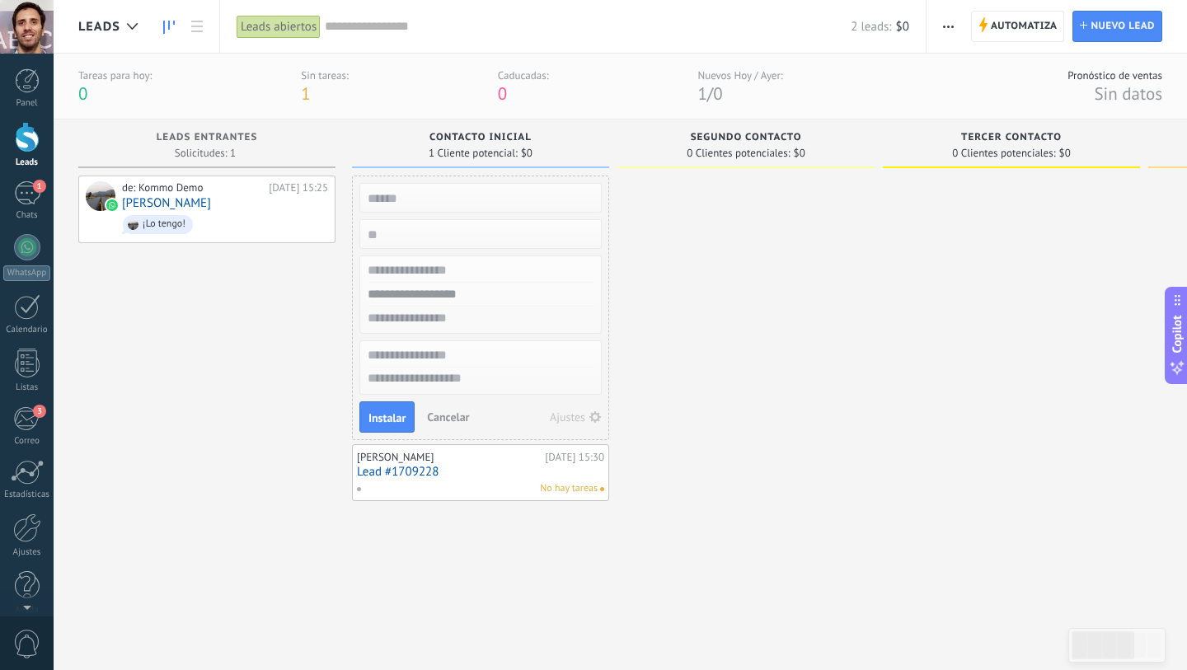
click at [851, 387] on div at bounding box center [745, 403] width 257 height 455
click at [269, 472] on div "de: Kommo Demo [DATE] 15:25 [PERSON_NAME] ¡Lo tengo!" at bounding box center [206, 403] width 257 height 455
click at [432, 432] on div "Instalar Cancelar Ajustes" at bounding box center [480, 308] width 257 height 265
click at [443, 415] on span "Cancelar" at bounding box center [448, 417] width 42 height 15
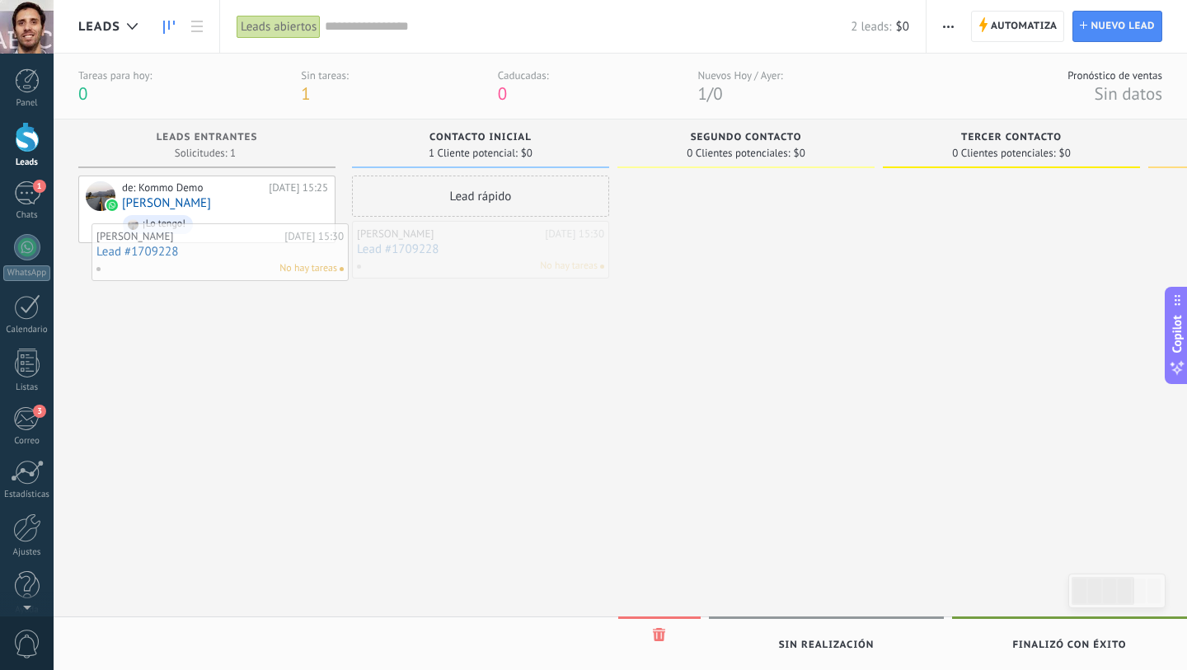
drag, startPoint x: 465, startPoint y: 235, endPoint x: 196, endPoint y: 235, distance: 268.7
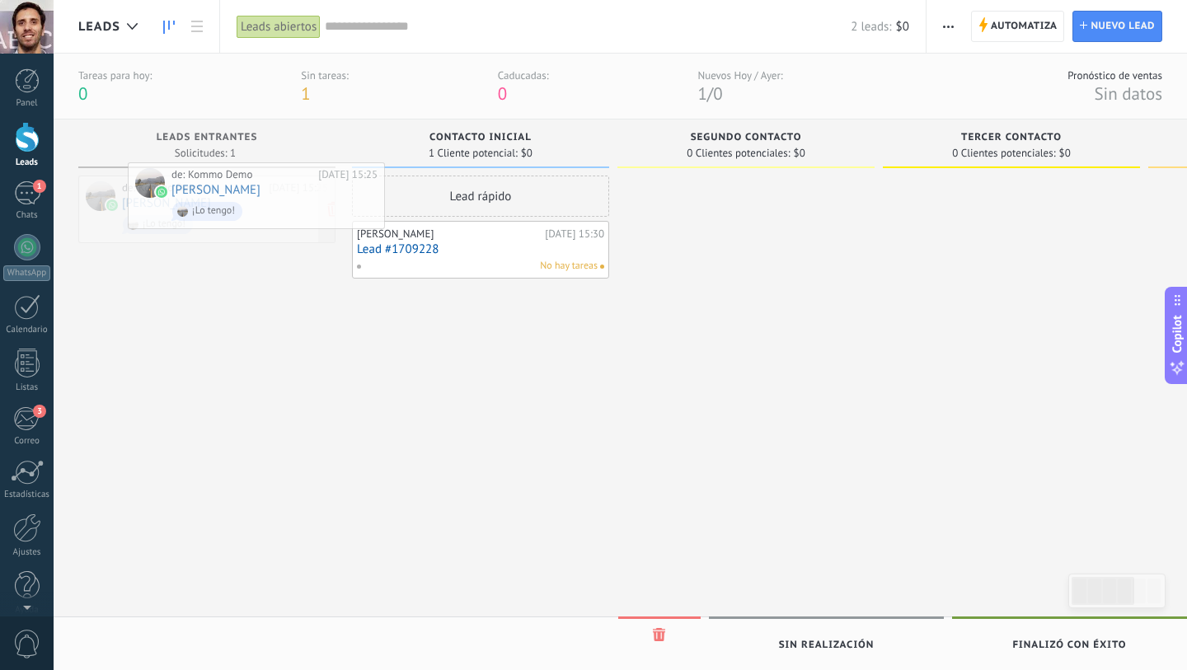
drag, startPoint x: 199, startPoint y: 202, endPoint x: 266, endPoint y: 203, distance: 67.6
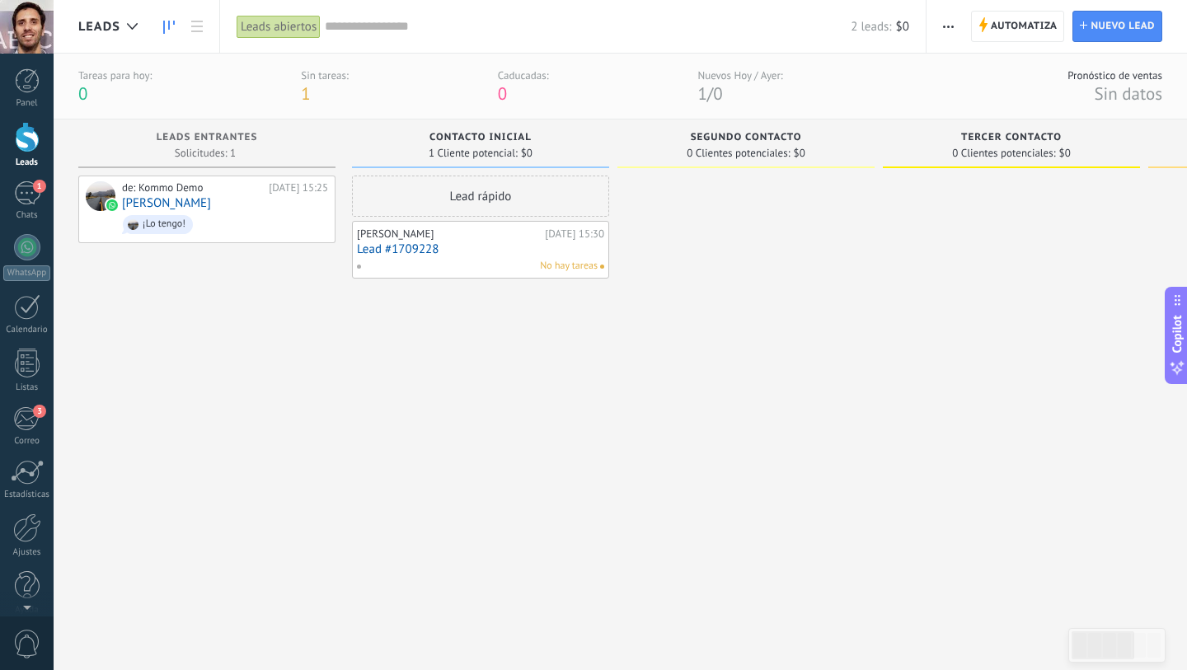
click at [959, 21] on button "button" at bounding box center [948, 26] width 24 height 31
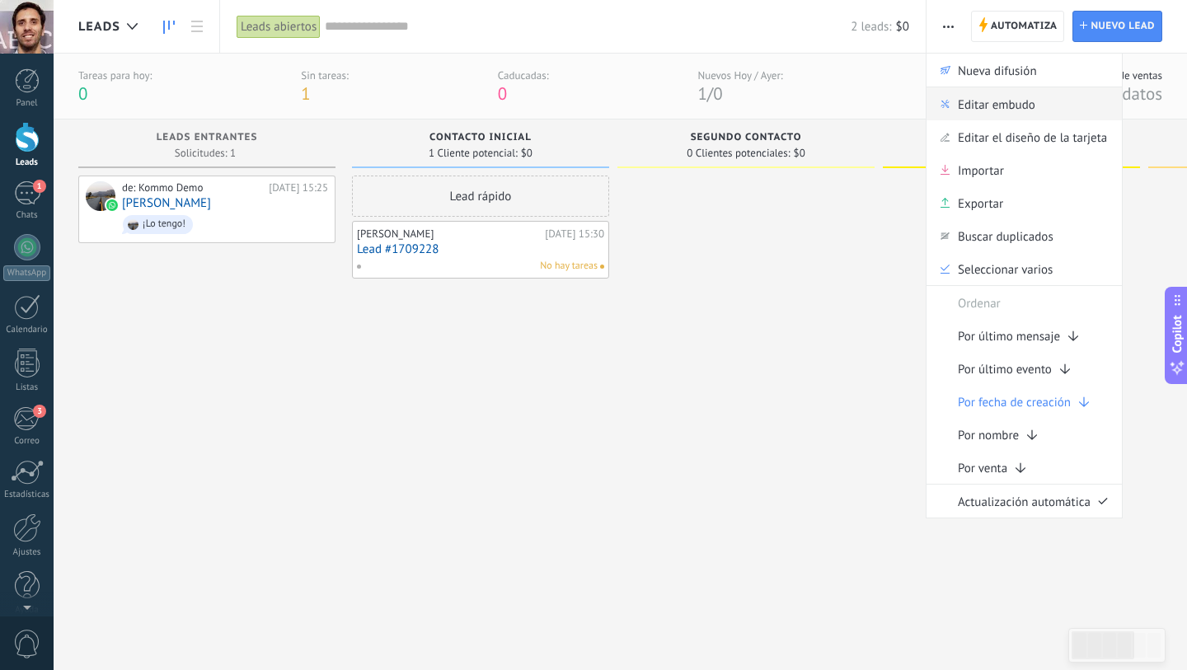
click at [976, 101] on span "Editar embudo" at bounding box center [996, 103] width 77 height 33
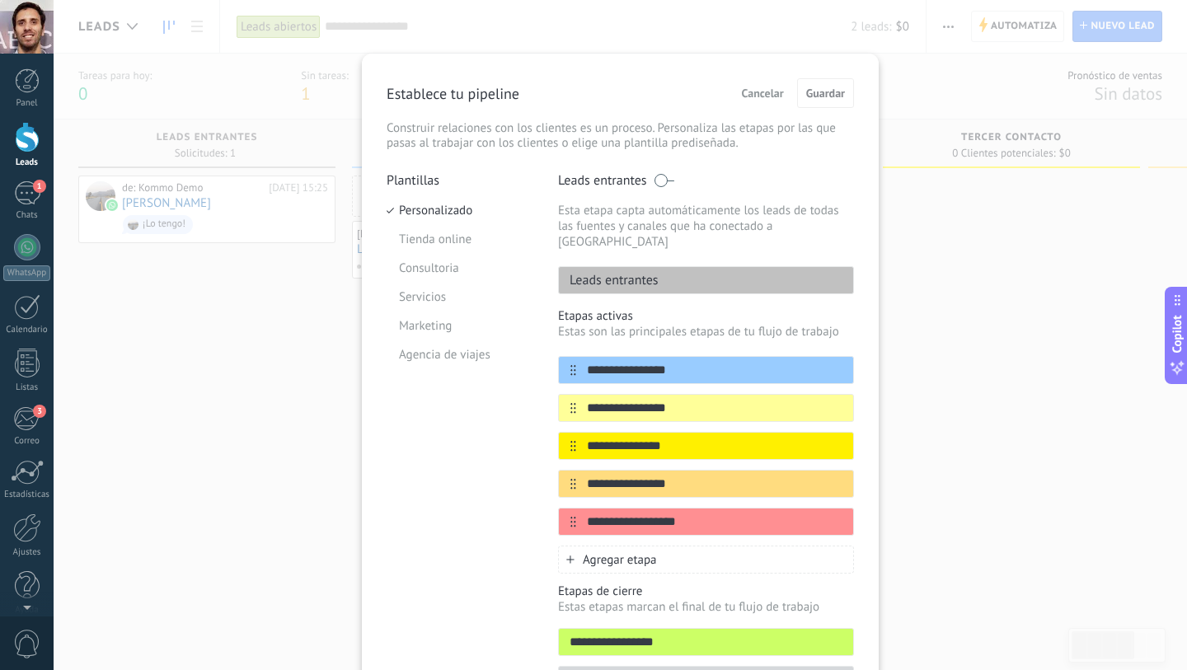
click at [751, 91] on span "Cancelar" at bounding box center [763, 93] width 42 height 12
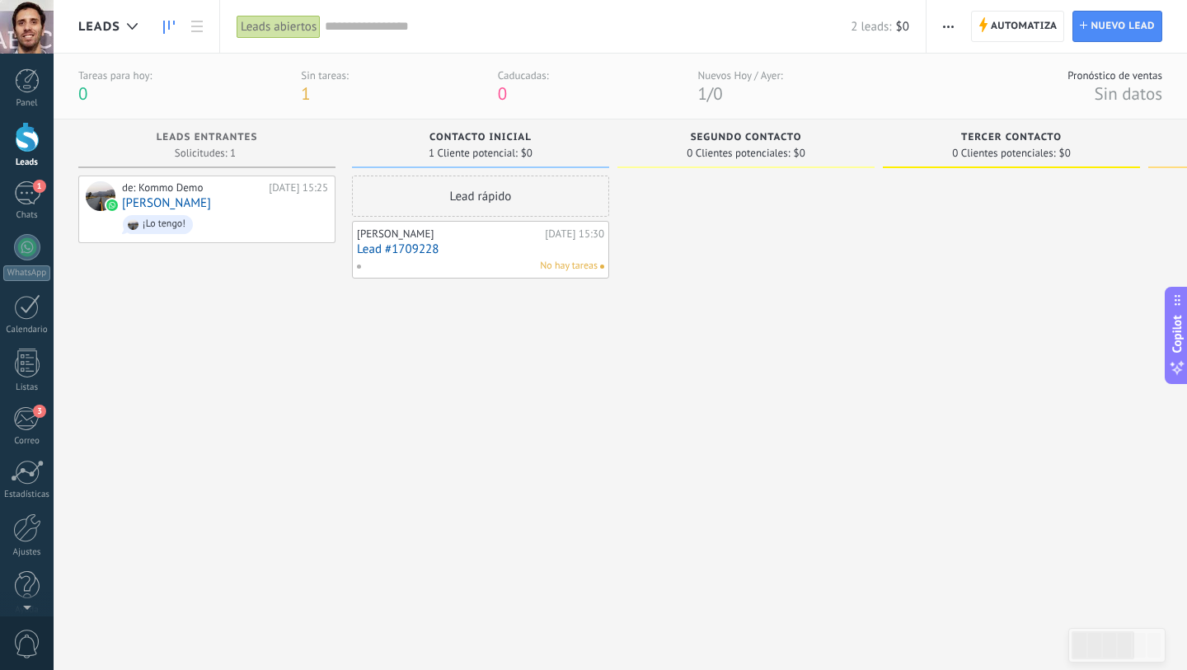
click at [946, 21] on span "button" at bounding box center [948, 26] width 11 height 31
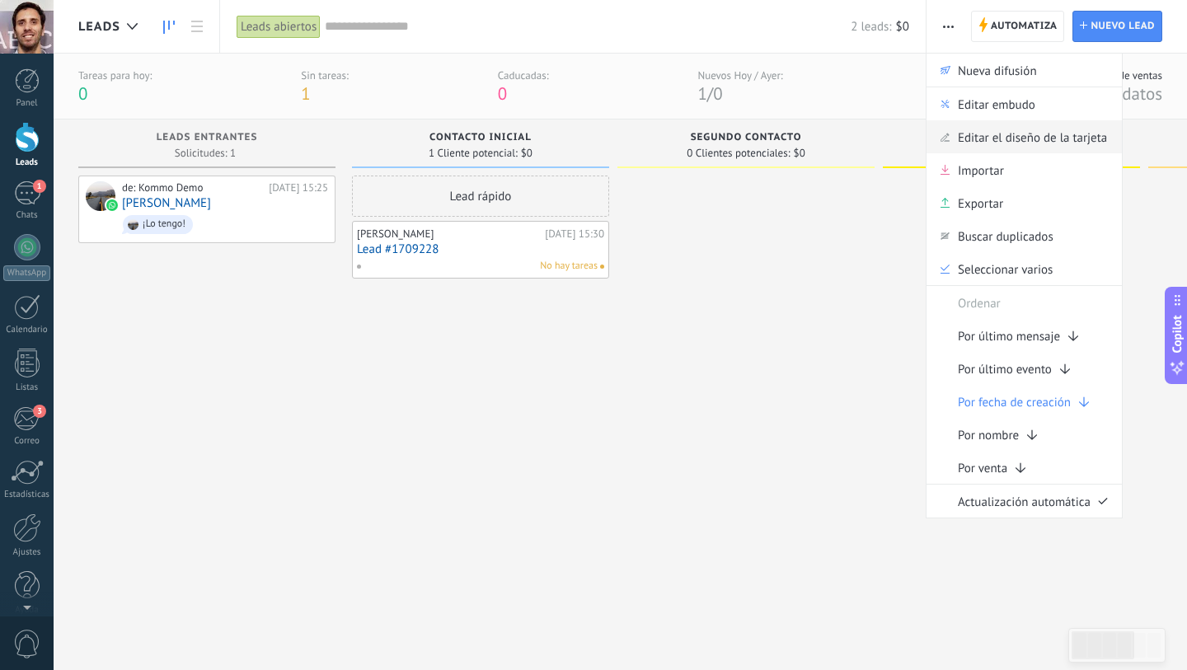
click at [979, 134] on span "Editar el diseño de la tarjeta" at bounding box center [1032, 136] width 149 height 33
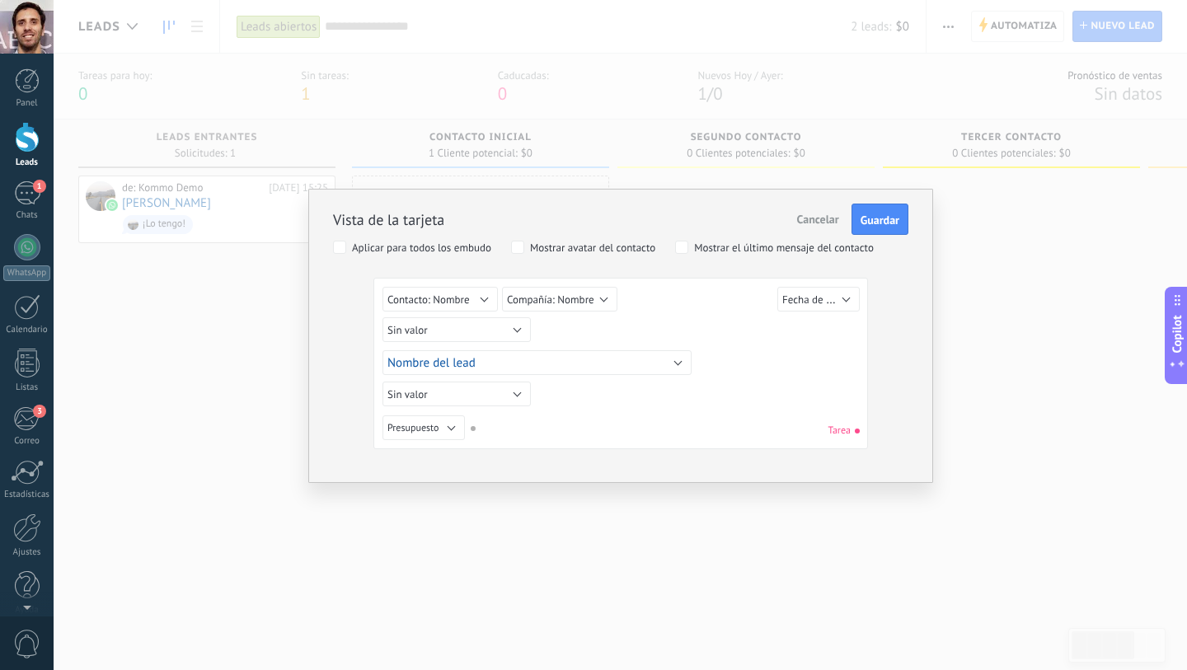
click at [415, 249] on div "Aplicar para todos los embudo" at bounding box center [421, 248] width 139 height 12
click at [542, 245] on div "Mostrar avatar del contacto" at bounding box center [592, 248] width 125 height 12
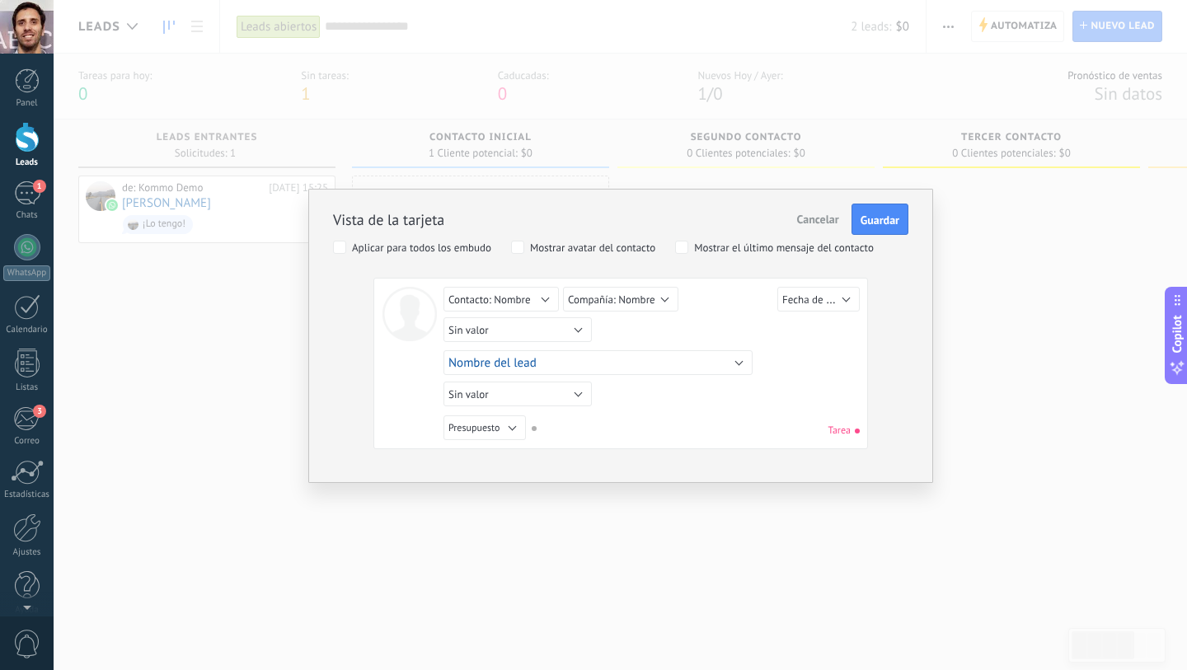
click at [542, 245] on div "Mostrar avatar del contacto" at bounding box center [592, 248] width 125 height 12
click at [695, 249] on div "Mostrar el último mensaje del contacto" at bounding box center [784, 248] width 180 height 12
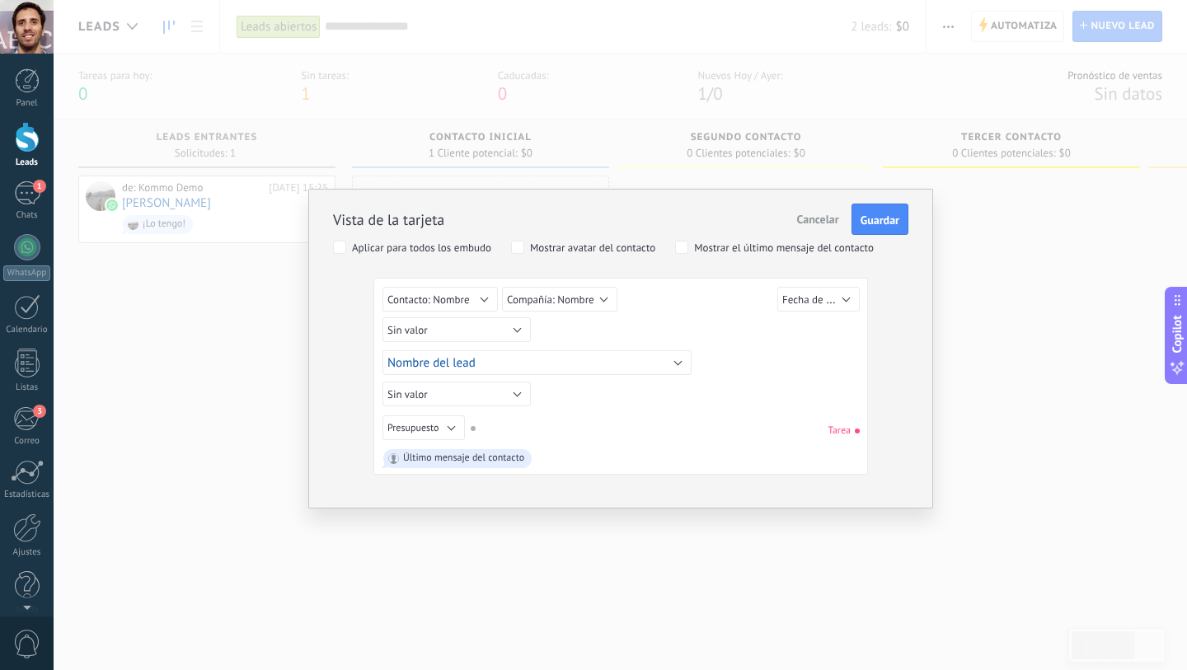
click at [695, 249] on div "Mostrar el último mensaje del contacto" at bounding box center [784, 248] width 180 height 12
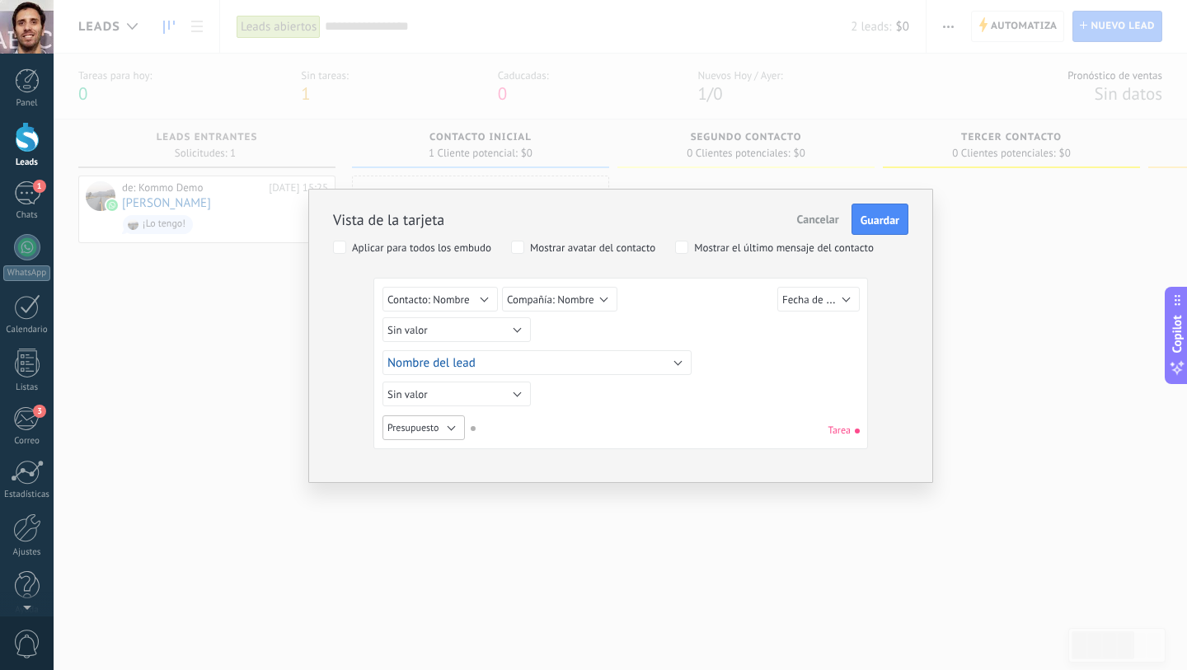
click at [439, 425] on button "Presupuesto" at bounding box center [423, 427] width 82 height 25
click at [427, 430] on span "Sin valor" at bounding box center [450, 426] width 163 height 12
click at [487, 328] on button "Sin valor" at bounding box center [456, 329] width 148 height 25
click at [487, 328] on span "Sin valor" at bounding box center [450, 331] width 163 height 14
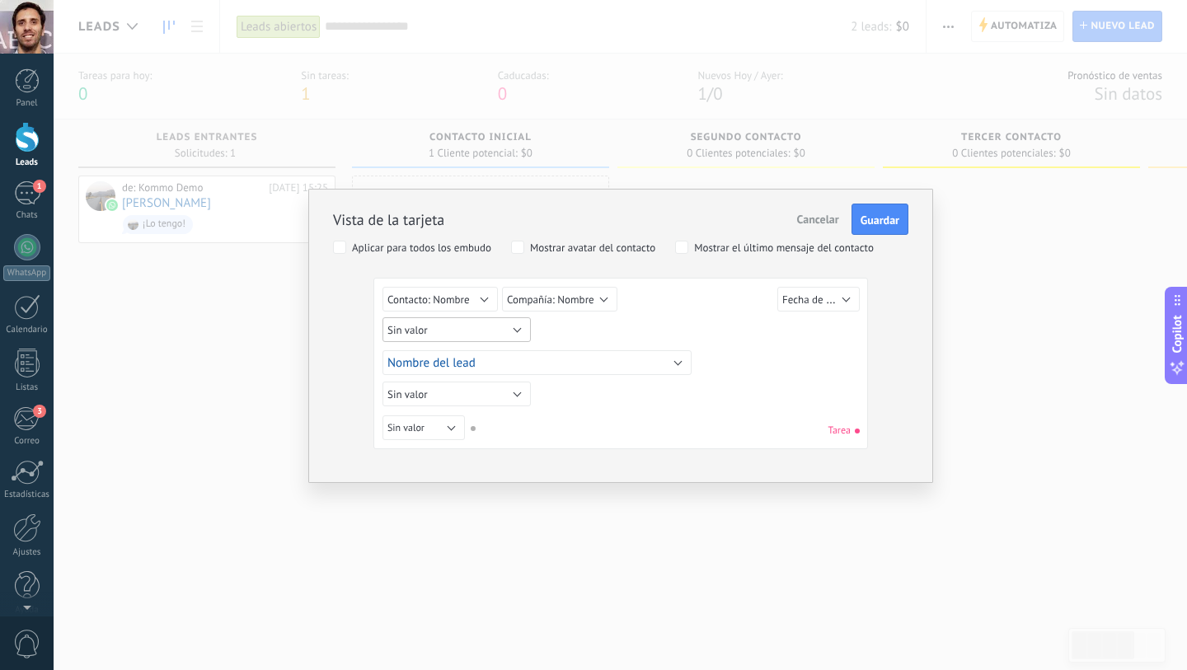
click at [465, 327] on button "Sin valor" at bounding box center [456, 329] width 148 height 25
click at [637, 356] on button "Nombre del lead" at bounding box center [536, 362] width 309 height 25
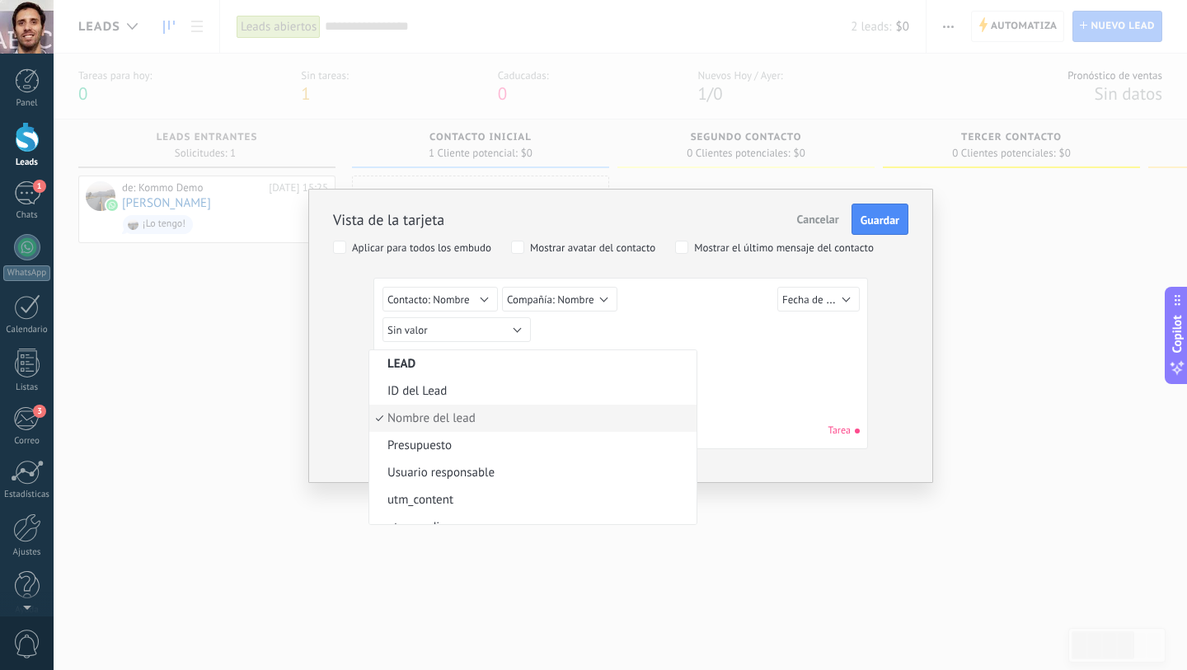
click at [770, 339] on div "Sin valor Lead ID del Lead Nombre del lead Fecha de Creación Presupuesto Usuari…" at bounding box center [622, 332] width 481 height 30
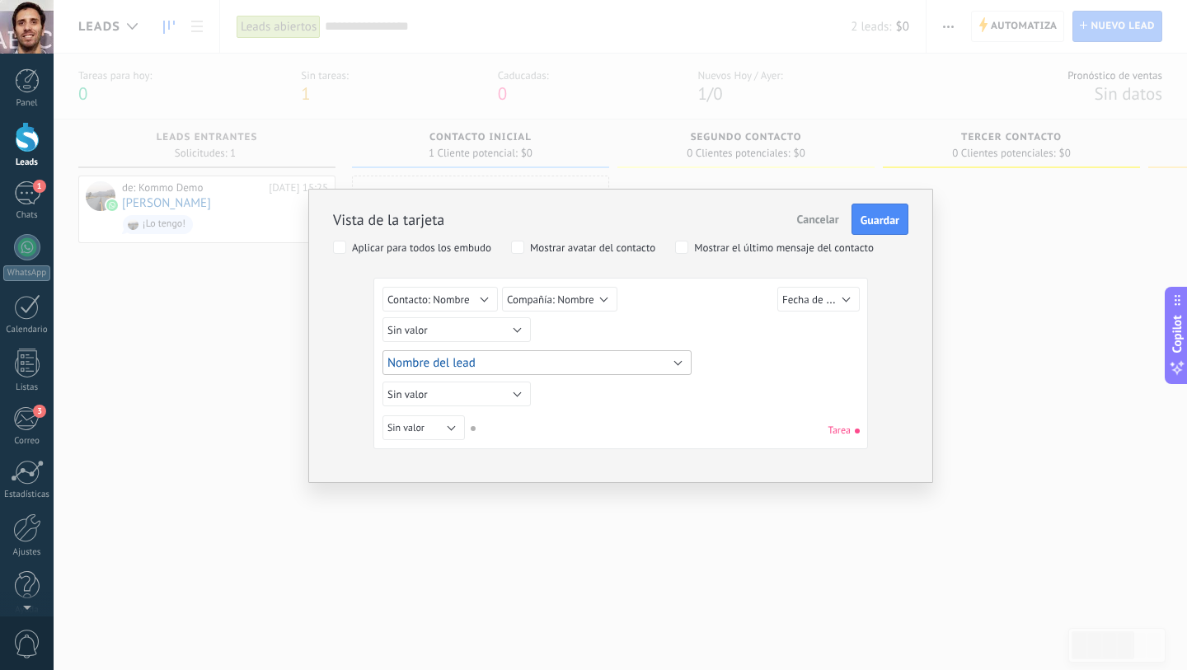
click at [570, 358] on button "Nombre del lead" at bounding box center [536, 362] width 309 height 25
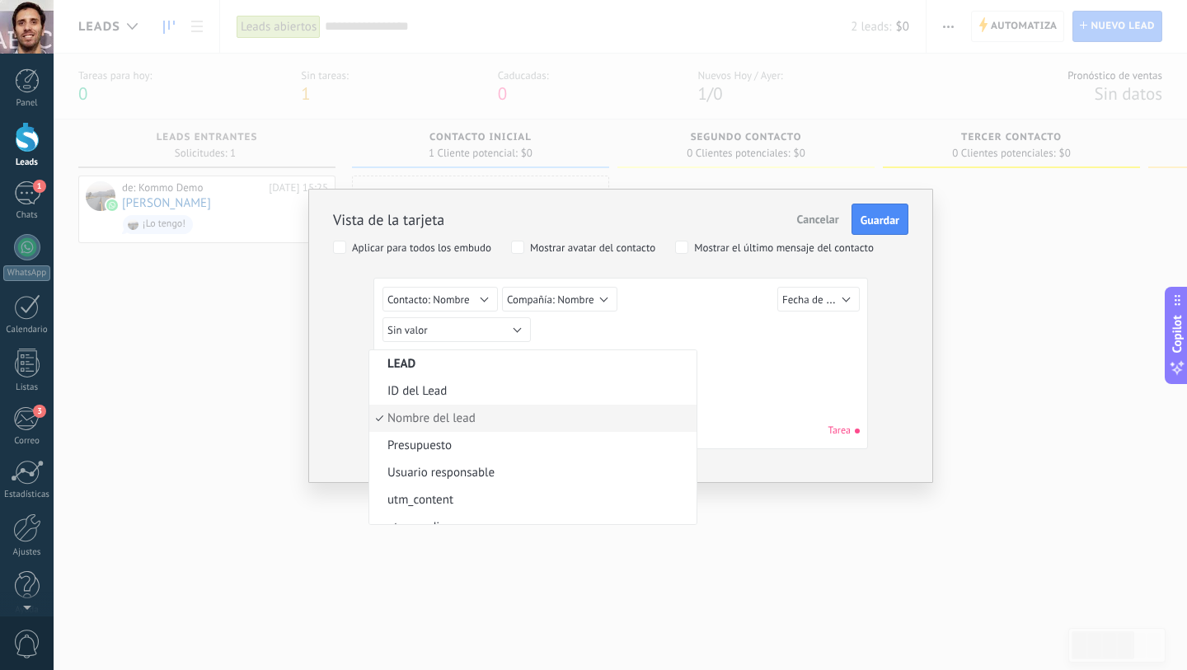
click at [787, 369] on div "Lead ID del Lead Nombre del lead Fecha de Creación Presupuesto Usuario responsa…" at bounding box center [622, 362] width 481 height 31
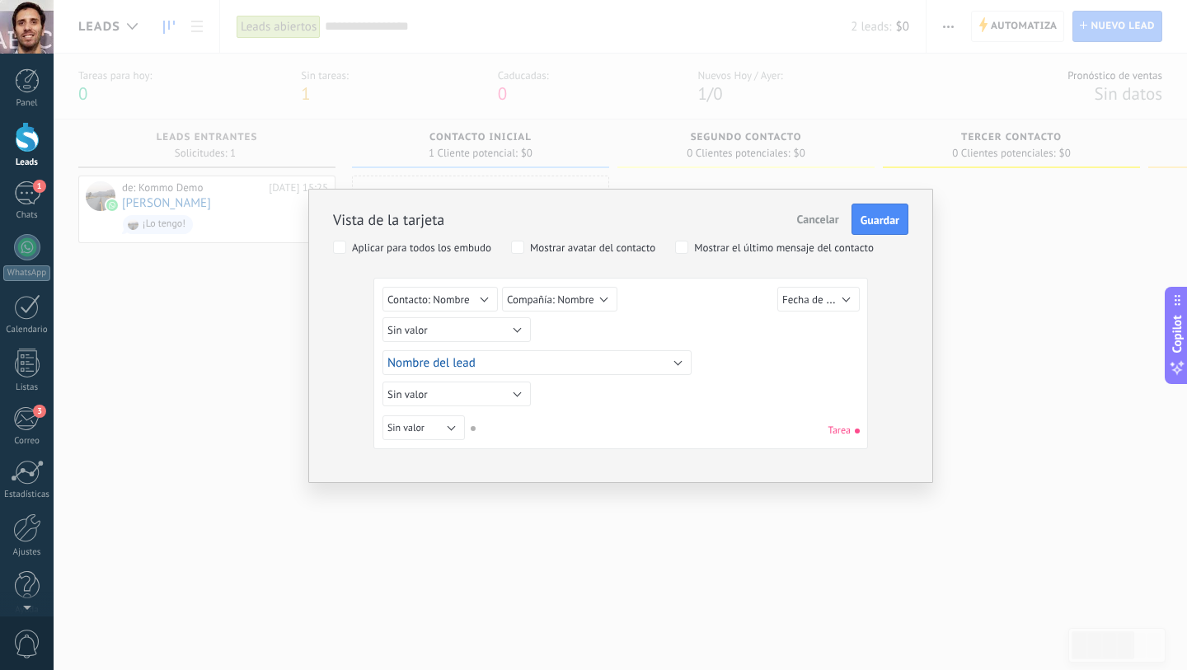
click at [809, 220] on span "Cancelar" at bounding box center [818, 219] width 42 height 15
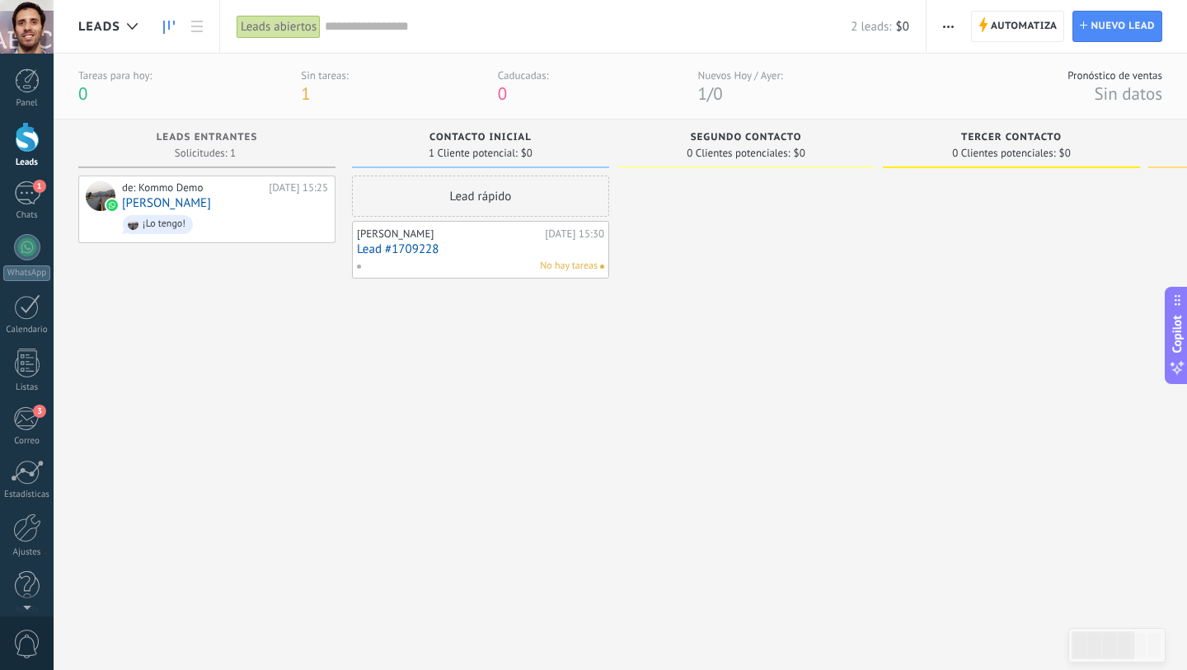
click at [368, 355] on div "Lead rápido [PERSON_NAME][DATE] 15:30 Lead #1709228 No hay tareas" at bounding box center [480, 403] width 257 height 455
click at [452, 244] on link "Lead #1709228" at bounding box center [480, 249] width 247 height 14
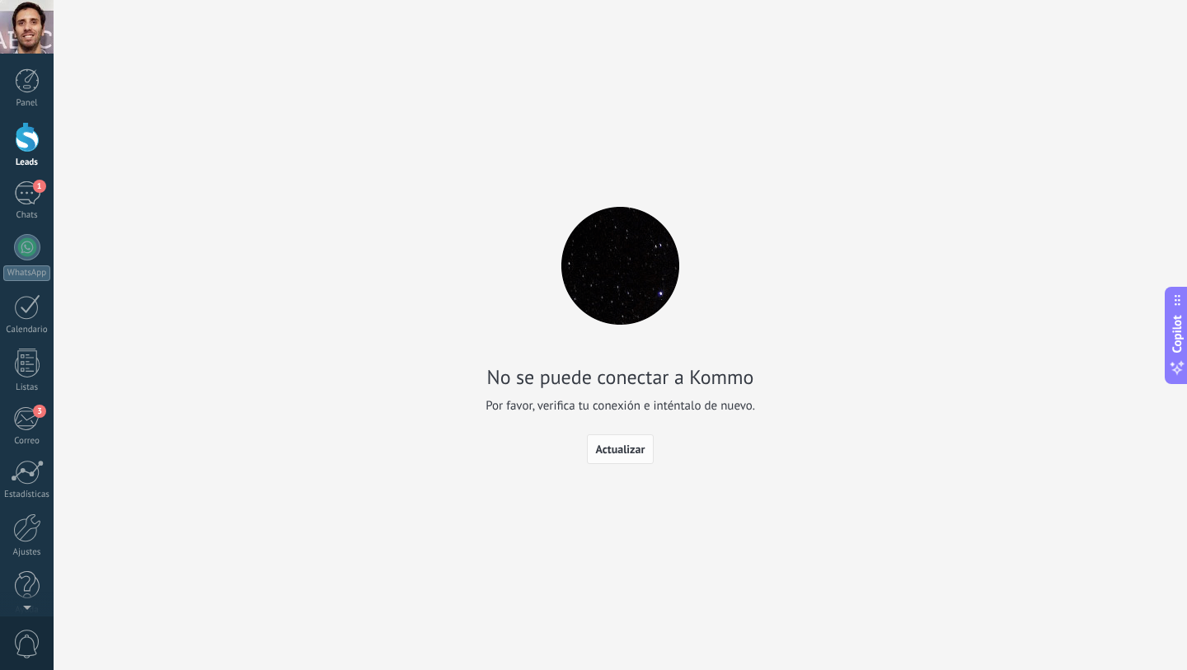
click at [613, 462] on button "Actualizar" at bounding box center [621, 449] width 68 height 30
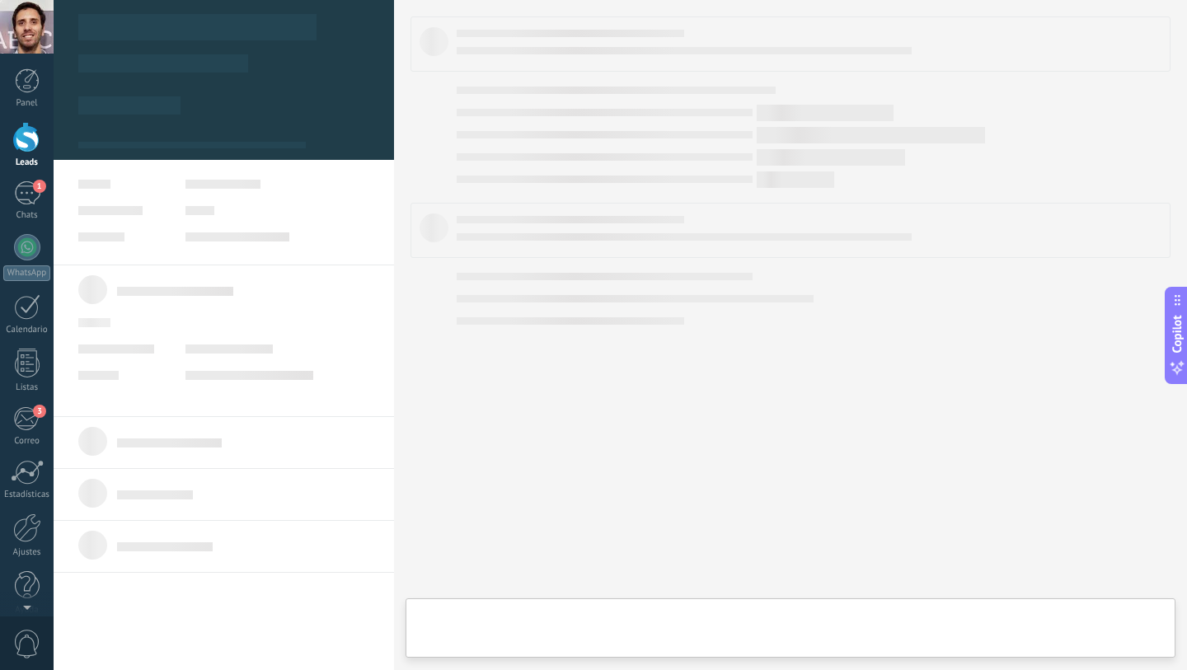
click at [613, 459] on div at bounding box center [790, 334] width 761 height 637
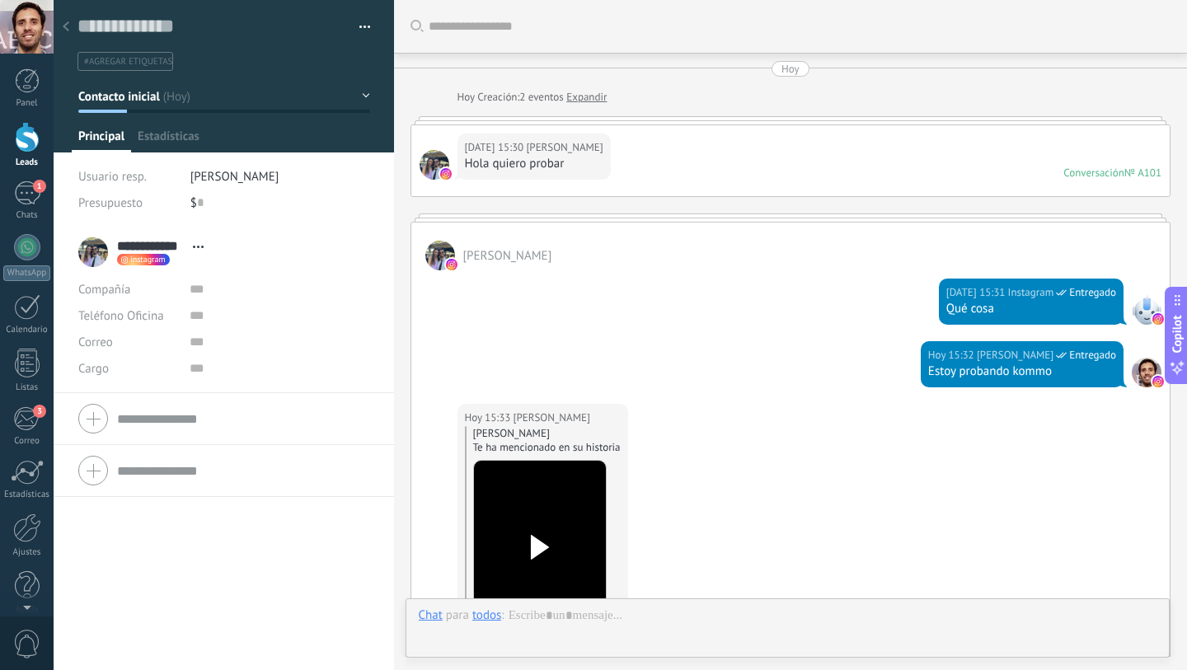
scroll to position [435, 0]
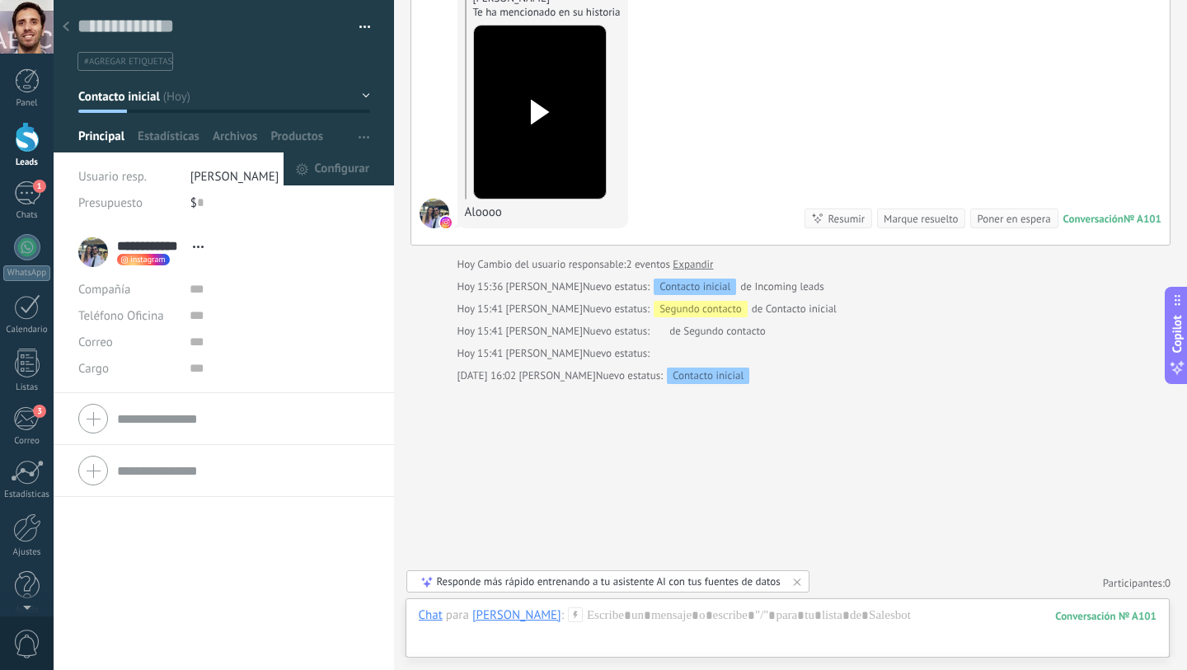
click at [359, 136] on icon "button" at bounding box center [364, 137] width 11 height 2
click at [351, 182] on span "Configurar" at bounding box center [342, 168] width 54 height 33
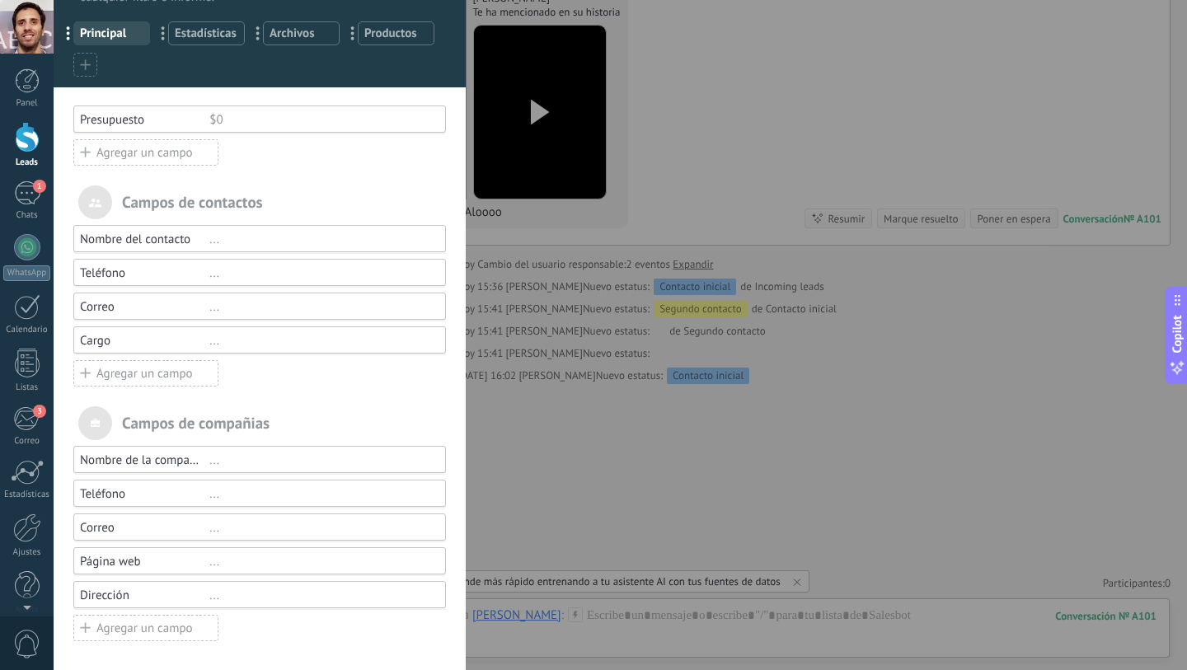
scroll to position [0, 0]
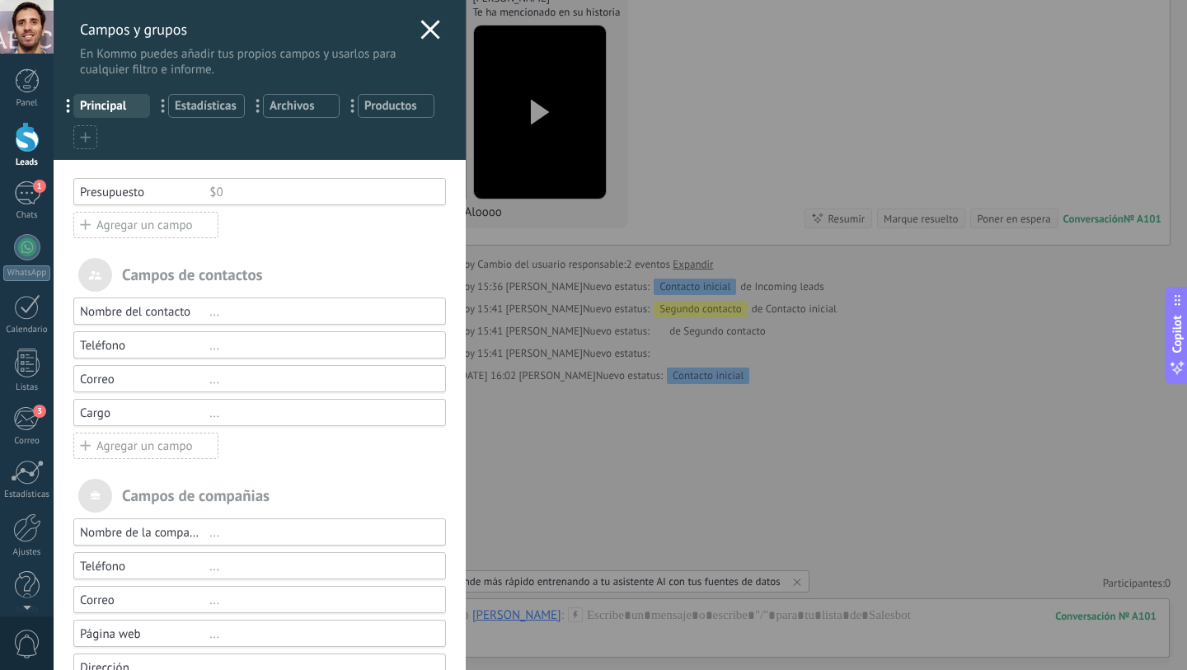
click at [170, 199] on div "Presupuesto" at bounding box center [144, 193] width 129 height 16
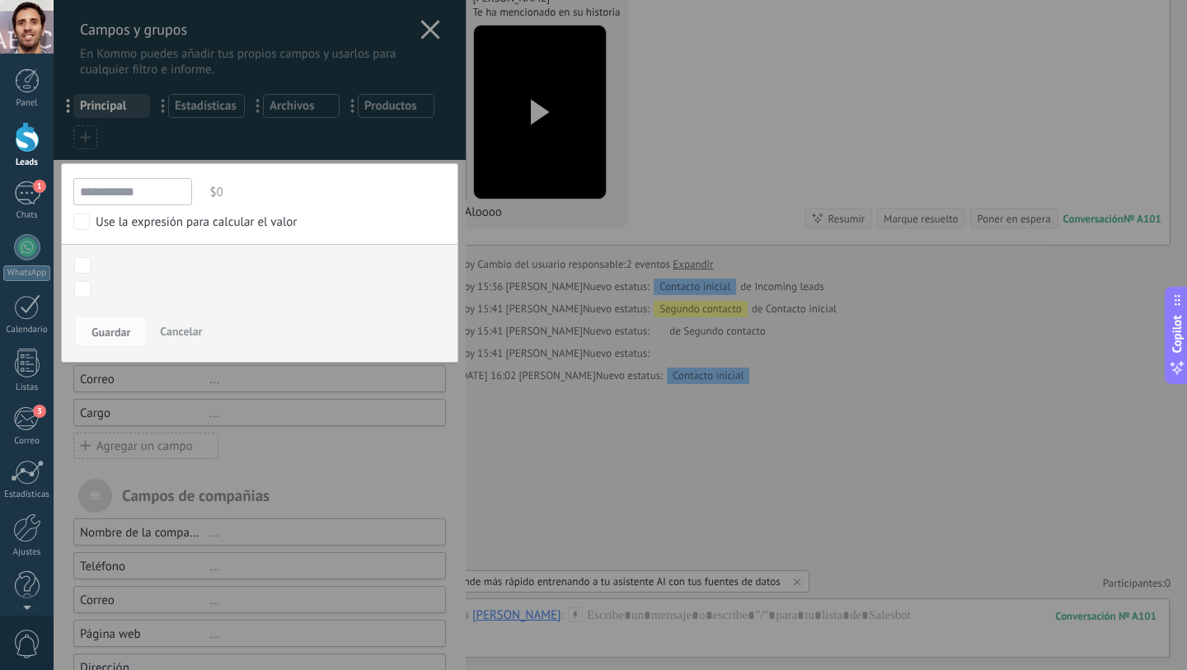
click at [87, 289] on body ".abccls-1,.abccls-2{fill-rule:evenodd}.abccls-2{fill:#fff} .abfcls-1{fill:none}…" at bounding box center [593, 335] width 1187 height 670
click at [107, 333] on span "Guardar" at bounding box center [110, 332] width 39 height 12
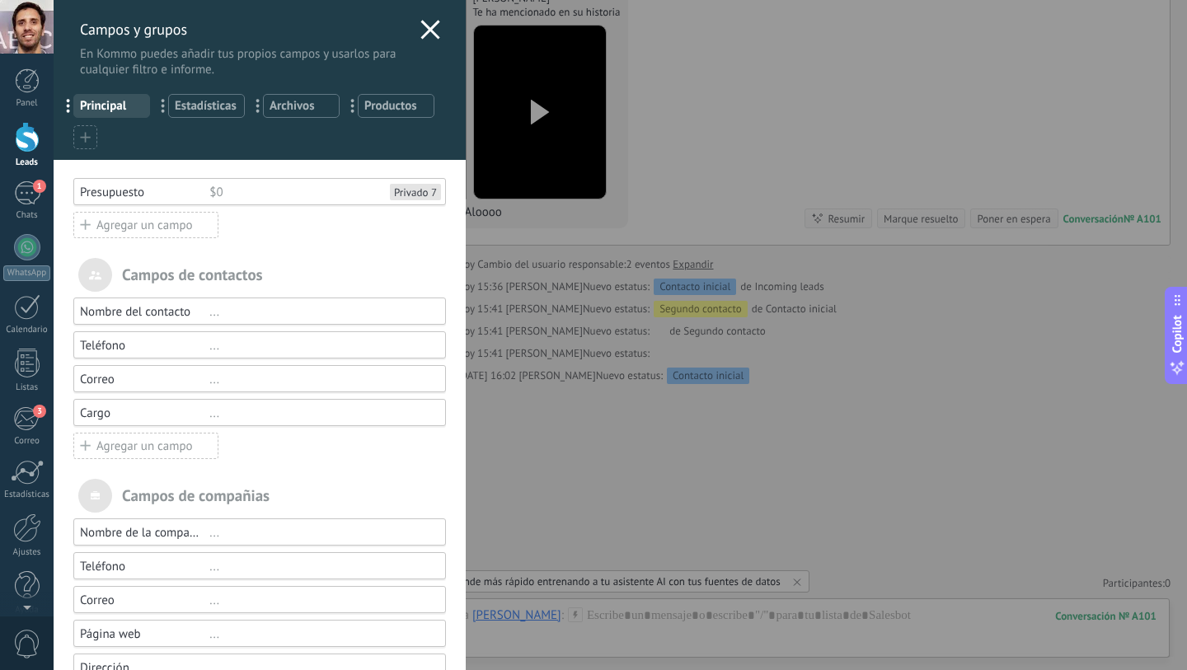
click at [354, 240] on div "Usted ha alcanzado la cantidad máxima de los campos añadidos en la tarifa Perio…" at bounding box center [260, 452] width 412 height 584
click at [413, 15] on div "Campos y grupos En Kommo puedes añadir tus propios campos y usarlos para cualqu…" at bounding box center [260, 38] width 412 height 77
click at [424, 35] on icon at bounding box center [430, 30] width 20 height 20
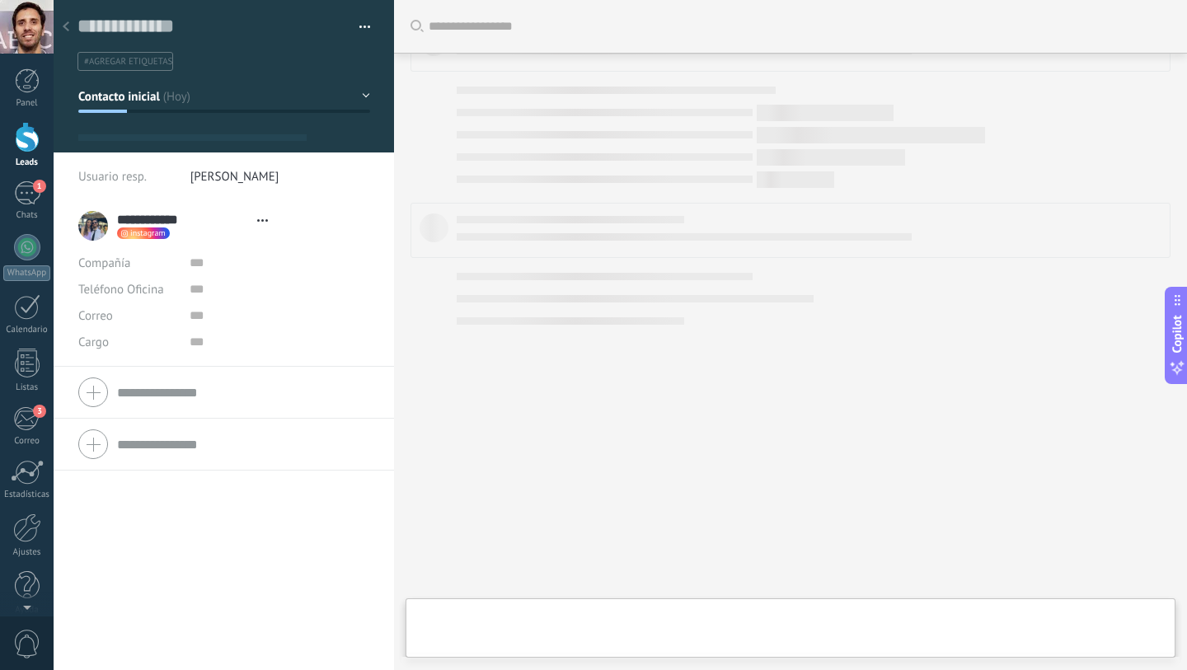
type textarea "**********"
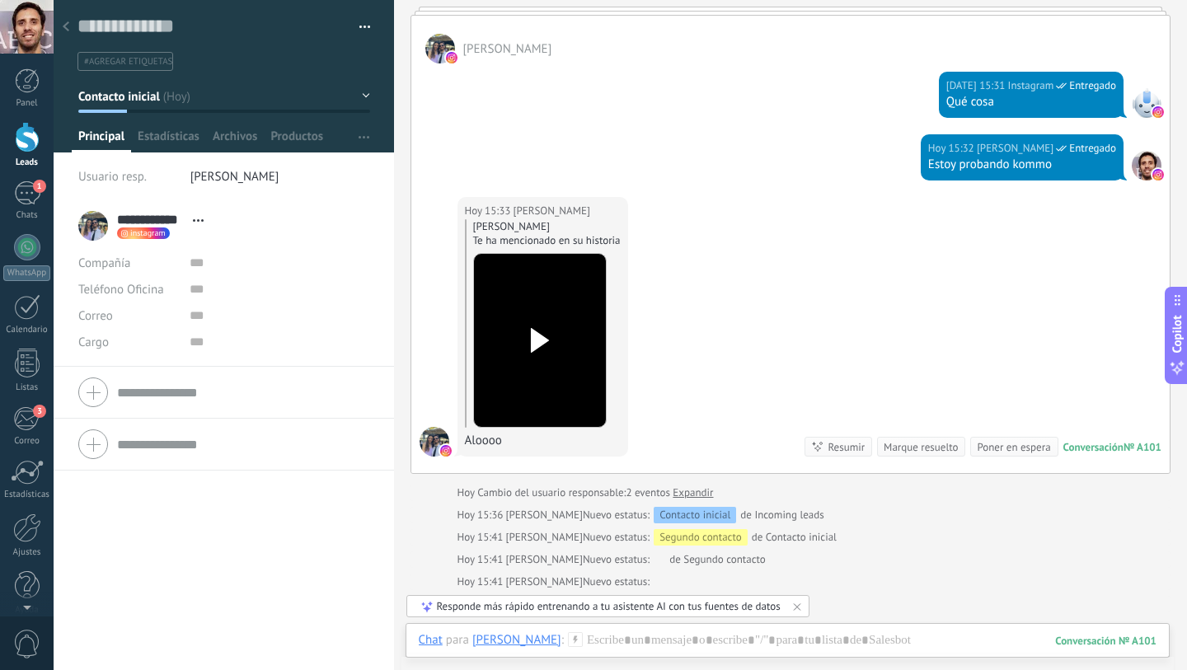
scroll to position [435, 0]
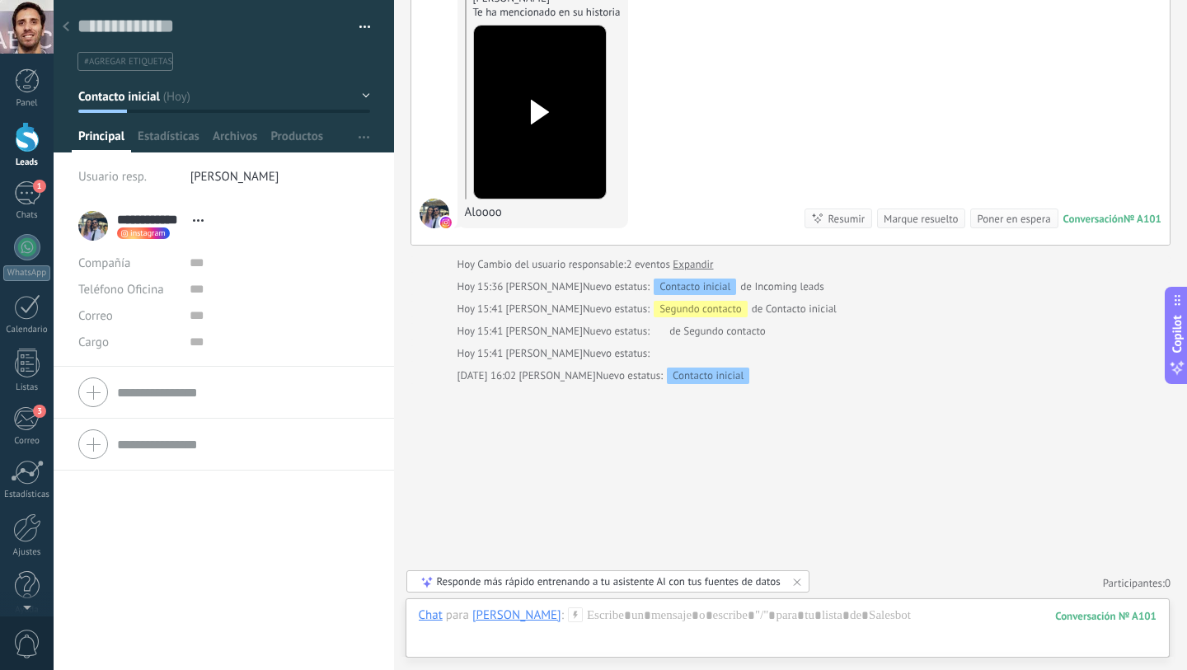
click at [983, 214] on div "Poner en espera" at bounding box center [1013, 219] width 73 height 16
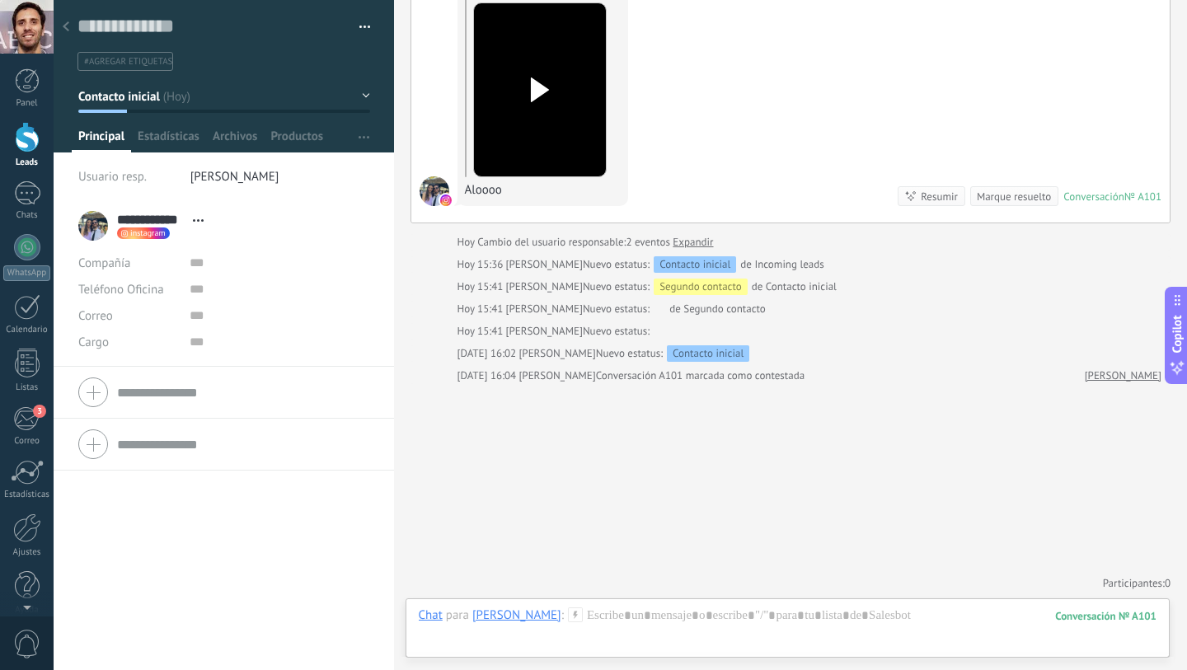
click at [997, 199] on div "Marque resuelto" at bounding box center [1014, 197] width 74 height 16
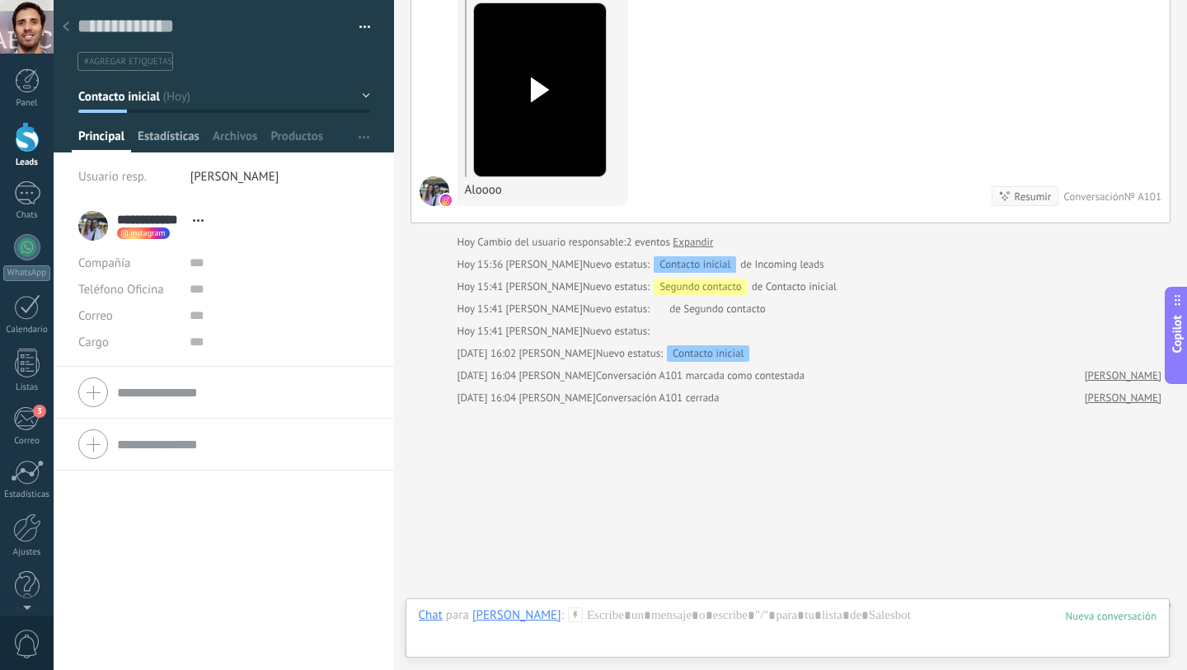
scroll to position [480, 0]
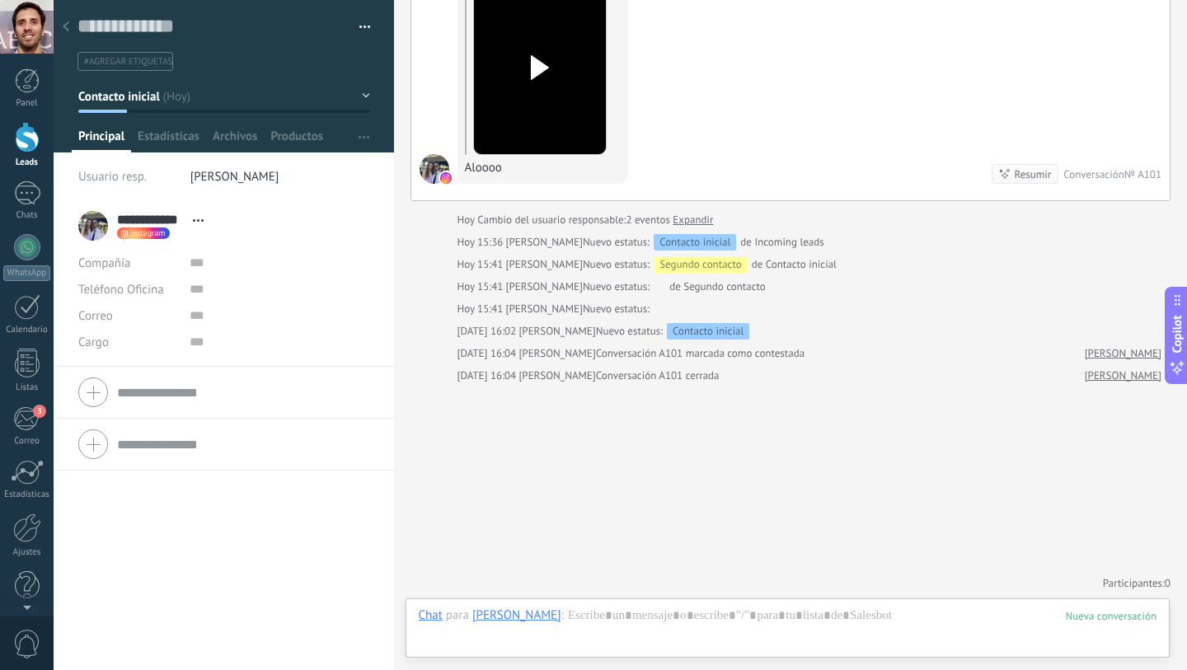
click at [364, 92] on button "Contacto inicial" at bounding box center [224, 97] width 292 height 30
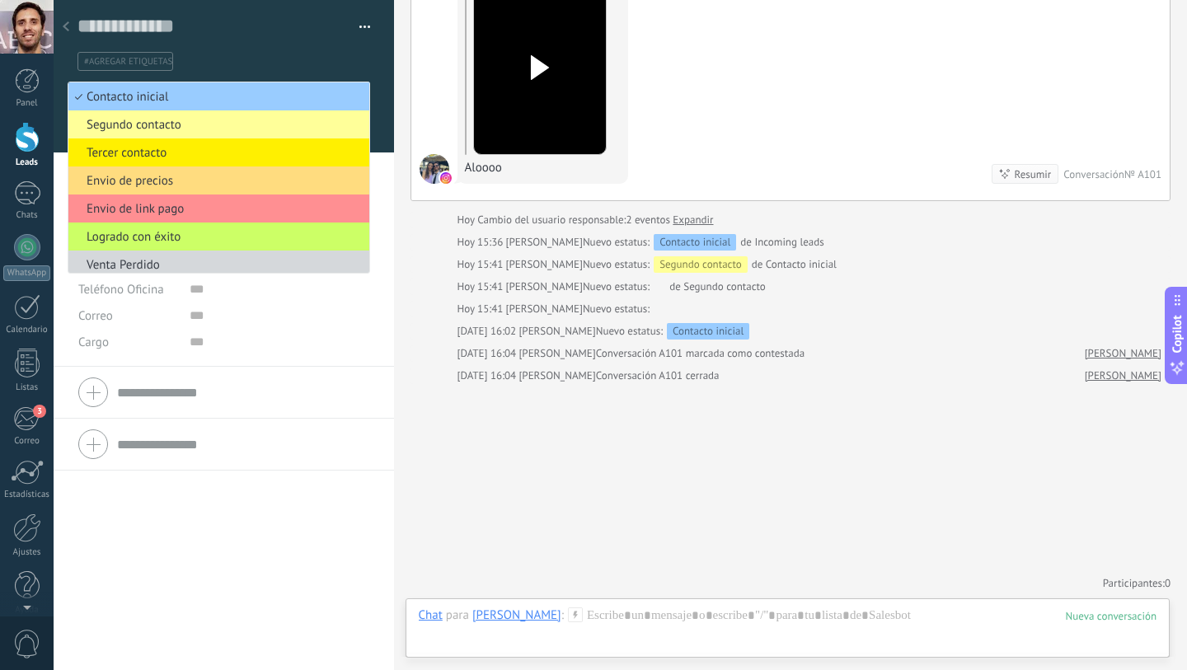
click at [357, 22] on button "button" at bounding box center [359, 27] width 24 height 25
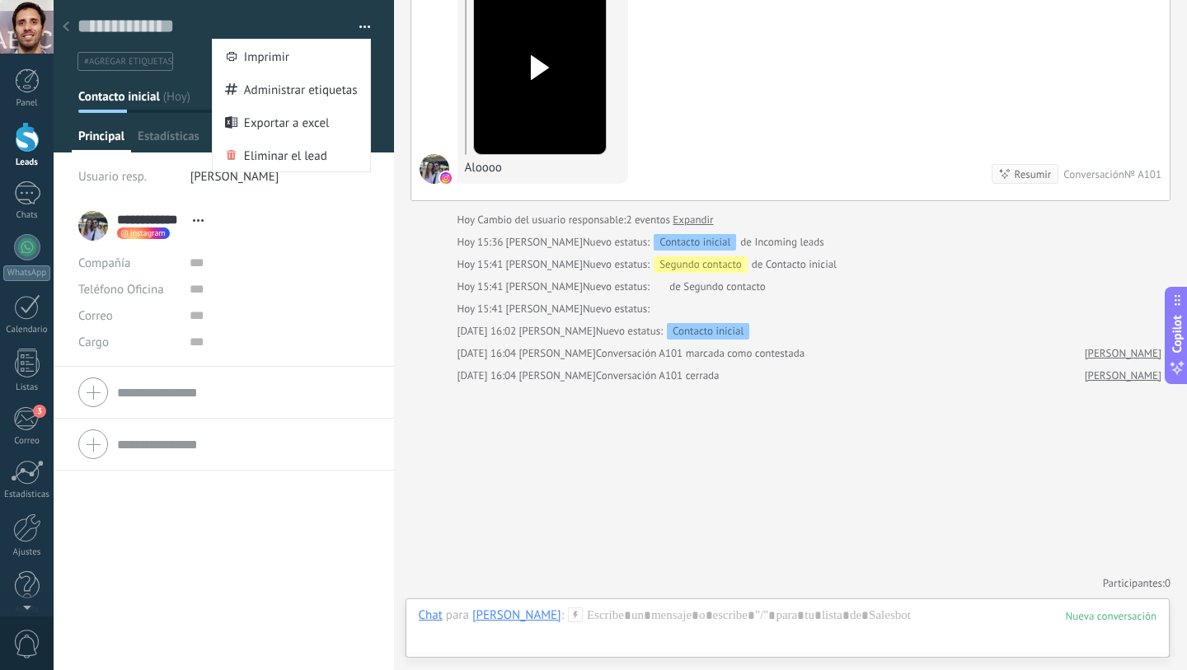
click at [117, 54] on li "#agregar etiquetas" at bounding box center [125, 61] width 96 height 19
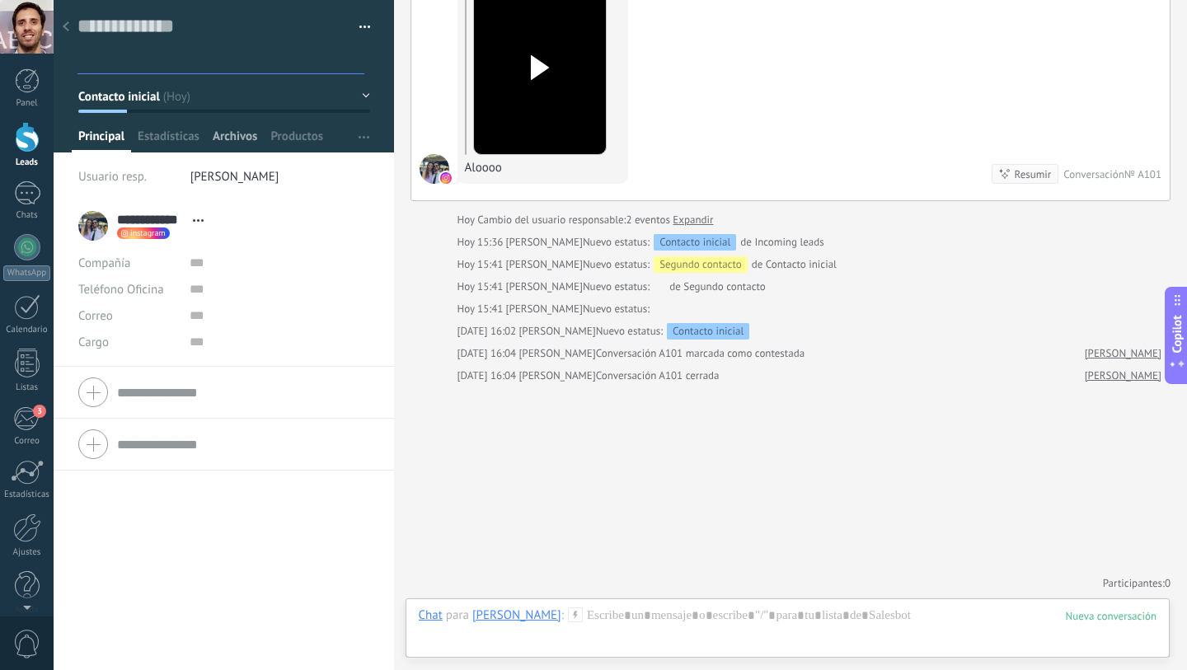
click at [255, 129] on span "Archivos" at bounding box center [235, 141] width 45 height 24
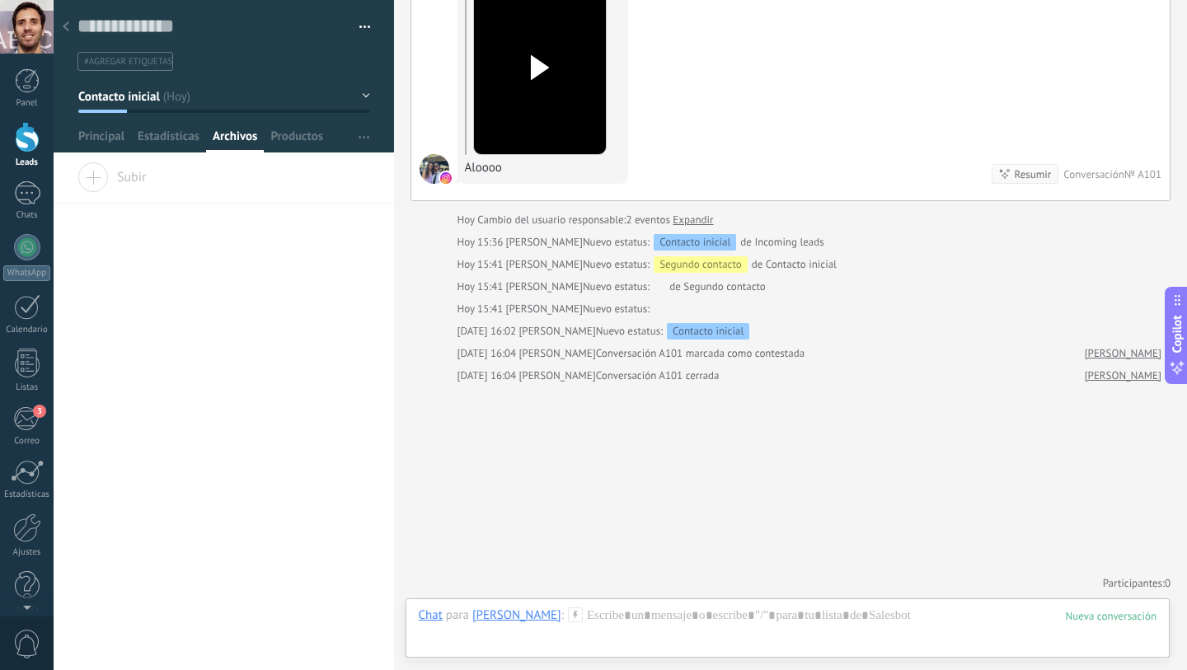
click at [117, 59] on span "#agregar etiquetas" at bounding box center [128, 62] width 88 height 12
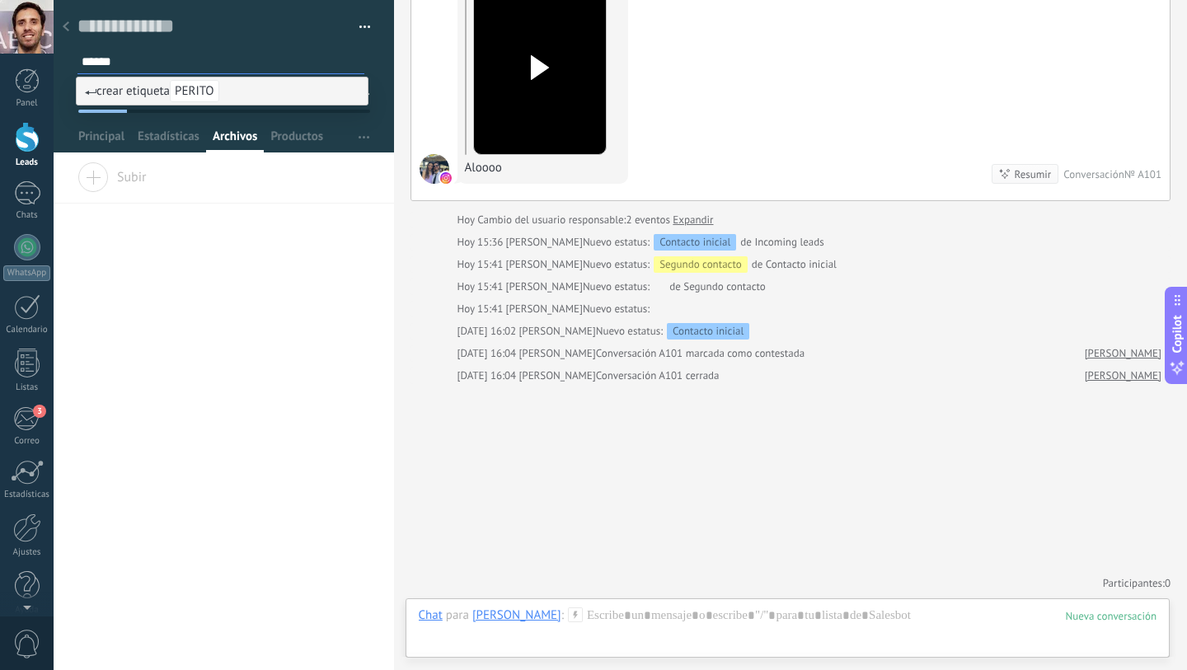
type input "******"
click at [150, 92] on span "crear etiqueta PERITO" at bounding box center [152, 91] width 134 height 16
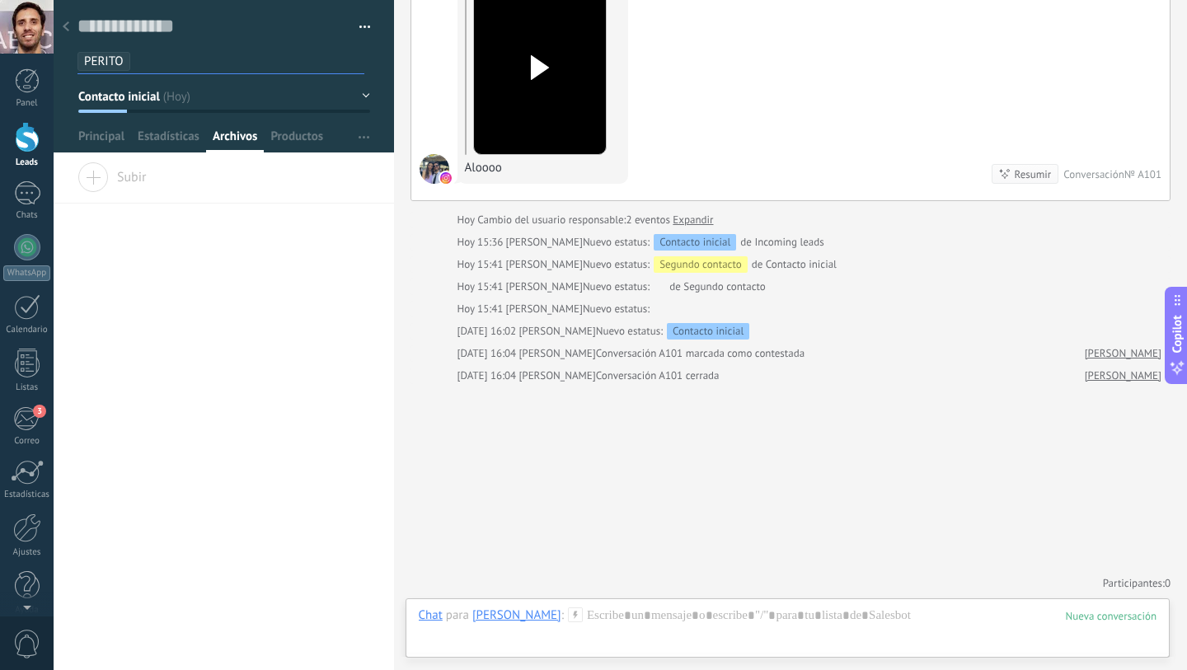
click at [274, 58] on input "text" at bounding box center [251, 61] width 226 height 17
click at [204, 292] on div "Arrastra y suelte los archivos aquí para adjuntarlos. Suelte el botón del ratón…" at bounding box center [224, 415] width 340 height 507
click at [69, 24] on div at bounding box center [65, 28] width 23 height 32
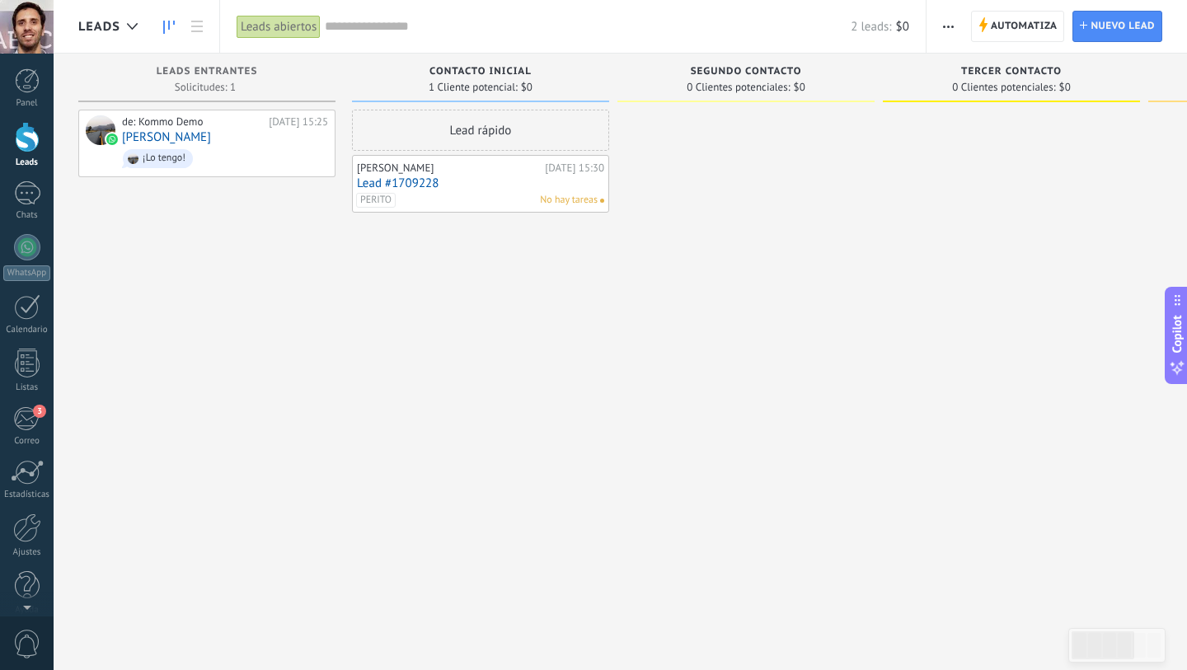
click at [478, 197] on div "PERITO No hay tareas" at bounding box center [477, 200] width 242 height 15
click at [209, 146] on span "¡Lo tengo!" at bounding box center [225, 159] width 206 height 26
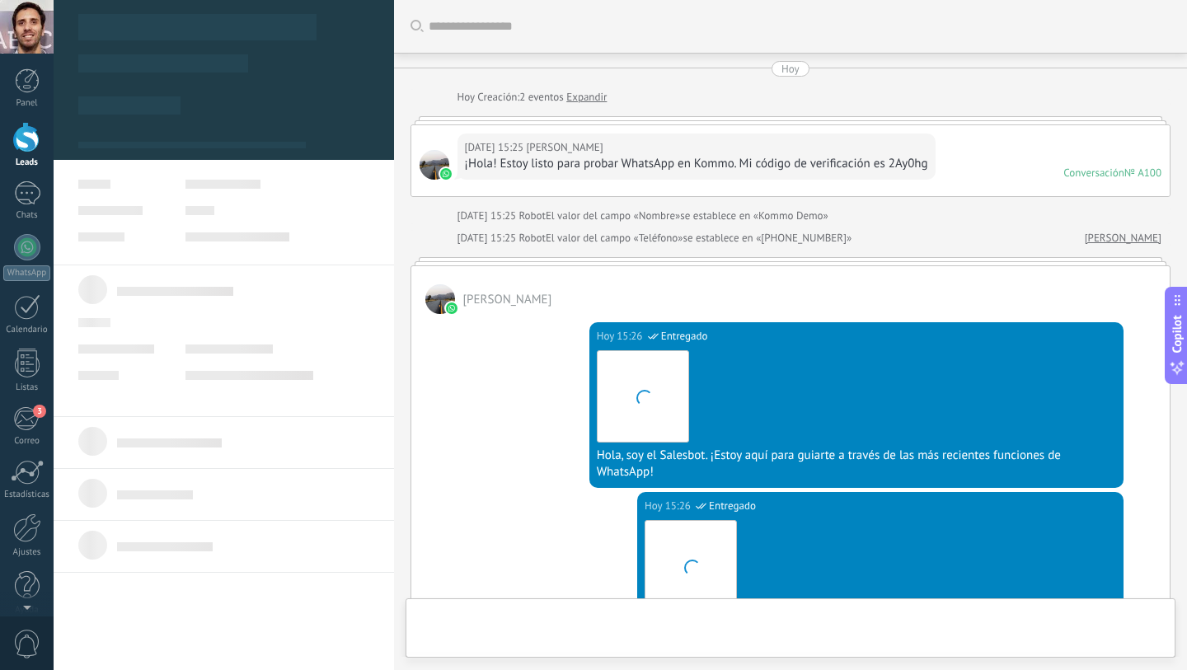
scroll to position [729, 0]
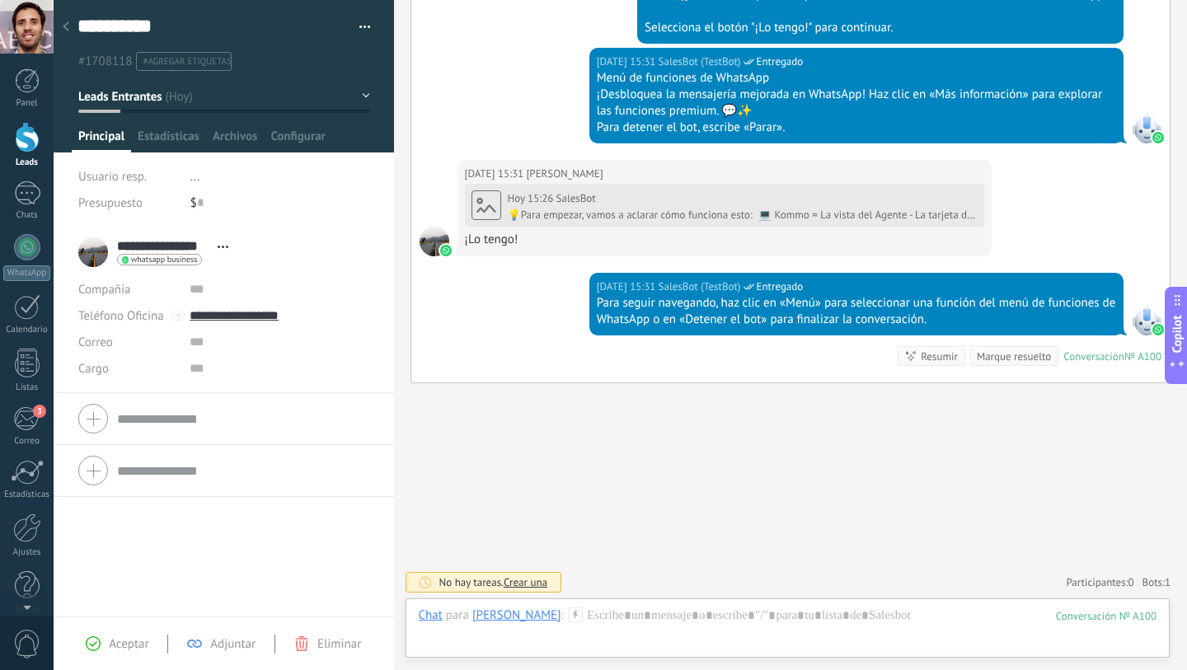
click at [245, 644] on span "Adjuntar" at bounding box center [232, 644] width 45 height 16
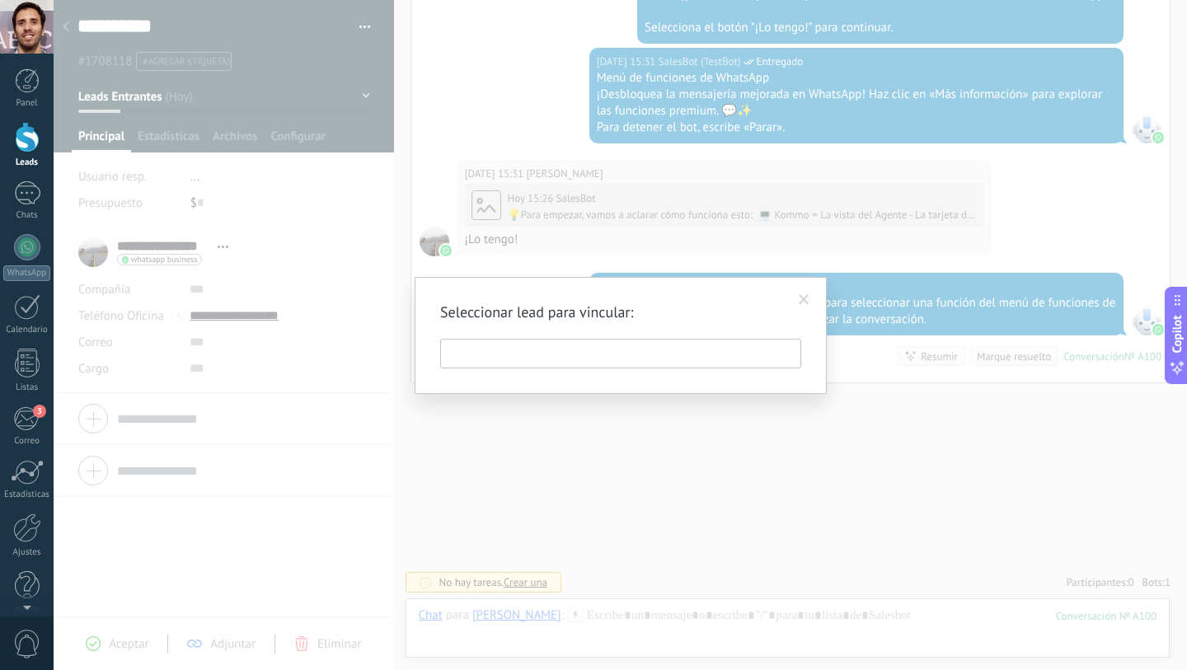
click at [721, 340] on input "text" at bounding box center [620, 354] width 361 height 30
click at [814, 300] on span at bounding box center [803, 300] width 27 height 28
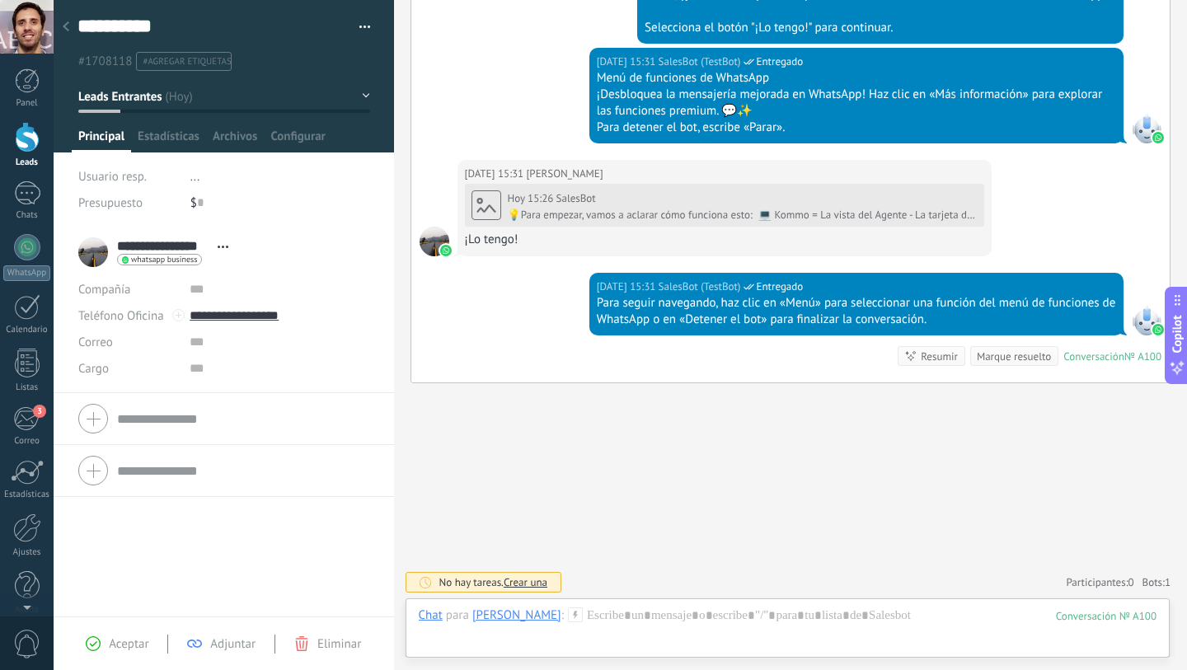
click at [112, 632] on div "Aceptar Adjuntar Eliminar" at bounding box center [224, 644] width 340 height 54
click at [117, 648] on span "Aceptar" at bounding box center [129, 644] width 40 height 16
click at [117, 645] on div "**********" at bounding box center [620, 335] width 1133 height 670
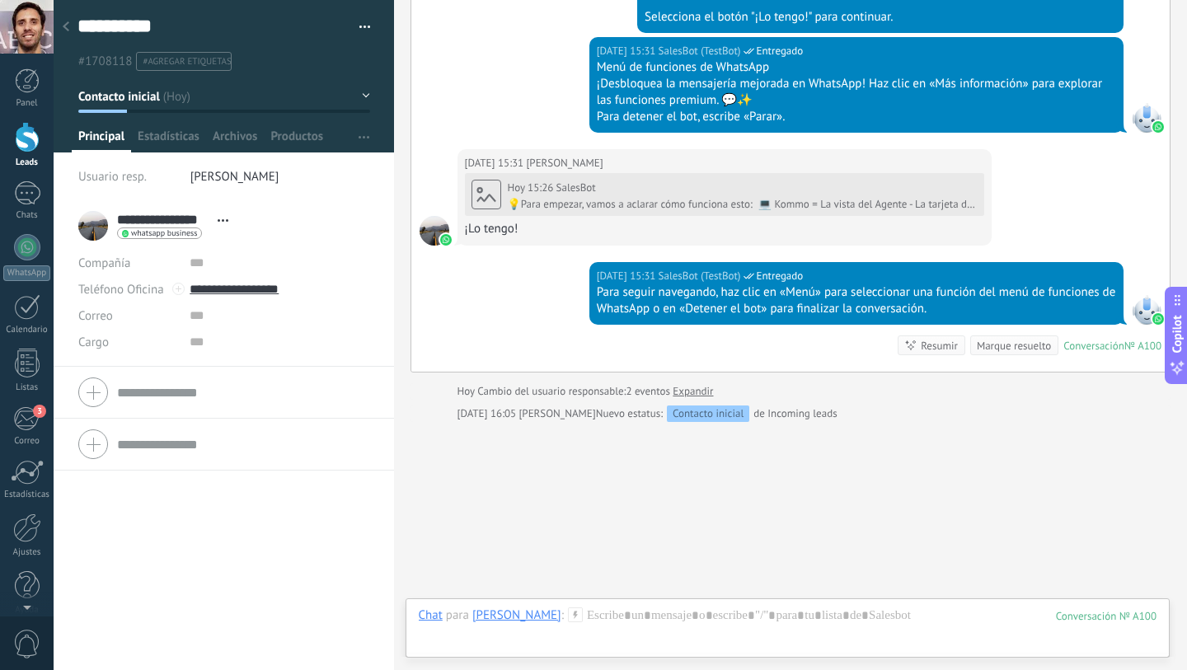
scroll to position [779, 0]
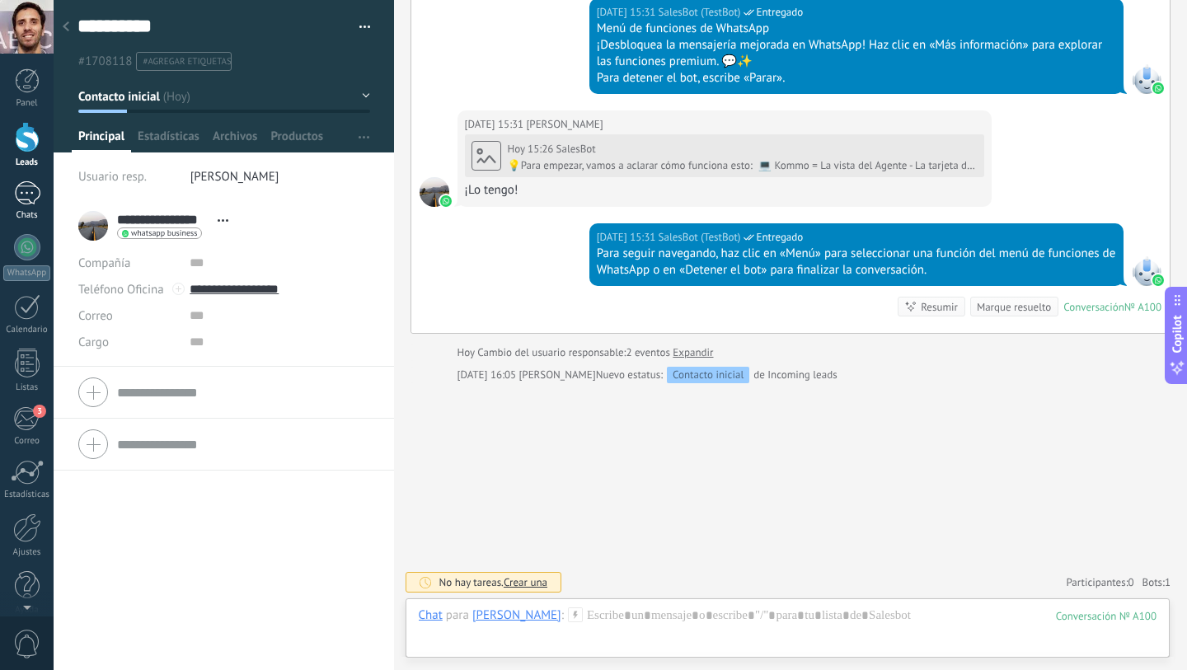
click at [25, 196] on div "1" at bounding box center [27, 193] width 26 height 24
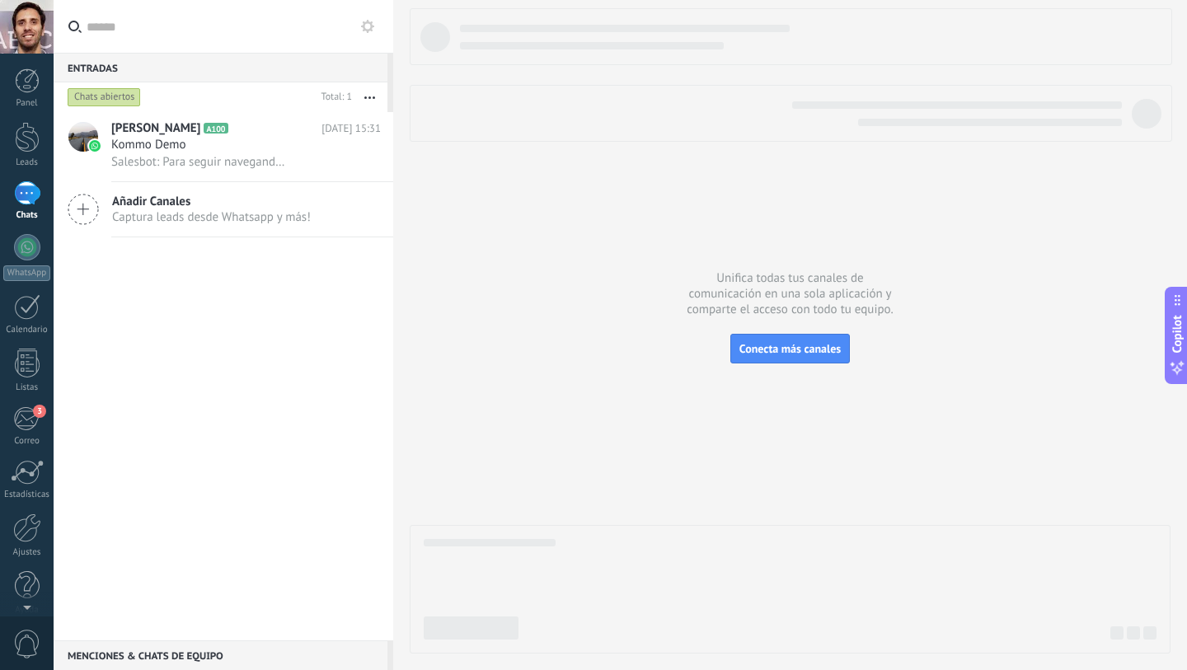
click at [306, 312] on div "[PERSON_NAME] A100 [DATE] 15:31 Kommo Demo Salesbot: Para seguir navegando, haz…" at bounding box center [224, 376] width 340 height 528
click at [373, 87] on button "button" at bounding box center [369, 97] width 35 height 30
click at [203, 337] on div "[PERSON_NAME] A100 [DATE] 15:31 Kommo Demo Salesbot: Para seguir navegando, haz…" at bounding box center [224, 376] width 340 height 528
click at [132, 146] on span "Kommo Demo" at bounding box center [148, 145] width 75 height 16
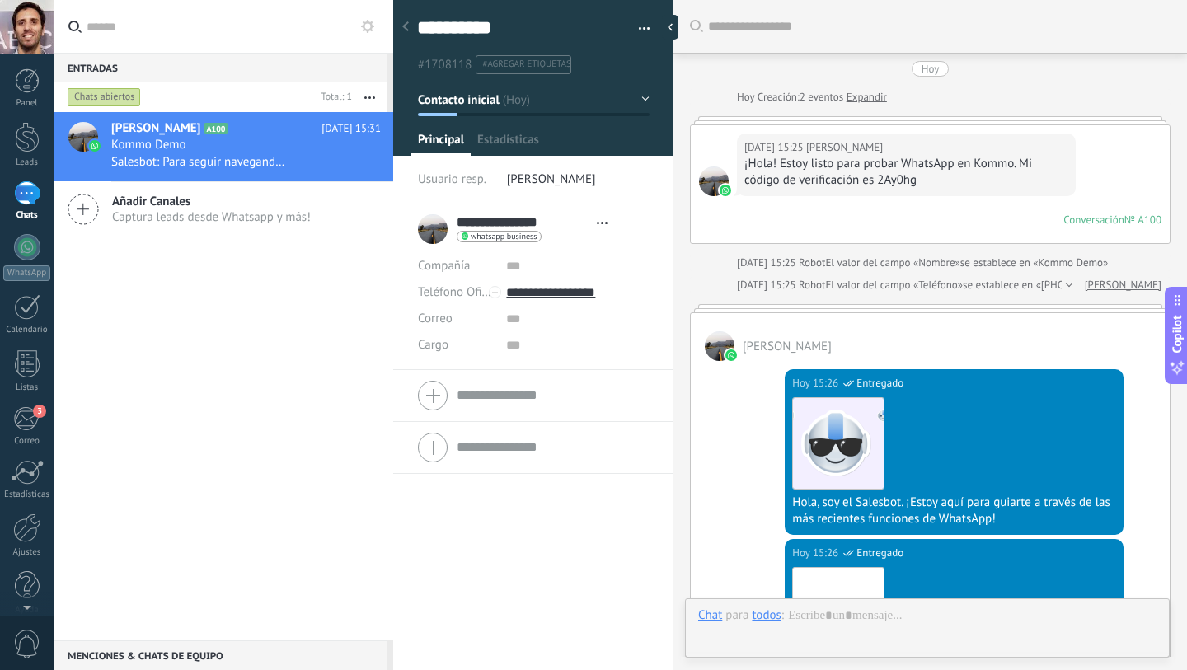
type textarea "**********"
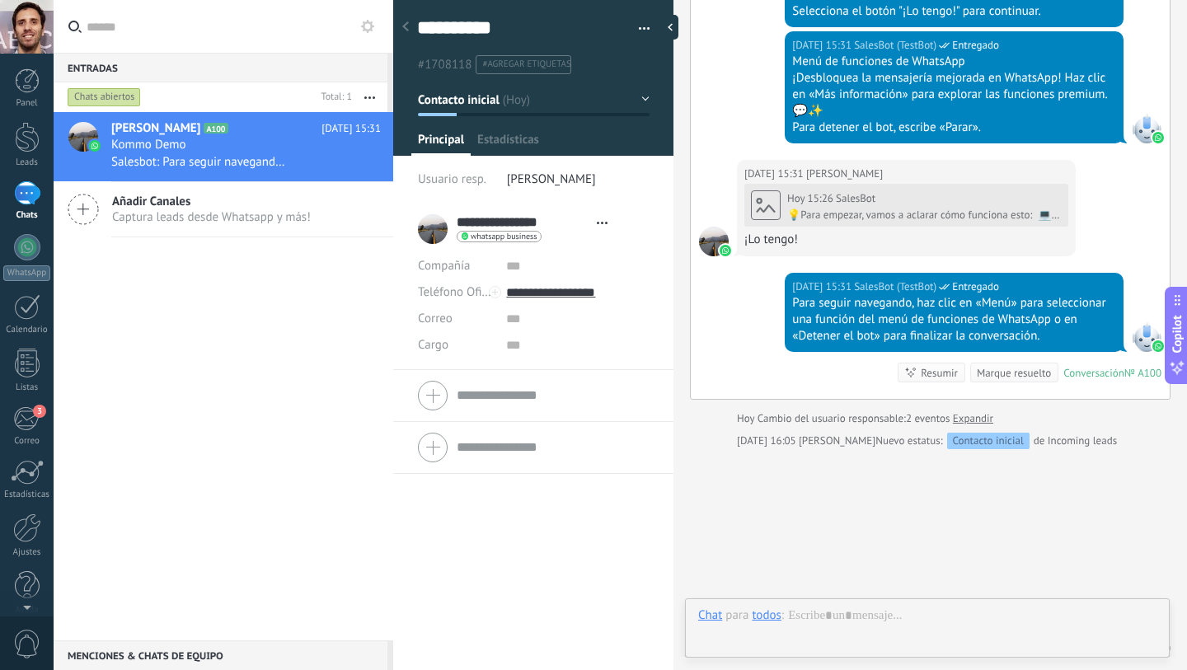
scroll to position [25, 0]
click at [28, 356] on div at bounding box center [27, 363] width 25 height 29
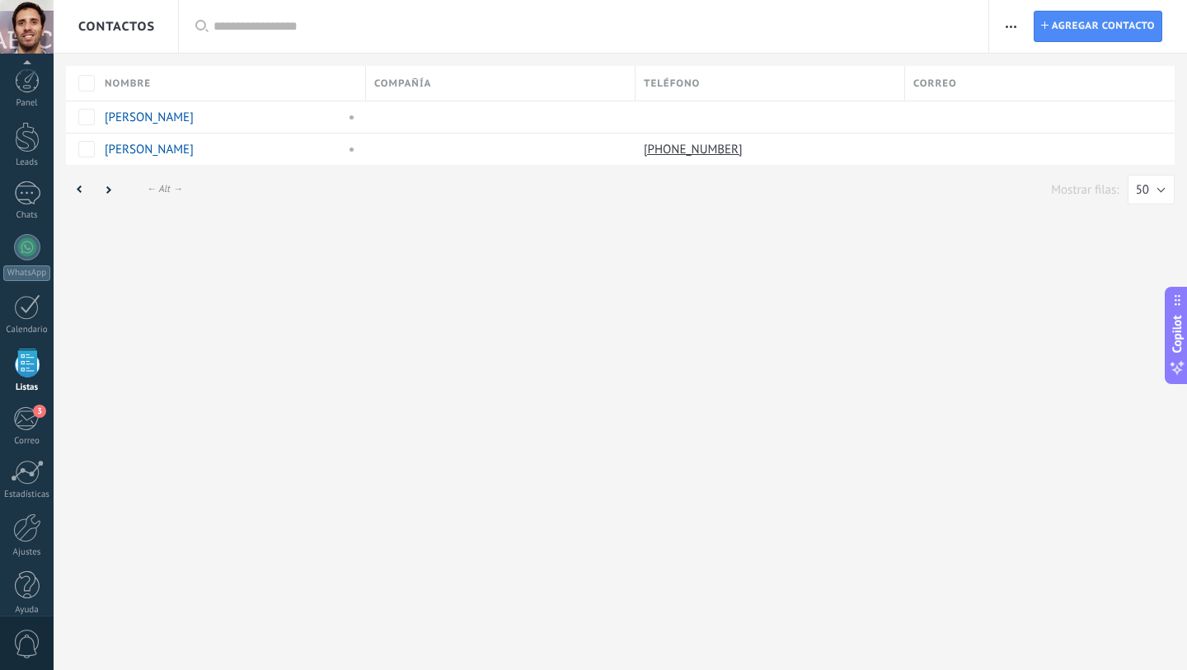
scroll to position [16, 0]
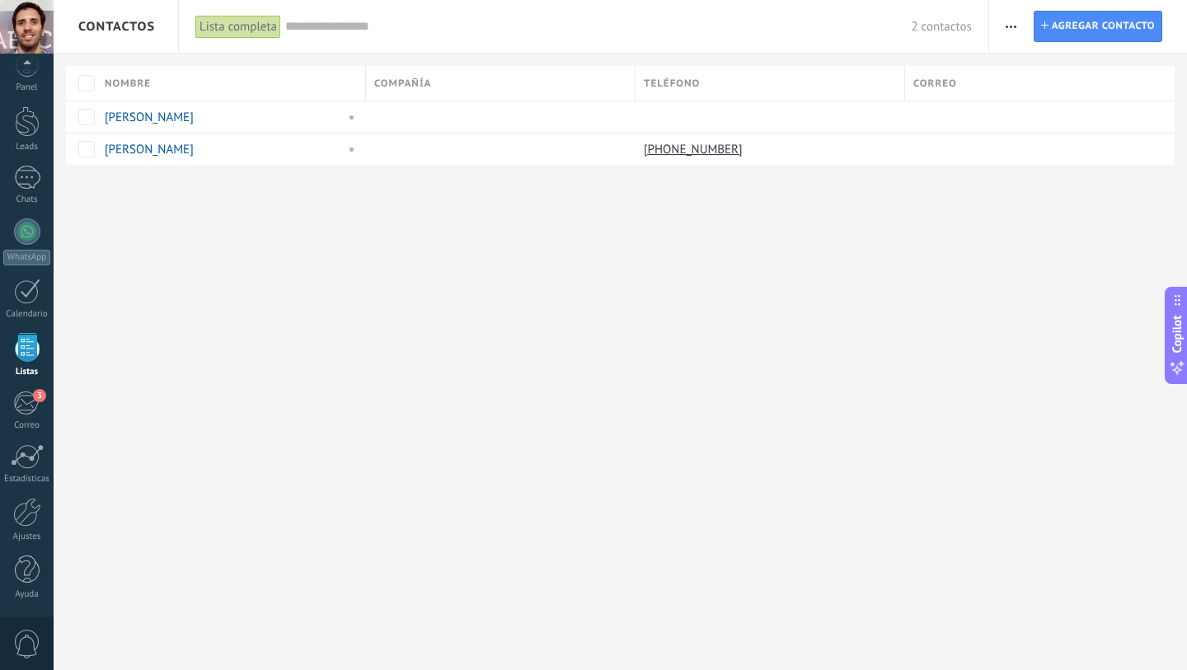
click at [1011, 23] on span "button" at bounding box center [1011, 26] width 11 height 31
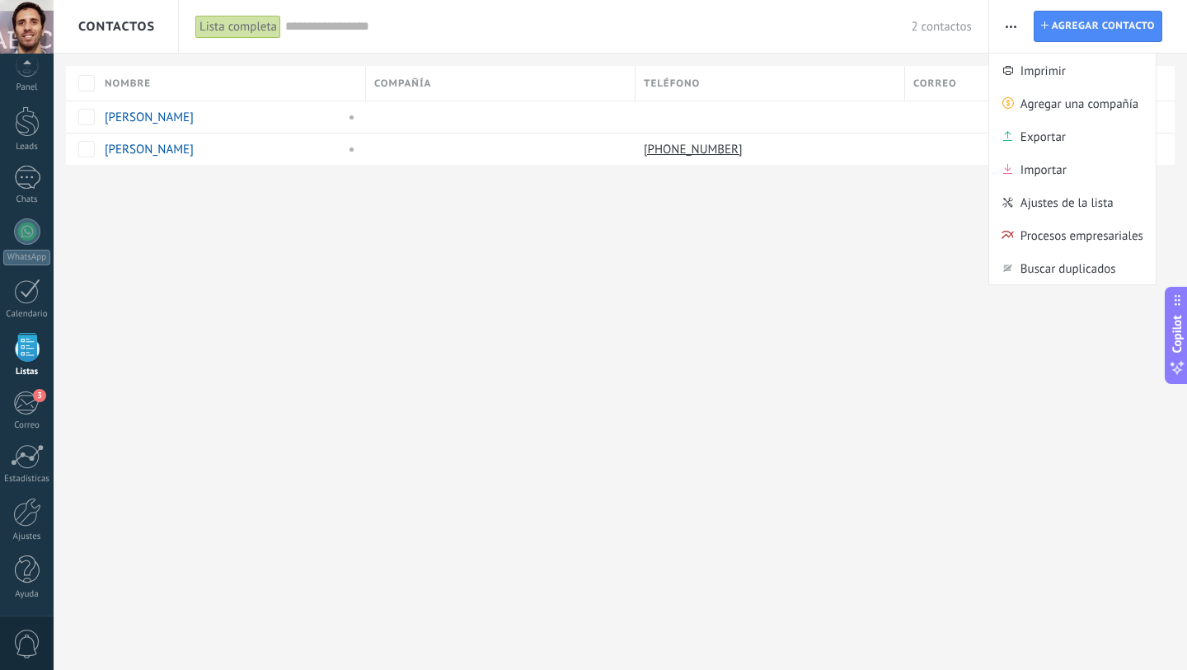
click at [383, 406] on div "Contactos Lista completa Aplicar 2 contactos Lista completa Contactos sin tarea…" at bounding box center [620, 335] width 1133 height 670
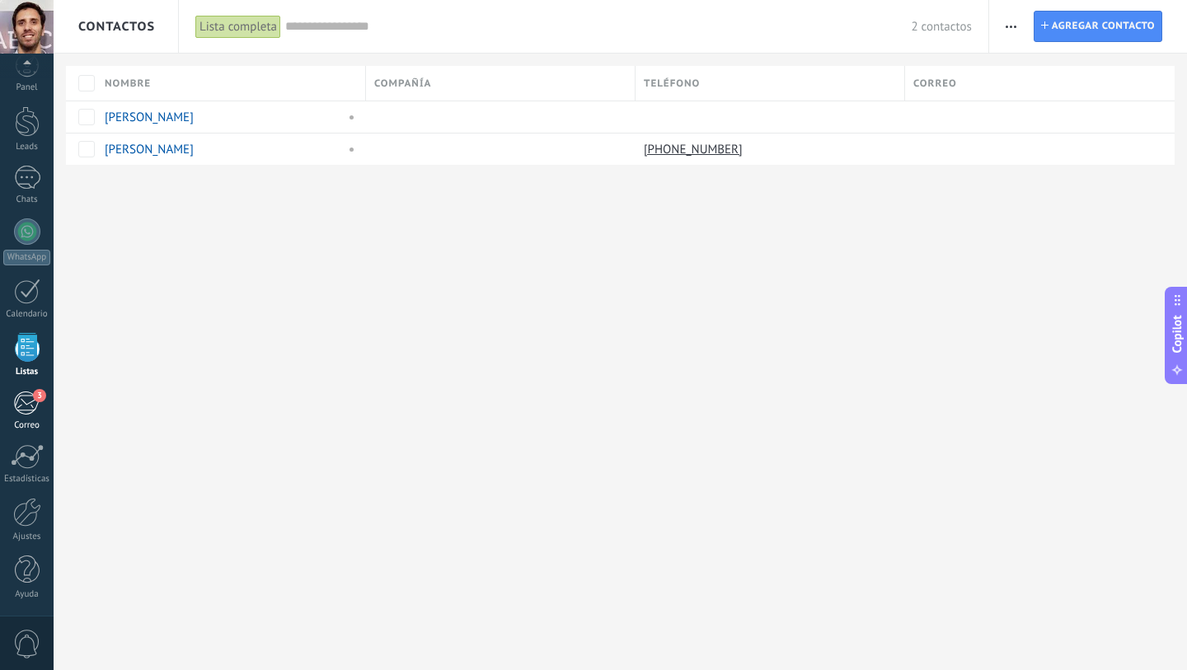
click at [18, 412] on div "3" at bounding box center [26, 403] width 27 height 25
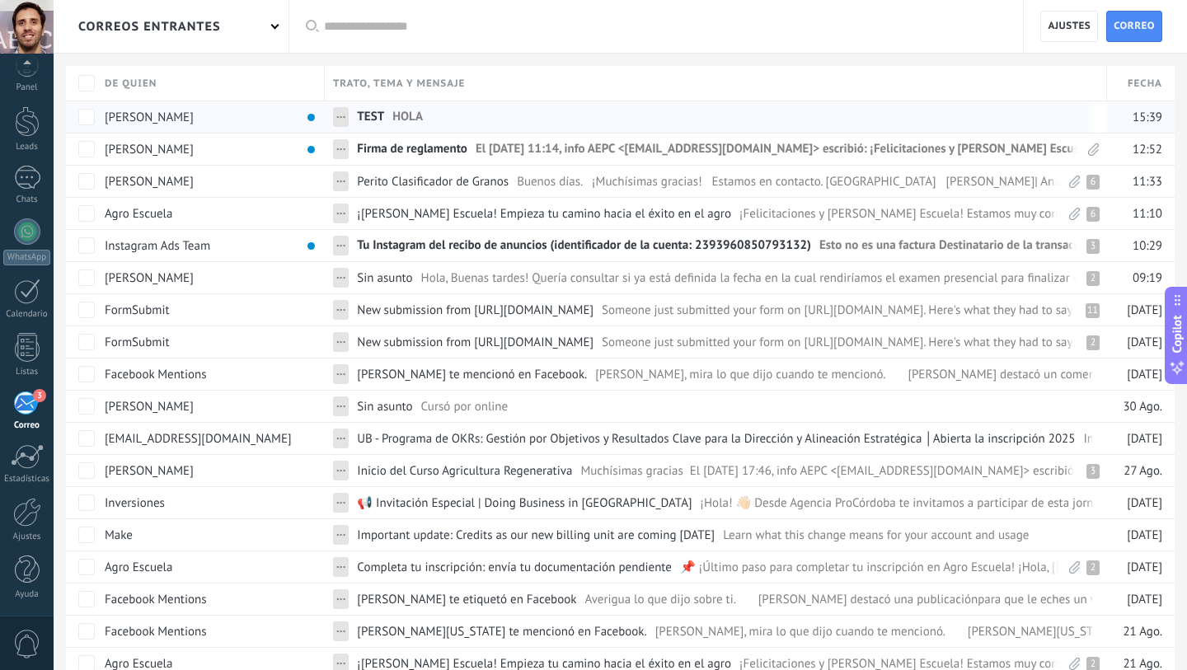
click at [143, 116] on span "[PERSON_NAME]" at bounding box center [149, 117] width 89 height 15
click at [389, 110] on link "TEST HOLA" at bounding box center [724, 116] width 735 height 31
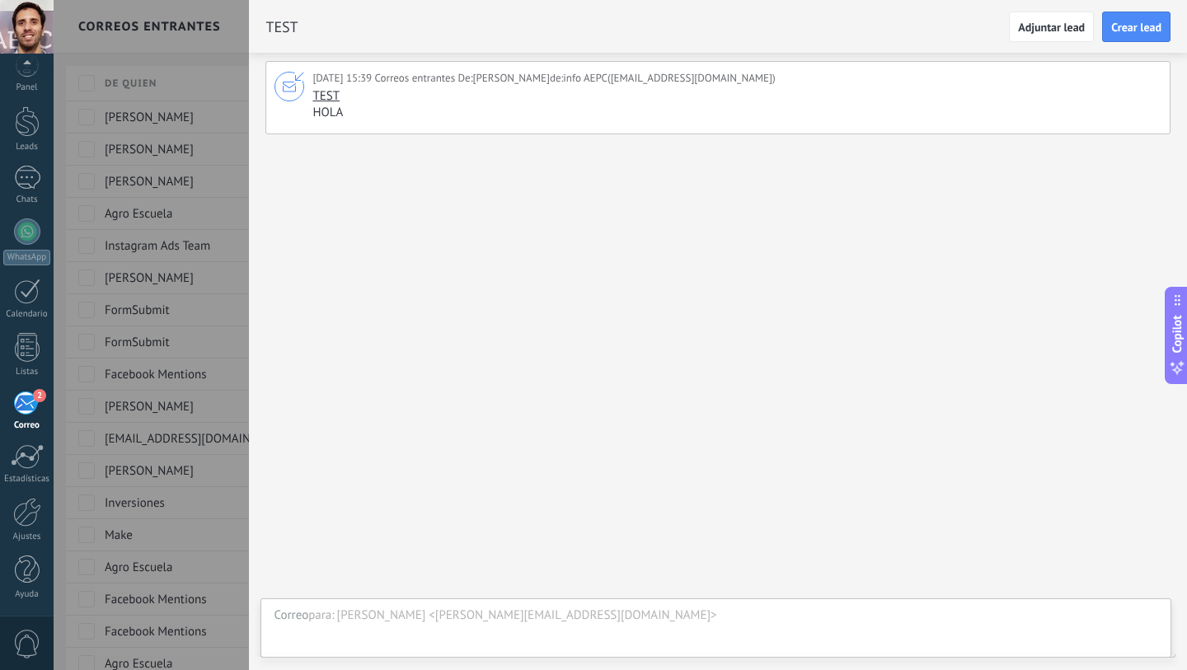
click at [594, 217] on div at bounding box center [717, 211] width 905 height 137
click at [532, 94] on div "TEST HOLA HOLA" at bounding box center [734, 104] width 845 height 33
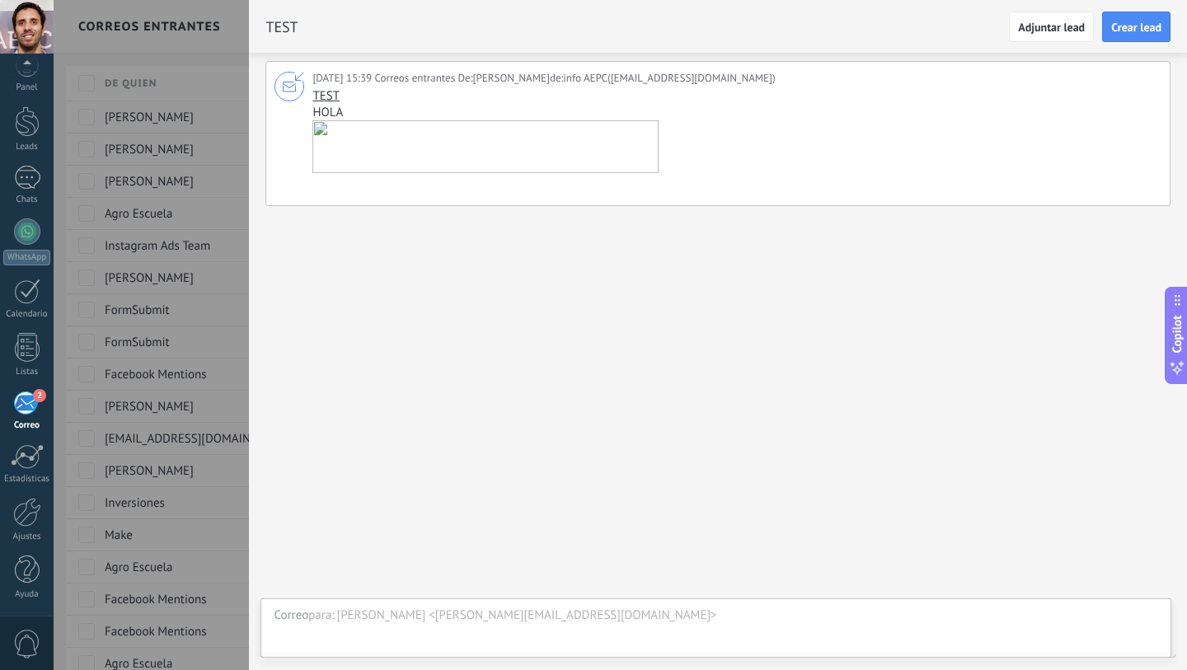
click at [421, 151] on img at bounding box center [485, 146] width 346 height 53
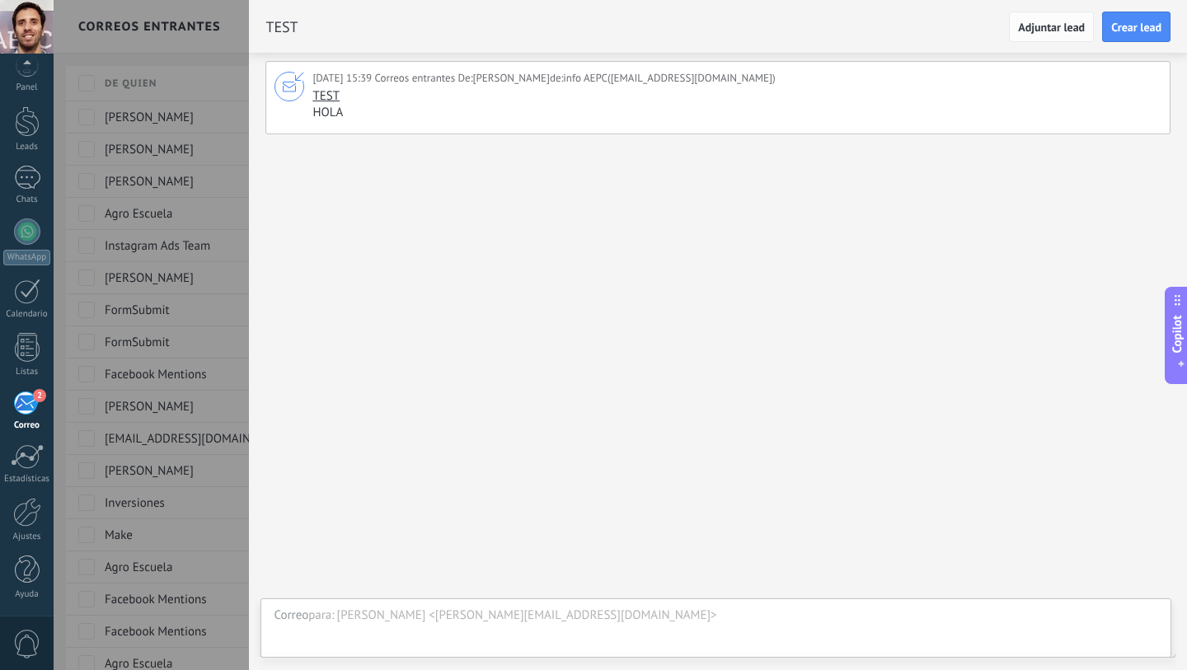
click at [1053, 27] on span "Adjuntar lead" at bounding box center [1051, 27] width 67 height 12
click at [1087, 30] on span at bounding box center [1078, 29] width 22 height 24
click at [1122, 26] on span "Crear lead" at bounding box center [1136, 27] width 50 height 12
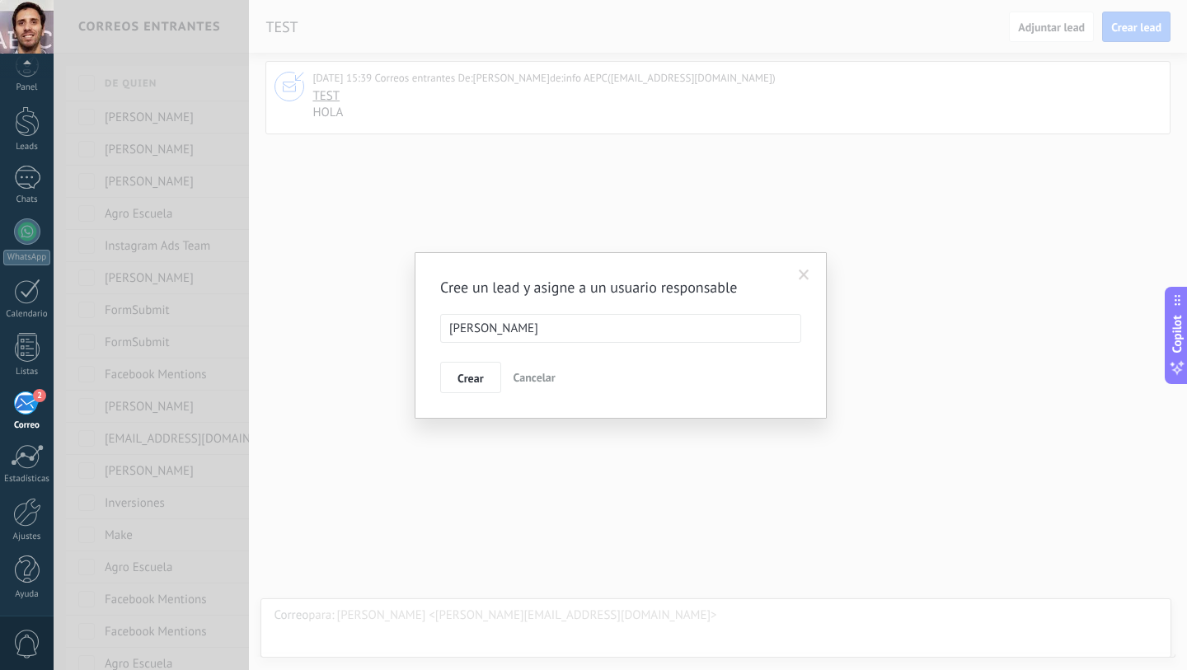
click at [523, 381] on span "Cancelar" at bounding box center [535, 377] width 42 height 15
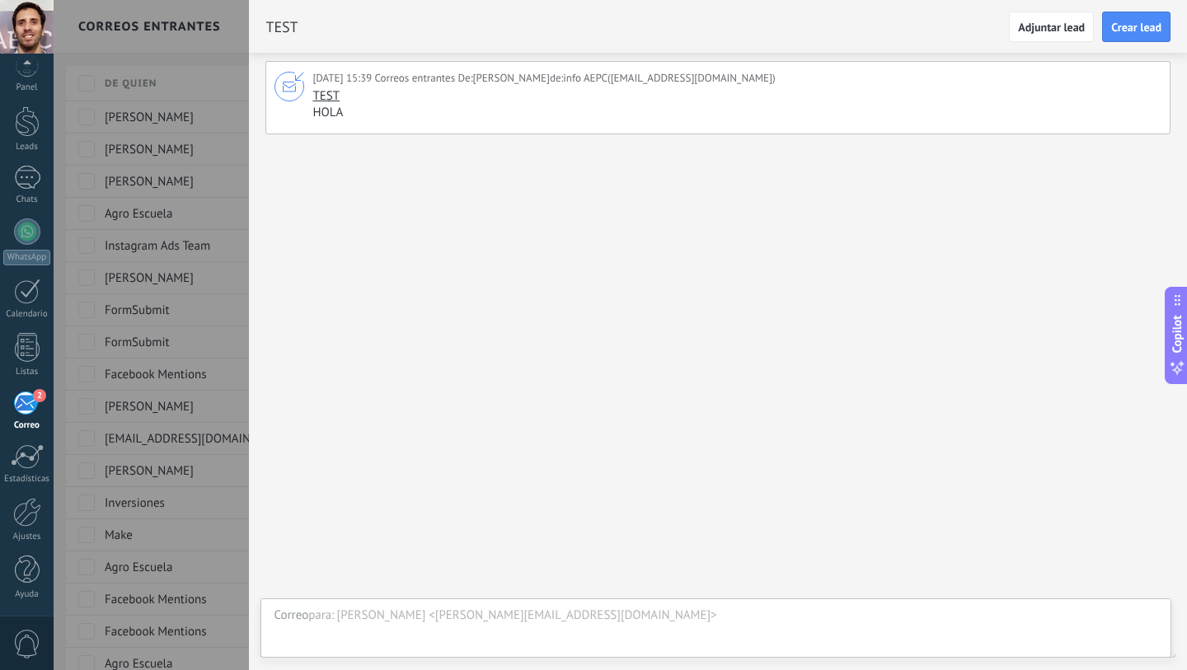
click at [179, 213] on div at bounding box center [593, 335] width 1187 height 670
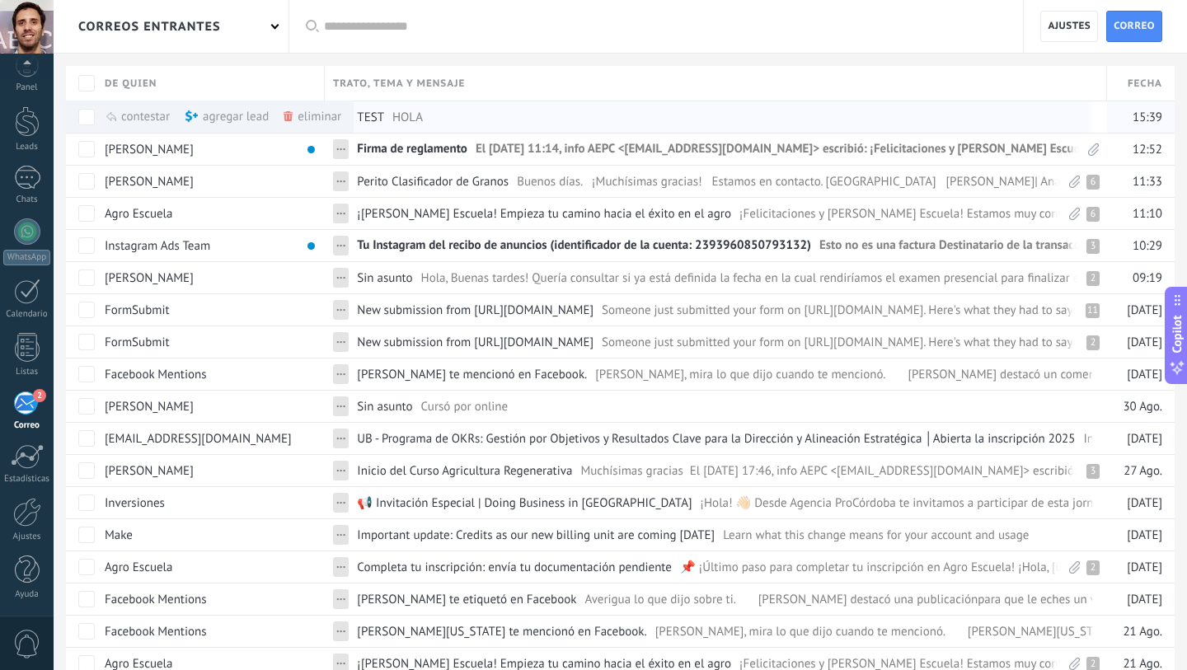
click at [147, 114] on div "contestar màs" at bounding box center [166, 117] width 120 height 32
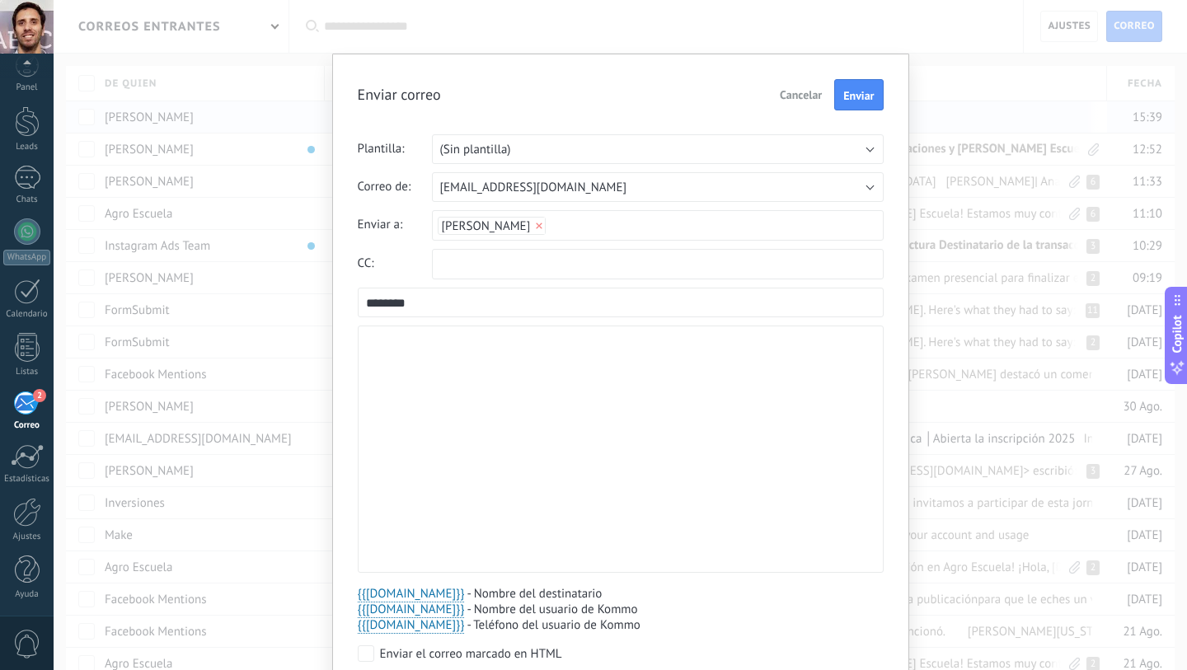
click at [809, 93] on span "Cancelar" at bounding box center [801, 94] width 42 height 15
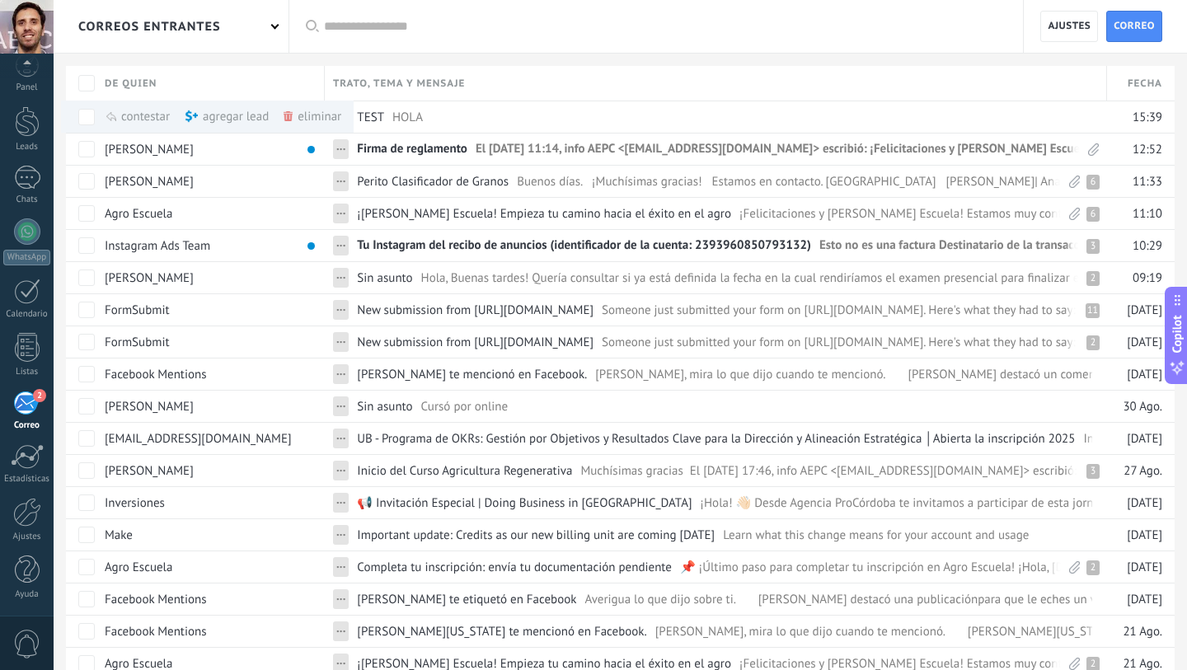
click at [324, 115] on div "eliminar màs" at bounding box center [313, 117] width 58 height 32
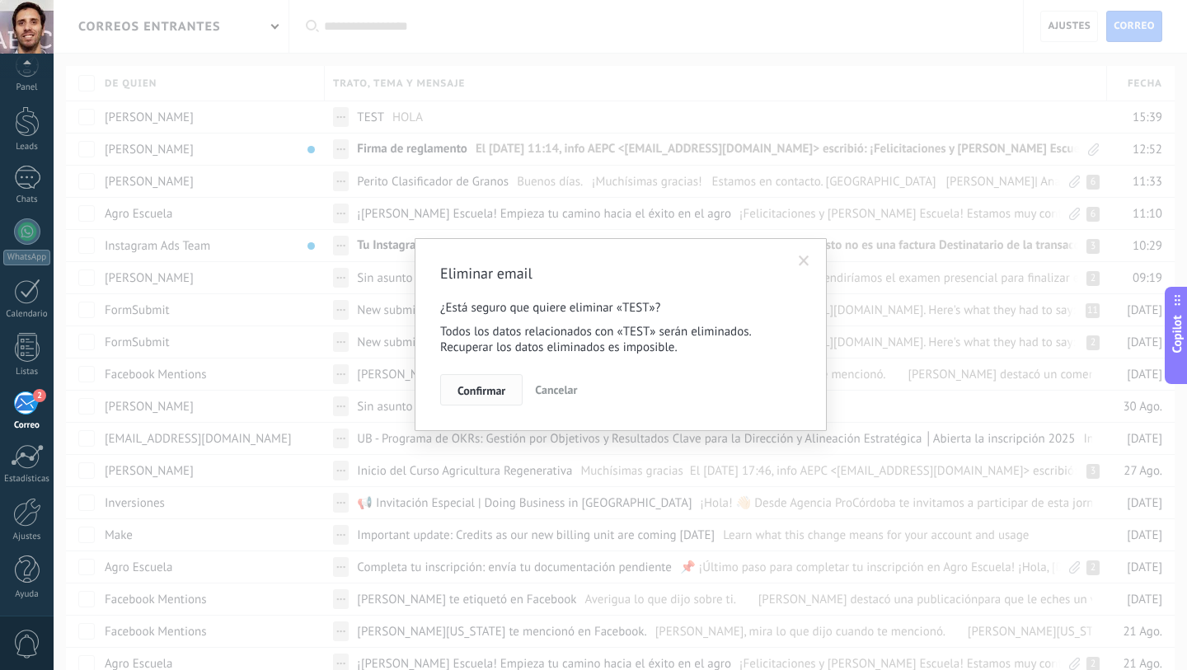
click at [482, 386] on span "Confirmar" at bounding box center [481, 391] width 48 height 12
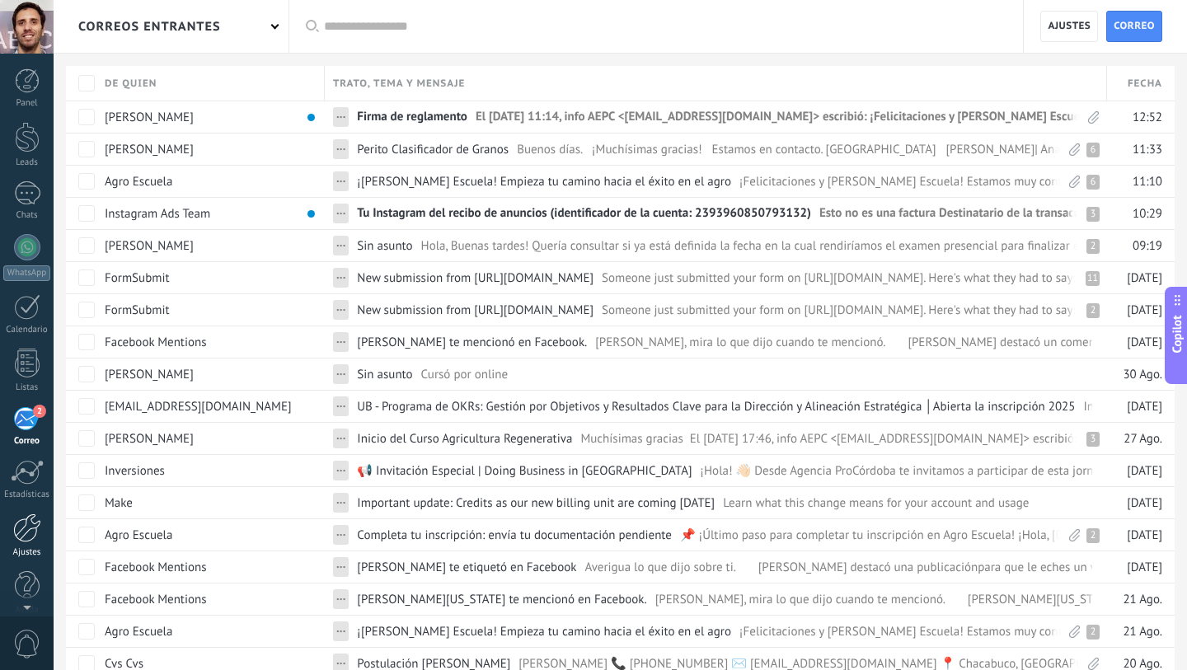
click at [23, 531] on div at bounding box center [27, 528] width 28 height 29
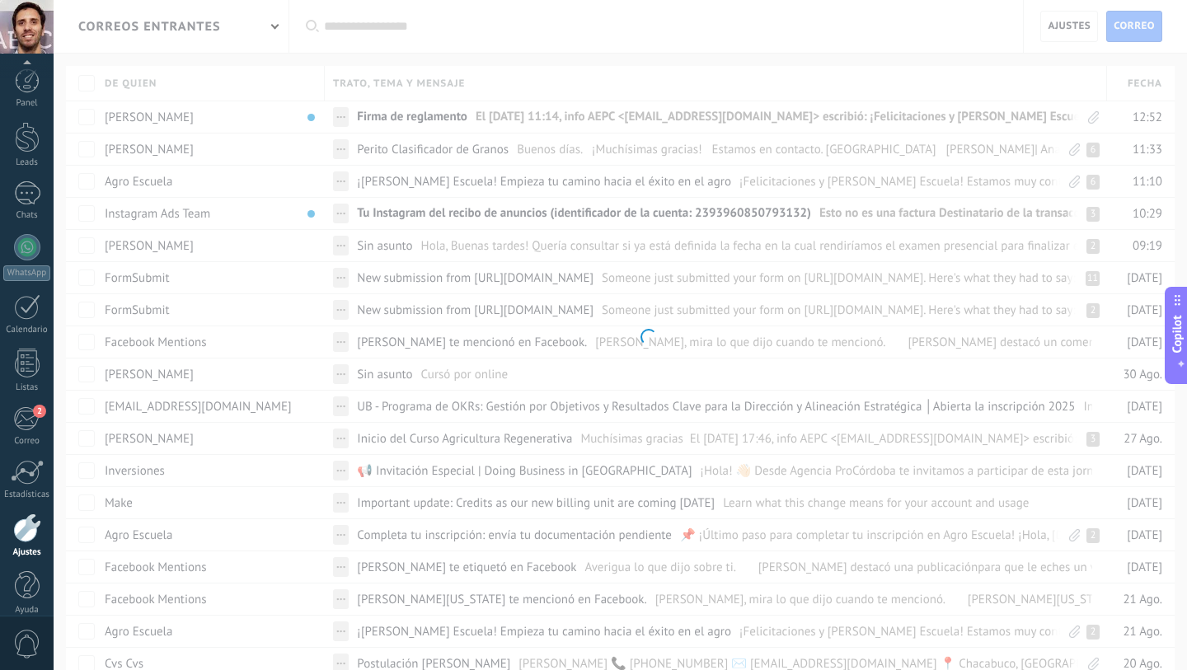
scroll to position [16, 0]
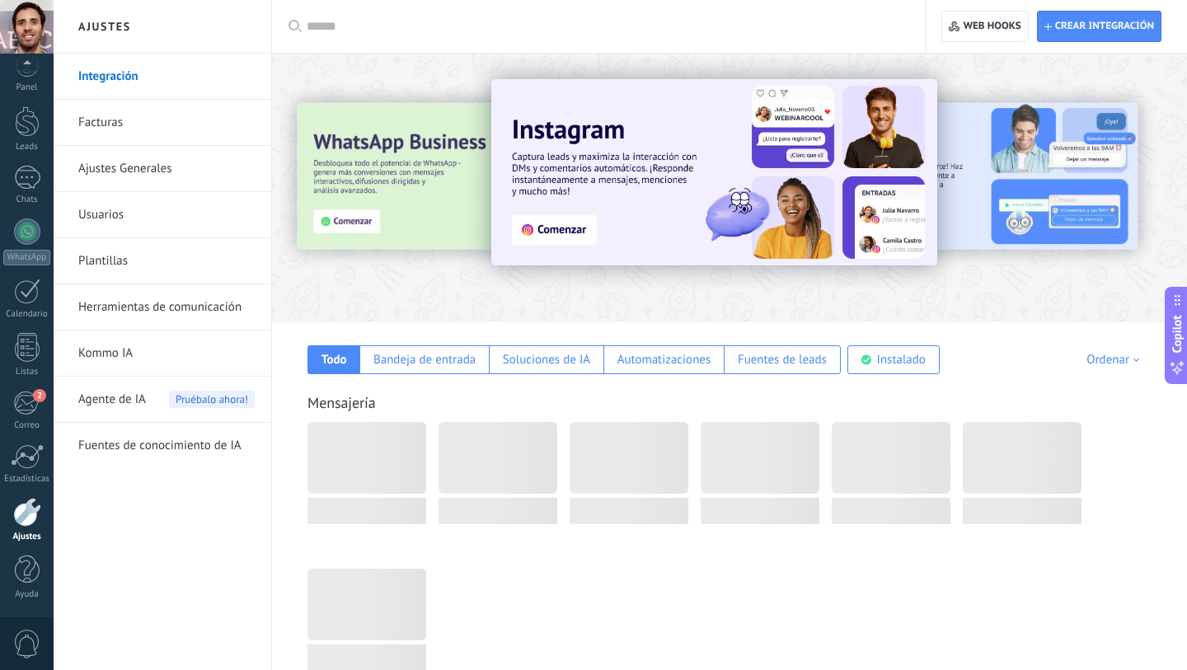
click at [116, 115] on link "Facturas" at bounding box center [166, 123] width 176 height 46
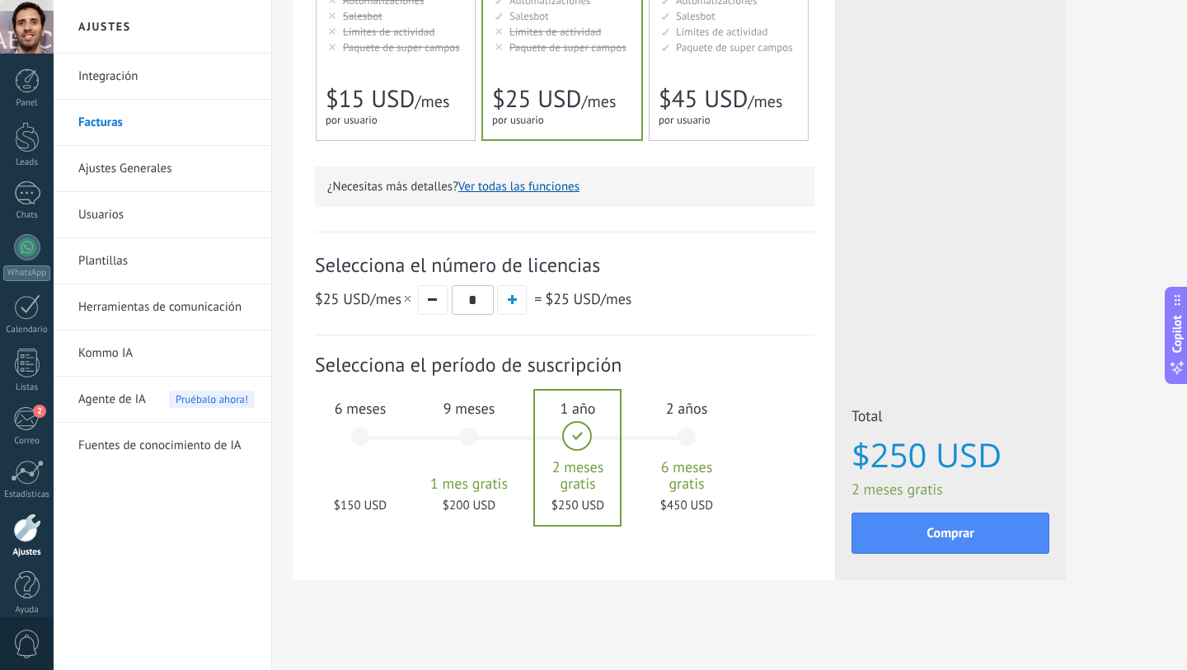
scroll to position [387, 0]
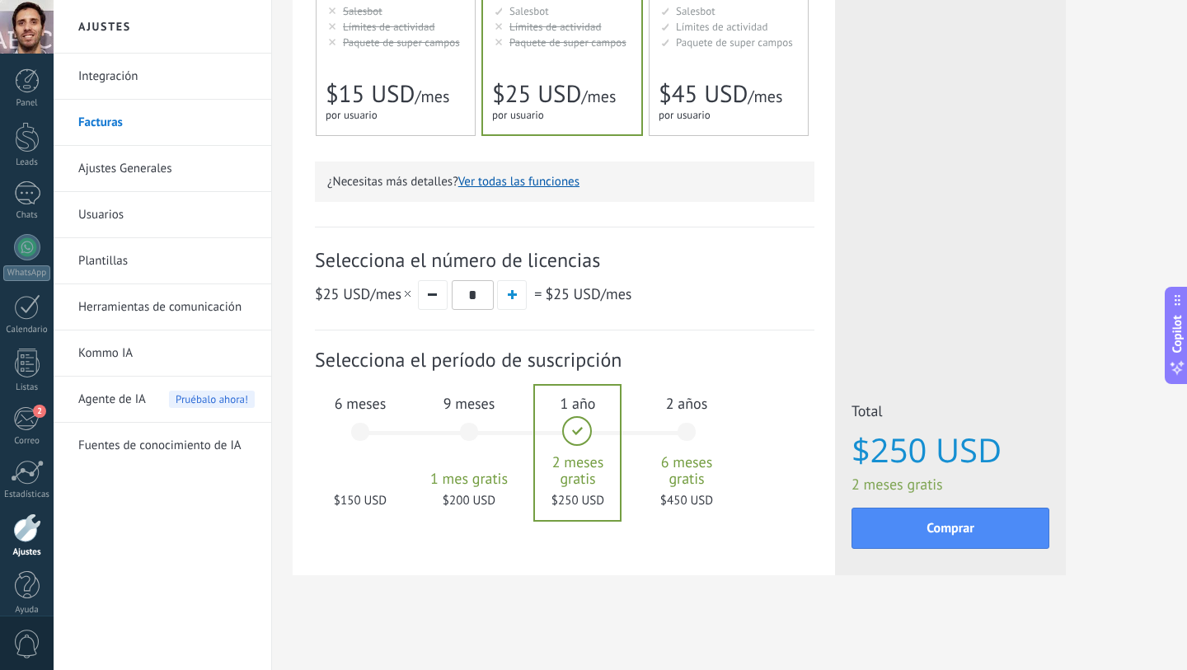
click at [576, 429] on div at bounding box center [577, 453] width 85 height 134
click at [519, 295] on button "button" at bounding box center [512, 295] width 30 height 30
click at [442, 294] on button "button" at bounding box center [433, 295] width 30 height 30
type input "*"
click at [584, 465] on div at bounding box center [577, 453] width 85 height 134
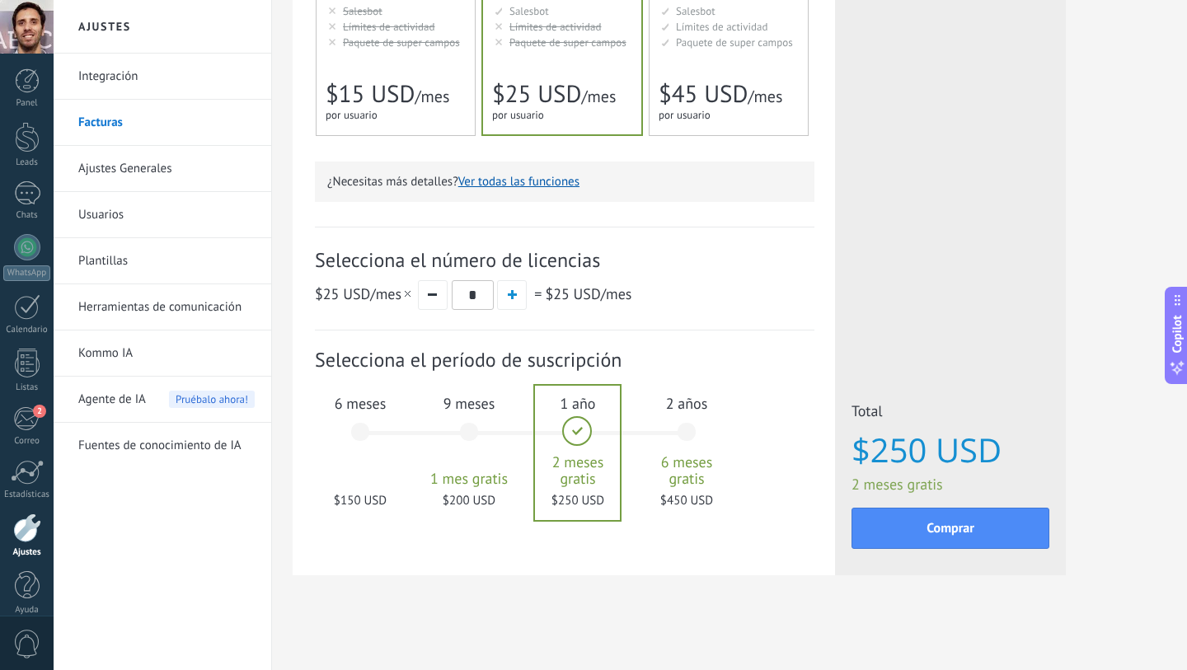
click at [139, 166] on link "Ajustes Generales" at bounding box center [166, 169] width 176 height 46
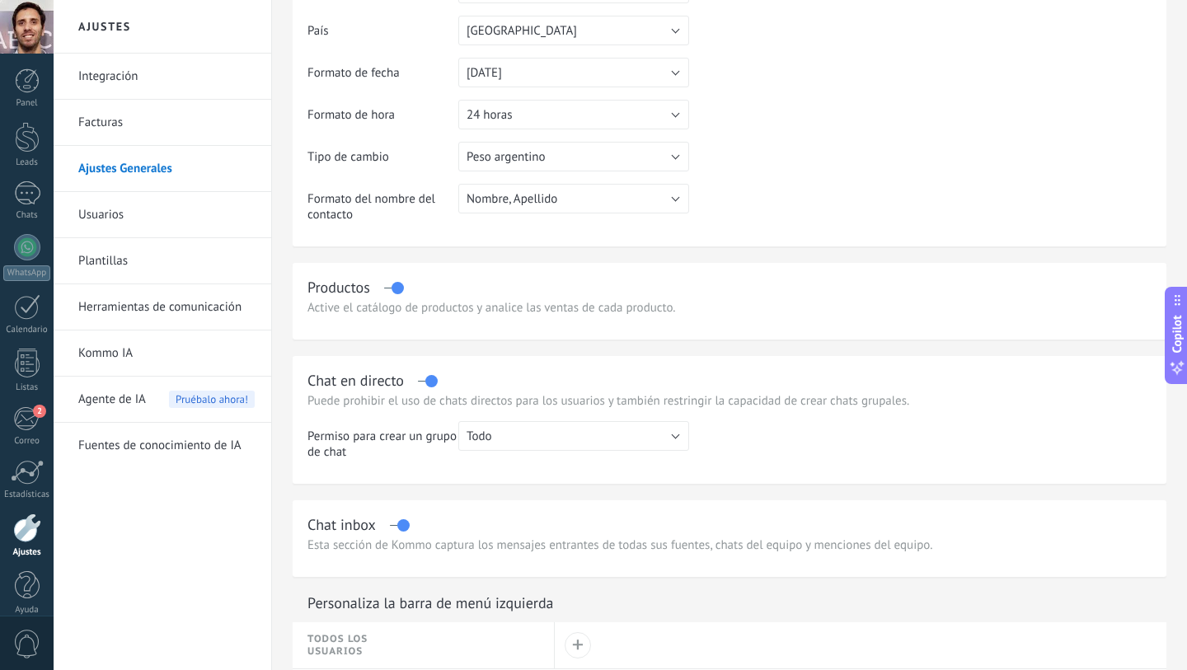
scroll to position [246, 0]
click at [550, 440] on button "Todo" at bounding box center [573, 434] width 231 height 30
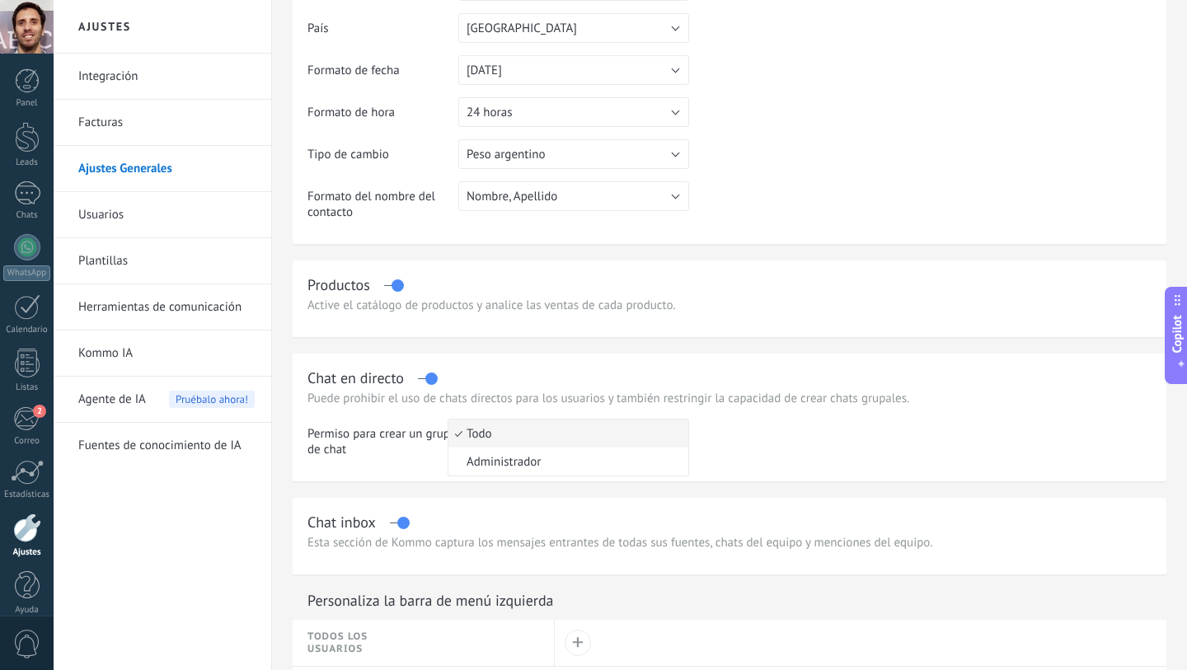
click at [563, 437] on span "Todo" at bounding box center [565, 434] width 235 height 16
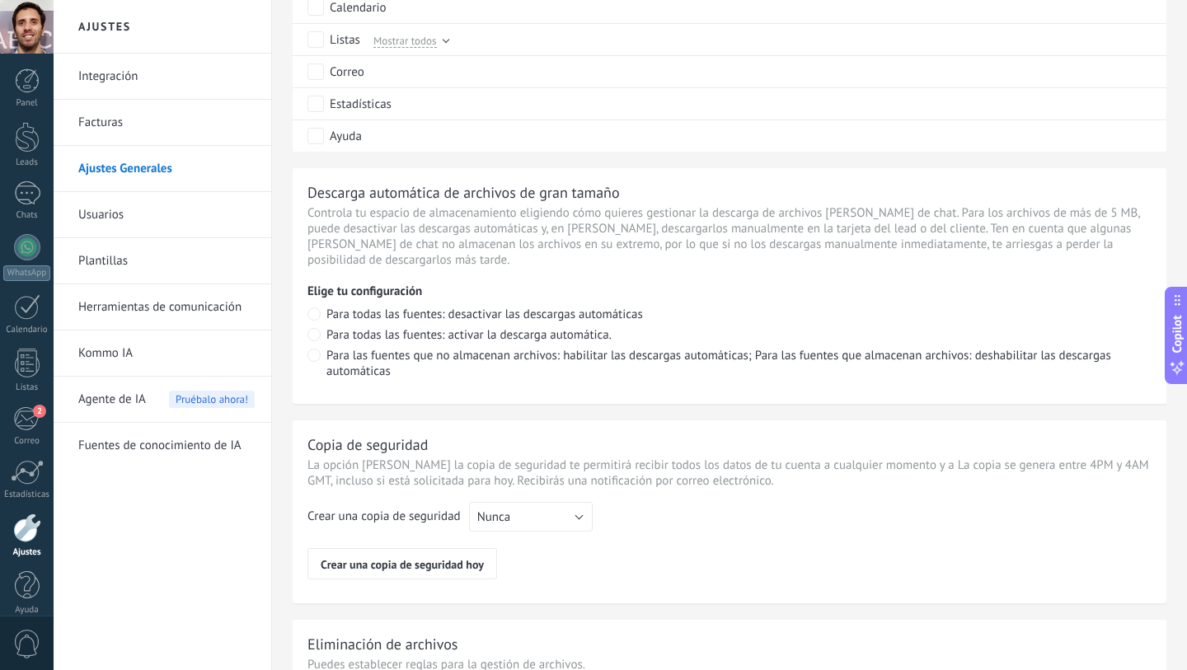
scroll to position [1189, 0]
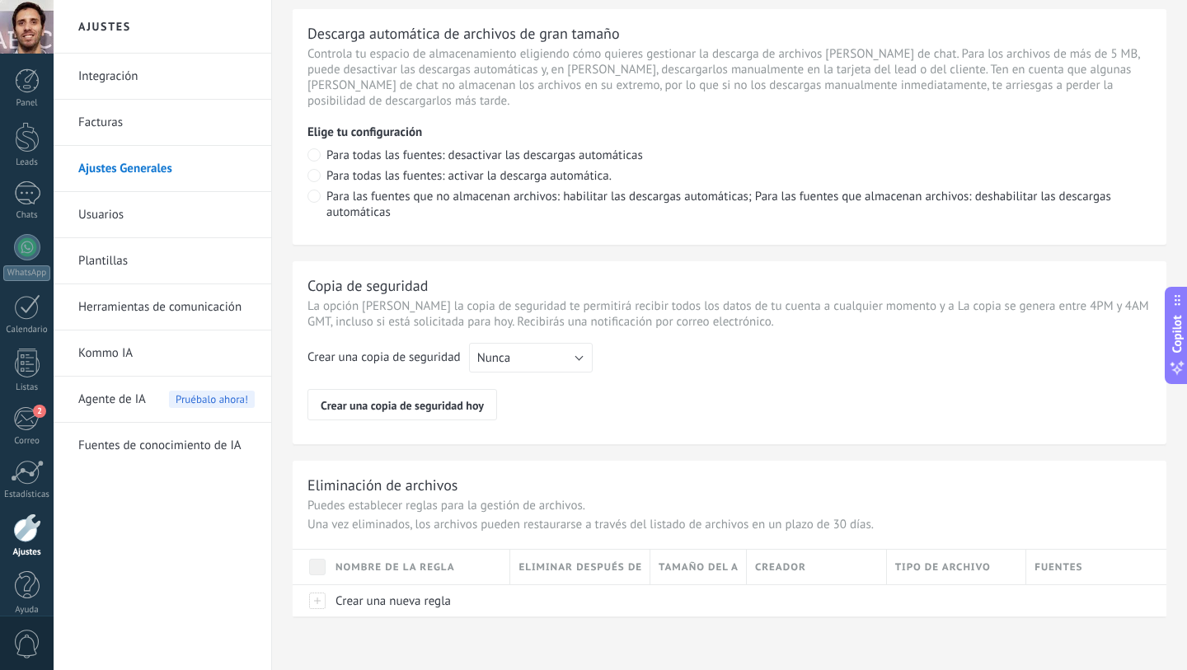
click at [134, 209] on link "Usuarios" at bounding box center [166, 215] width 176 height 46
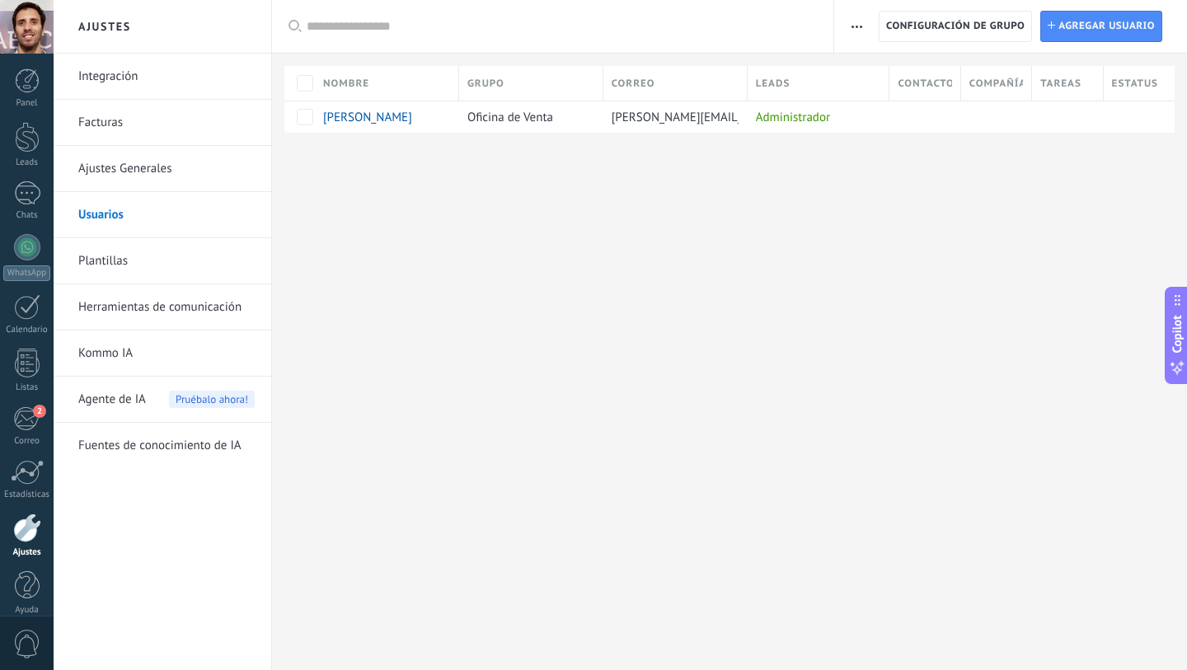
click at [120, 270] on link "Plantillas" at bounding box center [166, 261] width 176 height 46
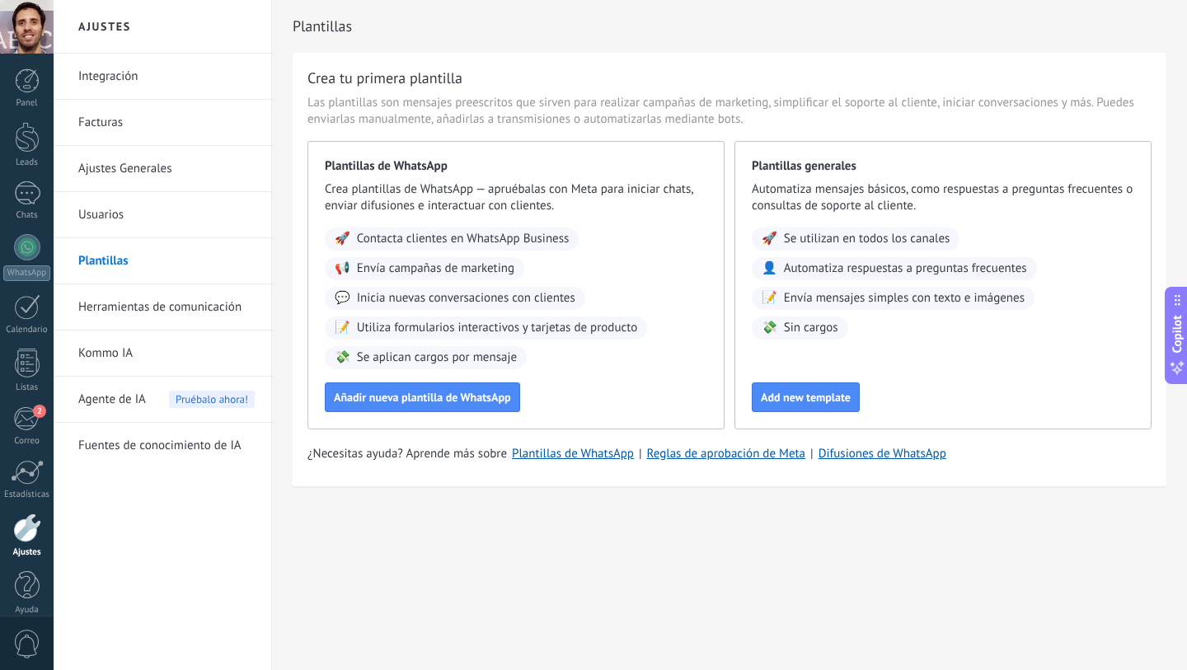
click at [179, 312] on link "Herramientas de comunicación" at bounding box center [166, 307] width 176 height 46
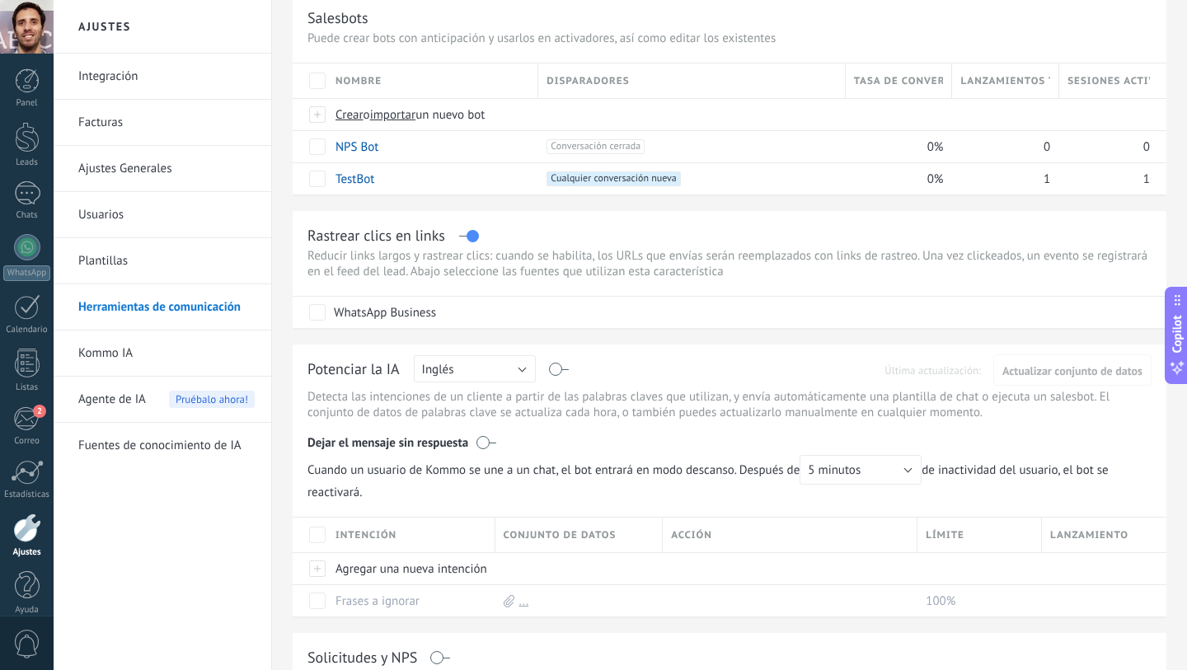
scroll to position [116, 0]
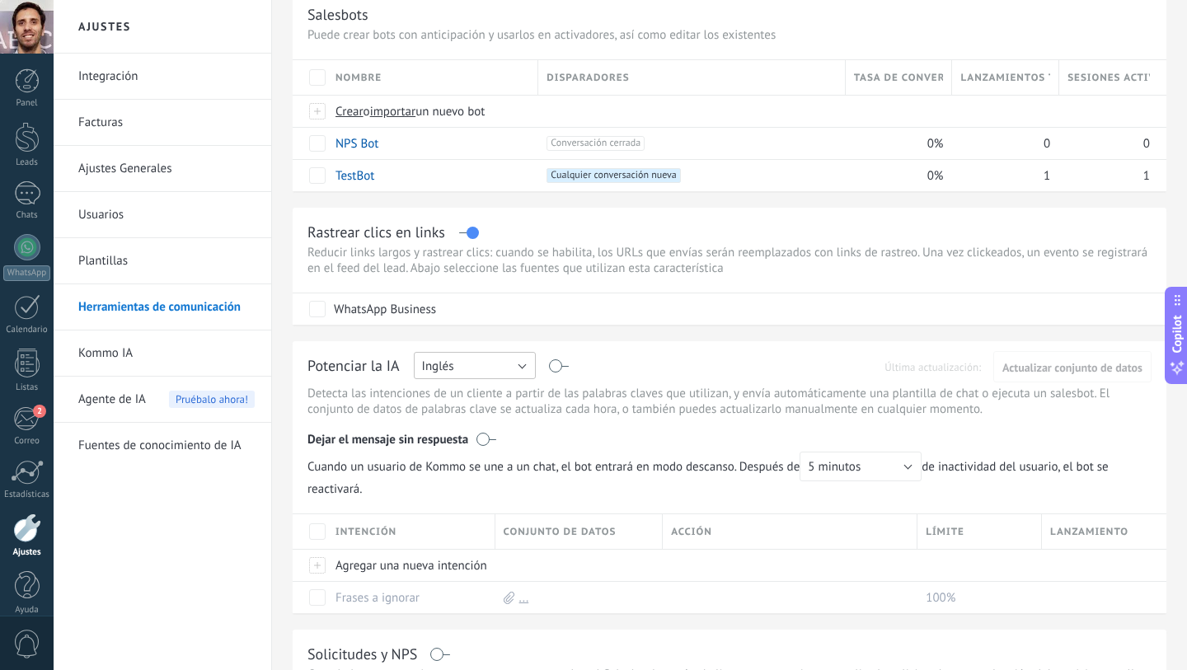
click at [472, 367] on button "Inglés" at bounding box center [475, 365] width 122 height 27
click at [467, 430] on span "Español" at bounding box center [467, 423] width 126 height 16
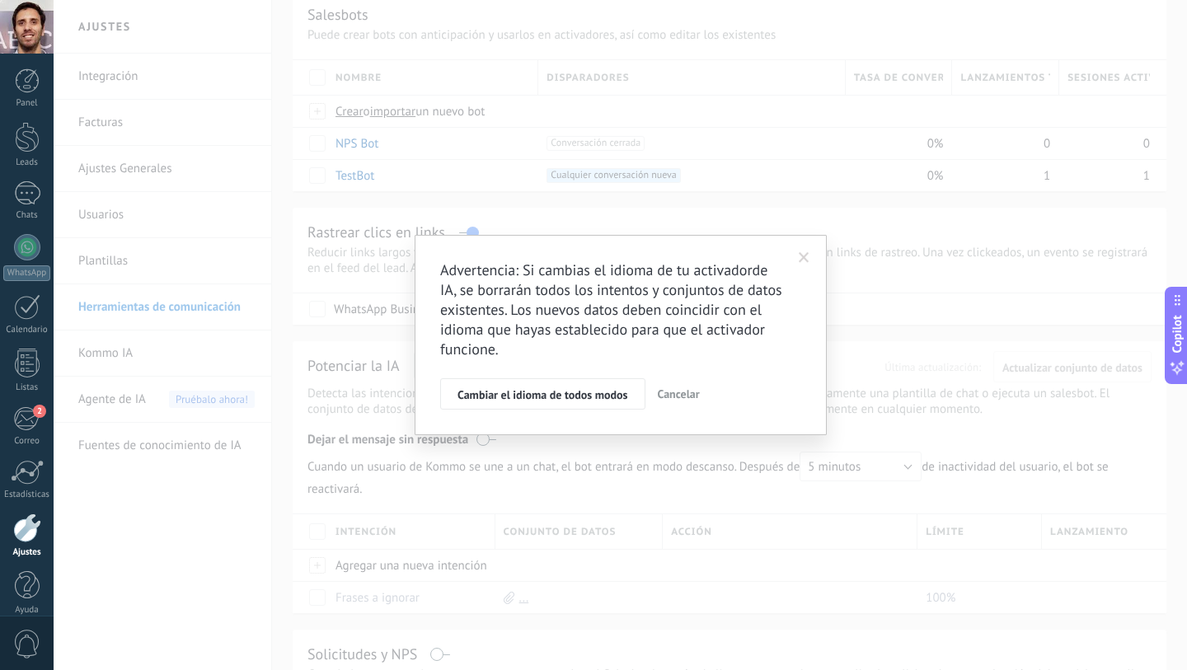
click at [678, 392] on span "Cancelar" at bounding box center [679, 394] width 42 height 15
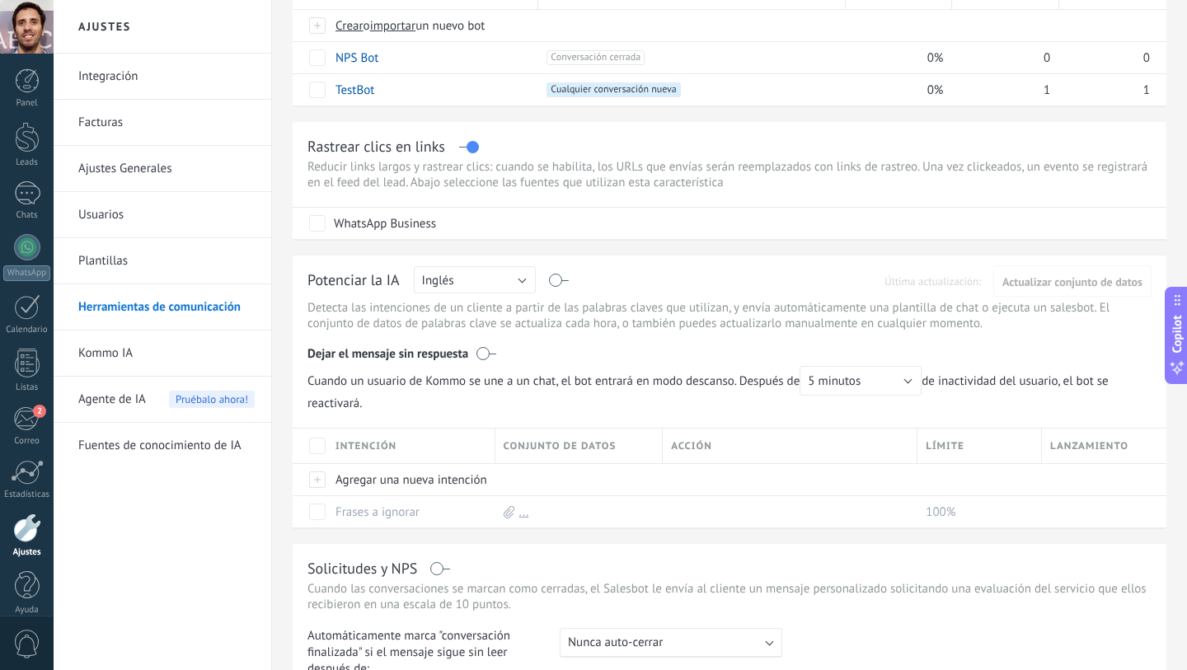
scroll to position [0, 0]
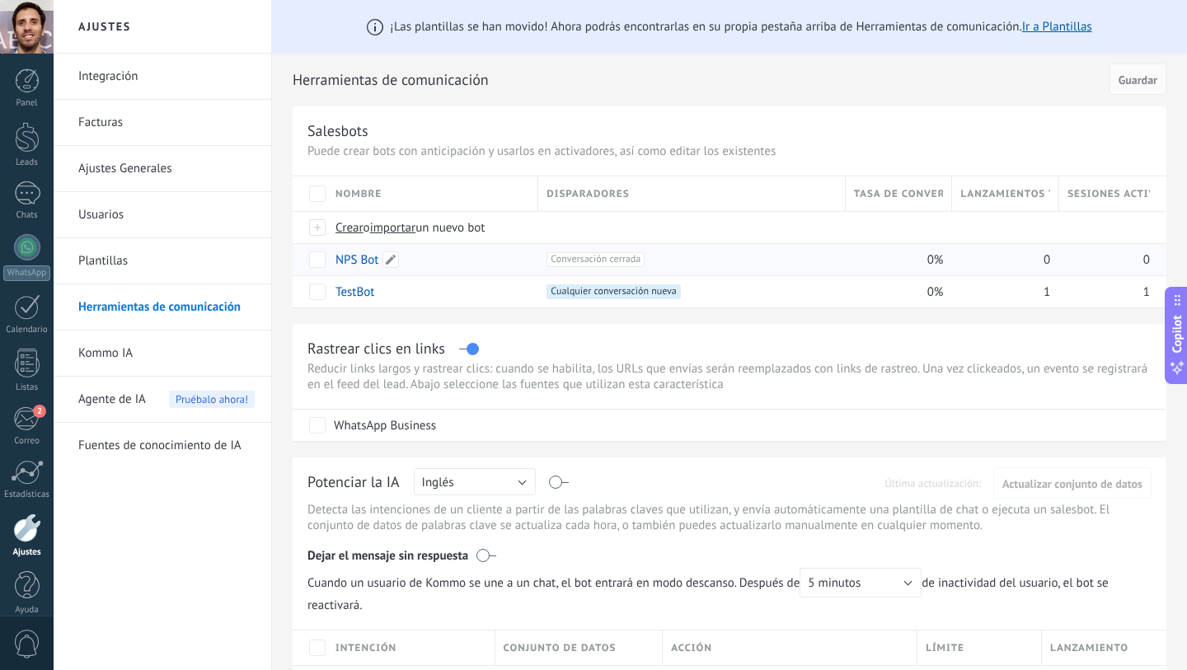
click at [357, 263] on link "NPS Bot" at bounding box center [356, 260] width 43 height 16
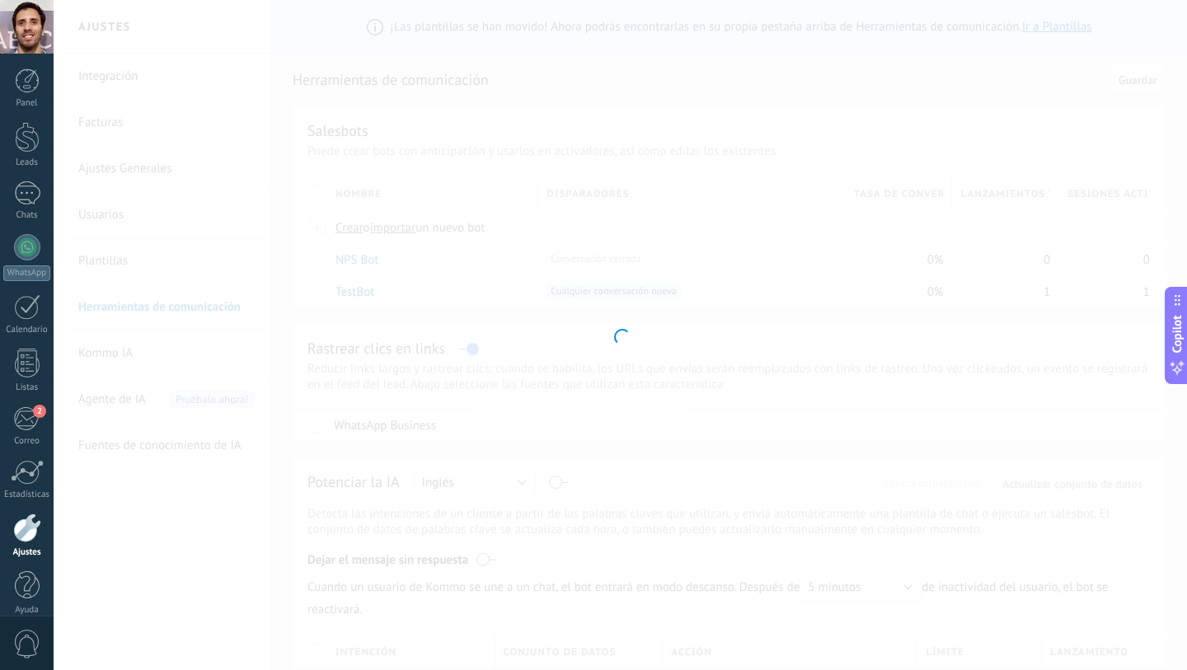
type input "*******"
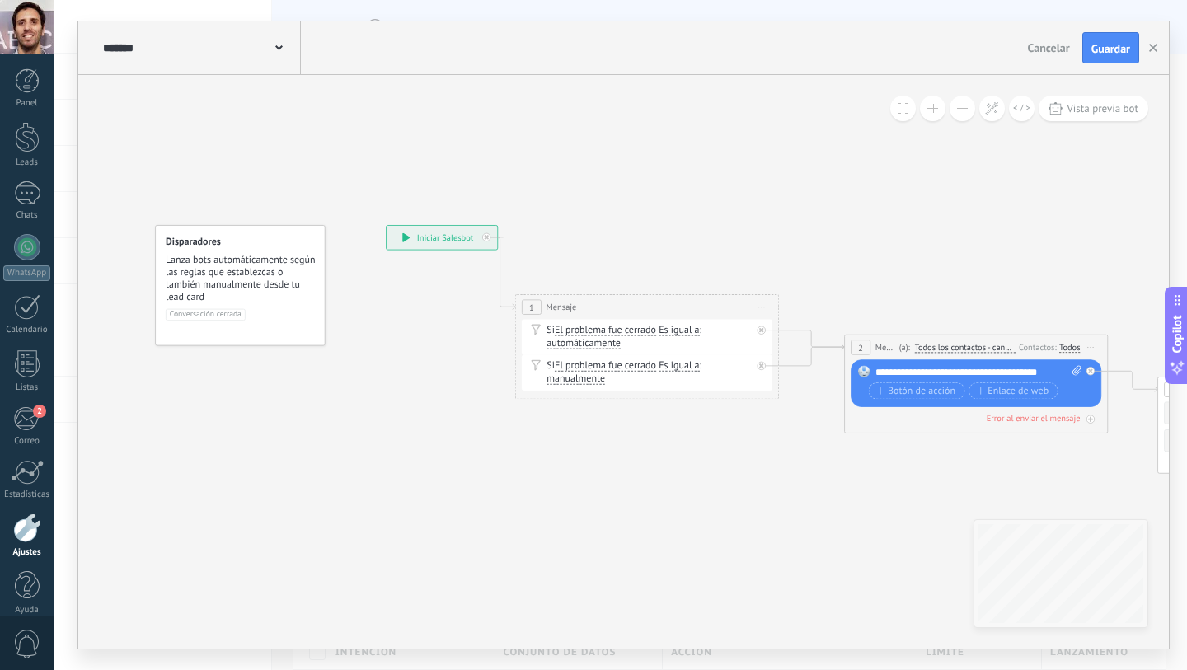
click at [254, 274] on span "Lanza bots automáticamente según las reglas que establezcas o también manualmen…" at bounding box center [241, 278] width 150 height 50
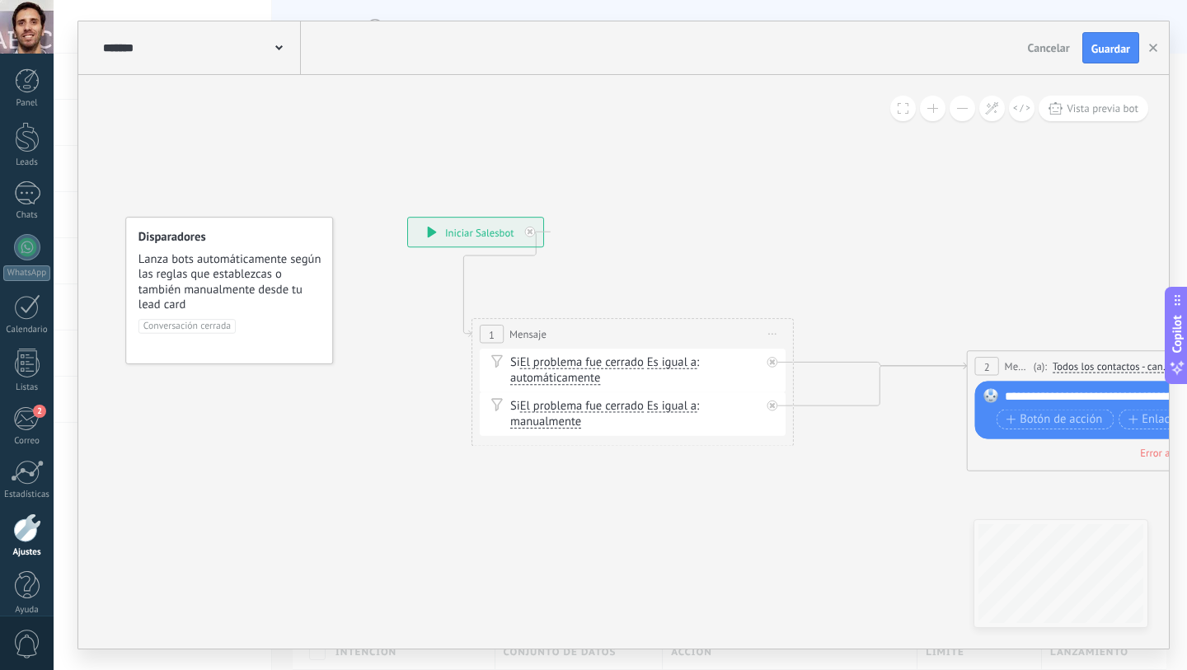
drag, startPoint x: 679, startPoint y: 331, endPoint x: 583, endPoint y: 345, distance: 97.6
click at [583, 345] on div "1 Mensaje ******* Iniciar vista previa aquí" at bounding box center [632, 334] width 321 height 30
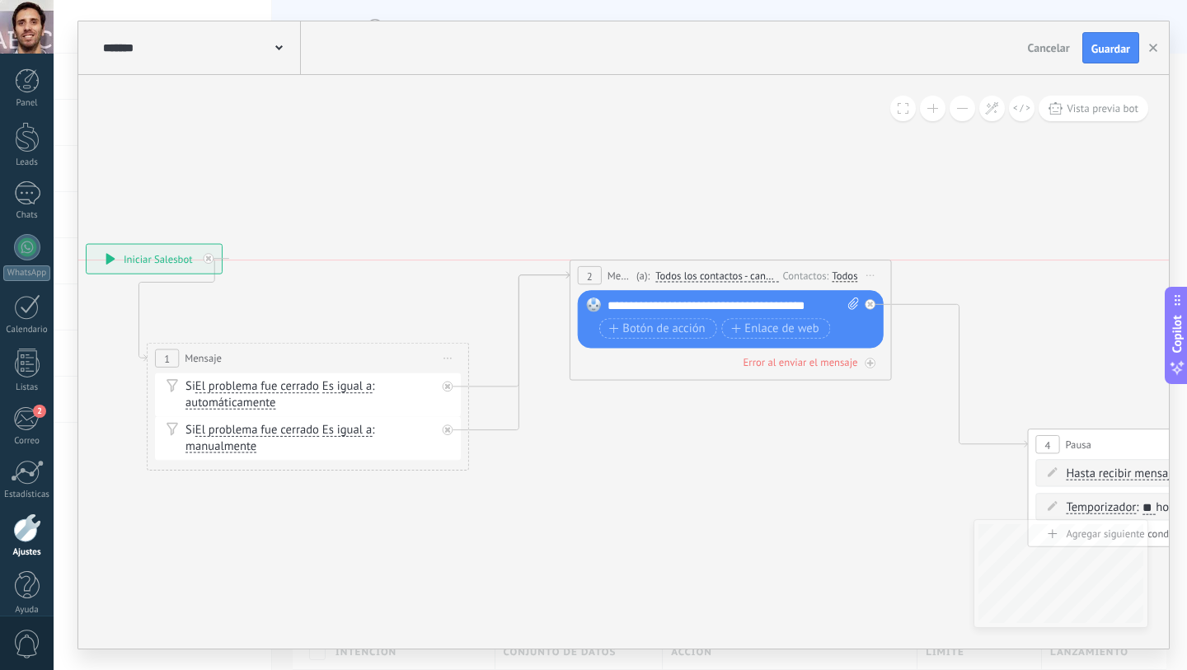
drag, startPoint x: 823, startPoint y: 389, endPoint x: 747, endPoint y: 276, distance: 136.5
click at [747, 276] on span "Todos los contactos - canales seleccionados" at bounding box center [716, 276] width 123 height 13
click at [747, 276] on button "Todos los contactos - canales seleccionados" at bounding box center [747, 275] width 201 height 29
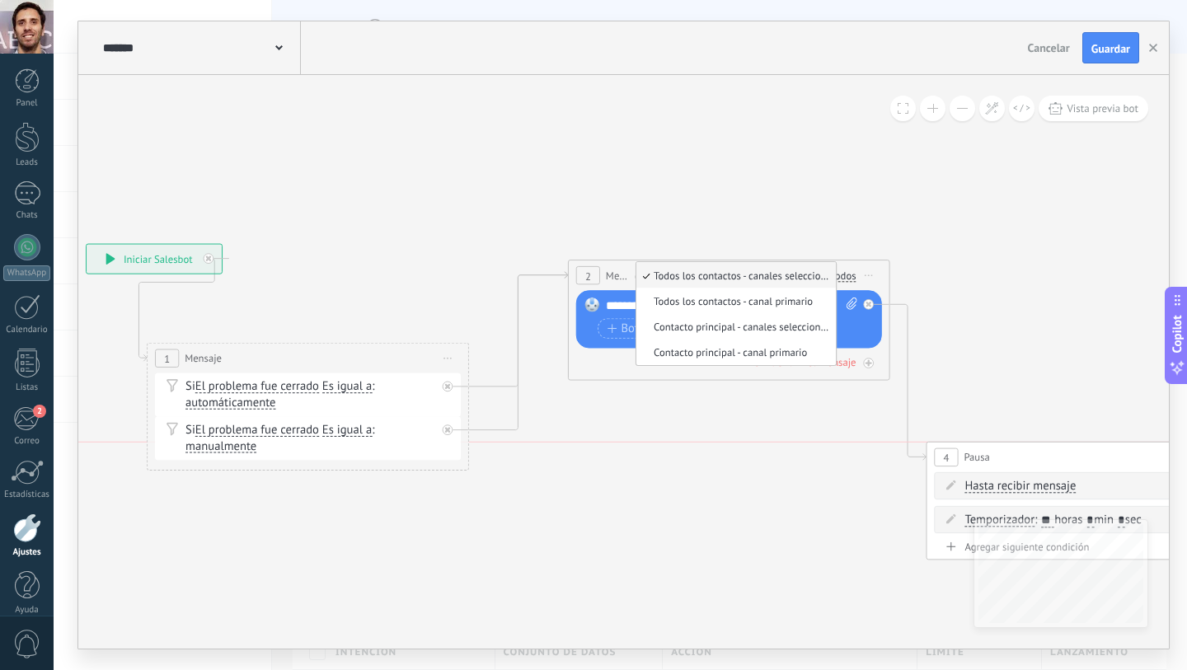
drag, startPoint x: 1123, startPoint y: 447, endPoint x: 861, endPoint y: 500, distance: 267.5
click at [926, 472] on div "4 Pausa ***** Iniciar vista previa aquí Cambiar nombre Duplicar Borrar" at bounding box center [1086, 458] width 321 height 30
